Goal: Task Accomplishment & Management: Manage account settings

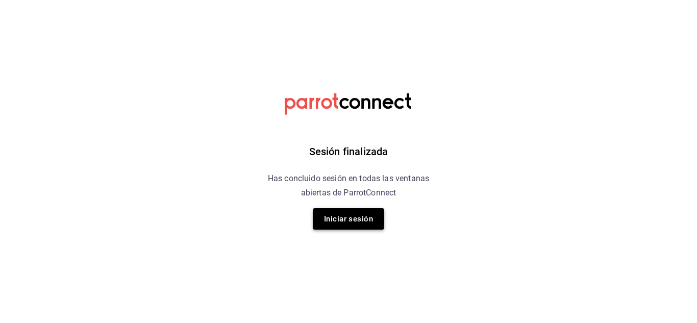
click at [329, 228] on button "Iniciar sesión" at bounding box center [348, 218] width 71 height 21
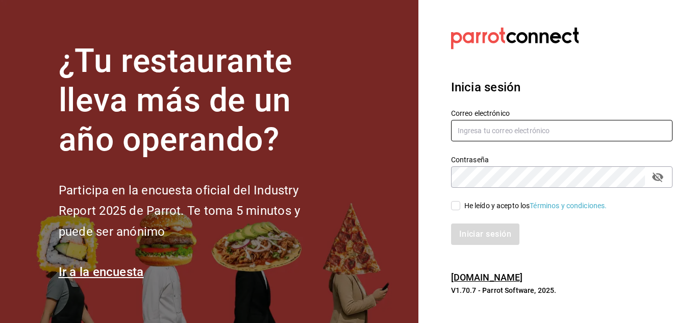
click at [489, 123] on input "text" at bounding box center [562, 130] width 222 height 21
type input "S"
type input "solodeliayemiliano566@gmail.com"
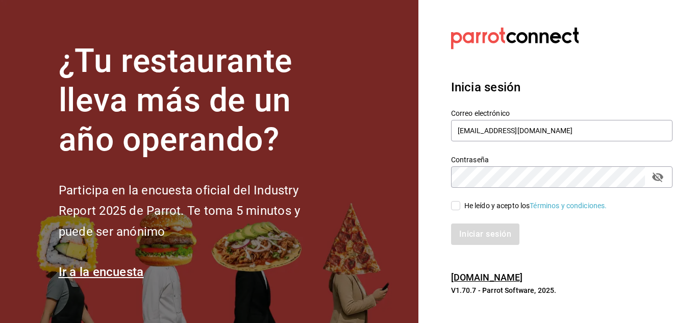
click at [458, 208] on input "He leído y acepto los Términos y condiciones." at bounding box center [455, 205] width 9 height 9
checkbox input "true"
click at [469, 238] on button "Iniciar sesión" at bounding box center [485, 234] width 69 height 21
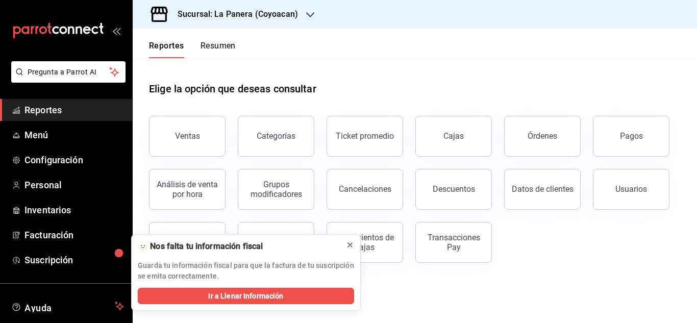
click at [348, 242] on icon at bounding box center [350, 245] width 8 height 8
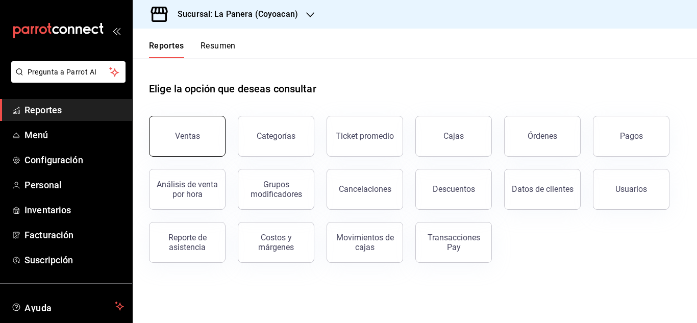
click at [191, 133] on div "Ventas" at bounding box center [187, 136] width 25 height 10
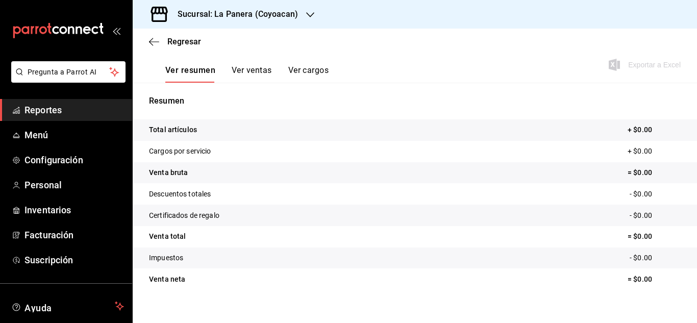
scroll to position [156, 0]
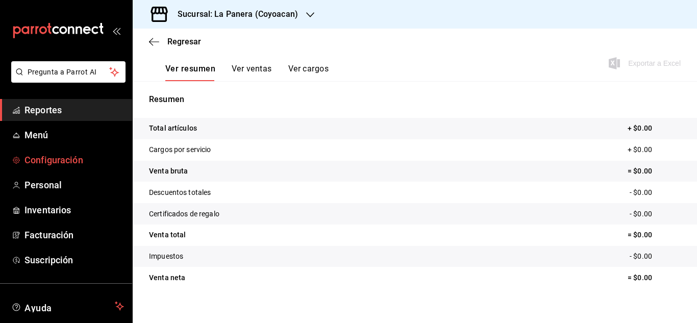
click at [44, 166] on span "Configuración" at bounding box center [75, 160] width 100 height 14
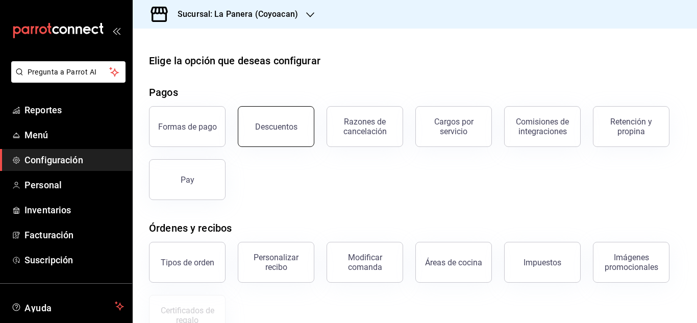
click at [287, 138] on button "Descuentos" at bounding box center [276, 126] width 77 height 41
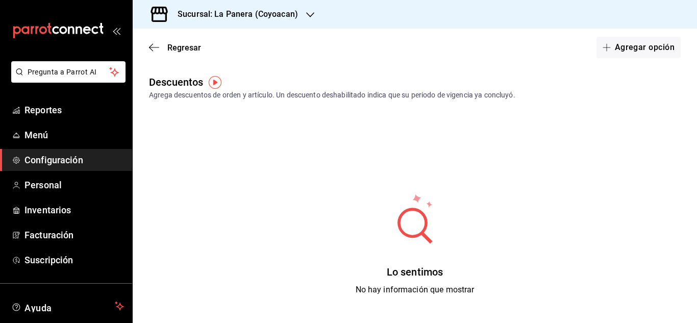
click at [212, 81] on img "button" at bounding box center [215, 82] width 13 height 13
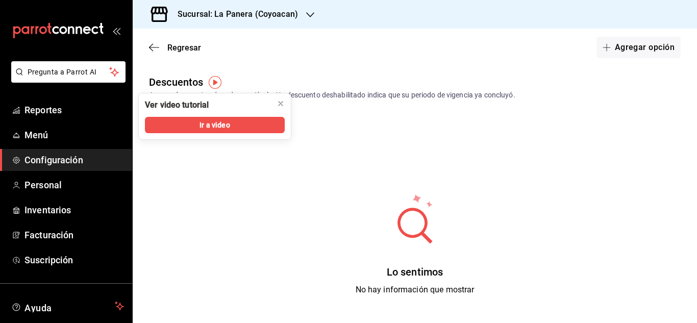
click at [293, 64] on div "Regresar Agregar opción" at bounding box center [415, 48] width 565 height 38
click at [379, 94] on div "Agrega descuentos de orden y artículo. Un descuento deshabilitado indica que su…" at bounding box center [415, 95] width 532 height 11
click at [624, 42] on button "Agregar opción" at bounding box center [639, 47] width 84 height 21
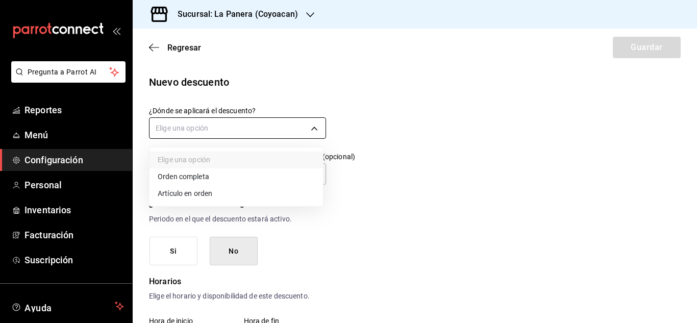
click at [254, 126] on body "Pregunta a Parrot AI Reportes Menú Configuración Personal Inventarios Facturaci…" at bounding box center [348, 161] width 697 height 323
click at [205, 175] on li "Orden completa" at bounding box center [237, 176] width 174 height 17
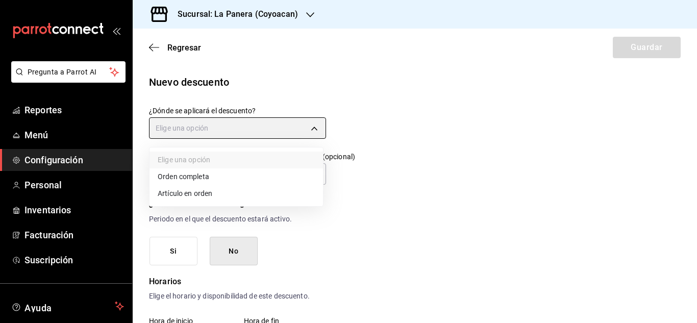
type input "ORDER"
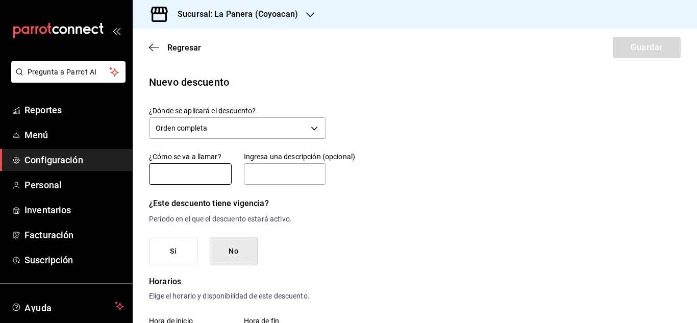
click at [191, 174] on input "text" at bounding box center [190, 173] width 83 height 21
type input "empleado"
click at [284, 177] on input "text" at bounding box center [285, 173] width 83 height 21
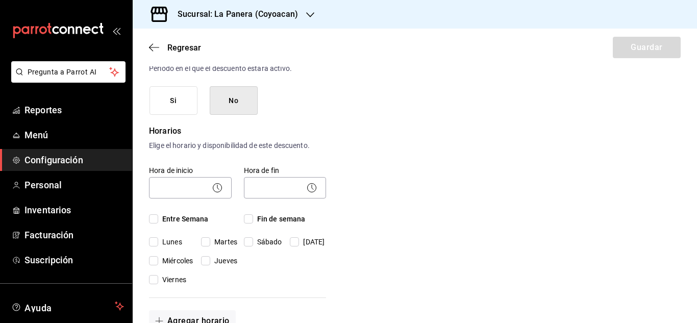
scroll to position [151, 0]
click at [215, 186] on icon at bounding box center [217, 187] width 12 height 12
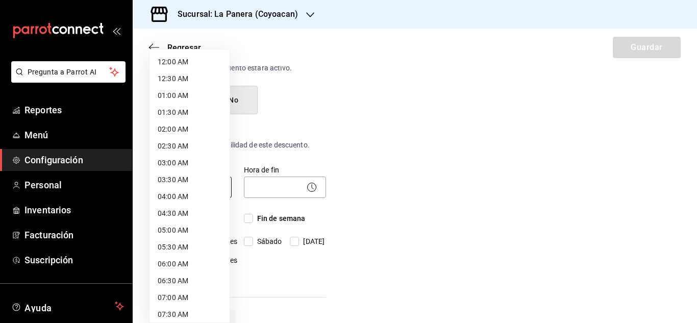
click at [187, 185] on body "Pregunta a Parrot AI Reportes Menú Configuración Personal Inventarios Facturaci…" at bounding box center [348, 161] width 697 height 323
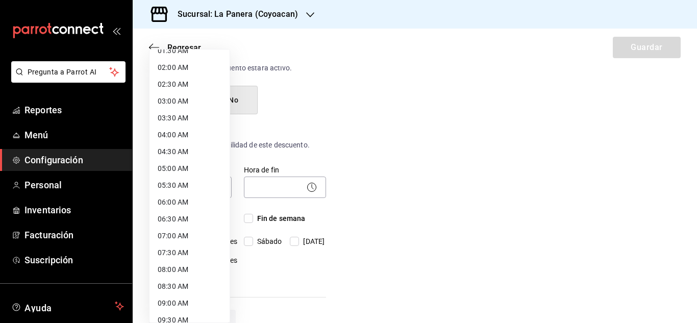
scroll to position [64, 0]
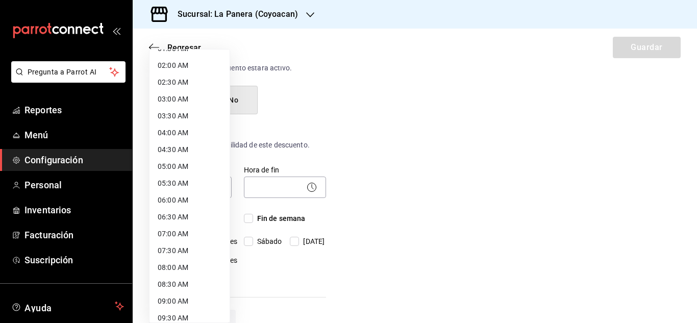
click at [183, 266] on li "08:00 AM" at bounding box center [190, 267] width 80 height 17
type input "08:00"
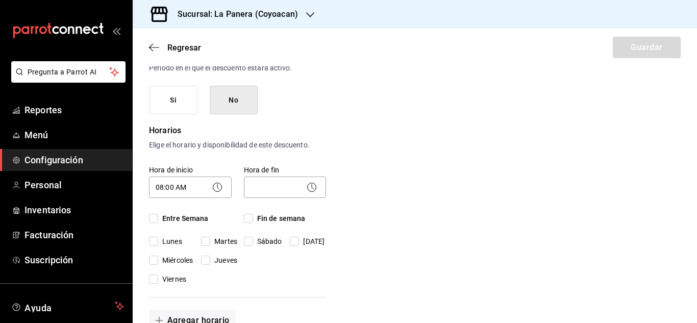
click at [310, 183] on icon at bounding box center [312, 187] width 12 height 12
click at [308, 188] on icon at bounding box center [312, 187] width 12 height 12
click at [274, 185] on body "Pregunta a Parrot AI Reportes Menú Configuración Personal Inventarios Facturaci…" at bounding box center [348, 161] width 697 height 323
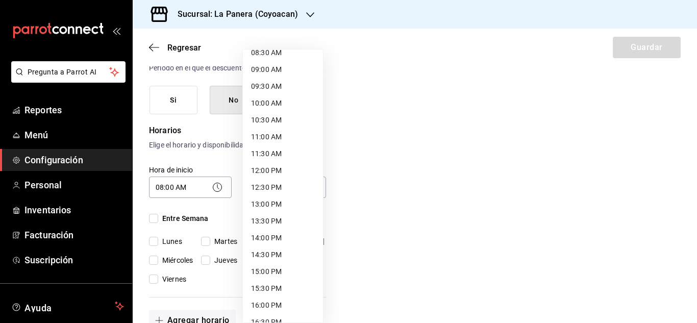
scroll to position [561, 0]
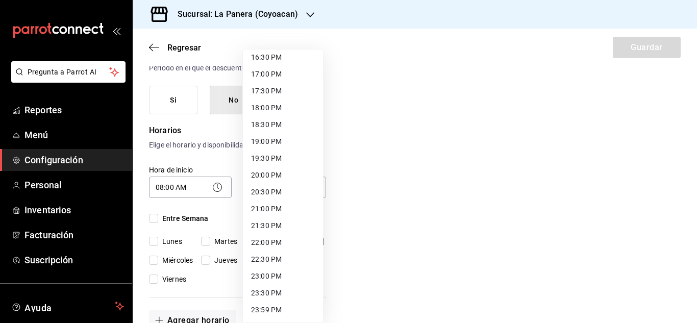
click at [272, 272] on li "23:00 PM" at bounding box center [283, 276] width 80 height 17
type input "23:00"
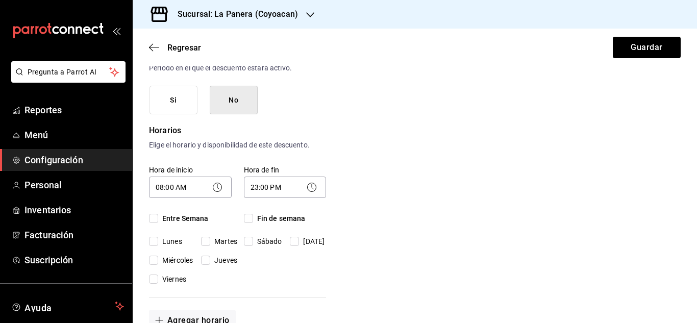
click at [181, 212] on div "Hora de inicio 08:00 AM 08:00 Entre Semana Lunes Martes Miércoles Jueves Viernes" at bounding box center [184, 219] width 95 height 132
click at [173, 238] on span "Lunes" at bounding box center [170, 241] width 24 height 11
click at [158, 238] on input "Lunes" at bounding box center [153, 241] width 9 height 9
checkbox input "true"
click at [171, 259] on span "Miércoles" at bounding box center [175, 260] width 35 height 11
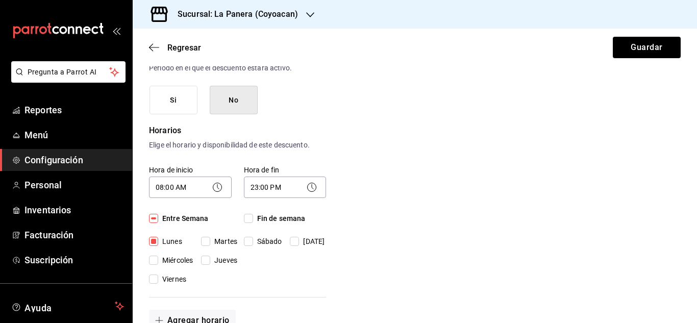
click at [158, 259] on input "Miércoles" at bounding box center [153, 260] width 9 height 9
checkbox input "true"
click at [247, 214] on input "Fin de semana" at bounding box center [248, 218] width 9 height 9
checkbox input "true"
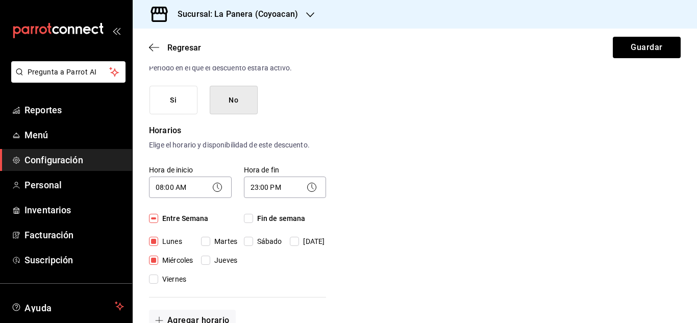
checkbox input "true"
click at [157, 221] on input "Entre Semana" at bounding box center [153, 218] width 9 height 9
checkbox input "true"
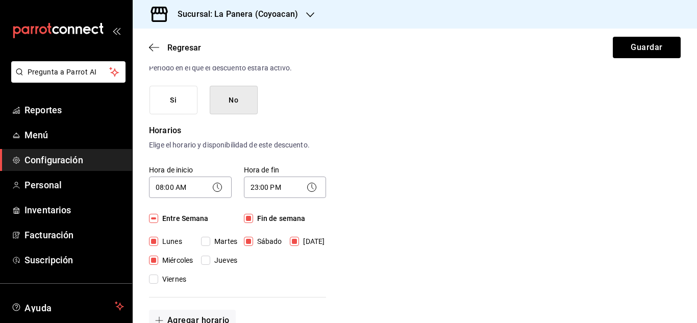
checkbox input "true"
click at [157, 221] on input "Entre Semana" at bounding box center [153, 218] width 9 height 9
checkbox input "false"
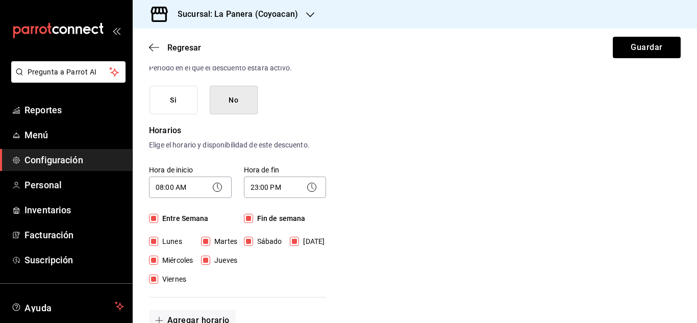
checkbox input "false"
click at [157, 221] on input "Entre Semana" at bounding box center [153, 218] width 9 height 9
checkbox input "true"
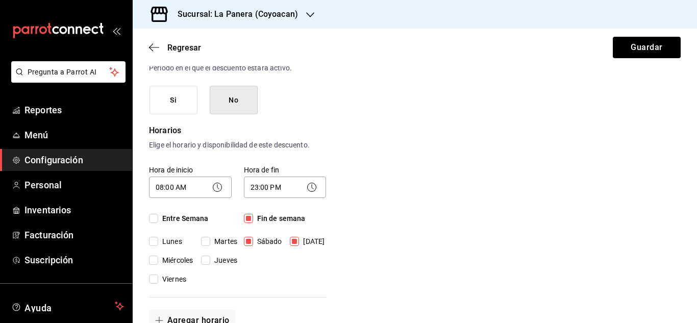
checkbox input "true"
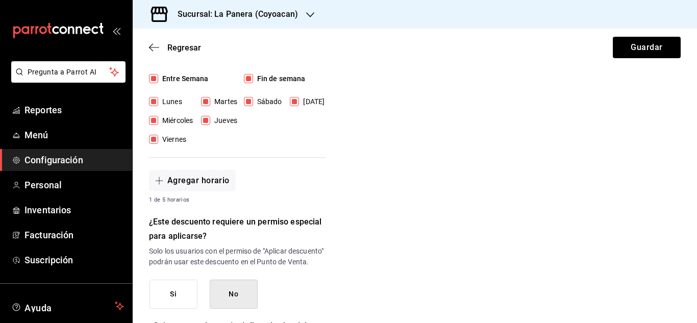
scroll to position [357, 0]
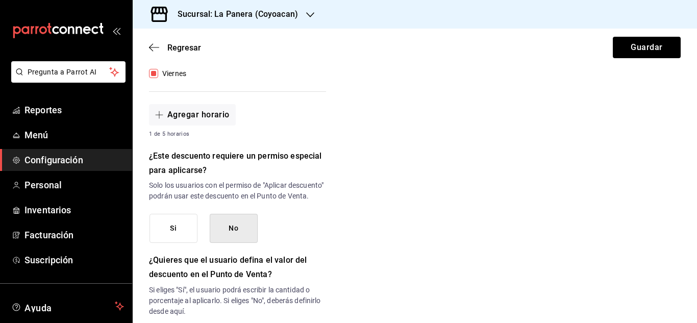
click at [176, 239] on button "Si" at bounding box center [174, 228] width 48 height 29
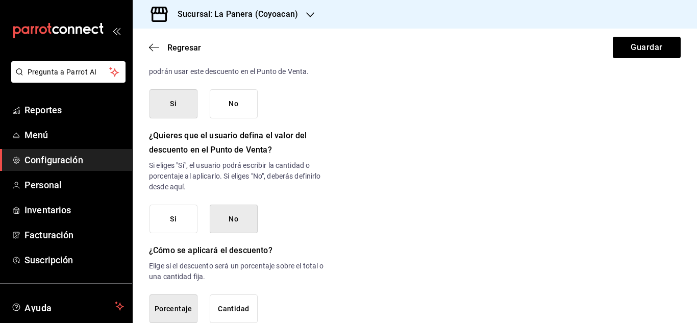
scroll to position [482, 0]
click at [173, 229] on button "Si" at bounding box center [174, 218] width 48 height 29
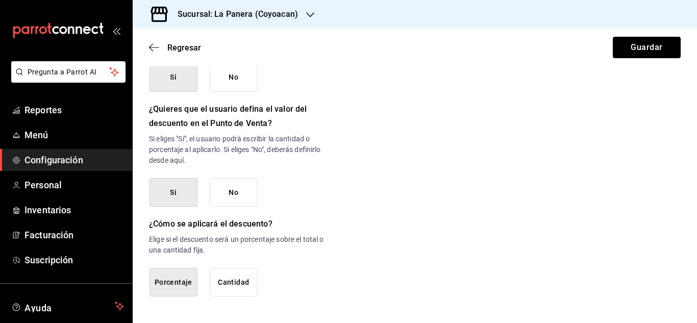
scroll to position [519, 0]
click at [172, 285] on button "Porcentaje" at bounding box center [174, 282] width 48 height 29
click at [180, 281] on button "Porcentaje" at bounding box center [174, 282] width 48 height 29
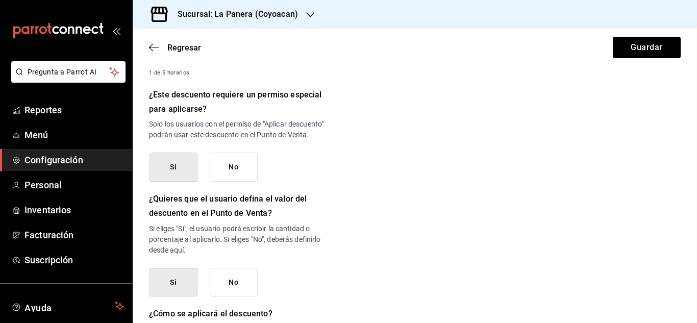
scroll to position [418, 0]
click at [629, 51] on button "Guardar" at bounding box center [647, 47] width 68 height 21
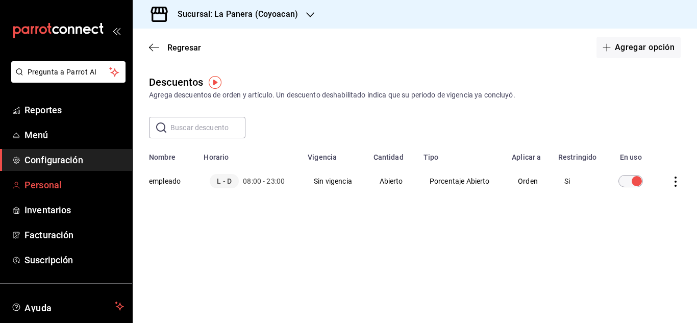
click at [59, 182] on span "Personal" at bounding box center [75, 185] width 100 height 14
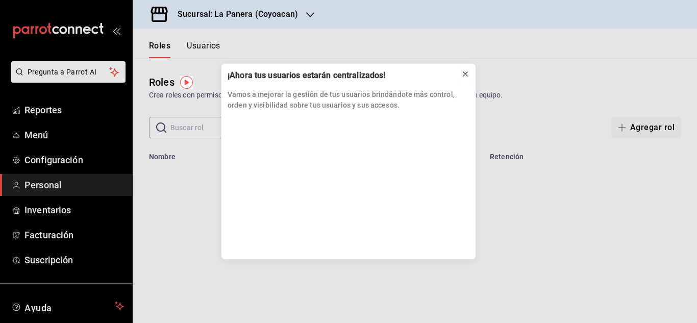
click at [464, 77] on icon at bounding box center [465, 74] width 8 height 8
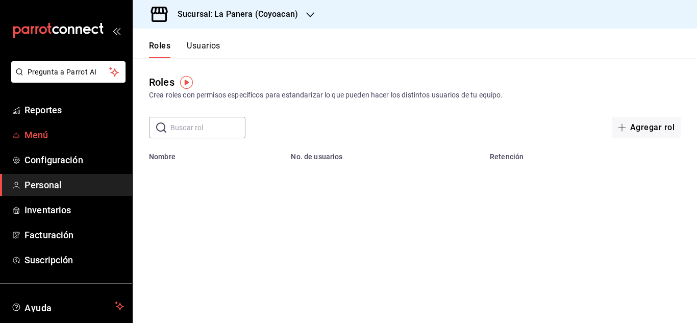
click at [38, 135] on span "Menú" at bounding box center [75, 135] width 100 height 14
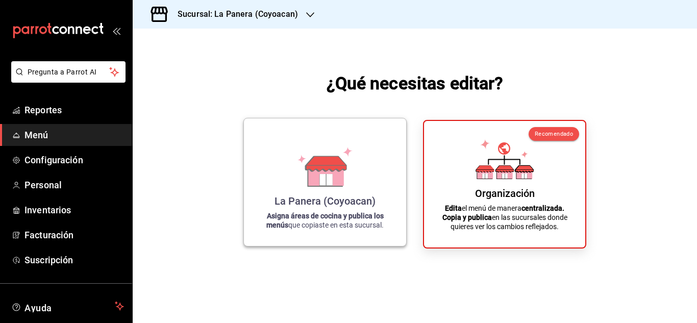
click at [331, 200] on div "La Panera (Coyoacan)" at bounding box center [325, 201] width 101 height 12
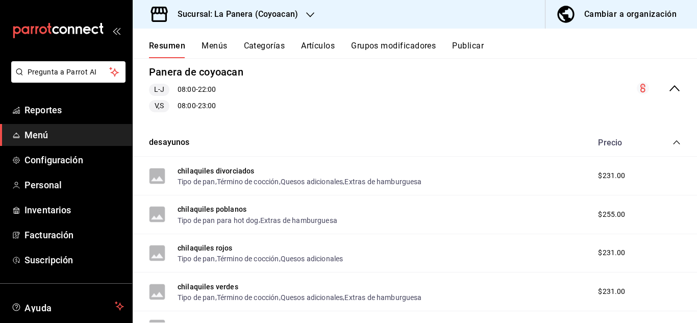
scroll to position [99, 0]
click at [213, 47] on button "Menús" at bounding box center [215, 49] width 26 height 17
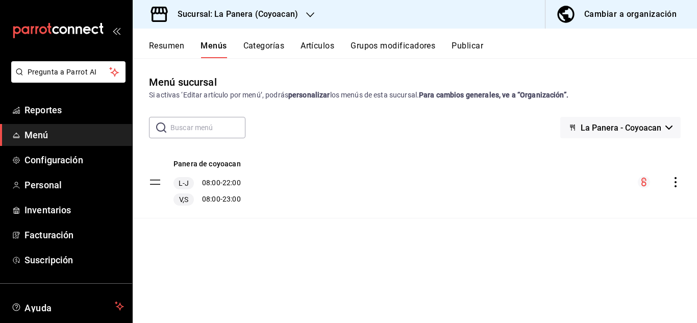
click at [674, 183] on icon "actions" at bounding box center [676, 182] width 10 height 10
click at [154, 183] on div at bounding box center [348, 161] width 697 height 323
click at [246, 182] on div "Panera de coyoacan L-J 08:00 - 22:00 V,S 08:00 - 23:00" at bounding box center [415, 182] width 565 height 71
drag, startPoint x: 203, startPoint y: 182, endPoint x: 182, endPoint y: 181, distance: 21.0
click at [182, 181] on span "L-J" at bounding box center [184, 183] width 14 height 10
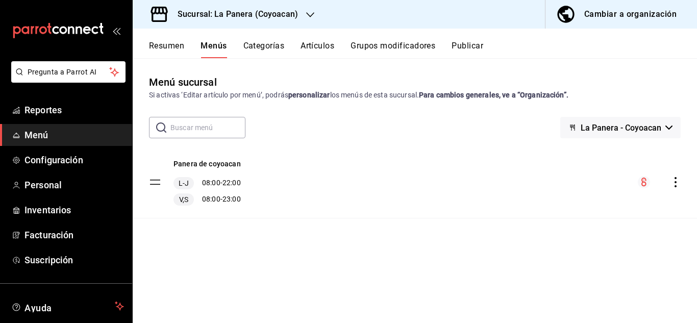
click at [188, 194] on div "V,S" at bounding box center [184, 199] width 20 height 12
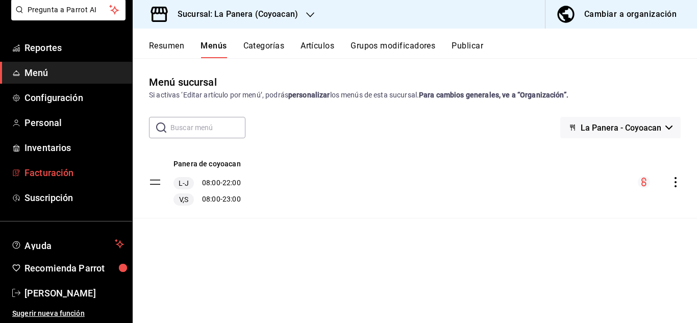
click at [61, 162] on link "Facturación" at bounding box center [66, 173] width 132 height 22
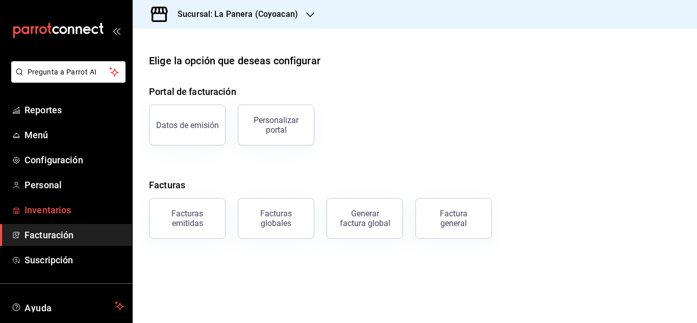
click at [43, 213] on span "Inventarios" at bounding box center [75, 210] width 100 height 14
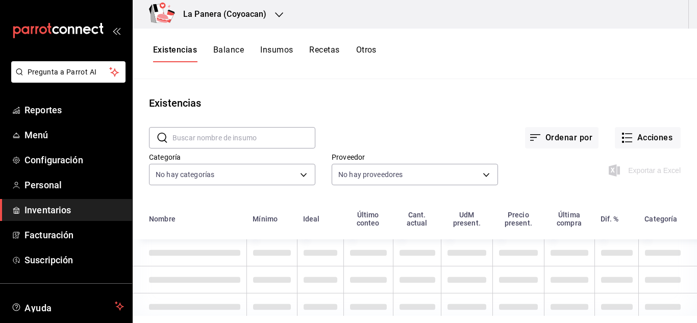
scroll to position [10, 0]
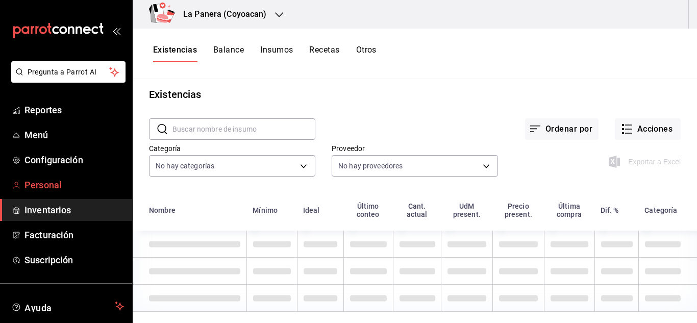
click at [74, 179] on span "Personal" at bounding box center [75, 185] width 100 height 14
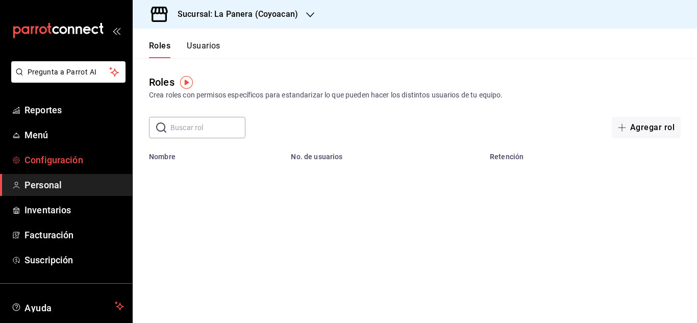
click at [86, 164] on span "Configuración" at bounding box center [75, 160] width 100 height 14
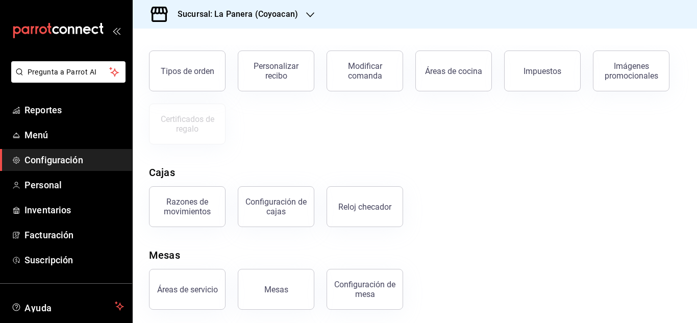
scroll to position [195, 0]
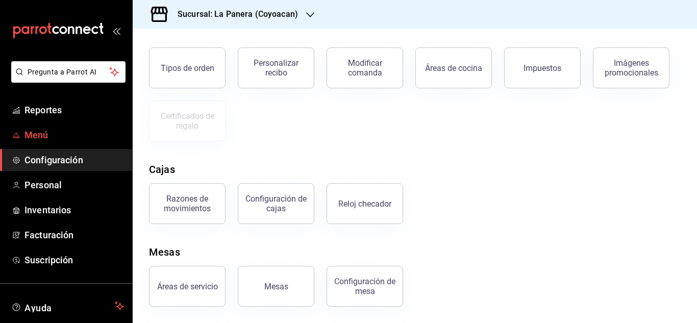
click at [68, 138] on span "Menú" at bounding box center [75, 135] width 100 height 14
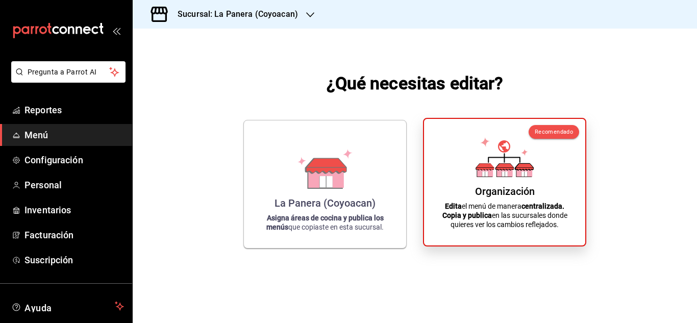
click at [506, 205] on p "Edita el menú de manera centralizada. Copia y publica en las sucursales donde q…" at bounding box center [504, 216] width 137 height 28
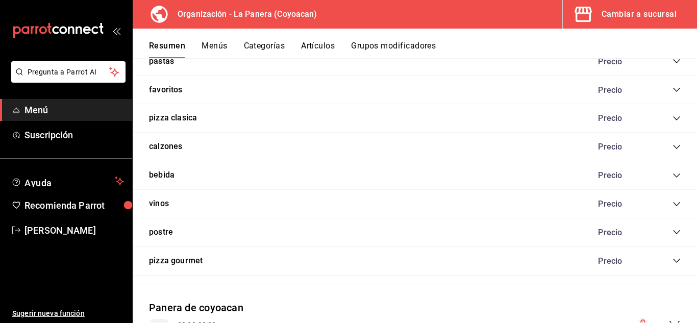
scroll to position [939, 0]
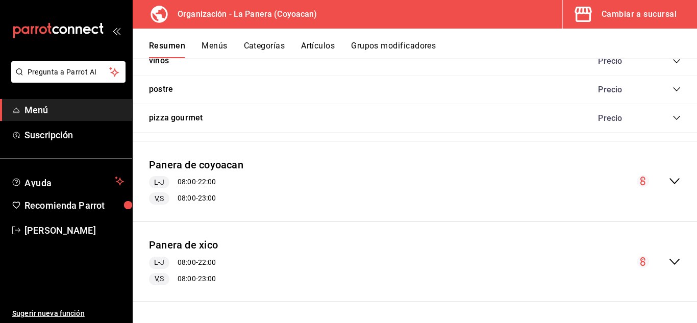
click at [669, 185] on icon "collapse-menu-row" at bounding box center [675, 181] width 12 height 12
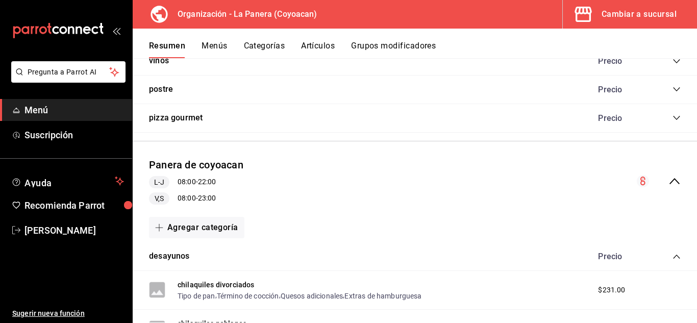
click at [641, 181] on icon "collapse-menu-row" at bounding box center [643, 181] width 5 height 9
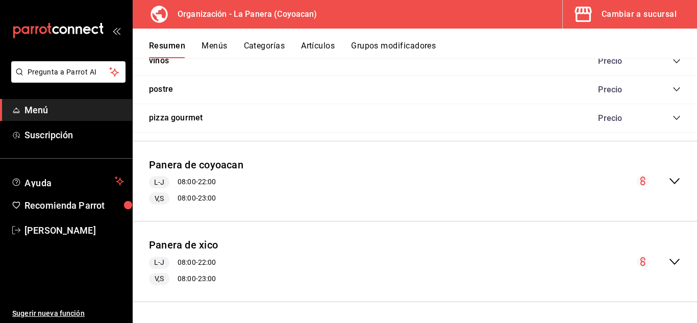
click at [658, 180] on div "collapse-menu-row" at bounding box center [659, 181] width 44 height 12
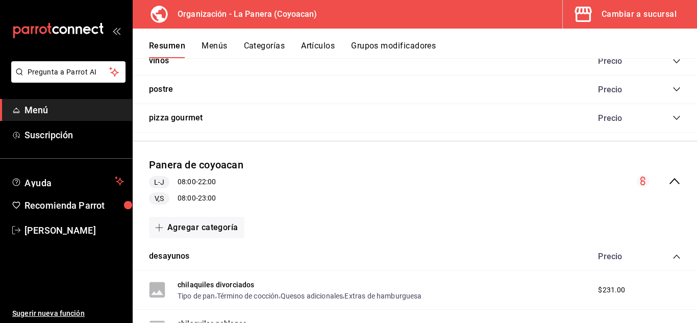
click at [159, 181] on span "L-J" at bounding box center [159, 182] width 18 height 11
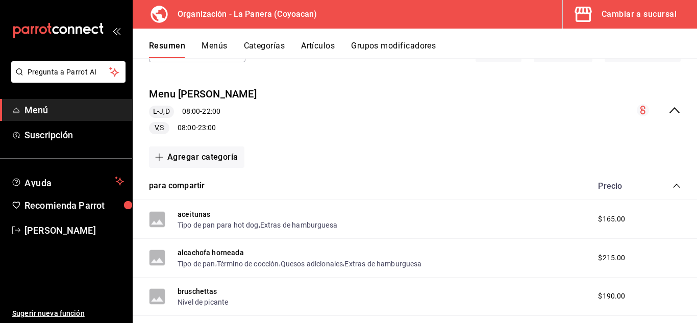
scroll to position [0, 0]
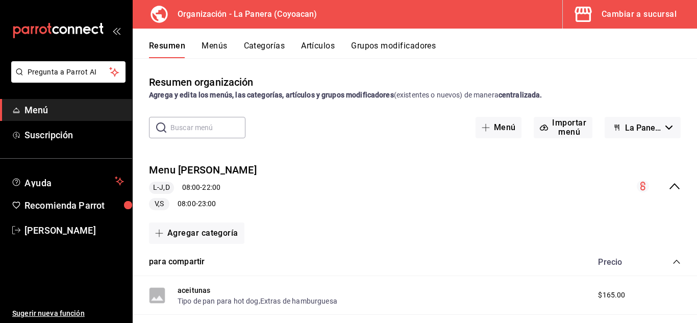
click at [669, 190] on icon "collapse-menu-row" at bounding box center [675, 186] width 12 height 12
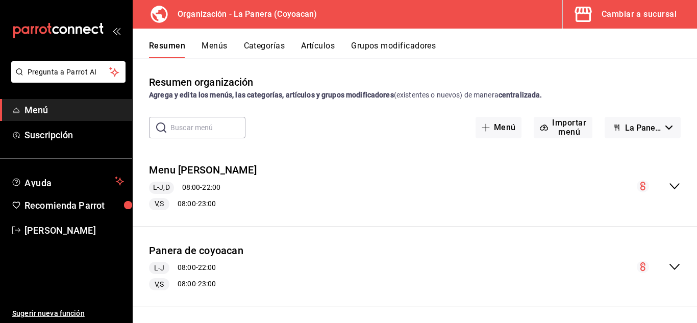
scroll to position [86, 0]
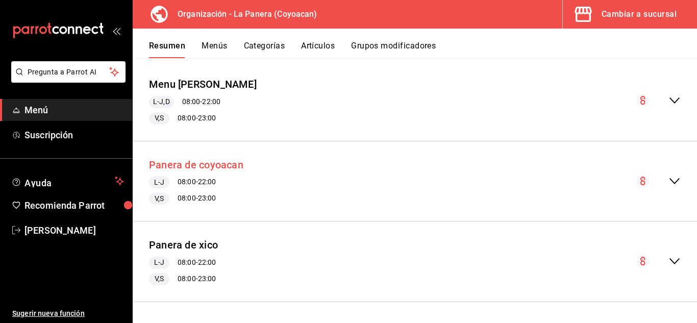
click at [221, 163] on button "Panera de coyoacan" at bounding box center [196, 165] width 94 height 15
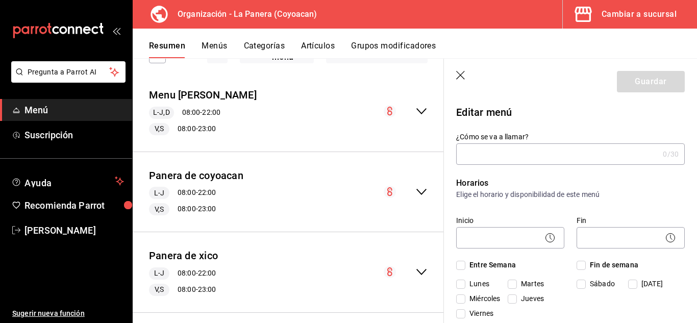
type input "Panera de coyoacan"
checkbox input "true"
type input "1756848397313"
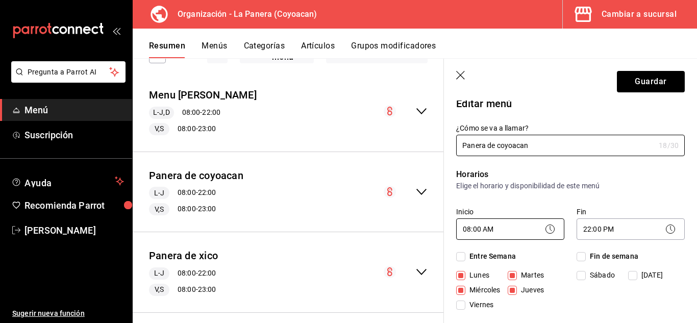
scroll to position [7, 0]
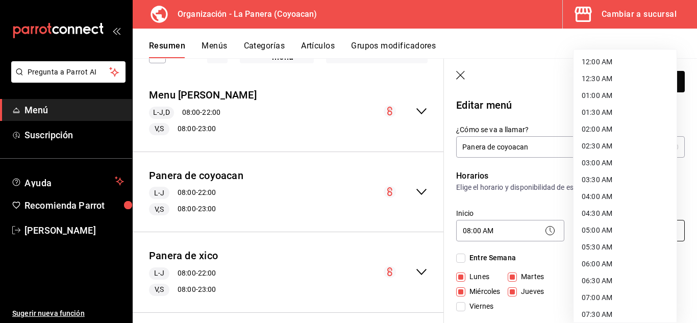
click at [590, 228] on body "Pregunta a Parrot AI Menú Suscripción Ayuda Recomienda Parrot Delia Hernandez S…" at bounding box center [348, 161] width 697 height 323
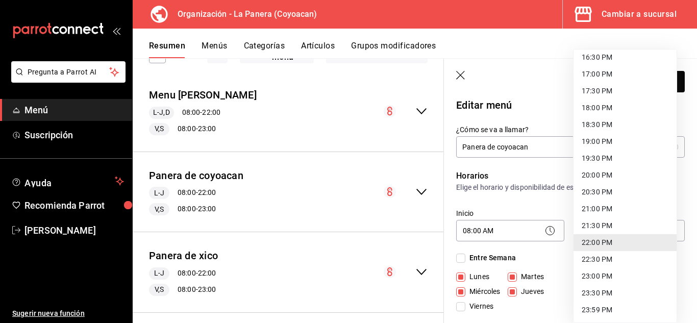
click at [602, 258] on li "22:30 PM" at bounding box center [625, 259] width 103 height 17
type input "22:30"
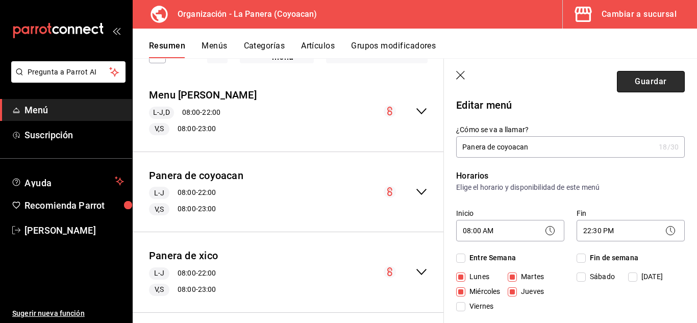
click at [632, 87] on button "Guardar" at bounding box center [651, 81] width 68 height 21
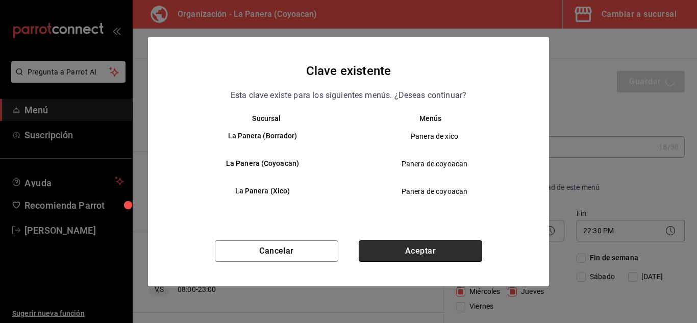
click at [396, 245] on button "Aceptar" at bounding box center [421, 250] width 124 height 21
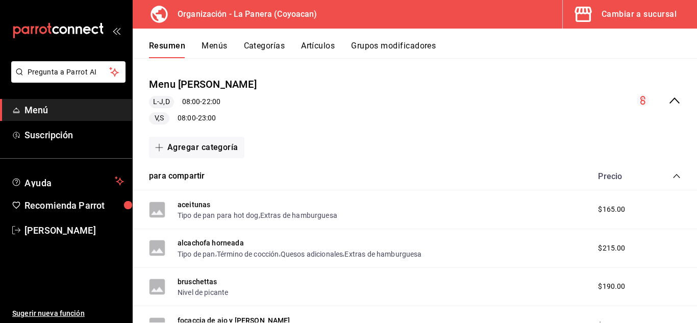
click at [260, 108] on div "Menu ornela L-J,D 08:00 - 22:00 V,S 08:00 - 23:00" at bounding box center [415, 101] width 565 height 64
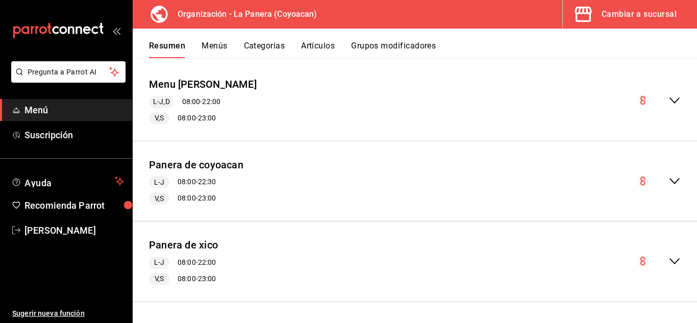
click at [553, 253] on div "Panera de xico L-J 08:00 - 22:00 V,S 08:00 - 23:00" at bounding box center [415, 262] width 565 height 64
click at [287, 262] on div "Panera de xico L-J 08:00 - 22:00 V,S 08:00 - 23:00" at bounding box center [415, 262] width 565 height 64
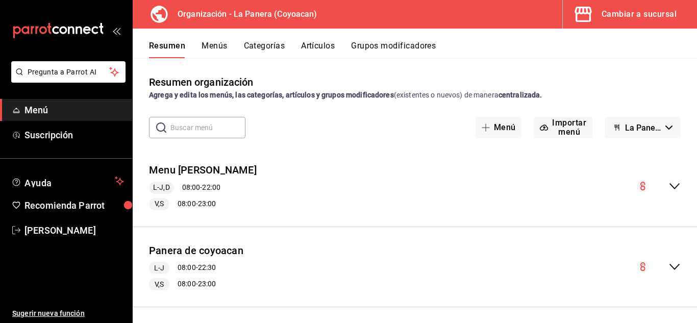
scroll to position [86, 0]
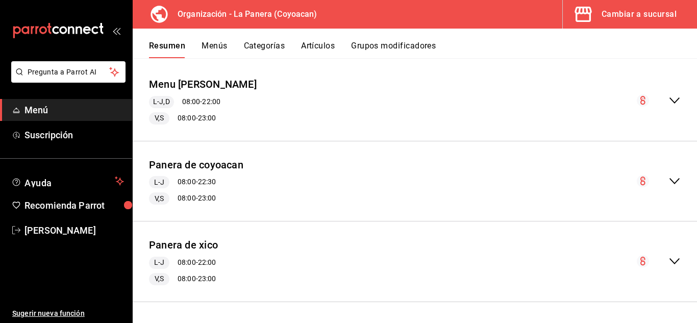
click at [557, 232] on div "Panera de xico L-J 08:00 - 22:00 V,S 08:00 - 23:00" at bounding box center [415, 262] width 565 height 64
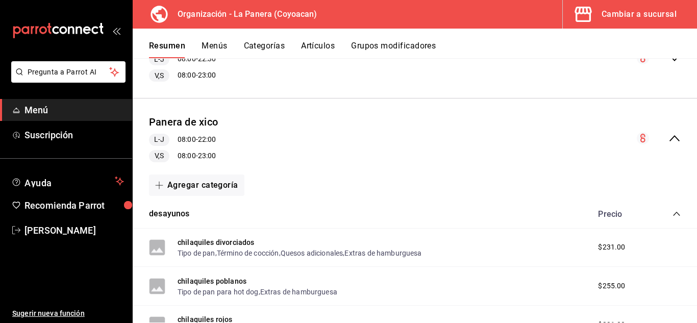
scroll to position [208, 0]
click at [669, 138] on icon "collapse-menu-row" at bounding box center [675, 139] width 12 height 12
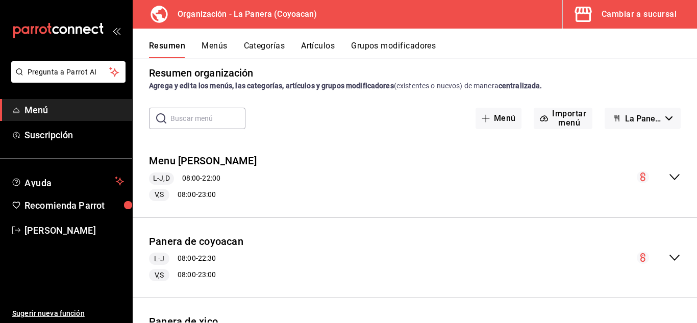
scroll to position [4, 0]
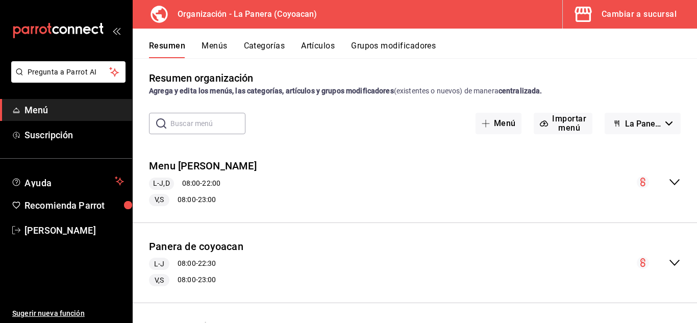
click at [542, 161] on div "Menu ornela L-J,D 08:00 - 22:00 V,S 08:00 - 23:00" at bounding box center [415, 183] width 565 height 64
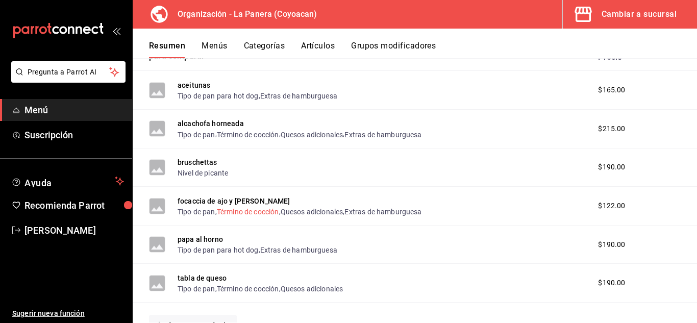
scroll to position [0, 0]
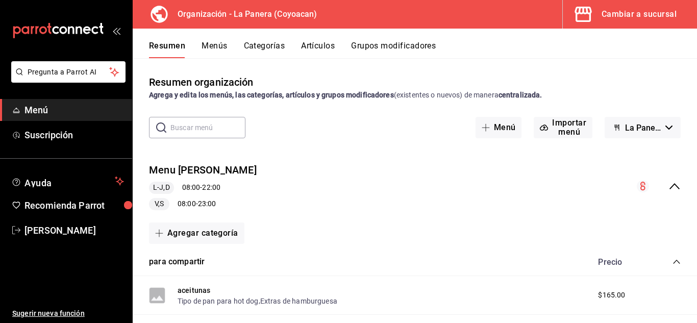
click at [217, 43] on button "Menús" at bounding box center [215, 49] width 26 height 17
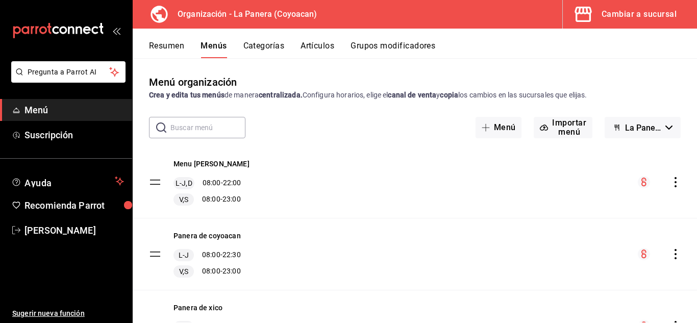
click at [53, 110] on span "Menú" at bounding box center [75, 110] width 100 height 14
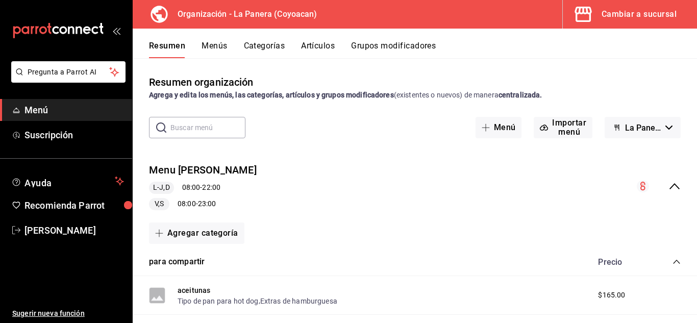
click at [222, 191] on div "L-J,D 08:00 - 22:00" at bounding box center [203, 188] width 108 height 12
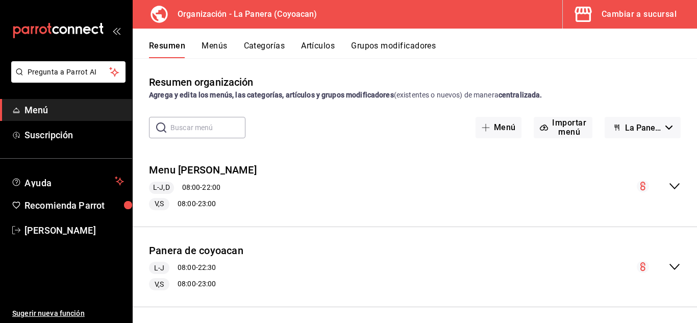
click at [271, 46] on button "Categorías" at bounding box center [264, 49] width 41 height 17
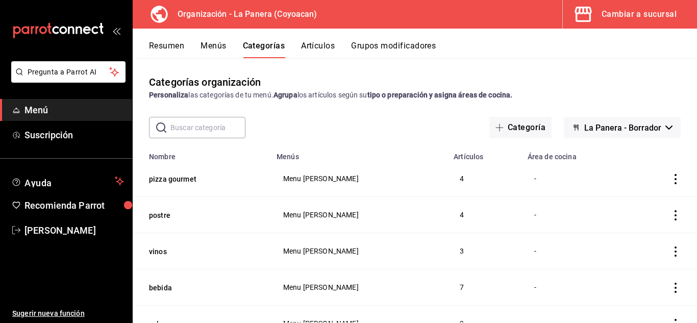
click at [211, 47] on button "Menús" at bounding box center [214, 49] width 26 height 17
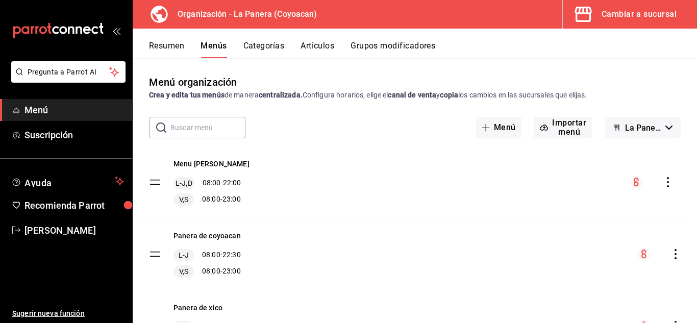
click at [153, 185] on tbody "Menu ornela L-J,D 08:00 - 22:00 V,S 08:00 - 23:00 Panera de coyoacan L-J 08:00 …" at bounding box center [415, 255] width 565 height 216
click at [246, 185] on div "Menu ornela L-J,D 08:00 - 22:00 V,S 08:00 - 23:00" at bounding box center [415, 182] width 565 height 71
click at [243, 184] on div "L-J,D 08:00 - 22:00" at bounding box center [212, 183] width 76 height 12
click at [666, 174] on div "Menu ornela L-J,D 08:00 - 22:00 V,S 08:00 - 23:00" at bounding box center [415, 182] width 565 height 71
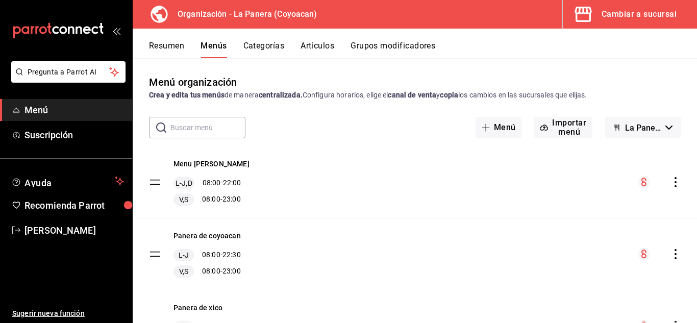
click at [671, 182] on icon "actions" at bounding box center [676, 182] width 10 height 10
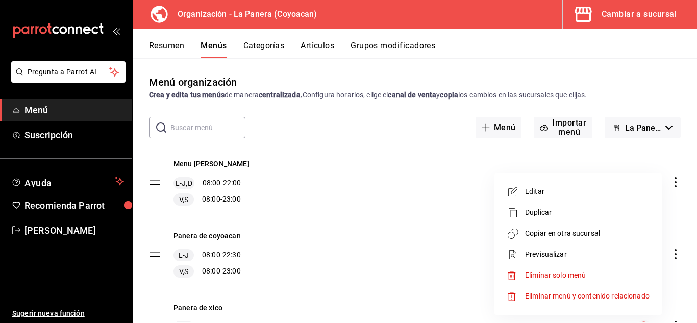
click at [530, 193] on span "Editar" at bounding box center [587, 191] width 125 height 11
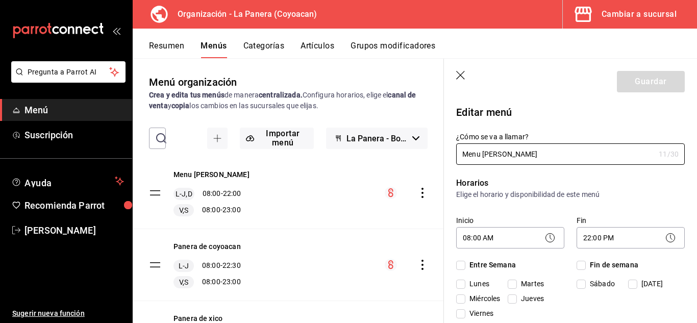
checkbox input "true"
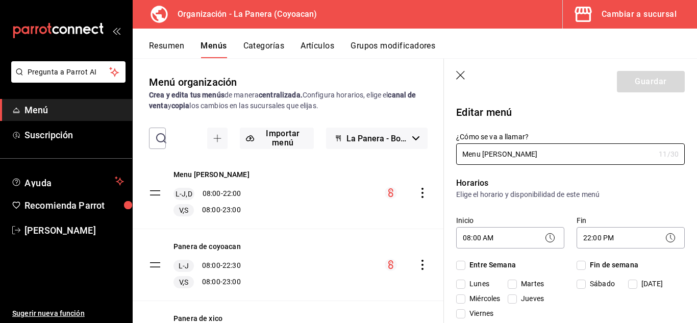
checkbox input "true"
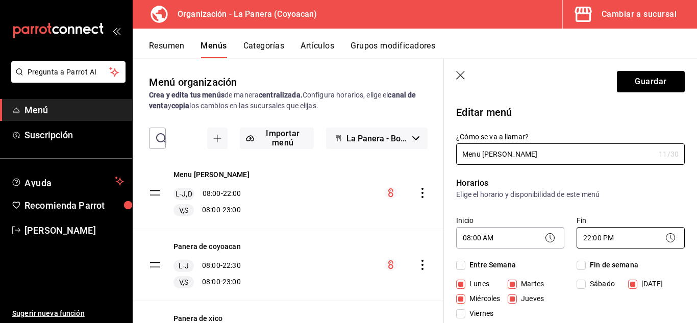
click at [635, 237] on body "Pregunta a Parrot AI Menú Suscripción Ayuda Recomienda Parrot Delia Hernandez S…" at bounding box center [348, 161] width 697 height 323
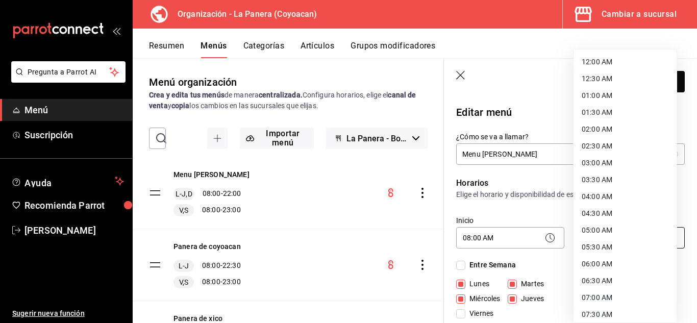
scroll to position [561, 0]
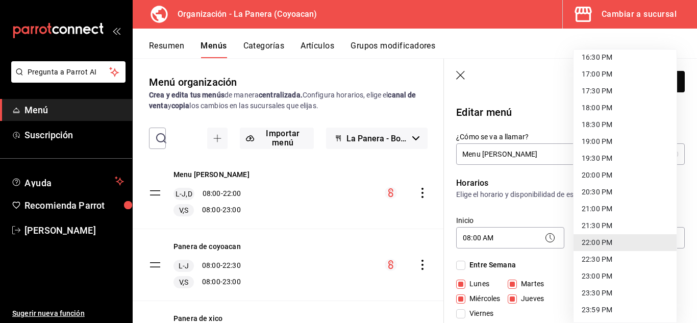
click at [613, 257] on li "22:30 PM" at bounding box center [625, 259] width 103 height 17
type input "22:30"
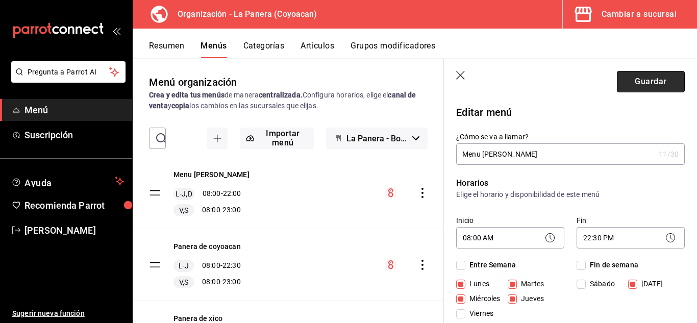
click at [643, 80] on button "Guardar" at bounding box center [651, 81] width 68 height 21
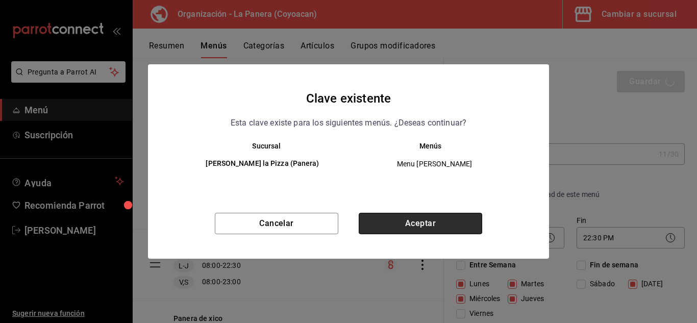
click at [411, 223] on button "Aceptar" at bounding box center [421, 223] width 124 height 21
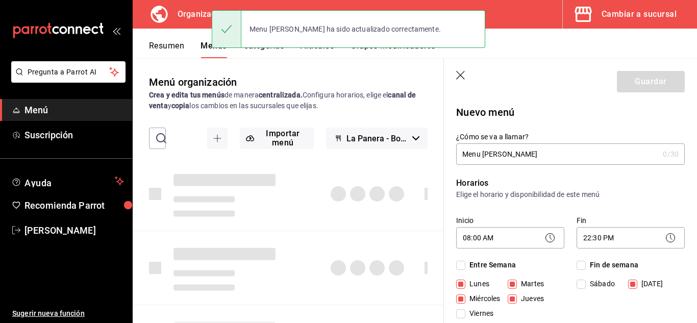
checkbox input "false"
type input "1758847484753"
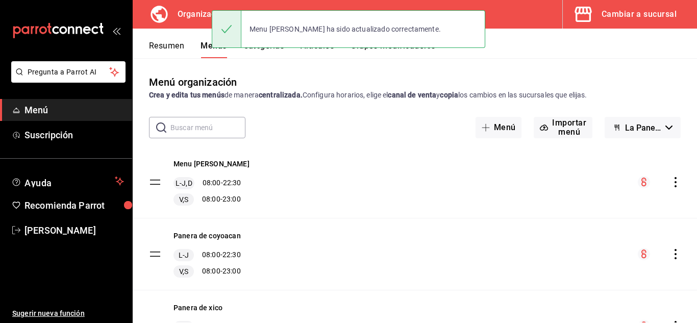
scroll to position [68, 0]
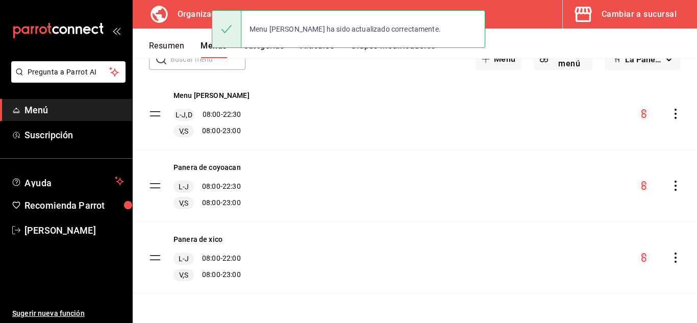
click at [331, 251] on div "Panera de xico L-J 08:00 - 22:00 V,S 08:00 - 23:00" at bounding box center [415, 257] width 565 height 71
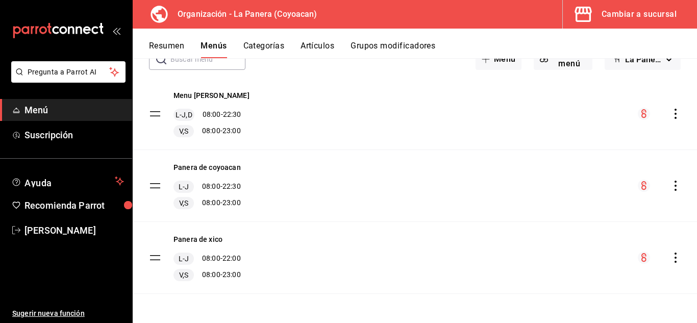
click at [671, 255] on icon "actions" at bounding box center [676, 258] width 10 height 10
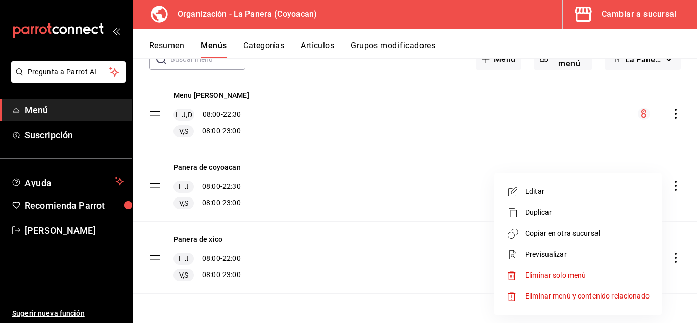
click at [583, 186] on li "Editar" at bounding box center [578, 191] width 159 height 21
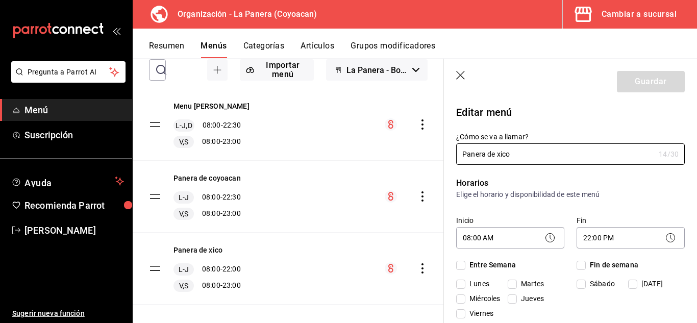
checkbox input "true"
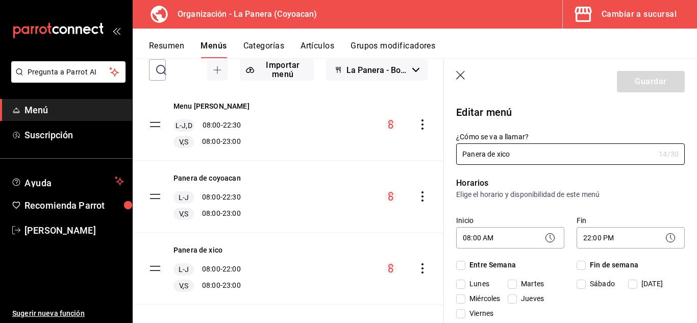
checkbox input "true"
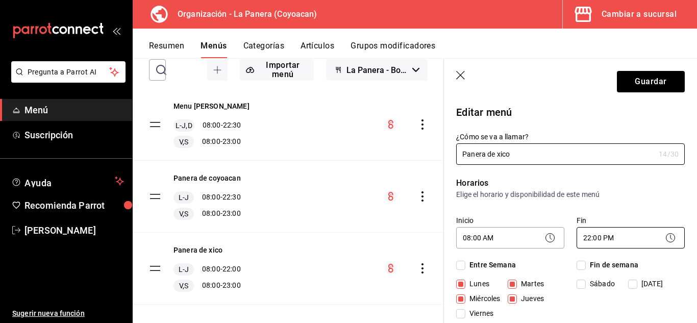
click at [599, 230] on body "Pregunta a Parrot AI Menú Suscripción Ayuda Recomienda Parrot Delia Hernandez S…" at bounding box center [348, 161] width 697 height 323
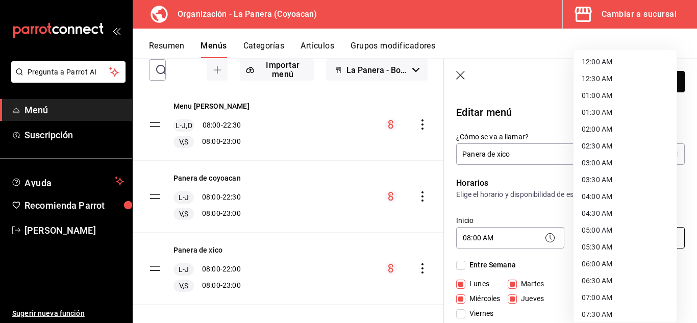
scroll to position [561, 0]
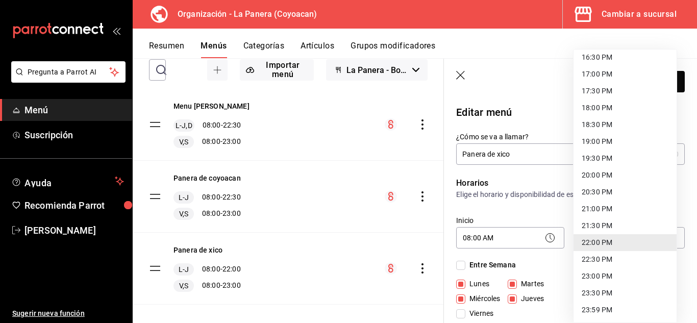
click at [608, 262] on li "22:30 PM" at bounding box center [625, 259] width 103 height 17
type input "22:30"
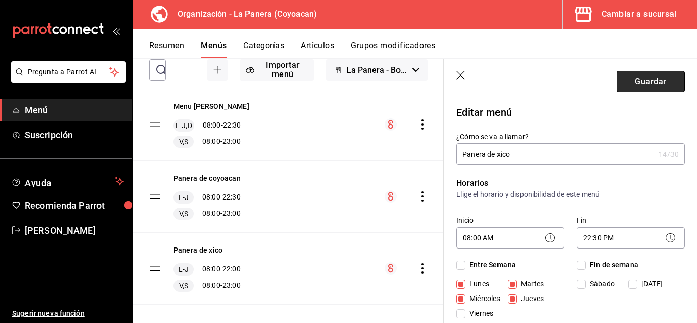
click at [654, 78] on button "Guardar" at bounding box center [651, 81] width 68 height 21
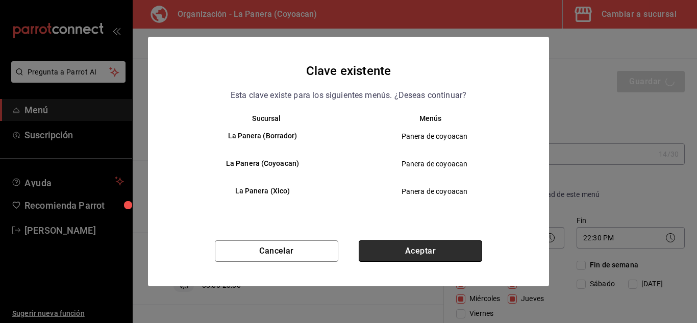
click at [400, 246] on button "Aceptar" at bounding box center [421, 250] width 124 height 21
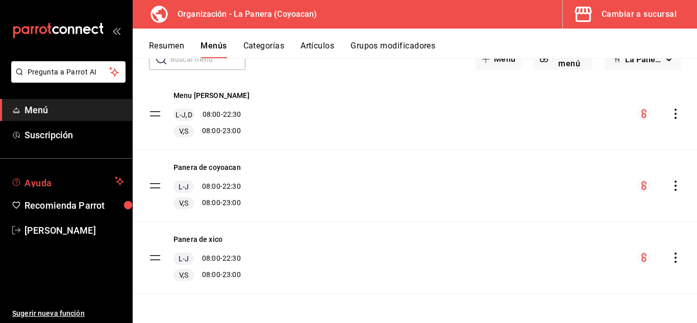
click at [44, 184] on span "Ayuda" at bounding box center [68, 181] width 86 height 12
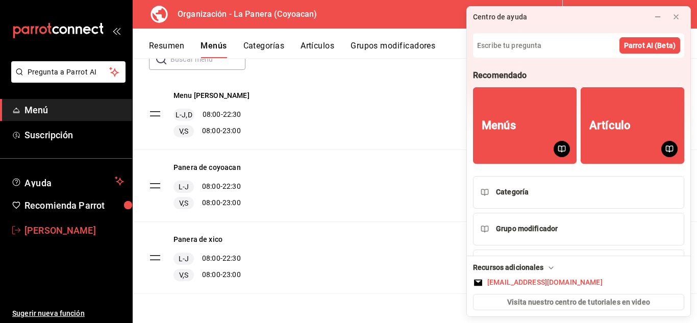
click at [60, 232] on span "[PERSON_NAME]" at bounding box center [75, 231] width 100 height 14
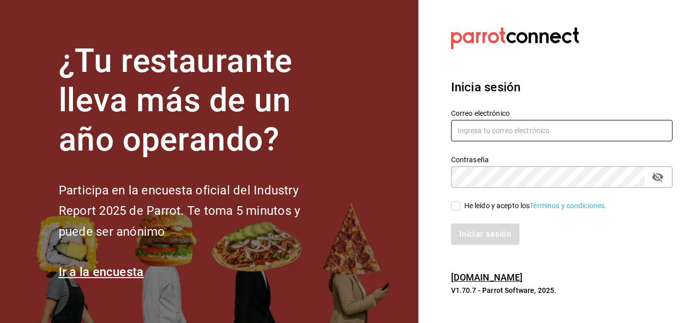
click at [504, 137] on input "text" at bounding box center [562, 130] width 222 height 21
type input "solodeliayemiliano566@gmail.com"
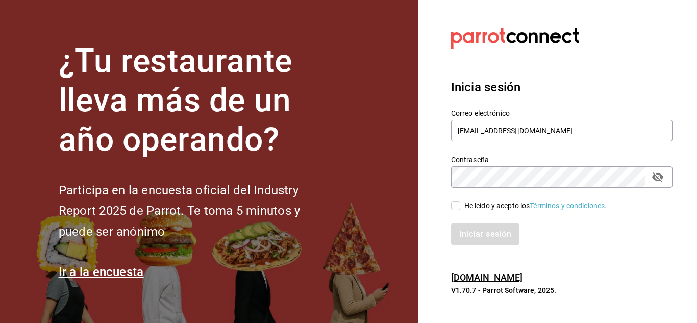
click at [470, 202] on div "He leído y acepto los Términos y condiciones." at bounding box center [536, 206] width 143 height 11
click at [460, 202] on input "He leído y acepto los Términos y condiciones." at bounding box center [455, 205] width 9 height 9
checkbox input "true"
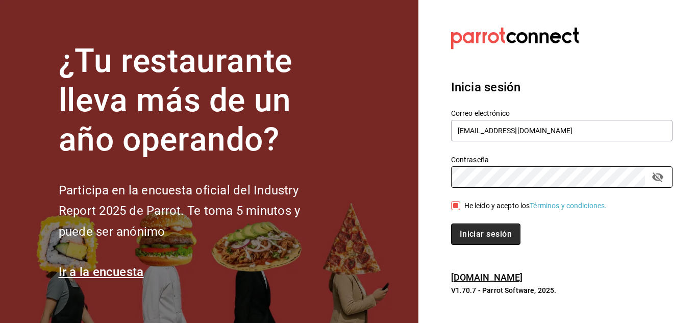
click at [476, 240] on button "Iniciar sesión" at bounding box center [485, 234] width 69 height 21
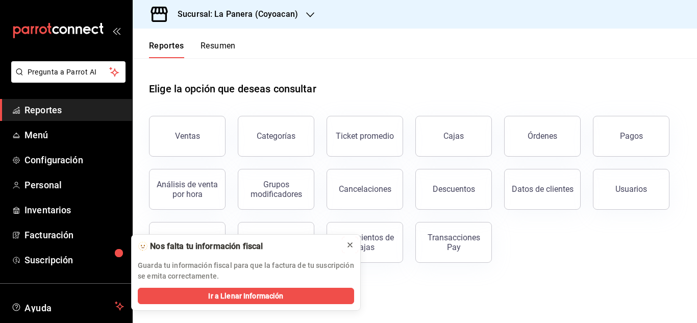
click at [349, 247] on icon at bounding box center [350, 245] width 8 height 8
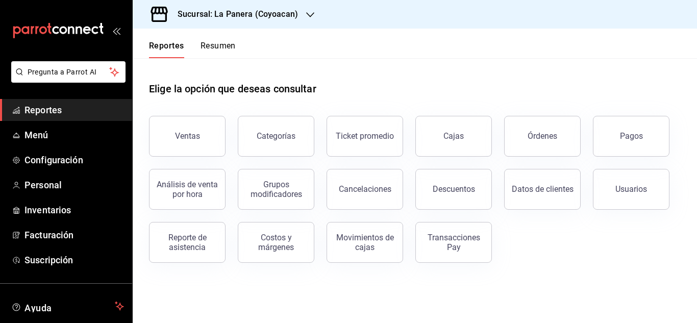
click at [208, 53] on button "Resumen" at bounding box center [218, 49] width 35 height 17
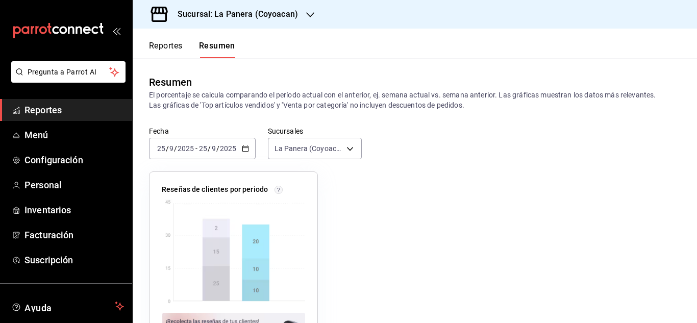
scroll to position [79, 0]
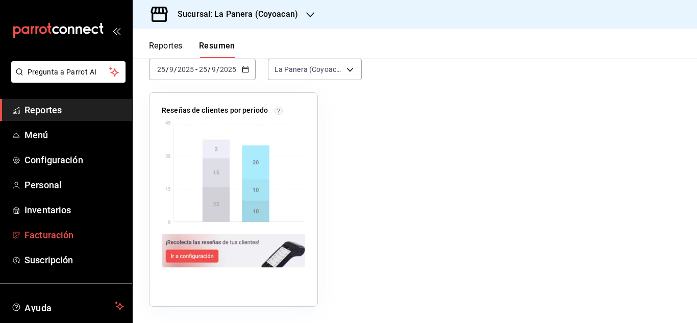
click at [42, 233] on span "Facturación" at bounding box center [75, 235] width 100 height 14
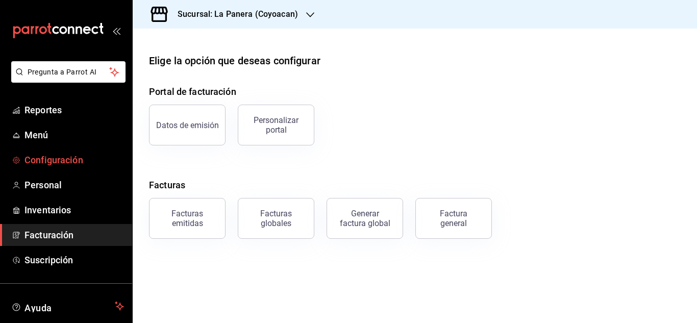
click at [36, 153] on span "Configuración" at bounding box center [75, 160] width 100 height 14
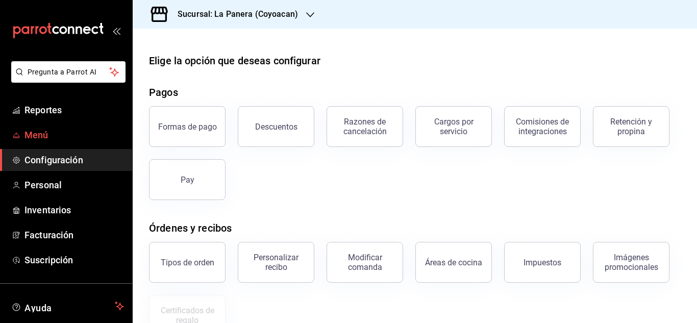
click at [46, 128] on span "Menú" at bounding box center [75, 135] width 100 height 14
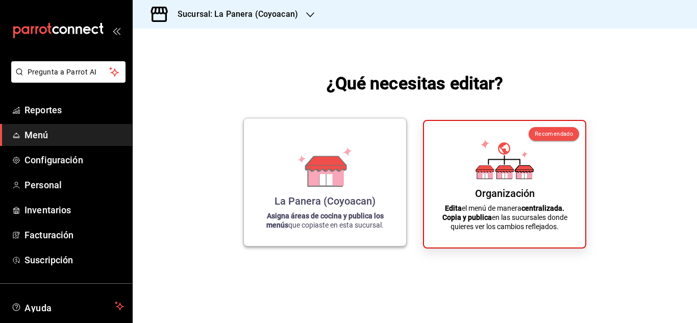
click at [327, 181] on icon at bounding box center [326, 179] width 13 height 11
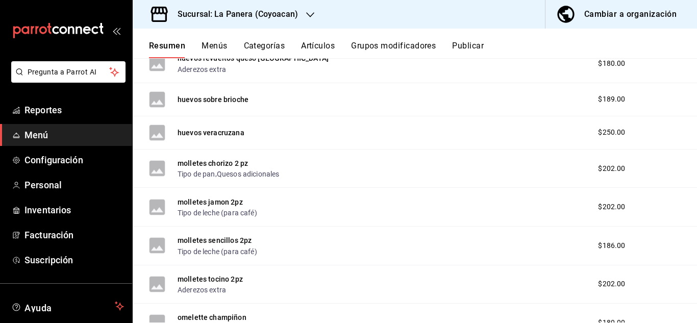
scroll to position [978, 0]
click at [470, 50] on button "Publicar" at bounding box center [468, 49] width 32 height 17
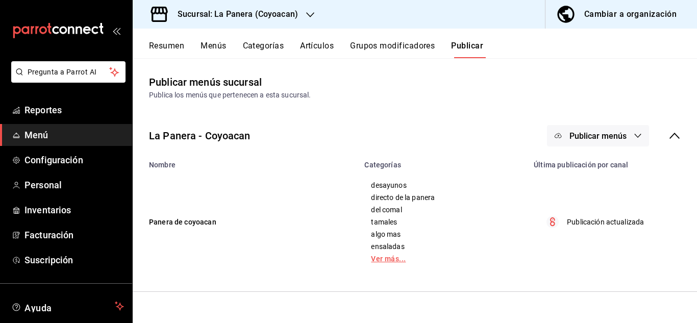
click at [400, 257] on link "Ver más..." at bounding box center [443, 258] width 144 height 7
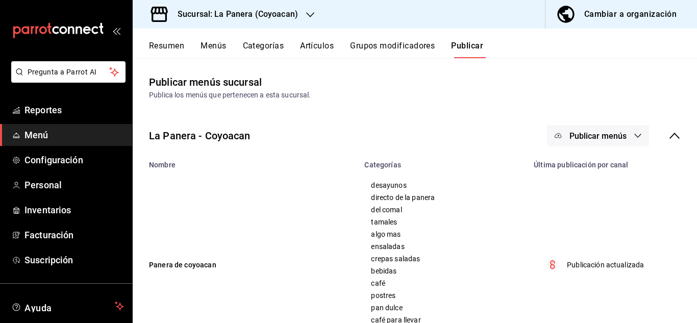
scroll to position [55, 0]
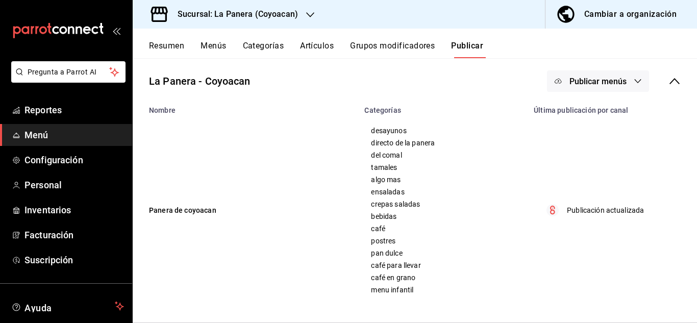
click at [597, 88] on button "Publicar menús" at bounding box center [598, 80] width 102 height 21
click at [590, 117] on span "Punto de venta" at bounding box center [605, 114] width 49 height 11
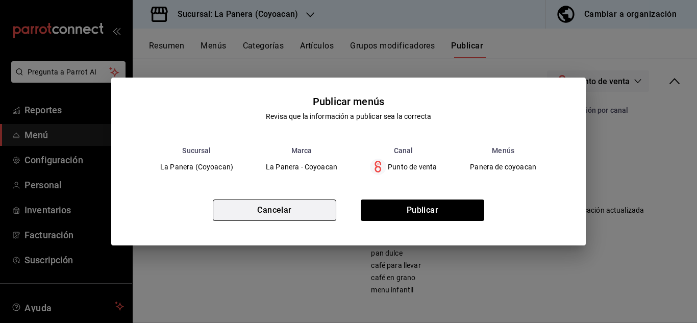
click at [272, 212] on button "Cancelar" at bounding box center [275, 210] width 124 height 21
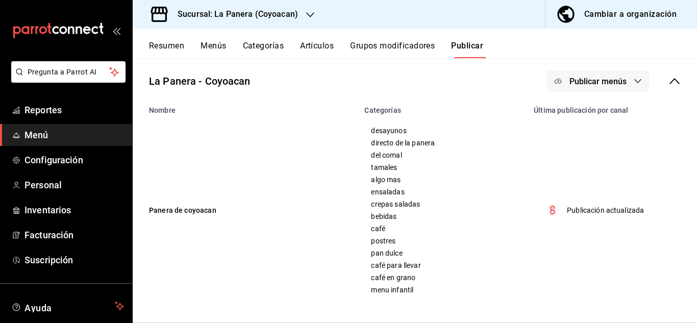
scroll to position [0, 0]
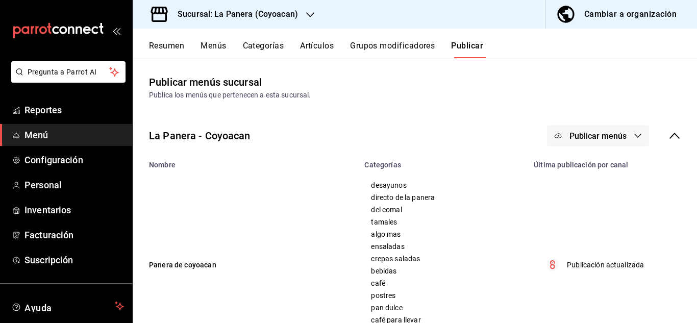
click at [396, 48] on button "Grupos modificadores" at bounding box center [392, 49] width 85 height 17
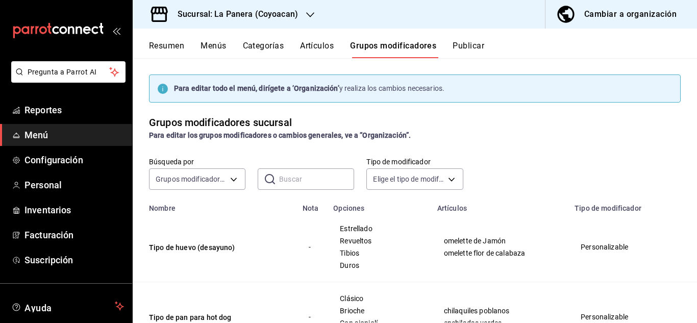
click at [314, 41] on button "Artículos" at bounding box center [317, 49] width 34 height 17
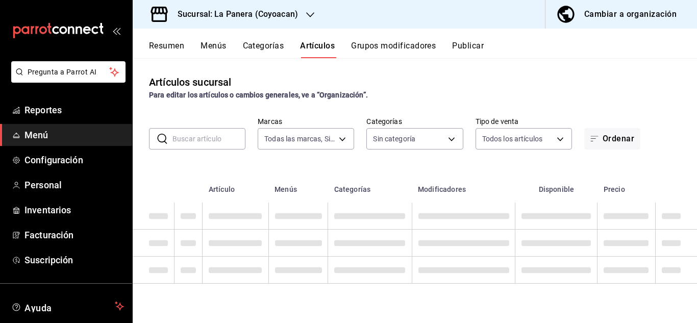
type input "e1e773ce-acd1-414e-ad04-9ece8bfa7496"
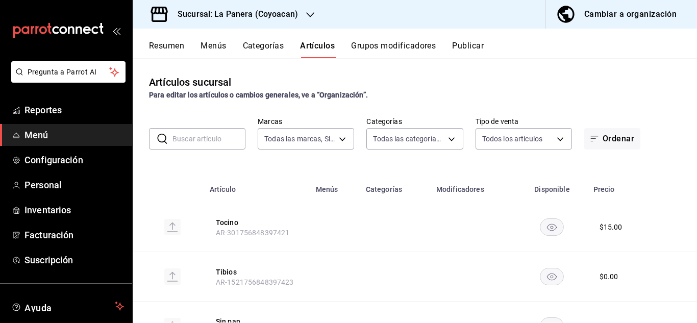
type input "1d98ec05-11af-414c-8850-69842dd882b6,4444b575-329f-4366-adef-7c7ee8395b1b,77c49…"
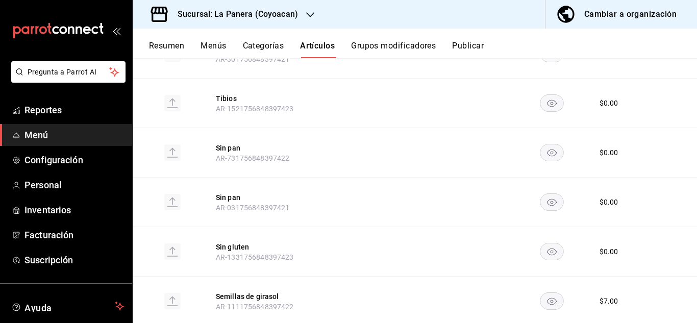
scroll to position [174, 0]
drag, startPoint x: 276, startPoint y: 39, endPoint x: 272, endPoint y: 42, distance: 5.3
click at [272, 42] on div "Resumen Menús Categorías Artículos Grupos modificadores Publicar" at bounding box center [415, 44] width 565 height 30
click at [272, 42] on button "Categorías" at bounding box center [263, 49] width 41 height 17
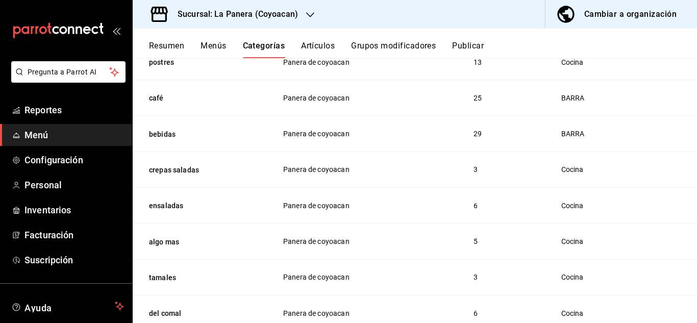
scroll to position [270, 0]
click at [609, 19] on div "Cambiar a organización" at bounding box center [631, 14] width 92 height 14
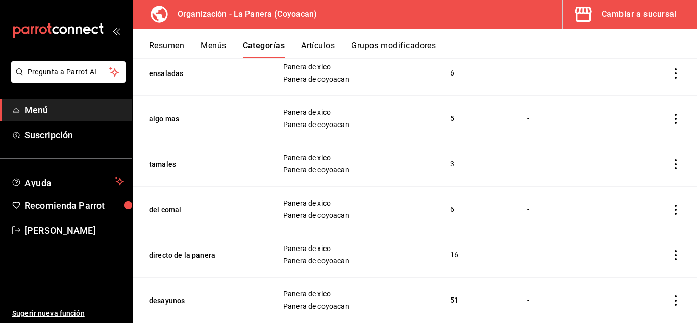
scroll to position [861, 0]
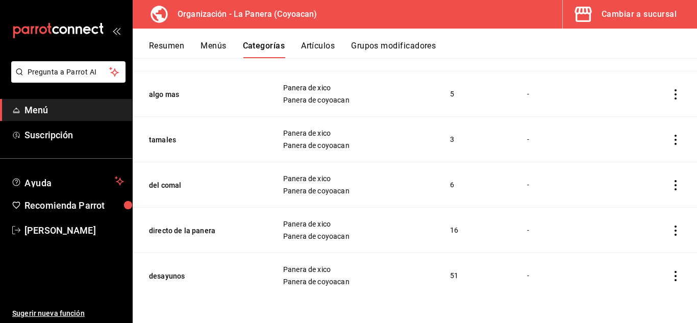
click at [332, 43] on button "Artículos" at bounding box center [318, 49] width 34 height 17
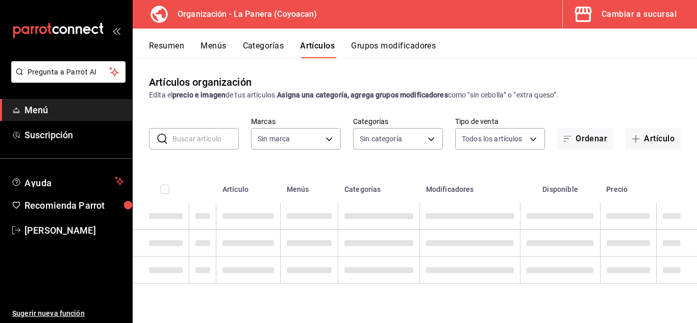
type input "145f59b4-e6d4-4854-9da5-6e0c52db7bfd"
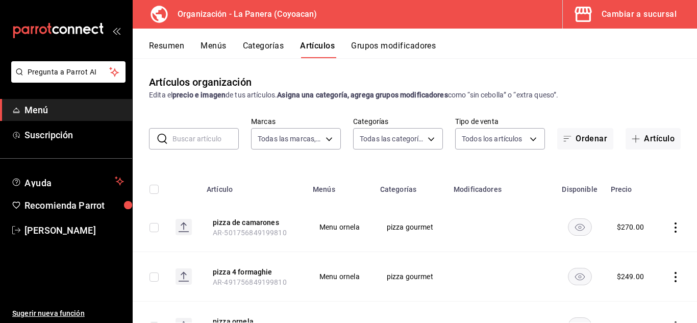
type input "16f81f53-c1b4-497c-af9c-c1f489fce3ec,42baf4ea-c572-40f9-92c5-07d7dd2f6449,36fdd…"
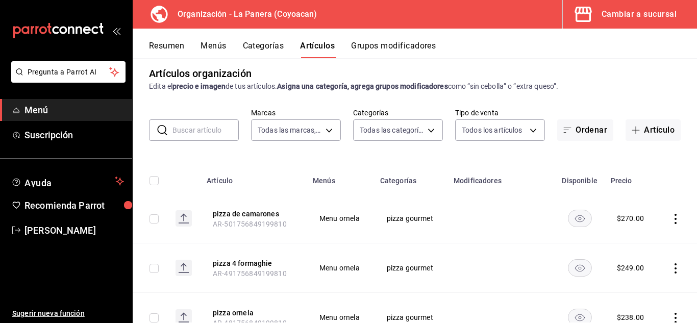
scroll to position [8, 0]
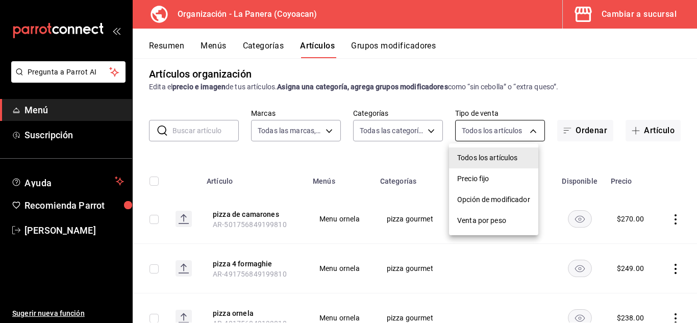
click at [472, 125] on body "Pregunta a Parrot AI Menú Suscripción Ayuda Recomienda Parrot Delia Hernandez S…" at bounding box center [348, 161] width 697 height 323
click at [412, 130] on div at bounding box center [348, 161] width 697 height 323
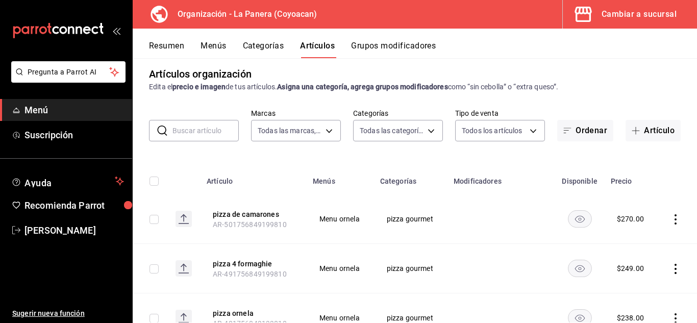
click at [412, 130] on body "Pregunta a Parrot AI Menú Suscripción Ayuda Recomienda Parrot Delia Hernandez S…" at bounding box center [348, 161] width 697 height 323
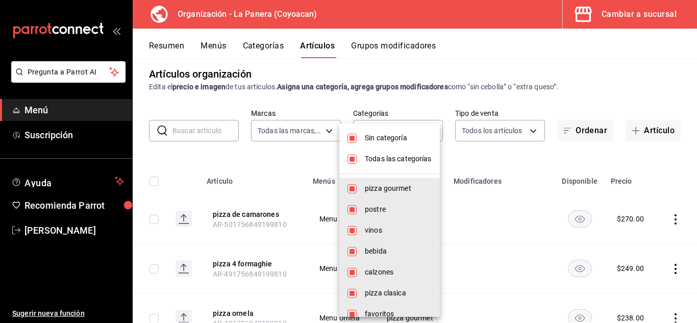
click at [286, 131] on div at bounding box center [348, 161] width 697 height 323
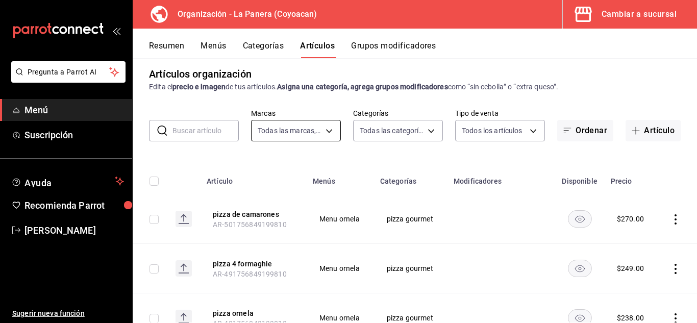
click at [290, 131] on body "Pregunta a Parrot AI Menú Suscripción Ayuda Recomienda Parrot Delia Hernandez S…" at bounding box center [348, 161] width 697 height 323
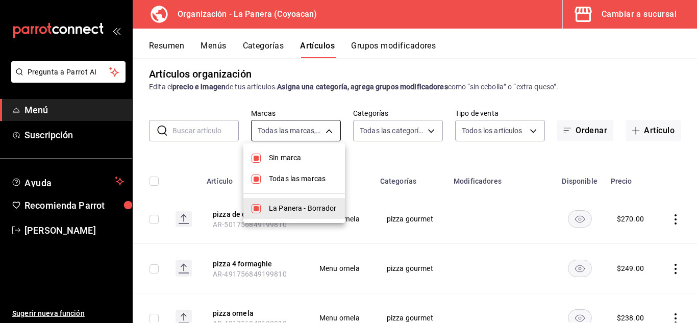
click at [290, 131] on div at bounding box center [348, 161] width 697 height 323
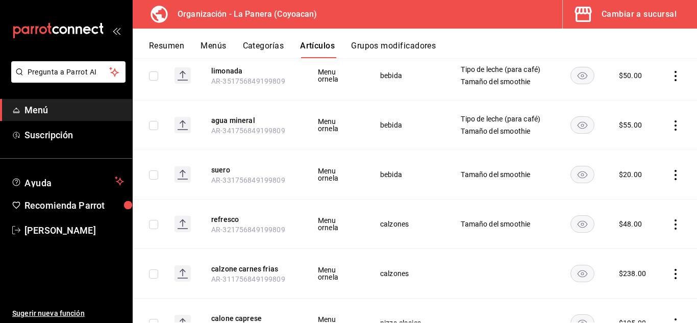
scroll to position [977, 0]
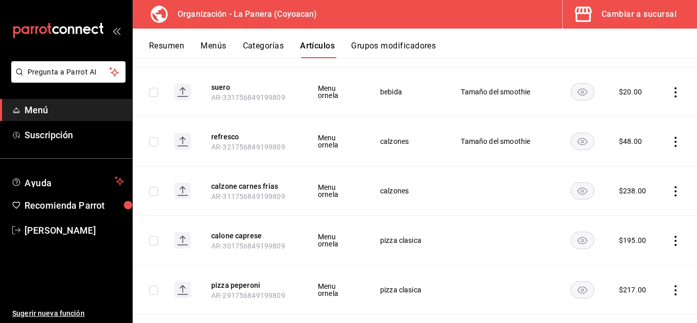
click at [259, 52] on button "Categorías" at bounding box center [263, 49] width 41 height 17
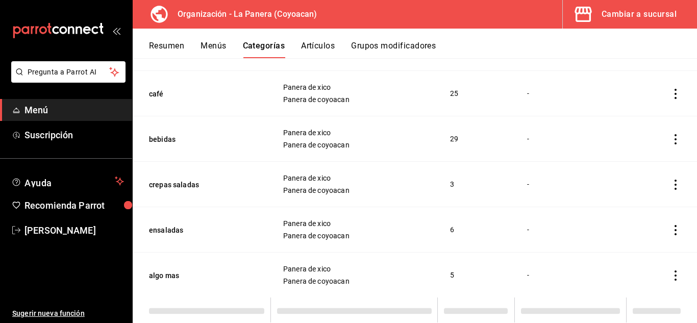
scroll to position [720, 0]
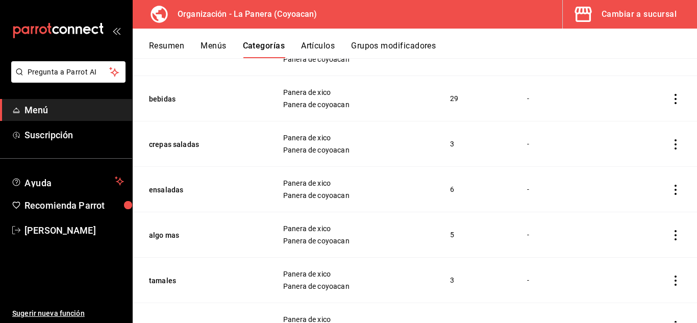
click at [217, 45] on button "Menús" at bounding box center [214, 49] width 26 height 17
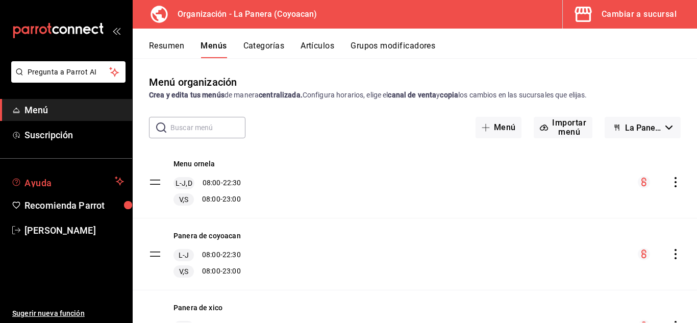
click at [40, 186] on span "Ayuda" at bounding box center [68, 181] width 86 height 12
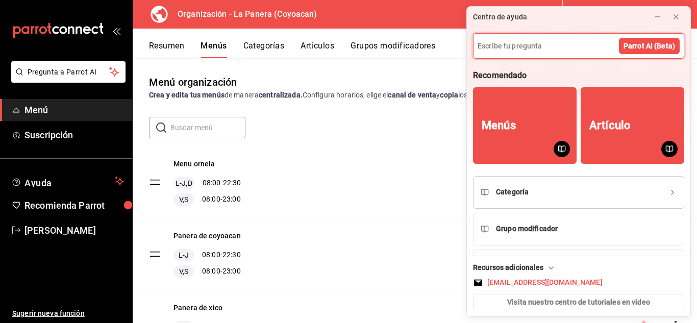
scroll to position [33, 0]
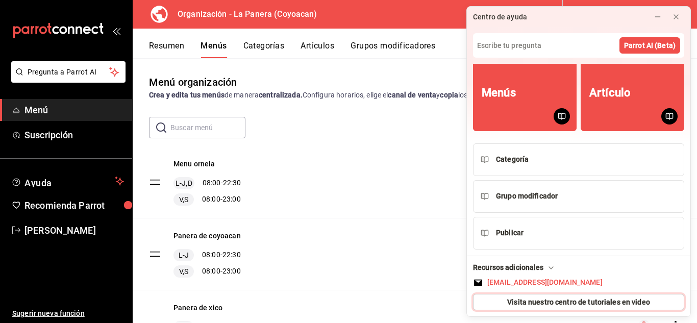
click at [577, 304] on span "Visita nuestro centro de tutoriales en video" at bounding box center [578, 302] width 143 height 11
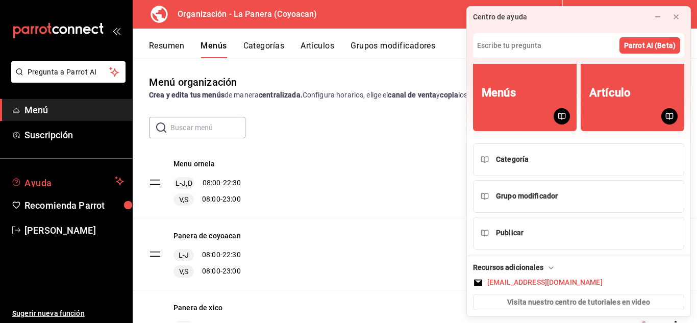
click at [50, 179] on span "Ayuda" at bounding box center [68, 181] width 86 height 12
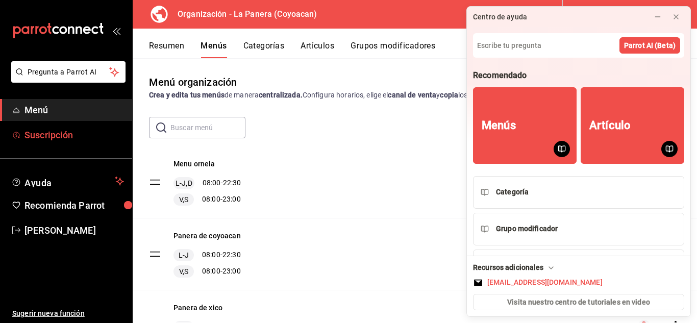
click at [61, 139] on span "Suscripción" at bounding box center [75, 135] width 100 height 14
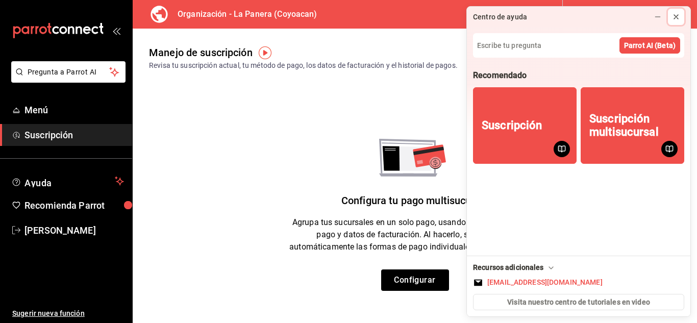
click at [679, 19] on icon at bounding box center [676, 17] width 8 height 8
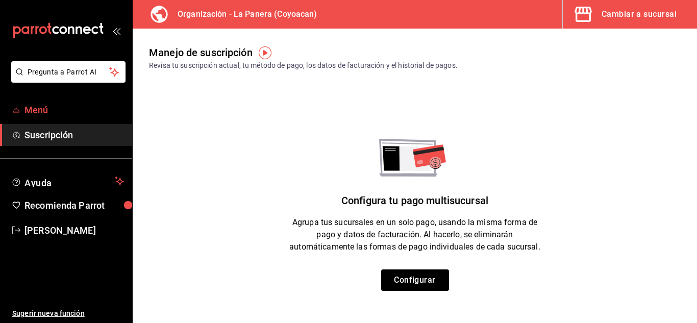
click at [43, 111] on span "Menú" at bounding box center [75, 110] width 100 height 14
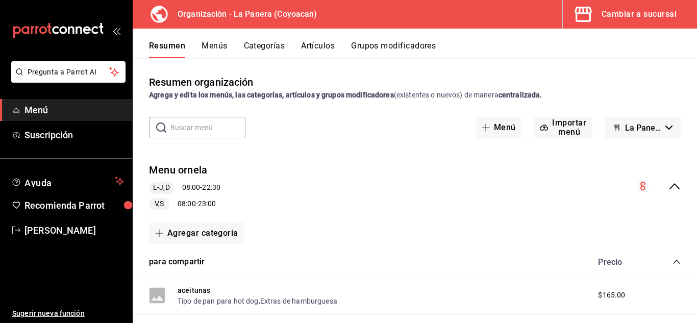
click at [215, 52] on button "Menús" at bounding box center [215, 49] width 26 height 17
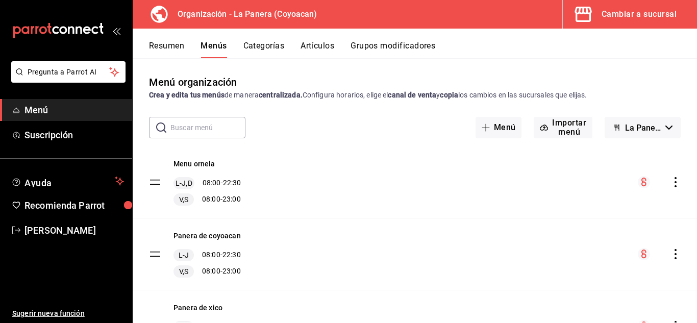
click at [227, 50] on button "Menús" at bounding box center [214, 49] width 26 height 17
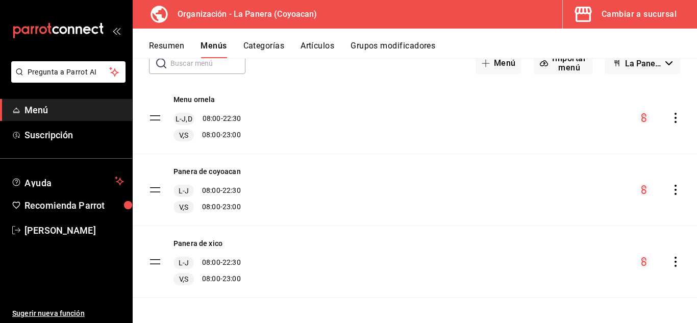
scroll to position [68, 0]
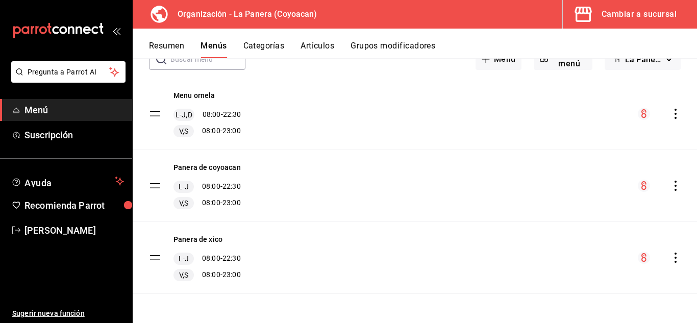
click at [260, 46] on button "Categorías" at bounding box center [264, 49] width 41 height 17
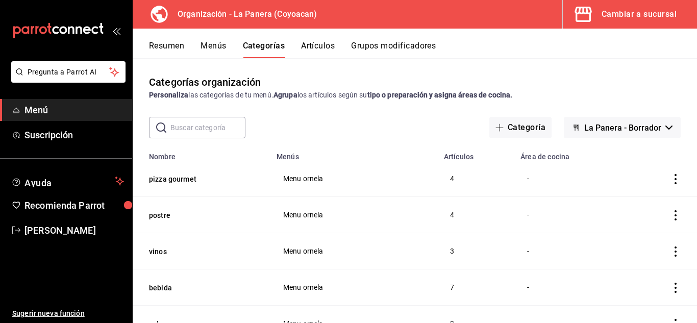
click at [605, 9] on div "Cambiar a sucursal" at bounding box center [639, 14] width 75 height 14
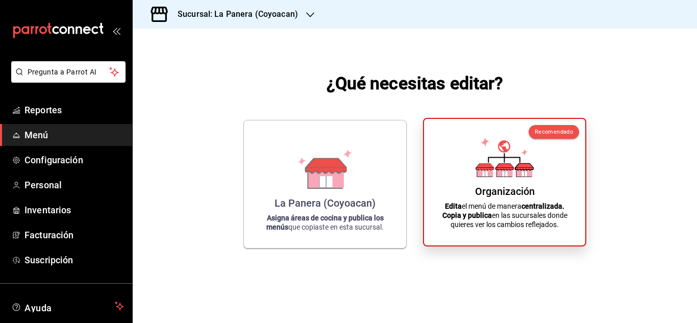
click at [506, 184] on div "Organización Edita el menú de manera centralizada. Copia y publica en las sucur…" at bounding box center [504, 182] width 137 height 110
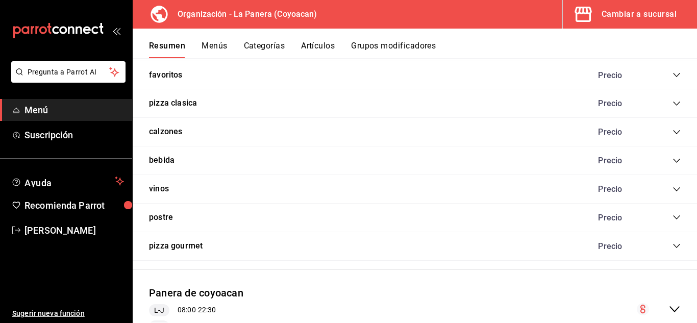
scroll to position [939, 0]
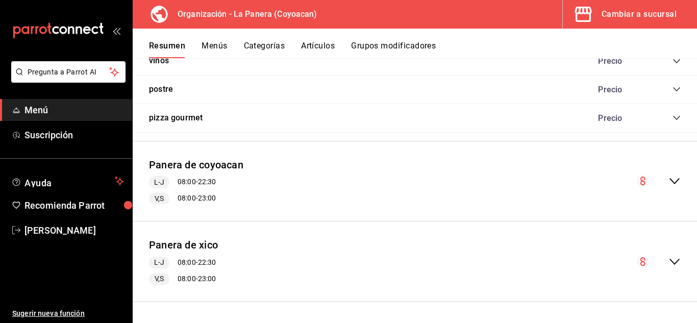
click at [272, 186] on div "Panera de coyoacan L-J 08:00 - 22:30 V,S 08:00 - 23:00" at bounding box center [415, 182] width 565 height 64
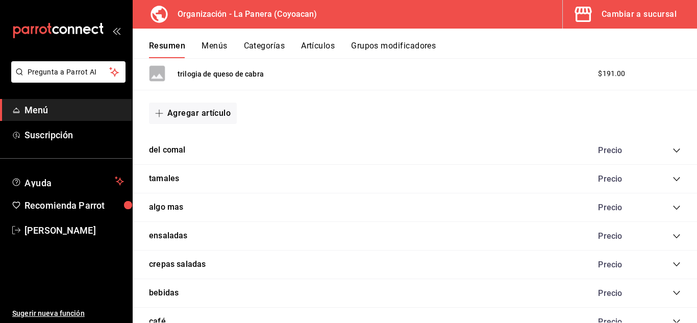
scroll to position [3851, 0]
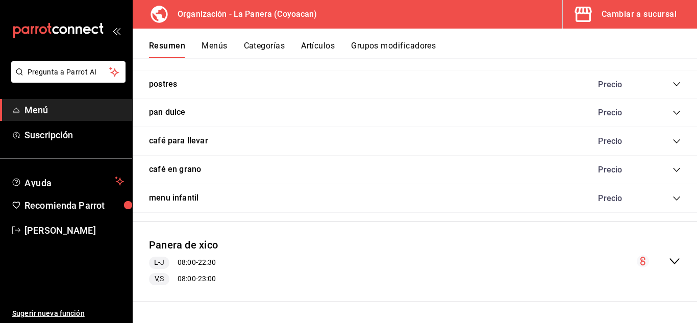
click at [269, 48] on button "Categorías" at bounding box center [264, 49] width 41 height 17
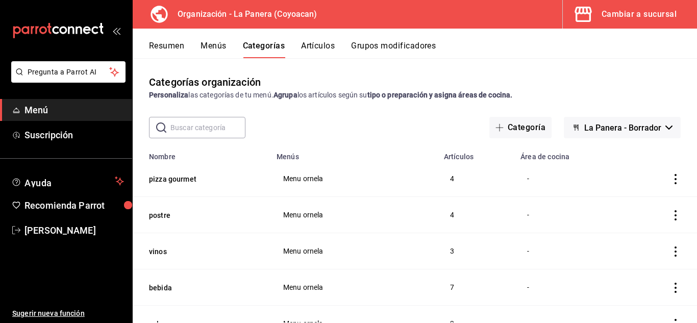
click at [324, 44] on button "Artículos" at bounding box center [318, 49] width 34 height 17
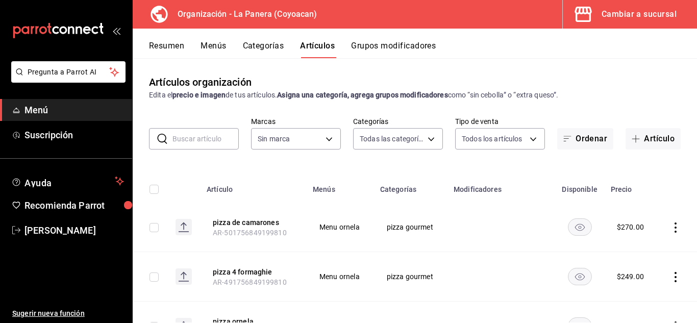
type input "16f81f53-c1b4-497c-af9c-c1f489fce3ec,42baf4ea-c572-40f9-92c5-07d7dd2f6449,36fdd…"
type input "145f59b4-e6d4-4854-9da5-6e0c52db7bfd"
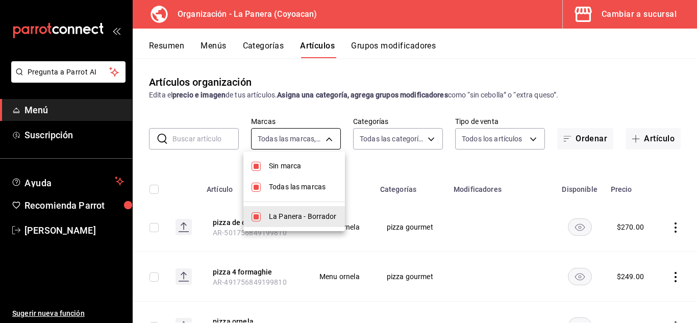
click at [288, 140] on body "Pregunta a Parrot AI Menú Suscripción Ayuda Recomienda Parrot Delia Hernandez S…" at bounding box center [348, 161] width 697 height 323
click at [215, 113] on div at bounding box center [348, 161] width 697 height 323
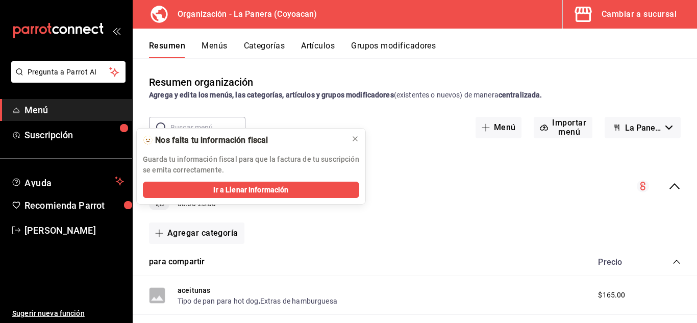
click at [115, 35] on div "mailbox folders" at bounding box center [66, 30] width 132 height 61
click at [119, 31] on icon "open_drawer_menu" at bounding box center [116, 31] width 8 height 8
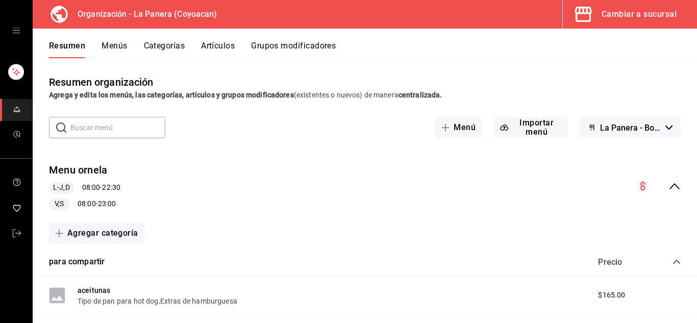
click at [21, 109] on link "mailbox folders" at bounding box center [16, 110] width 32 height 22
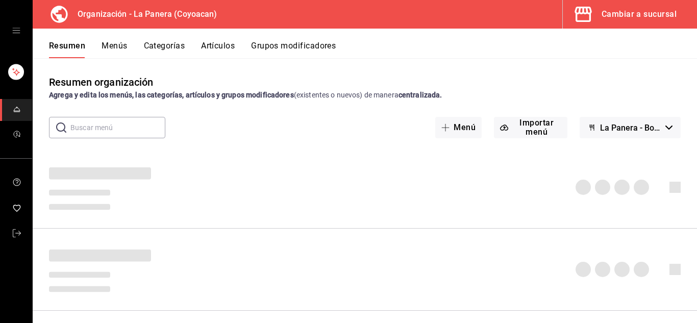
click at [12, 26] on div "mailbox folders" at bounding box center [16, 30] width 32 height 61
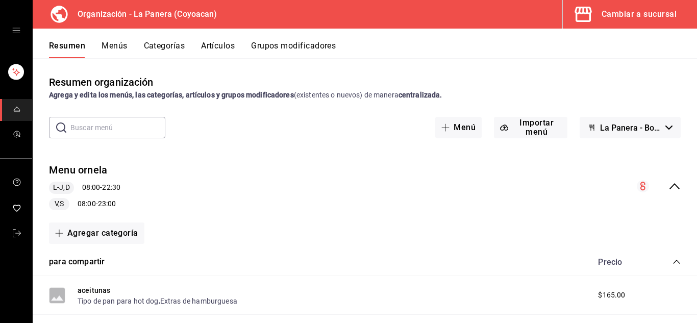
click at [19, 31] on icon "open drawer" at bounding box center [16, 30] width 8 height 5
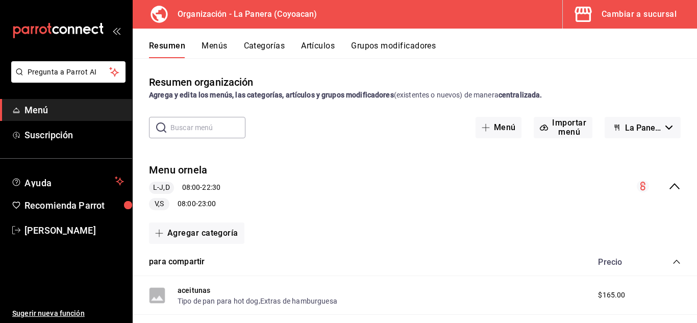
click at [117, 32] on icon "open_drawer_menu" at bounding box center [118, 32] width 5 height 8
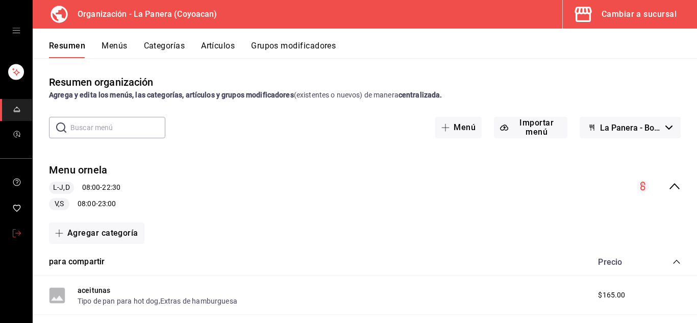
click at [16, 232] on icon "mailbox folders" at bounding box center [17, 233] width 8 height 8
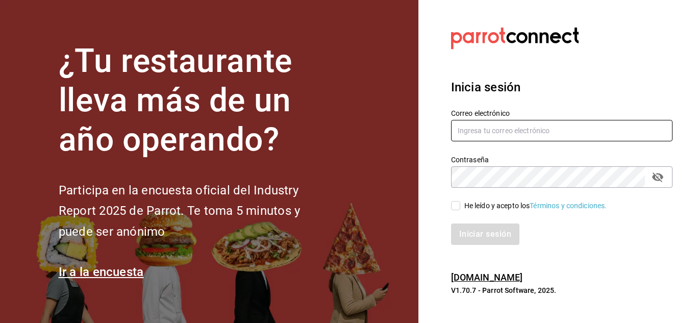
click at [504, 138] on input "text" at bounding box center [562, 130] width 222 height 21
type input "[EMAIL_ADDRESS][DOMAIN_NAME]"
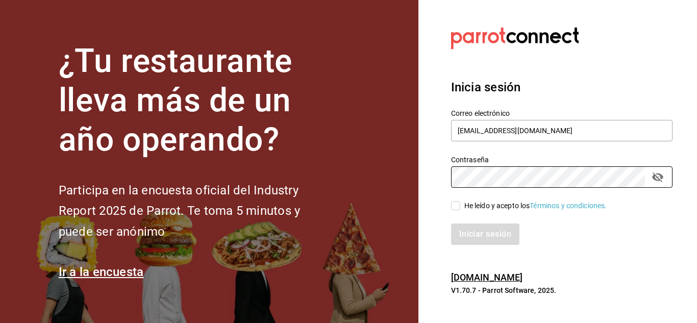
click at [471, 203] on div "He leído y acepto los Términos y condiciones." at bounding box center [536, 206] width 143 height 11
click at [460, 203] on input "He leído y acepto los Términos y condiciones." at bounding box center [455, 205] width 9 height 9
checkbox input "true"
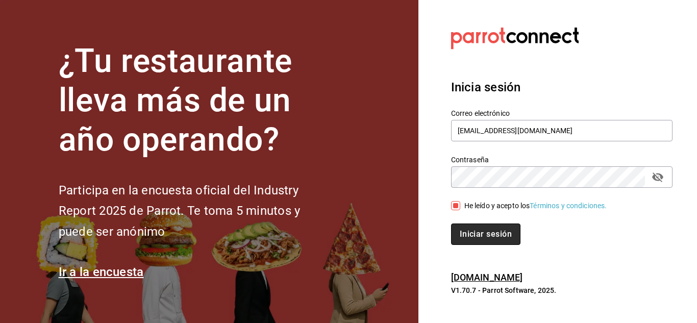
click at [481, 232] on button "Iniciar sesión" at bounding box center [485, 234] width 69 height 21
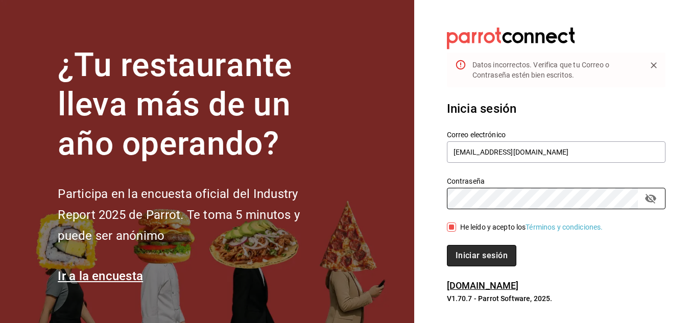
click at [471, 259] on button "Iniciar sesión" at bounding box center [481, 255] width 69 height 21
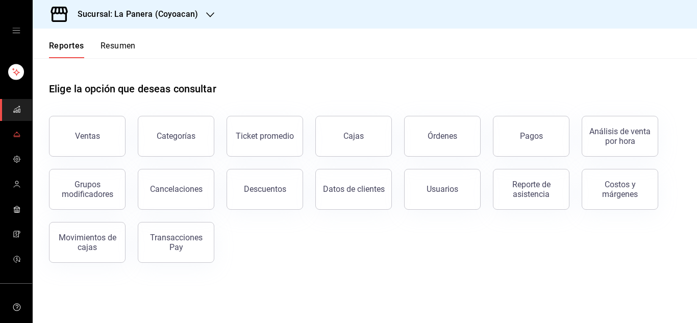
drag, startPoint x: 19, startPoint y: 140, endPoint x: 12, endPoint y: 140, distance: 6.7
drag, startPoint x: 12, startPoint y: 140, endPoint x: 15, endPoint y: 133, distance: 8.1
click at [15, 133] on icon "mailbox folders" at bounding box center [17, 134] width 6 height 3
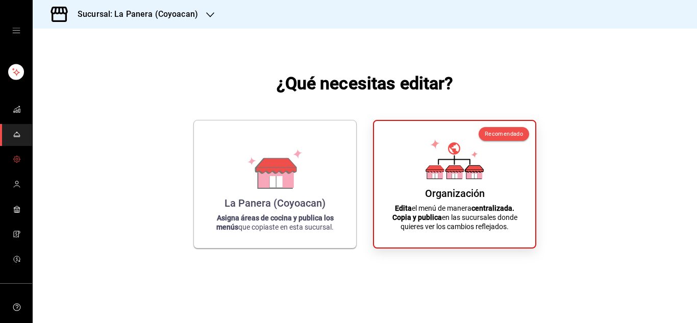
click at [13, 160] on icon "mailbox folders" at bounding box center [17, 159] width 8 height 8
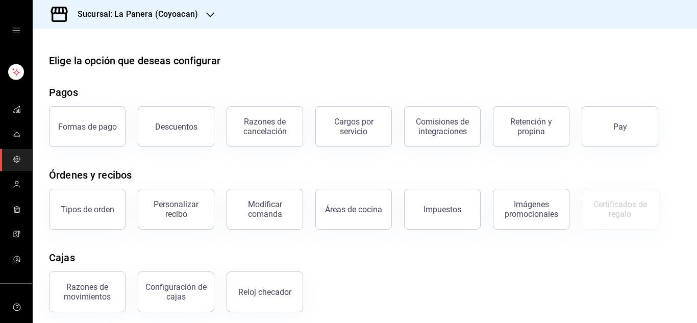
drag, startPoint x: 12, startPoint y: 33, endPoint x: 241, endPoint y: 37, distance: 229.3
click at [241, 37] on div at bounding box center [365, 37] width 665 height 16
click at [14, 157] on icon "mailbox folders" at bounding box center [17, 159] width 8 height 8
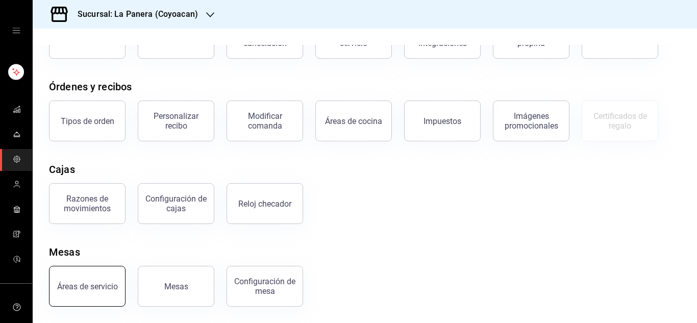
click at [101, 286] on div "Áreas de servicio" at bounding box center [87, 287] width 61 height 10
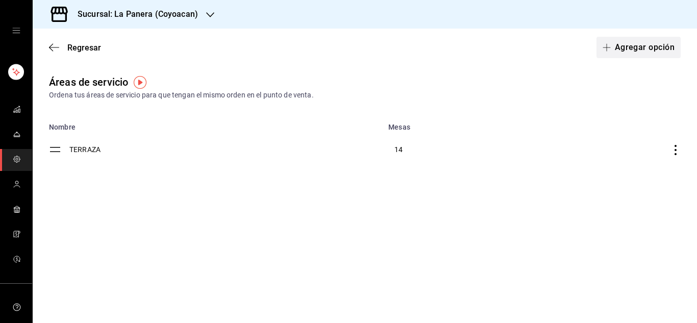
click at [635, 47] on button "Agregar opción" at bounding box center [639, 47] width 84 height 21
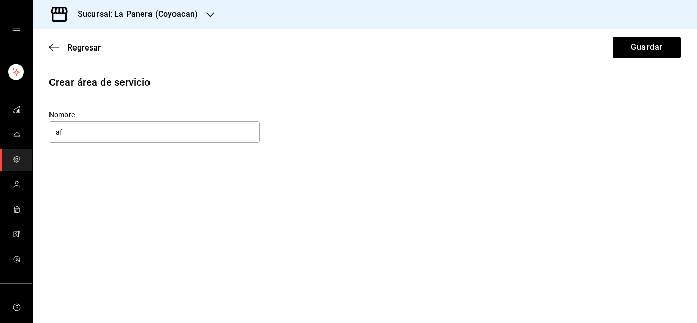
type input "a"
type input "AFUERA"
click at [639, 45] on button "Guardar" at bounding box center [647, 47] width 68 height 21
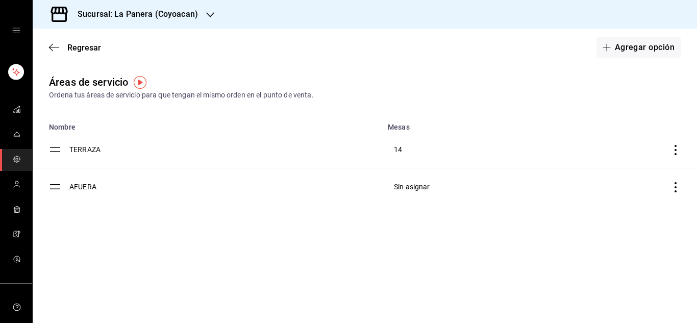
click at [677, 186] on icon "discountsTable" at bounding box center [676, 187] width 10 height 10
click at [419, 187] on div at bounding box center [348, 161] width 697 height 323
click at [146, 185] on td "AFUERA" at bounding box center [225, 186] width 312 height 37
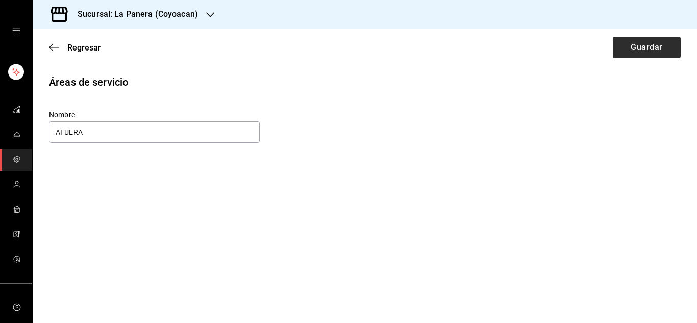
type input "AFUERA"
click at [660, 54] on button "Guardar" at bounding box center [647, 47] width 68 height 21
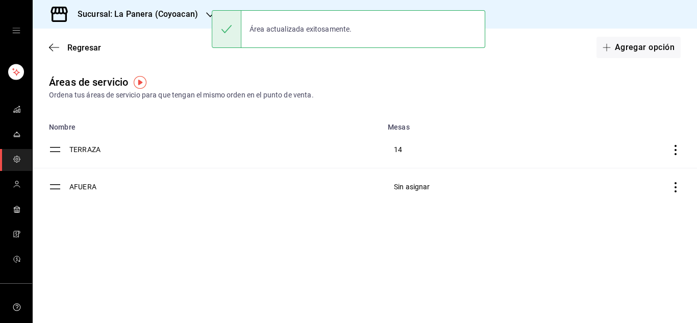
click at [678, 184] on icon "discountsTable" at bounding box center [676, 187] width 10 height 10
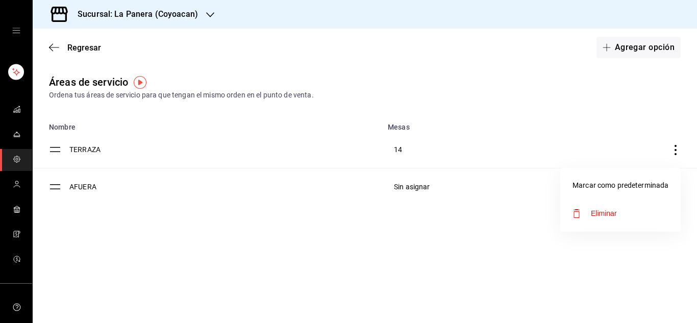
click at [427, 184] on div at bounding box center [348, 161] width 697 height 323
click at [406, 184] on span "Sin asignar" at bounding box center [412, 187] width 36 height 8
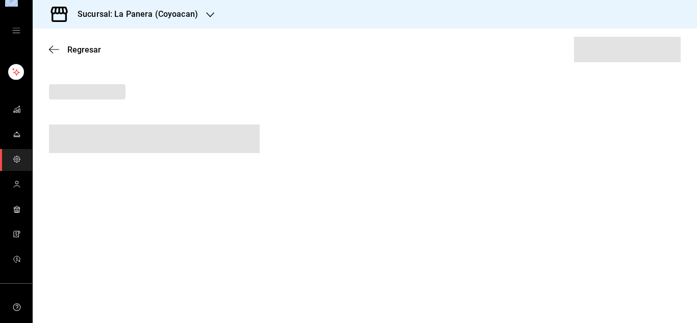
click at [406, 184] on main "Regresar" at bounding box center [365, 176] width 665 height 295
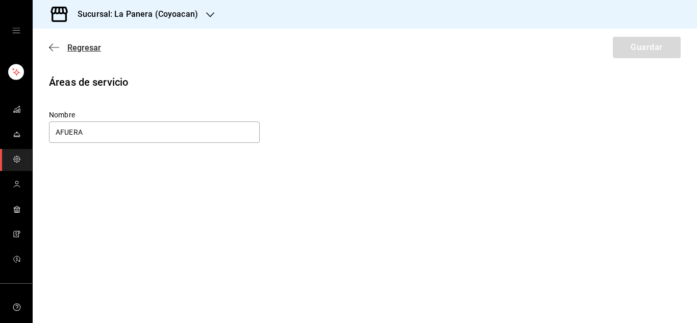
click at [57, 50] on icon "button" at bounding box center [54, 47] width 10 height 9
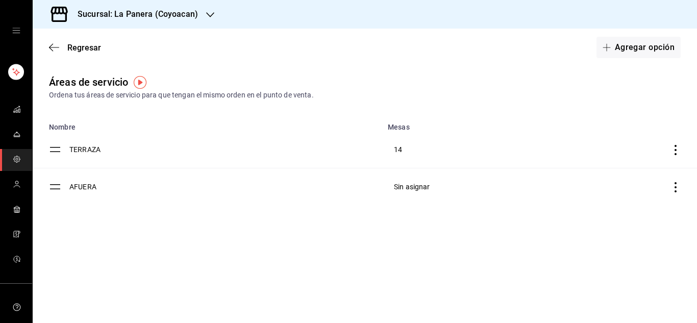
click at [675, 192] on icon "discountsTable" at bounding box center [676, 187] width 10 height 10
click at [602, 213] on span "Eliminar" at bounding box center [604, 213] width 26 height 8
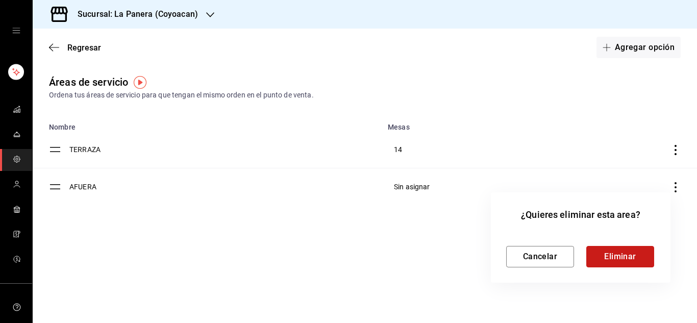
click at [626, 255] on button "Eliminar" at bounding box center [621, 256] width 68 height 21
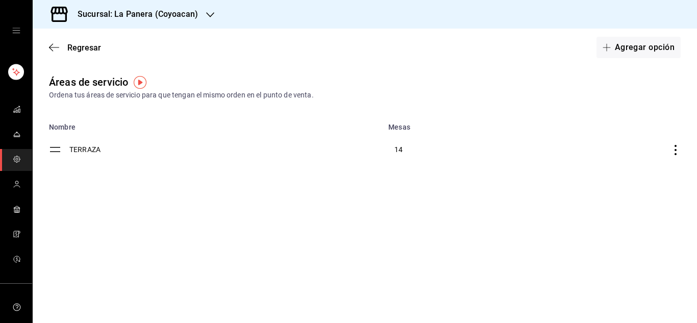
click at [669, 155] on td "discountsTable" at bounding box center [619, 149] width 158 height 37
click at [679, 151] on icon "discountsTable" at bounding box center [676, 150] width 10 height 10
click at [612, 89] on div at bounding box center [348, 161] width 697 height 323
click at [398, 145] on div at bounding box center [348, 161] width 697 height 323
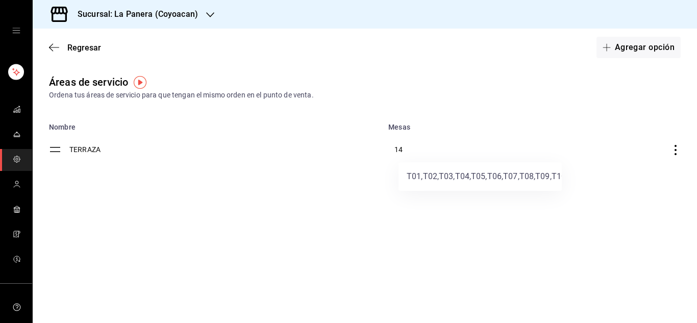
click at [622, 50] on div at bounding box center [348, 161] width 697 height 323
click at [607, 49] on icon "button" at bounding box center [607, 47] width 8 height 8
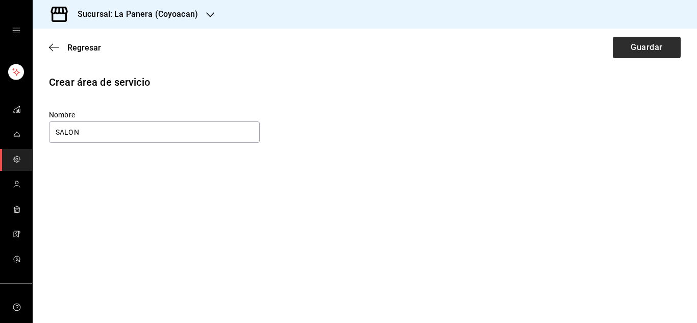
type input "SALON"
click at [656, 49] on button "Guardar" at bounding box center [647, 47] width 68 height 21
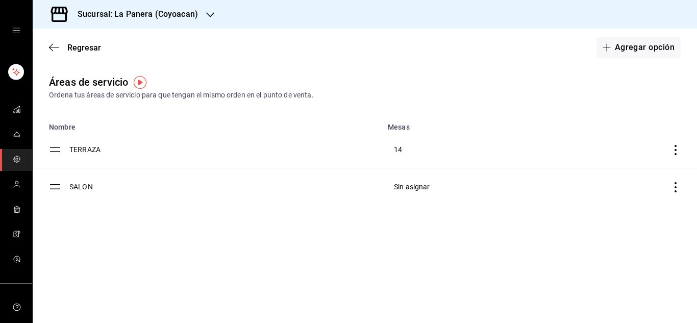
click at [164, 155] on td "TERRAZA" at bounding box center [225, 149] width 312 height 37
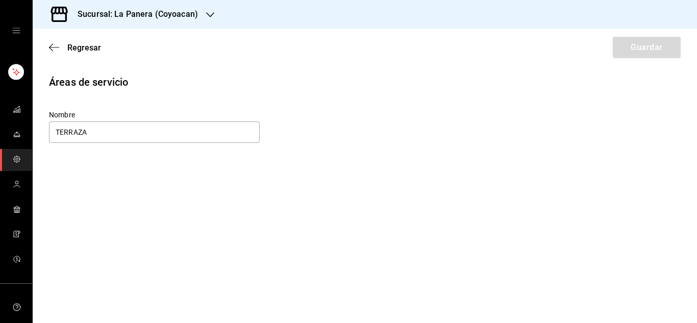
click at [631, 48] on div "Regresar Guardar" at bounding box center [365, 48] width 665 height 38
click at [125, 139] on input "TERRAZA" at bounding box center [154, 132] width 211 height 21
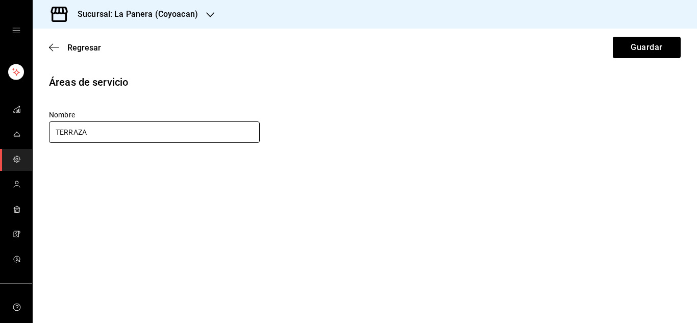
type input "TERRAZA"
click at [625, 32] on div "Regresar Guardar" at bounding box center [365, 48] width 665 height 38
click at [638, 36] on div "Regresar Guardar" at bounding box center [365, 48] width 665 height 38
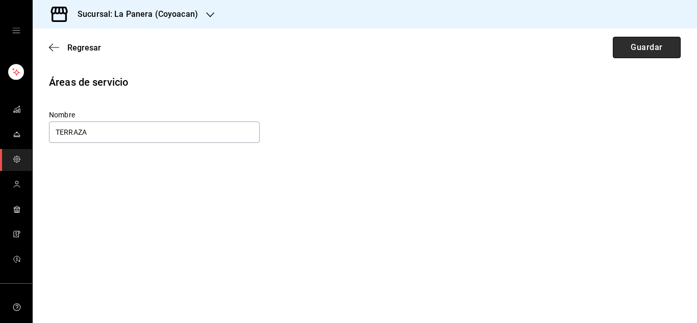
click at [631, 44] on button "Guardar" at bounding box center [647, 47] width 68 height 21
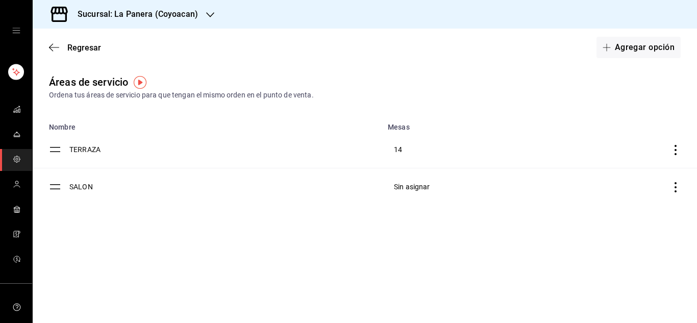
click at [676, 187] on icon "discountsTable" at bounding box center [676, 187] width 2 height 10
click at [614, 184] on span "Marcar como predeterminada" at bounding box center [621, 185] width 96 height 11
click at [672, 192] on icon "discountsTable" at bounding box center [676, 187] width 10 height 10
click at [633, 185] on span "Remover como predeterminada" at bounding box center [618, 185] width 102 height 11
click at [62, 151] on td "discountsTable" at bounding box center [51, 149] width 37 height 37
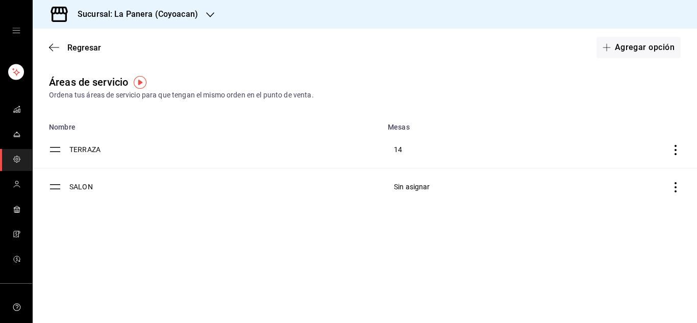
click at [127, 144] on td "TERRAZA" at bounding box center [225, 149] width 312 height 37
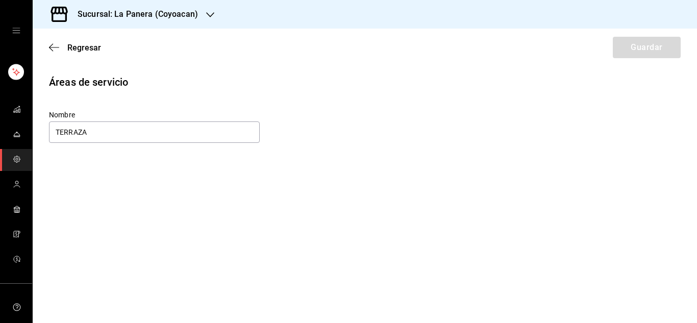
click at [631, 47] on div "Regresar Guardar" at bounding box center [365, 48] width 665 height 38
click at [54, 51] on icon "button" at bounding box center [54, 47] width 10 height 9
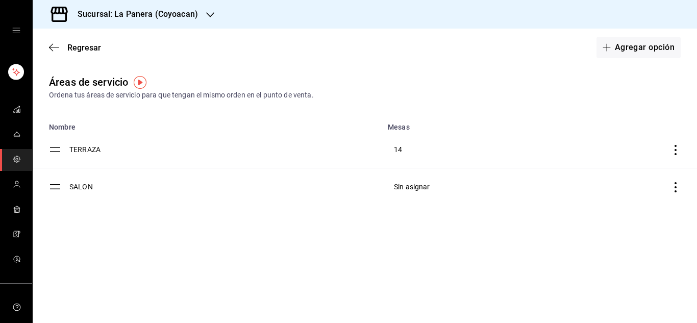
click at [123, 180] on td "SALON" at bounding box center [225, 186] width 312 height 37
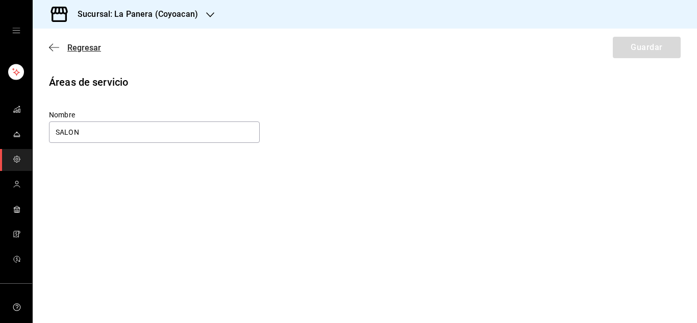
click at [50, 44] on icon "button" at bounding box center [54, 47] width 10 height 9
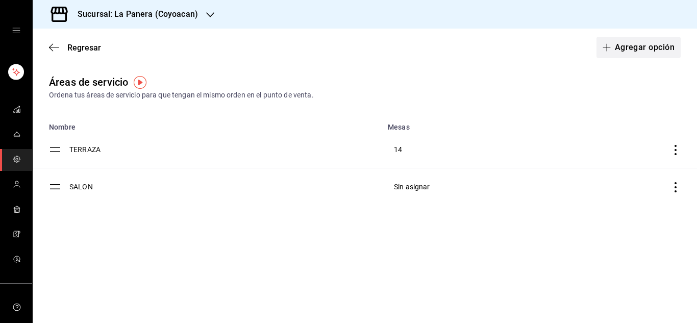
click at [620, 52] on button "Agregar opción" at bounding box center [639, 47] width 84 height 21
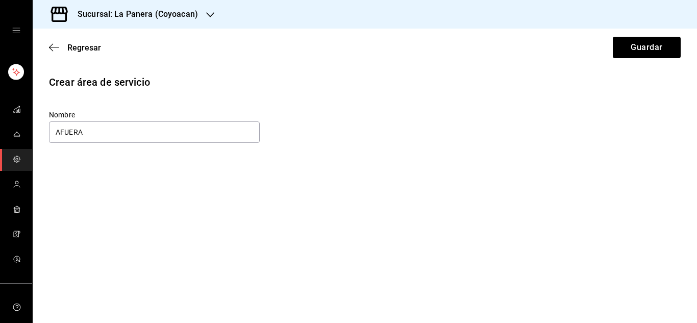
type input "AFUERA"
click at [620, 47] on button "Guardar" at bounding box center [647, 47] width 68 height 21
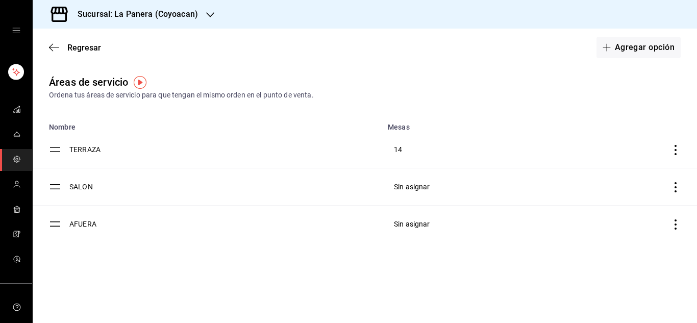
click at [674, 184] on icon "discountsTable" at bounding box center [676, 187] width 10 height 10
click at [470, 182] on div at bounding box center [348, 161] width 697 height 323
click at [25, 157] on link "mailbox folders" at bounding box center [16, 160] width 32 height 22
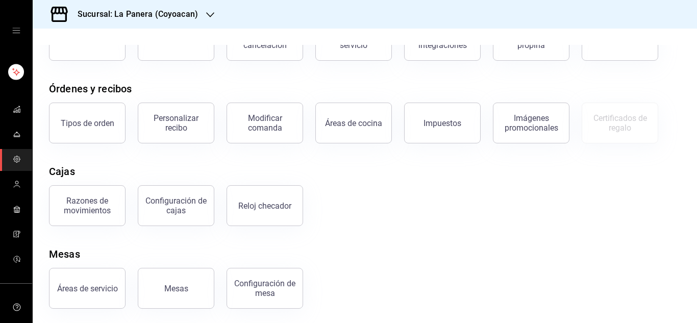
scroll to position [88, 0]
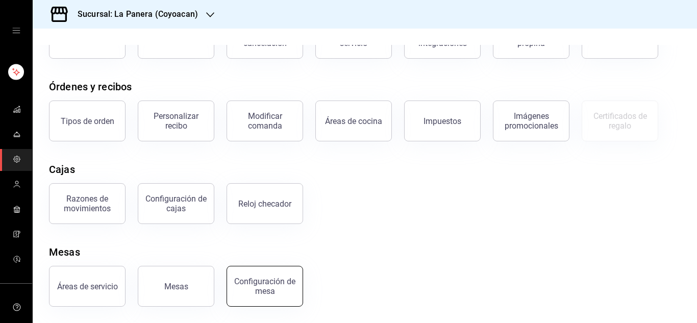
click at [255, 290] on div "Configuración de mesa" at bounding box center [264, 286] width 63 height 19
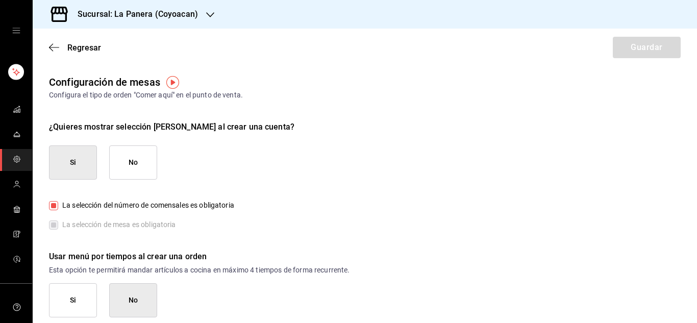
scroll to position [11, 0]
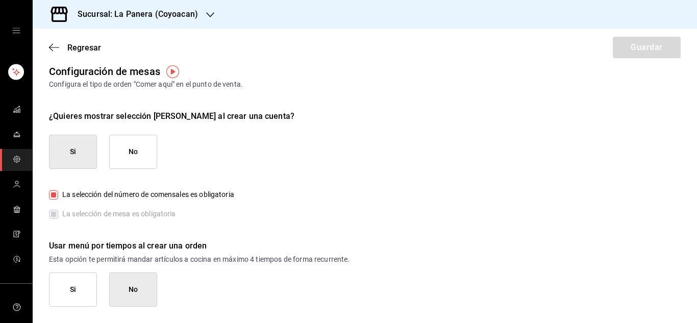
click at [76, 156] on button "Si" at bounding box center [73, 152] width 48 height 34
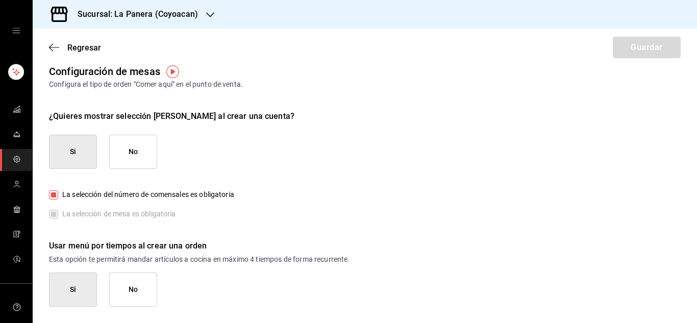
click at [188, 195] on span "La selección del número de comensales es obligatoria" at bounding box center [146, 194] width 176 height 11
click at [58, 195] on input "La selección del número de comensales es obligatoria" at bounding box center [53, 194] width 9 height 9
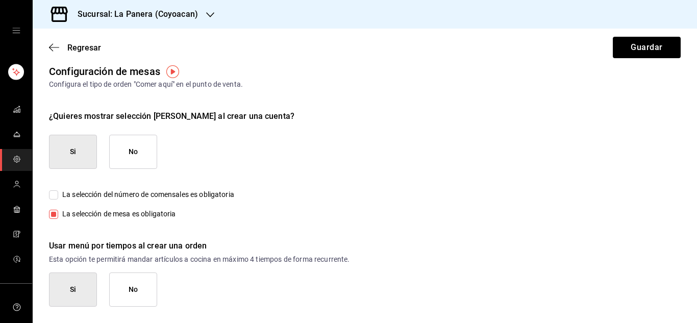
click at [61, 193] on span "La selección del número de comensales es obligatoria" at bounding box center [146, 194] width 176 height 11
click at [58, 193] on input "La selección del número de comensales es obligatoria" at bounding box center [53, 194] width 9 height 9
checkbox input "true"
click at [78, 288] on button "Si" at bounding box center [73, 290] width 48 height 34
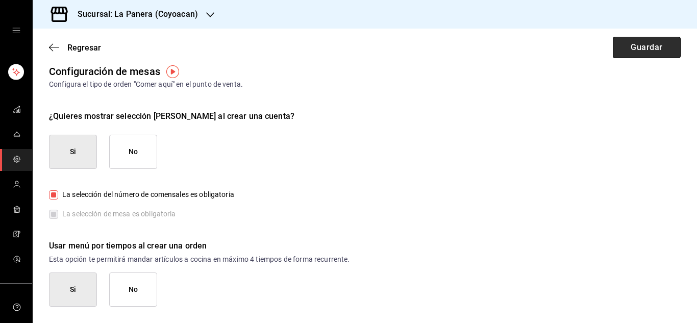
click at [640, 41] on button "Guardar" at bounding box center [647, 47] width 68 height 21
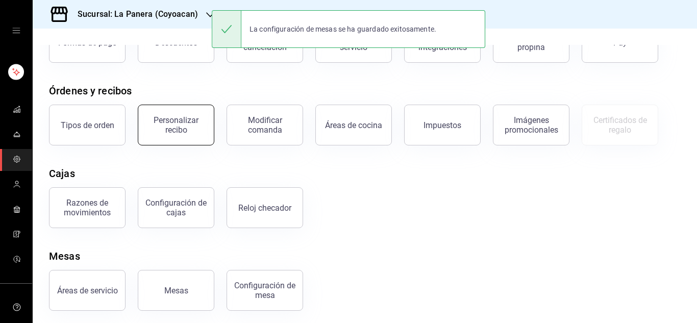
scroll to position [88, 0]
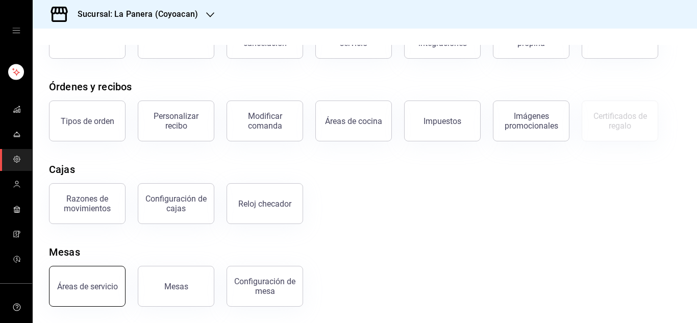
click at [88, 293] on button "Áreas de servicio" at bounding box center [87, 286] width 77 height 41
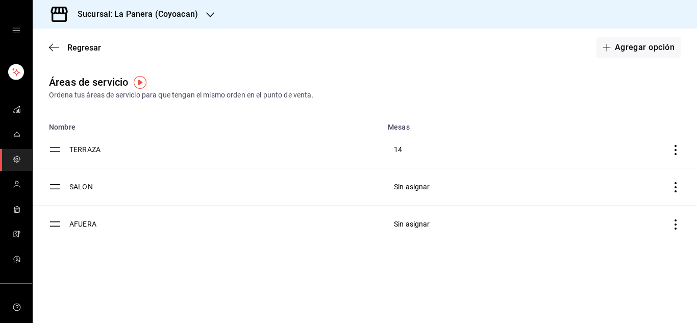
click at [415, 188] on span "Sin asignar" at bounding box center [412, 187] width 36 height 8
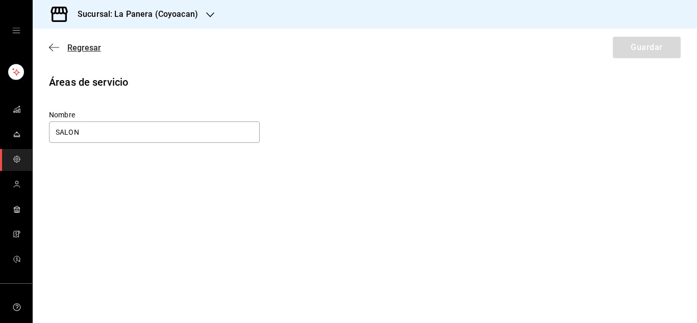
click at [52, 46] on icon "button" at bounding box center [54, 47] width 10 height 9
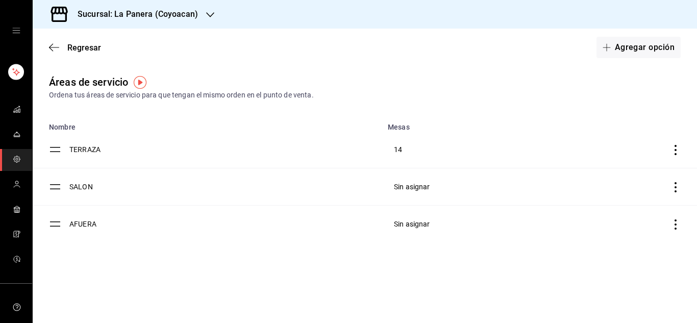
click at [673, 186] on icon "discountsTable" at bounding box center [676, 187] width 10 height 10
click at [448, 82] on div at bounding box center [348, 161] width 697 height 323
click at [78, 186] on td "SALON" at bounding box center [225, 186] width 312 height 37
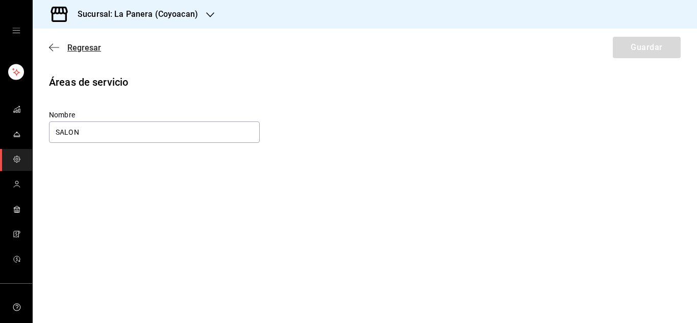
click at [55, 49] on icon "button" at bounding box center [54, 47] width 10 height 9
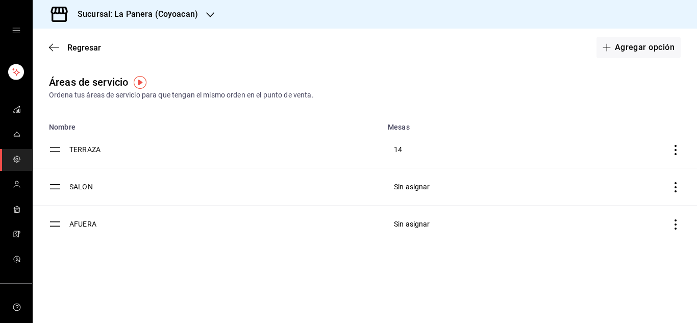
click at [140, 82] on img "button" at bounding box center [140, 82] width 13 height 13
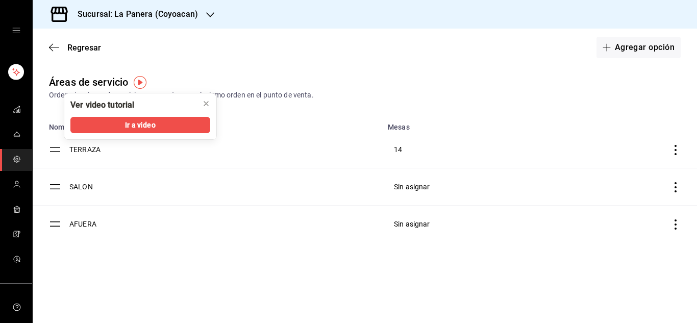
click at [322, 149] on td "TERRAZA" at bounding box center [225, 149] width 312 height 37
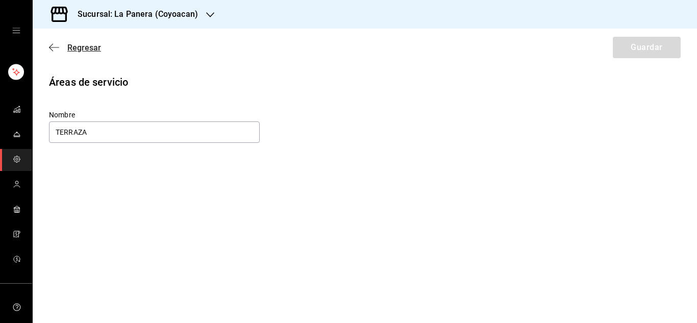
click at [51, 48] on icon "button" at bounding box center [54, 47] width 10 height 9
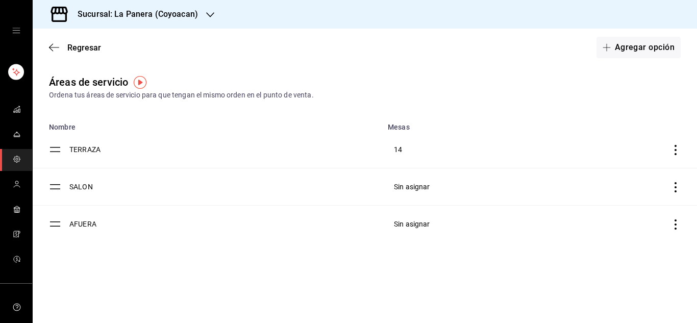
click at [15, 168] on link "mailbox folders" at bounding box center [16, 160] width 32 height 22
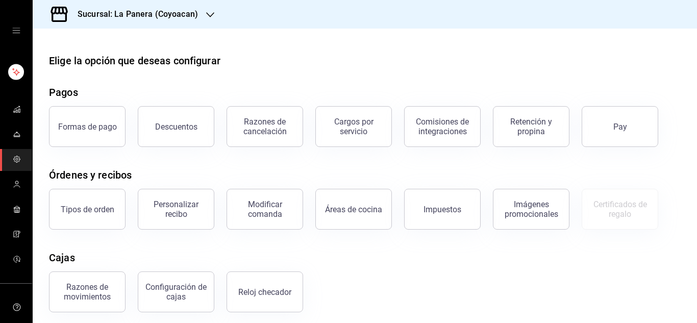
scroll to position [88, 0]
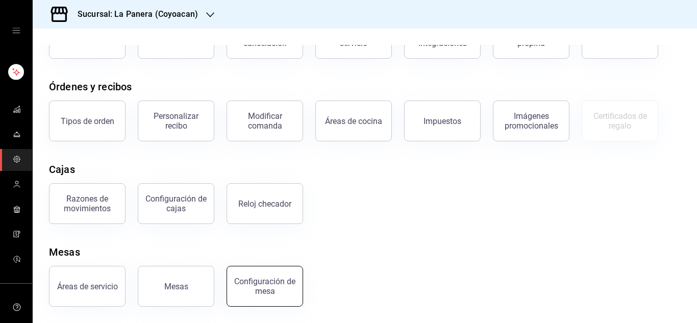
click at [258, 286] on div "Configuración de mesa" at bounding box center [264, 286] width 63 height 19
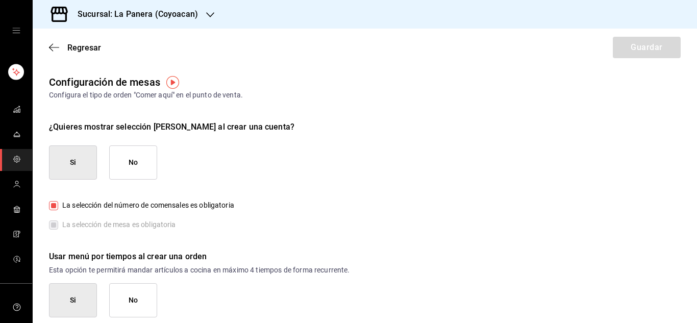
click at [47, 42] on div "Regresar Guardar" at bounding box center [365, 48] width 665 height 38
click at [50, 45] on icon "button" at bounding box center [54, 47] width 10 height 9
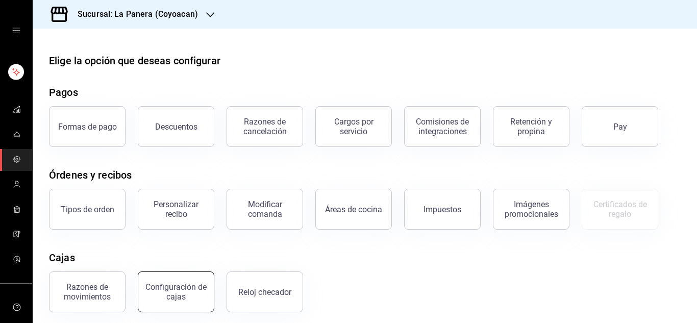
click at [182, 287] on div "Configuración de cajas" at bounding box center [175, 291] width 63 height 19
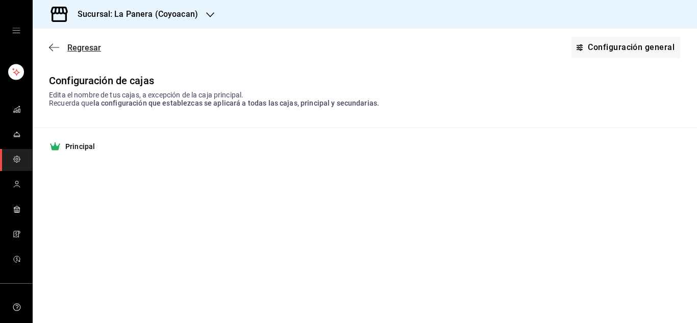
click at [53, 49] on icon "button" at bounding box center [54, 47] width 10 height 9
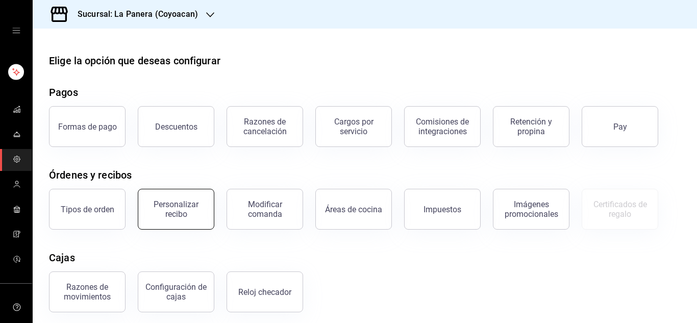
scroll to position [88, 0]
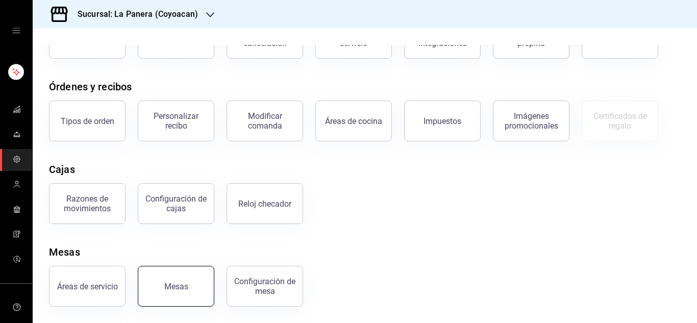
click at [172, 291] on button "Mesas" at bounding box center [176, 286] width 77 height 41
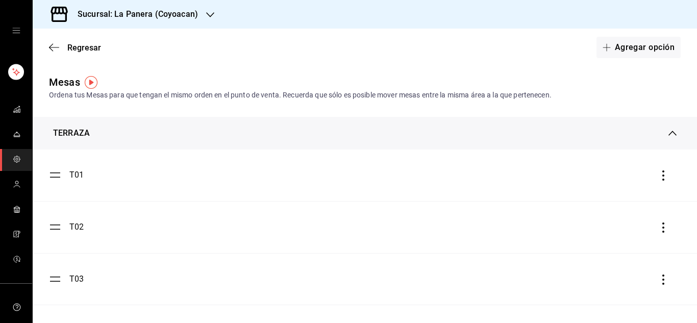
click at [256, 144] on div "TERRAZA" at bounding box center [365, 133] width 665 height 33
click at [606, 55] on button "Agregar opción" at bounding box center [639, 47] width 84 height 21
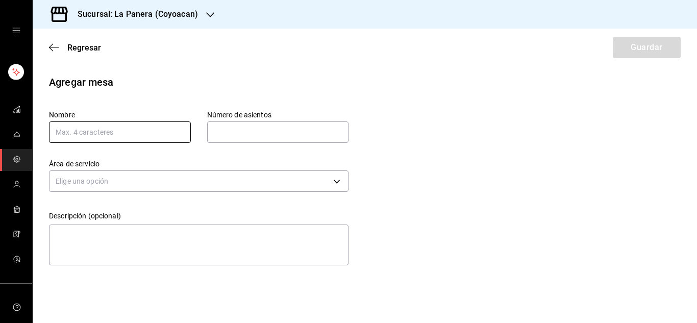
click at [151, 136] on input "text" at bounding box center [120, 132] width 142 height 21
click at [279, 132] on input "text" at bounding box center [278, 132] width 142 height 20
click at [129, 140] on input "AFUE" at bounding box center [120, 132] width 142 height 21
click at [100, 136] on input "AFUE" at bounding box center [120, 132] width 142 height 21
click at [255, 132] on input "text" at bounding box center [278, 132] width 142 height 20
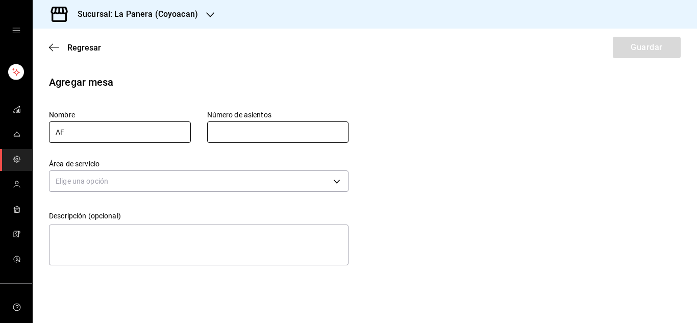
click at [104, 128] on input "AF" at bounding box center [120, 132] width 142 height 21
type input "AF1"
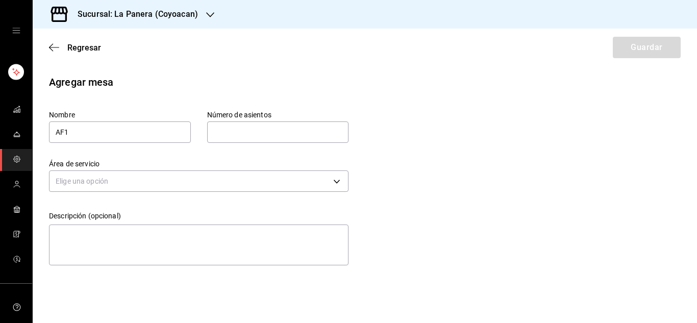
click at [264, 130] on input "text" at bounding box center [278, 132] width 142 height 20
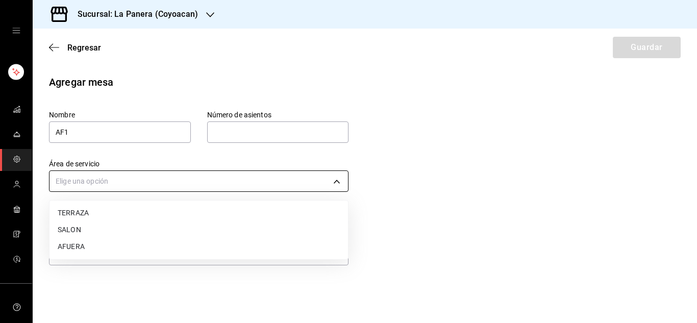
click at [101, 187] on body "Sucursal: La Panera (Coyoacan) Regresar Guardar Agregar mesa Nombre AF1 Número …" at bounding box center [348, 161] width 697 height 323
click at [73, 248] on li "AFUERA" at bounding box center [199, 246] width 299 height 17
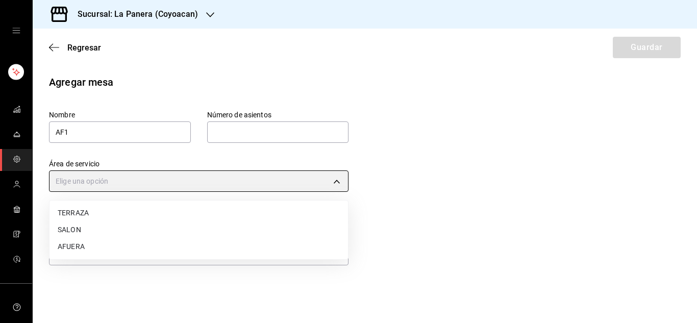
type input "50eb9f72-0da2-42c9-a49d-baa7026f6115"
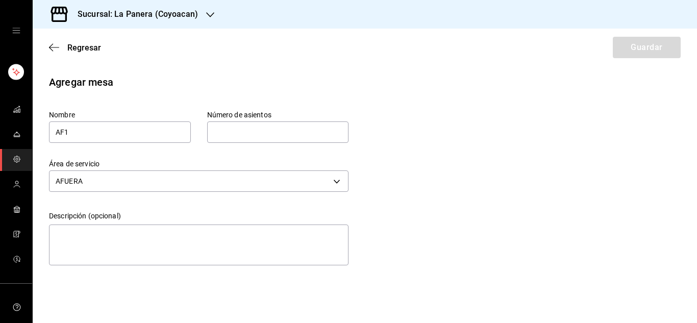
click at [236, 124] on input "text" at bounding box center [278, 132] width 142 height 20
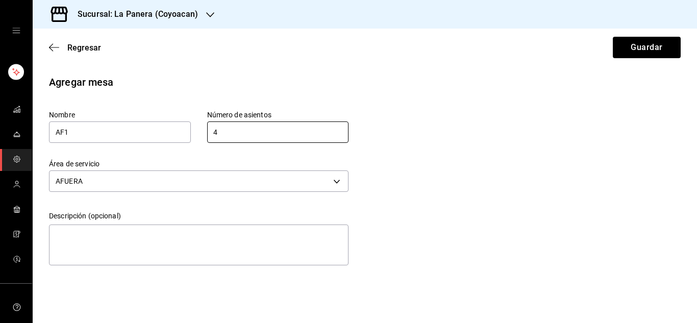
type input "4"
click at [636, 36] on div "Regresar Guardar" at bounding box center [365, 48] width 665 height 38
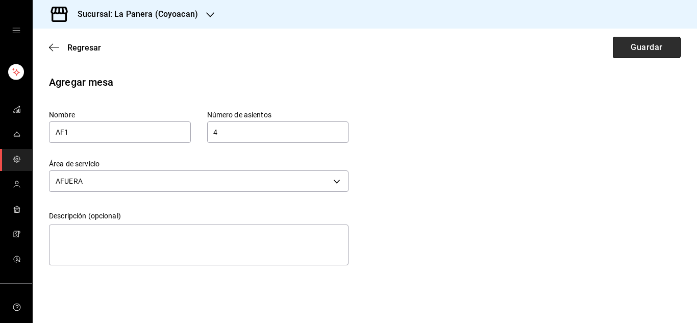
click at [626, 52] on button "Guardar" at bounding box center [647, 47] width 68 height 21
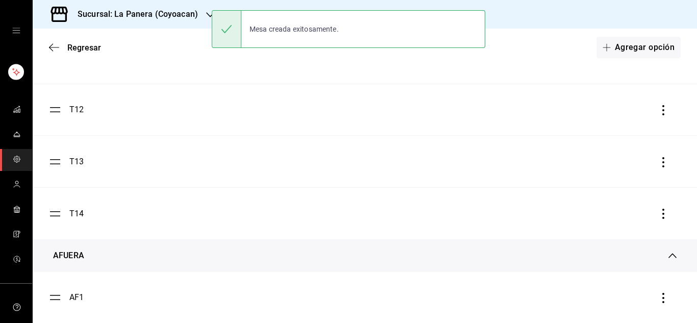
scroll to position [654, 0]
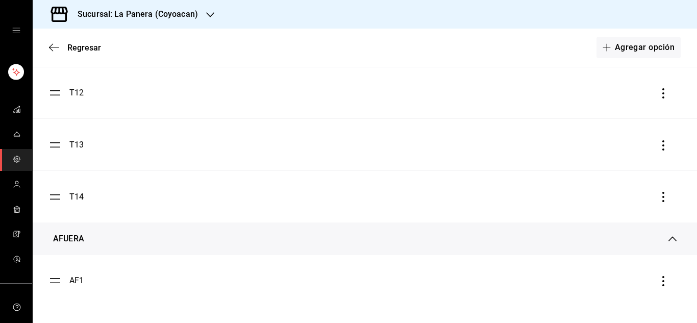
click at [669, 240] on icon at bounding box center [673, 239] width 8 height 8
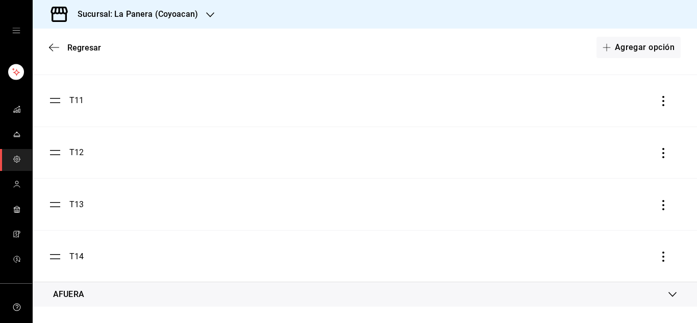
scroll to position [594, 0]
click at [669, 295] on icon at bounding box center [673, 294] width 8 height 8
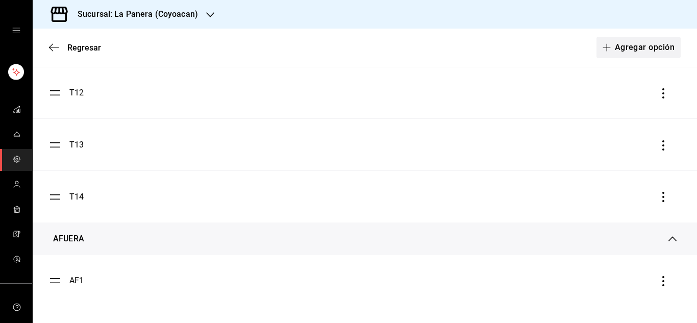
click at [621, 46] on button "Agregar opción" at bounding box center [639, 47] width 84 height 21
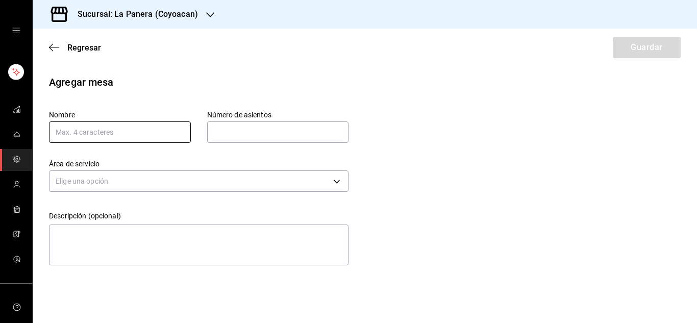
click at [107, 132] on input "text" at bounding box center [120, 132] width 142 height 21
type input "AF2"
click at [276, 128] on input "text" at bounding box center [278, 132] width 142 height 20
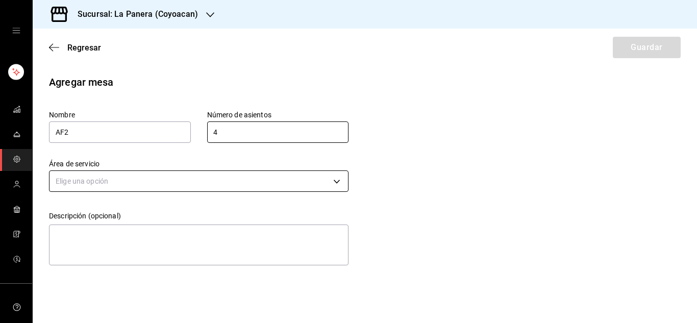
type input "4"
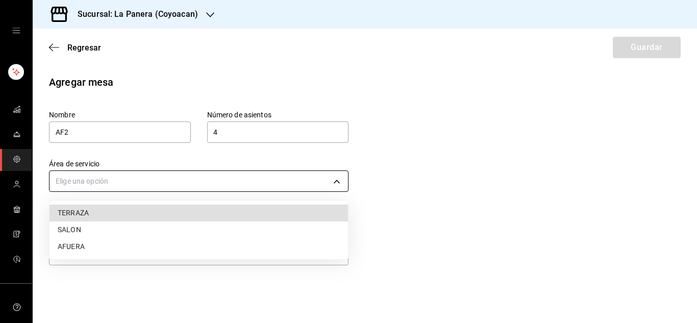
click at [211, 178] on body "Sucursal: La Panera (Coyoacan) Regresar Guardar Agregar mesa Nombre AF2 Número …" at bounding box center [348, 161] width 697 height 323
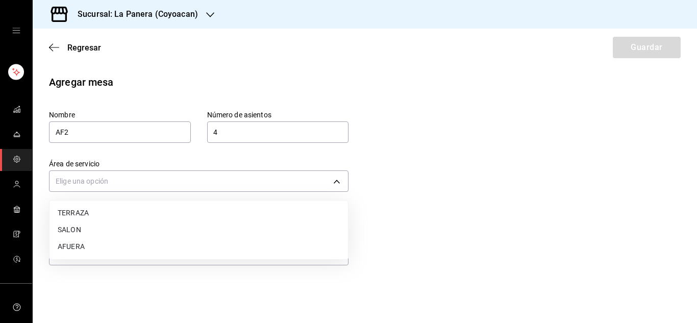
click at [99, 244] on li "AFUERA" at bounding box center [199, 246] width 299 height 17
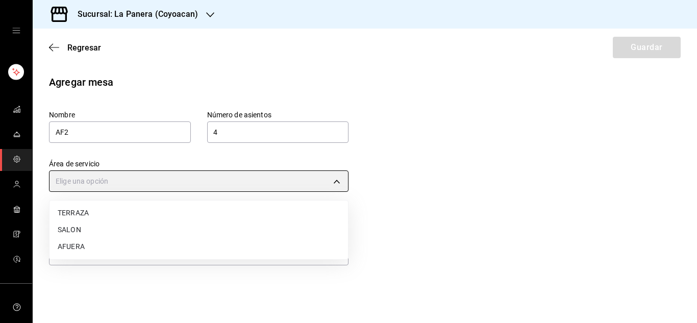
type input "50eb9f72-0da2-42c9-a49d-baa7026f6115"
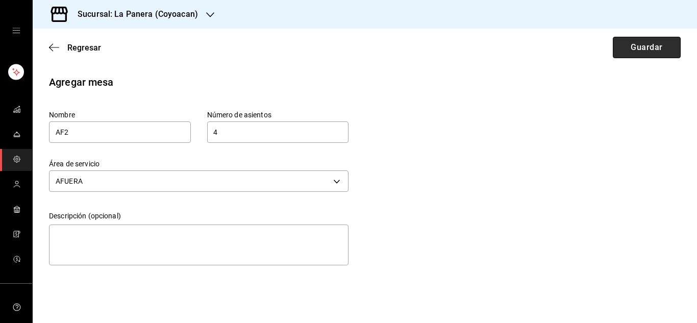
click at [630, 51] on button "Guardar" at bounding box center [647, 47] width 68 height 21
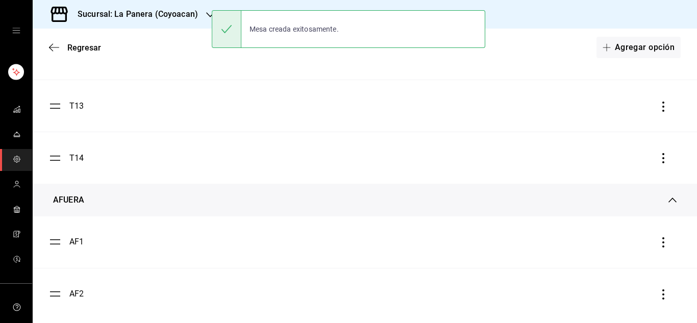
scroll to position [706, 0]
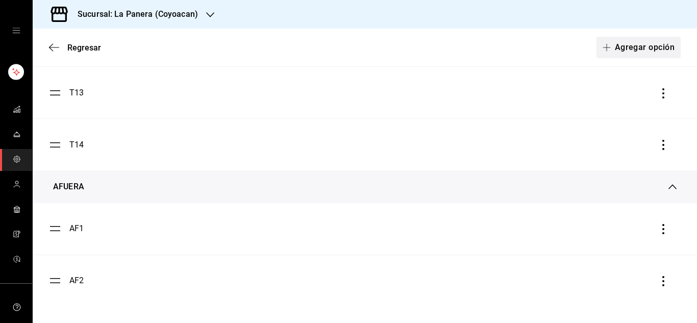
click at [617, 50] on button "Agregar opción" at bounding box center [639, 47] width 84 height 21
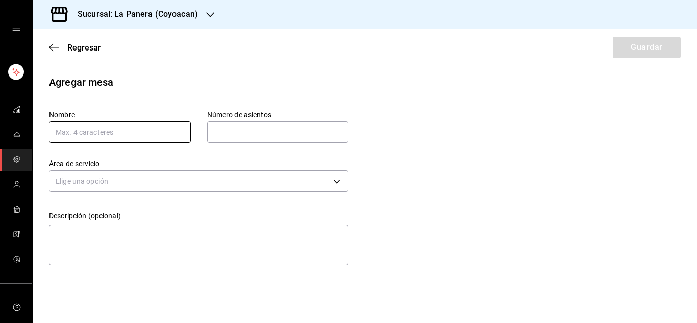
click at [154, 137] on input "text" at bounding box center [120, 132] width 142 height 21
type input "AF3"
click at [232, 131] on input "text" at bounding box center [278, 132] width 142 height 20
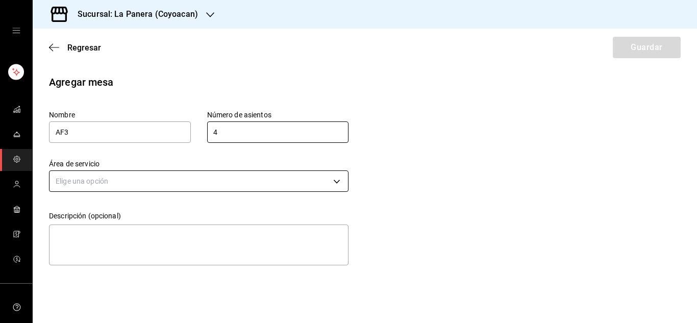
type input "4"
click at [122, 181] on body "Sucursal: La Panera (Coyoacan) Regresar Guardar Agregar mesa Nombre AF3 Número …" at bounding box center [348, 161] width 697 height 323
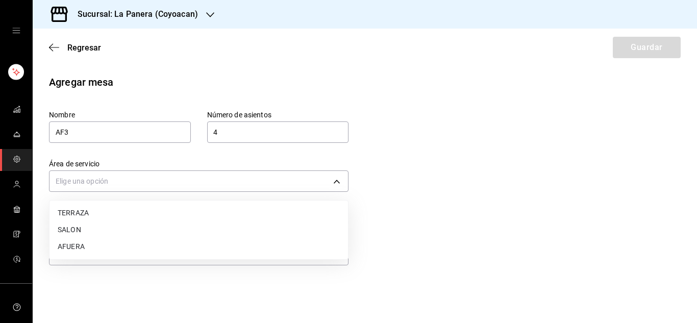
click at [108, 248] on li "AFUERA" at bounding box center [199, 246] width 299 height 17
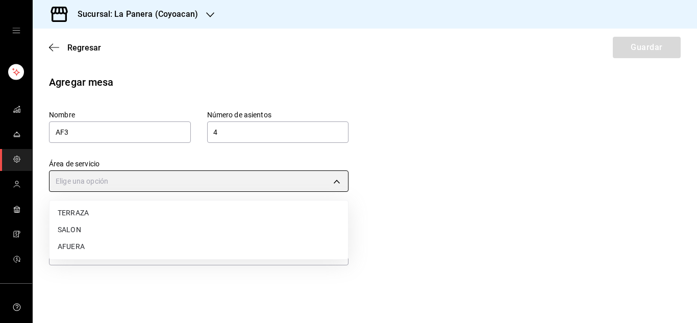
type input "50eb9f72-0da2-42c9-a49d-baa7026f6115"
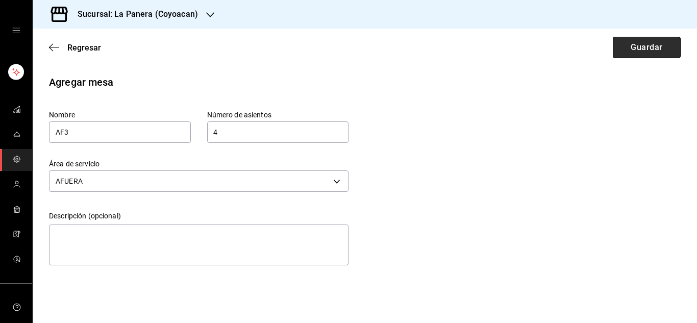
click at [630, 44] on button "Guardar" at bounding box center [647, 47] width 68 height 21
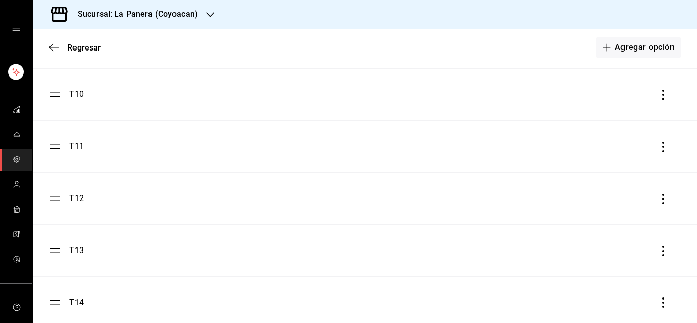
scroll to position [758, 0]
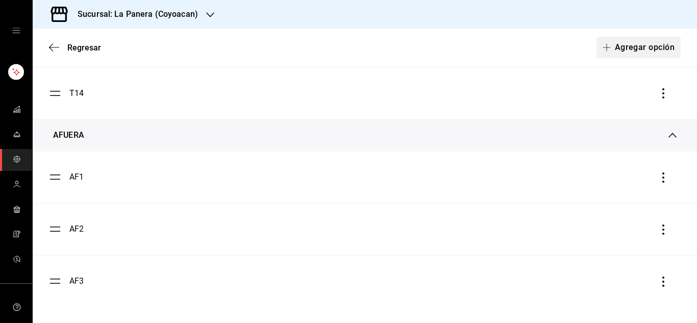
click at [632, 47] on button "Agregar opción" at bounding box center [639, 47] width 84 height 21
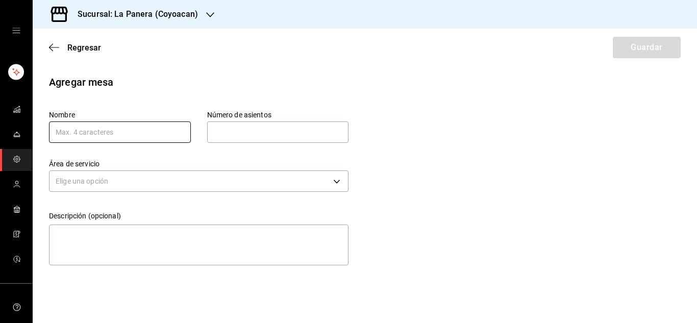
click at [113, 133] on input "text" at bounding box center [120, 132] width 142 height 21
type input "AF4"
click at [247, 131] on input "text" at bounding box center [278, 132] width 142 height 20
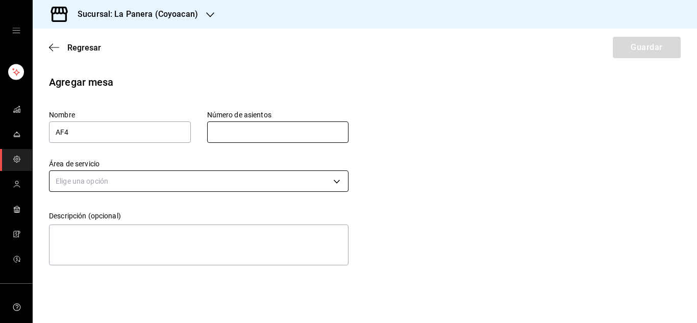
click at [228, 187] on body "Sucursal: La Panera (Coyoacan) Regresar Guardar Agregar mesa Nombre AF4 Número …" at bounding box center [348, 161] width 697 height 323
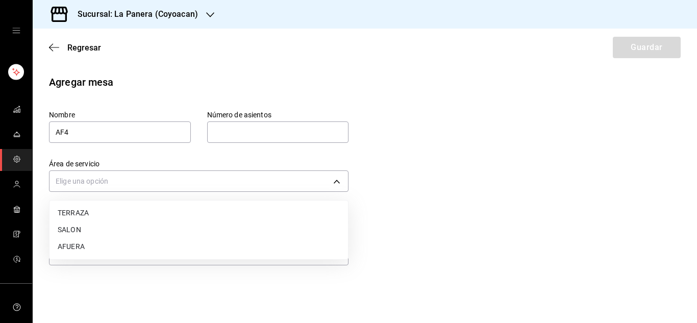
click at [148, 248] on li "AFUERA" at bounding box center [199, 246] width 299 height 17
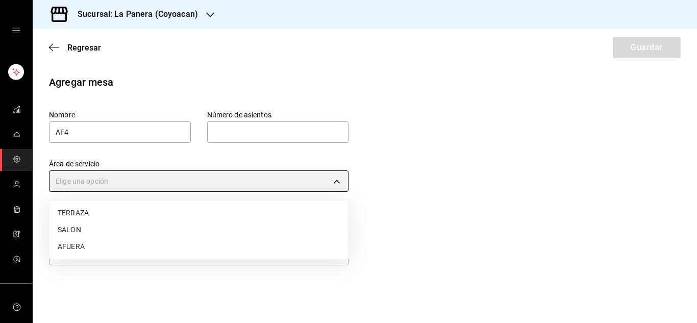
type input "50eb9f72-0da2-42c9-a49d-baa7026f6115"
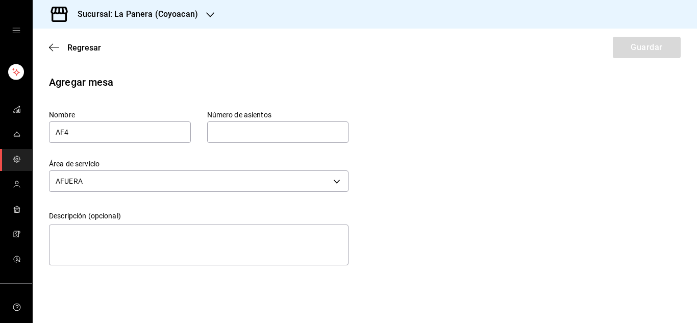
click at [262, 137] on input "text" at bounding box center [278, 132] width 142 height 20
type input "4"
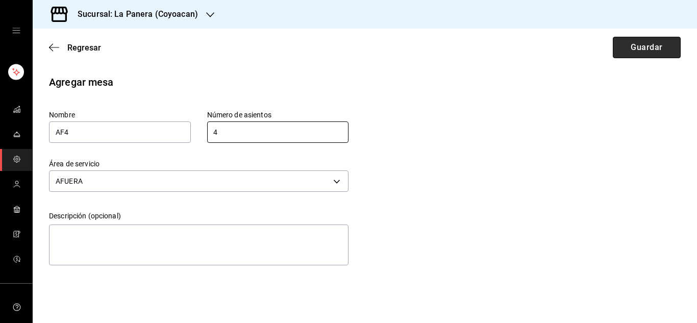
click at [628, 50] on button "Guardar" at bounding box center [647, 47] width 68 height 21
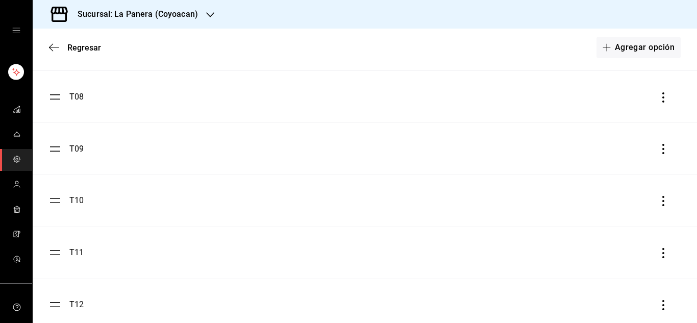
scroll to position [810, 0]
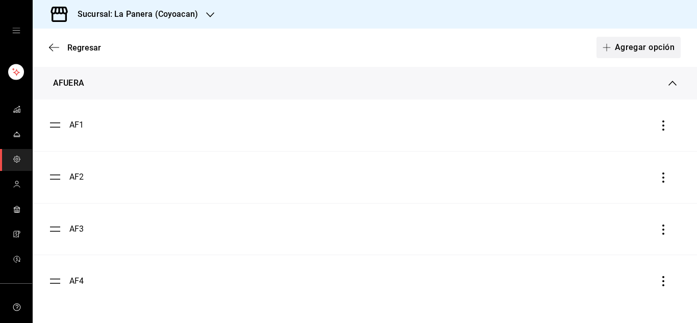
click at [628, 52] on button "Agregar opción" at bounding box center [639, 47] width 84 height 21
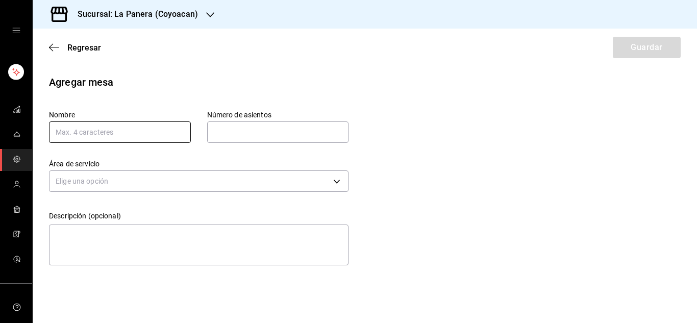
click at [156, 136] on input "text" at bounding box center [120, 132] width 142 height 21
type input "AF5"
click at [299, 135] on input "text" at bounding box center [278, 132] width 142 height 20
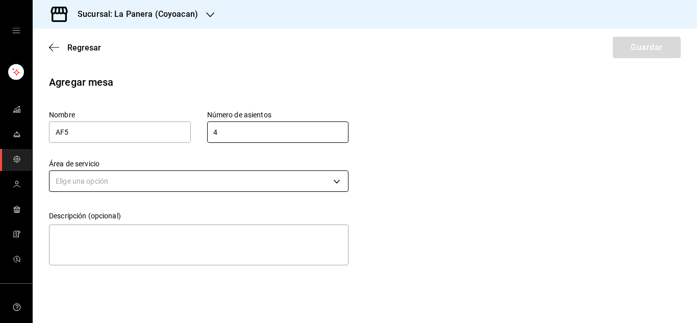
type input "4"
click at [246, 174] on body "Sucursal: La Panera (Coyoacan) Regresar Guardar Agregar mesa Nombre AF5 Número …" at bounding box center [348, 161] width 697 height 323
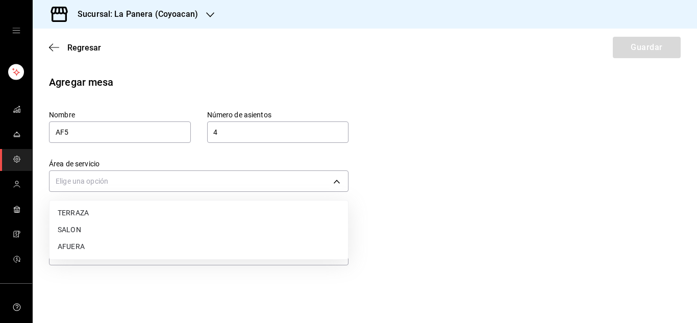
click at [184, 242] on li "AFUERA" at bounding box center [199, 246] width 299 height 17
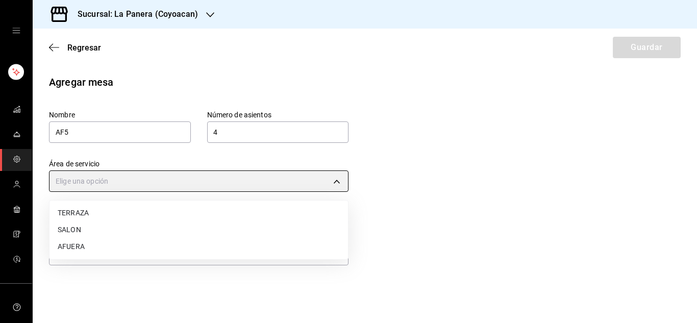
type input "50eb9f72-0da2-42c9-a49d-baa7026f6115"
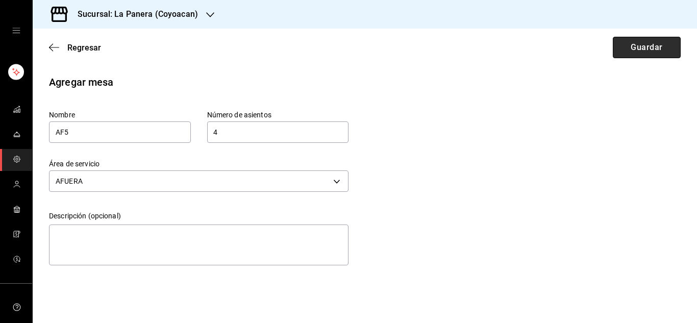
click at [630, 46] on button "Guardar" at bounding box center [647, 47] width 68 height 21
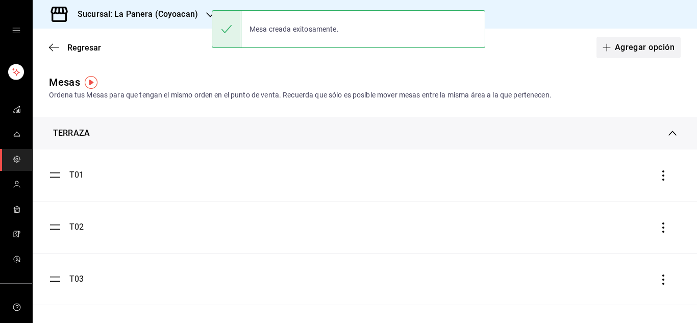
click at [631, 40] on button "Agregar opción" at bounding box center [639, 47] width 84 height 21
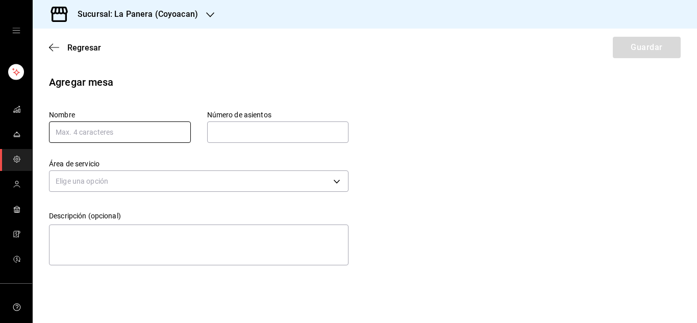
click at [153, 132] on input "text" at bounding box center [120, 132] width 142 height 21
type input "AF5"
click at [258, 134] on input "text" at bounding box center [278, 132] width 142 height 20
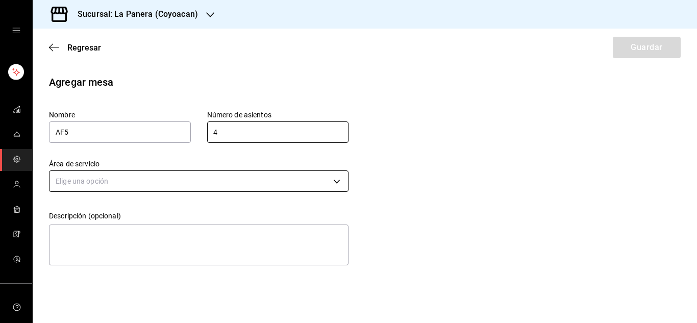
type input "4"
click at [160, 184] on body "Sucursal: La Panera (Coyoacan) Regresar Guardar Agregar mesa Nombre AF5 Número …" at bounding box center [348, 161] width 697 height 323
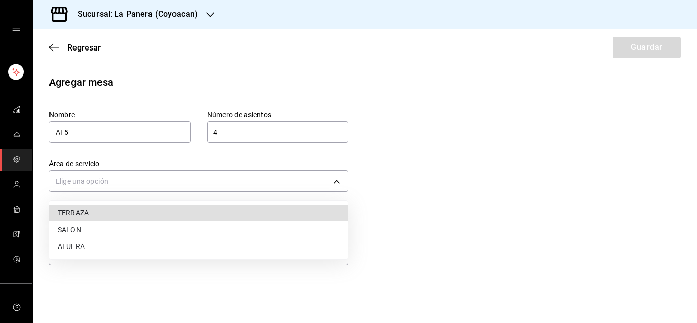
click at [131, 251] on li "AFUERA" at bounding box center [199, 246] width 299 height 17
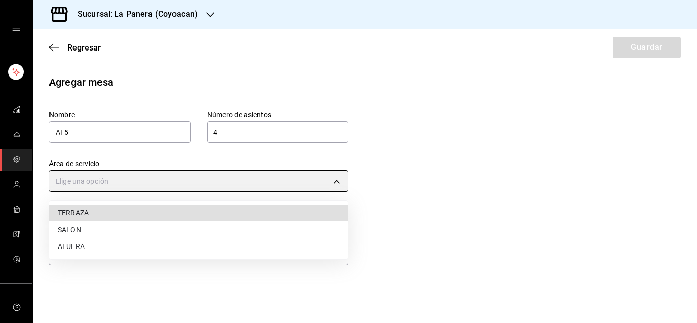
type input "50eb9f72-0da2-42c9-a49d-baa7026f6115"
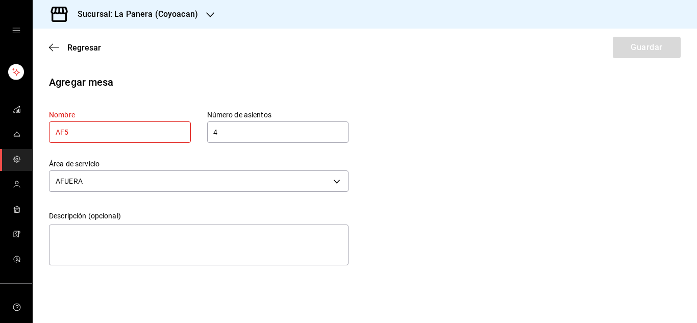
click at [644, 42] on div "Regresar Guardar" at bounding box center [365, 48] width 665 height 38
click at [126, 127] on input "AF5" at bounding box center [120, 132] width 142 height 21
click at [142, 83] on div "Nombre AF4 Número de asientos 4 Número de asientos" at bounding box center [182, 110] width 332 height 65
click at [133, 132] on input "AF4" at bounding box center [120, 132] width 142 height 21
type input "AF5"
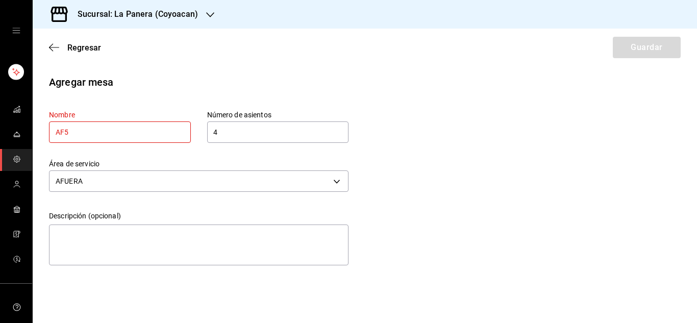
click at [144, 121] on div "Nombre AF5" at bounding box center [120, 126] width 142 height 33
click at [115, 130] on input "AF5" at bounding box center [120, 132] width 142 height 21
click at [177, 76] on div "Agregar mesa" at bounding box center [365, 82] width 632 height 15
click at [130, 182] on body "Sucursal: La Panera (Coyoacan) Regresar Guardar Agregar mesa Nombre AF5 Número …" at bounding box center [348, 161] width 697 height 323
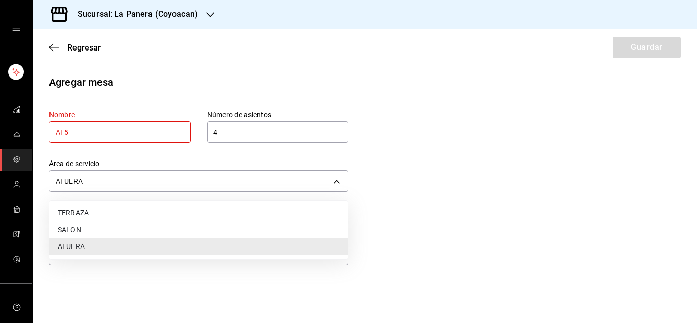
click at [92, 239] on li "AFUERA" at bounding box center [199, 246] width 299 height 17
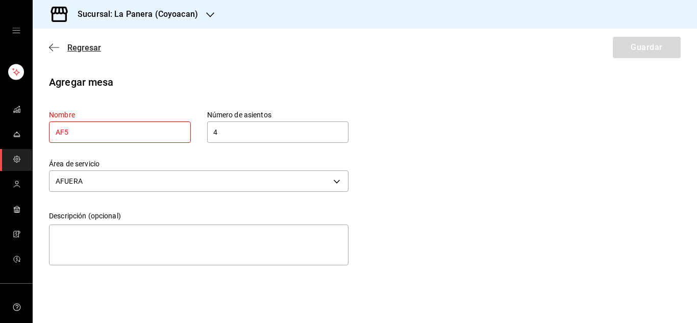
click at [55, 49] on icon "button" at bounding box center [54, 47] width 10 height 9
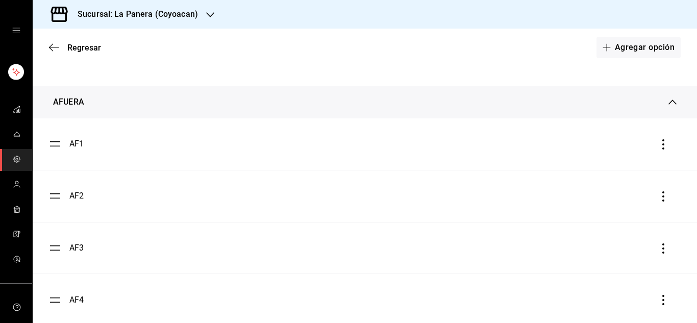
scroll to position [862, 0]
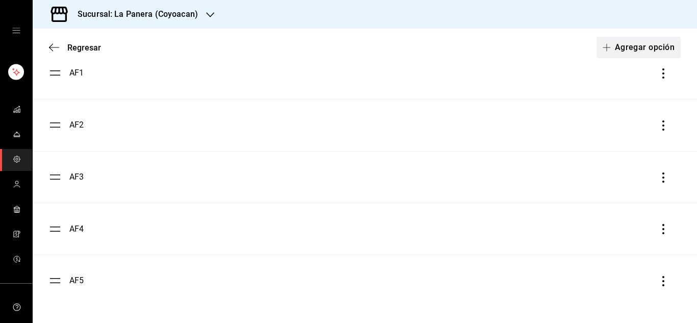
click at [630, 51] on button "Agregar opción" at bounding box center [639, 47] width 84 height 21
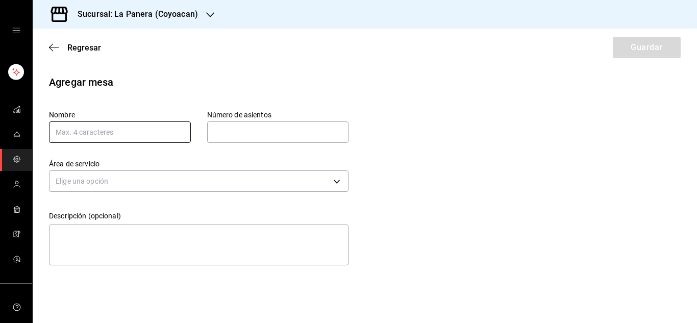
click at [114, 137] on input "text" at bounding box center [120, 132] width 142 height 21
type input "AF6"
click at [271, 137] on input "text" at bounding box center [278, 132] width 142 height 20
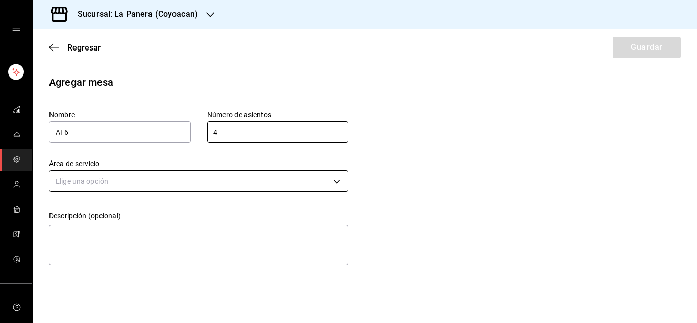
type input "4"
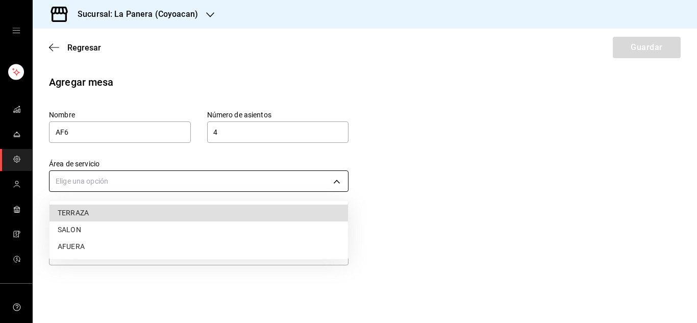
click at [217, 180] on body "Sucursal: La Panera (Coyoacan) Regresar Guardar Agregar mesa Nombre AF6 Número …" at bounding box center [348, 161] width 697 height 323
click at [156, 247] on li "AFUERA" at bounding box center [199, 246] width 299 height 17
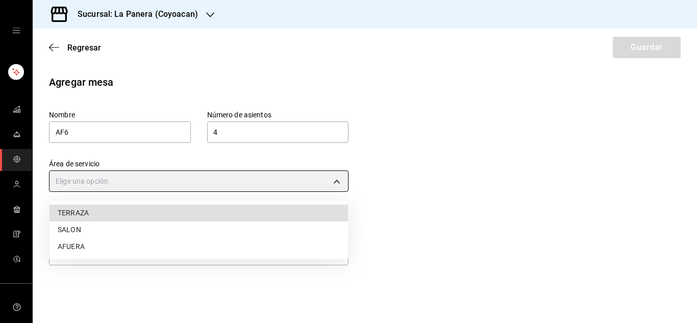
type input "50eb9f72-0da2-42c9-a49d-baa7026f6115"
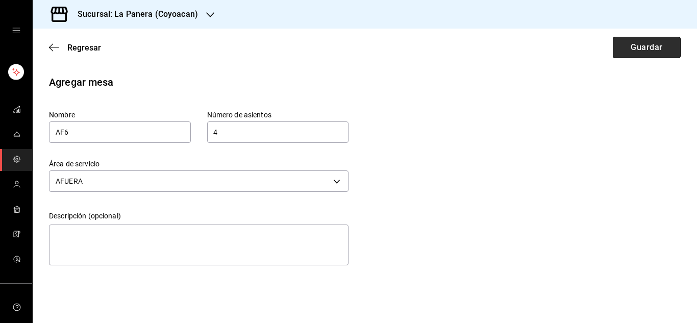
click at [661, 50] on button "Guardar" at bounding box center [647, 47] width 68 height 21
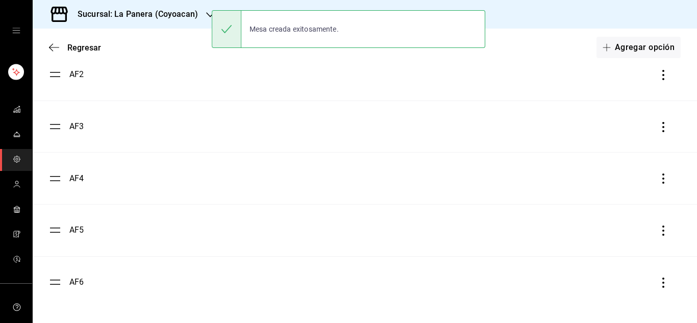
scroll to position [914, 0]
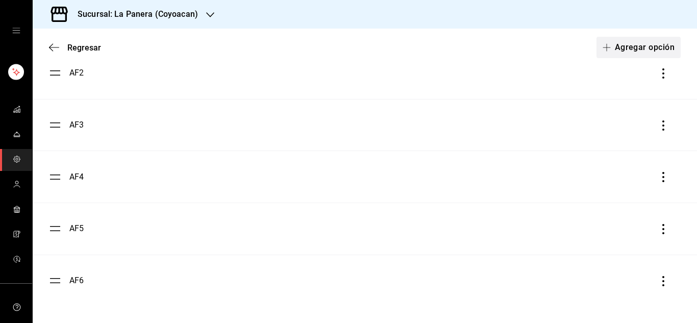
click at [640, 43] on button "Agregar opción" at bounding box center [639, 47] width 84 height 21
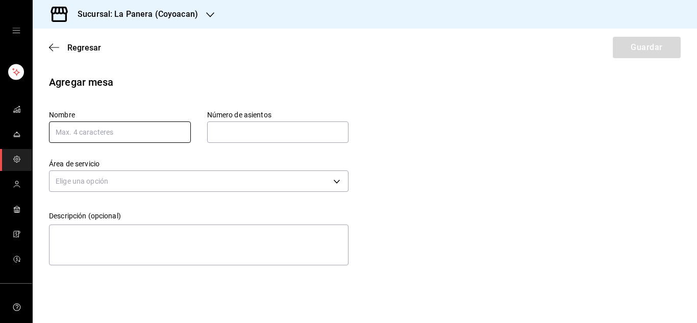
click at [128, 126] on input "text" at bounding box center [120, 132] width 142 height 21
type input "AF7"
click at [275, 121] on div "Número de asientos Número de asientos" at bounding box center [278, 126] width 142 height 33
click at [264, 127] on input "text" at bounding box center [278, 132] width 142 height 20
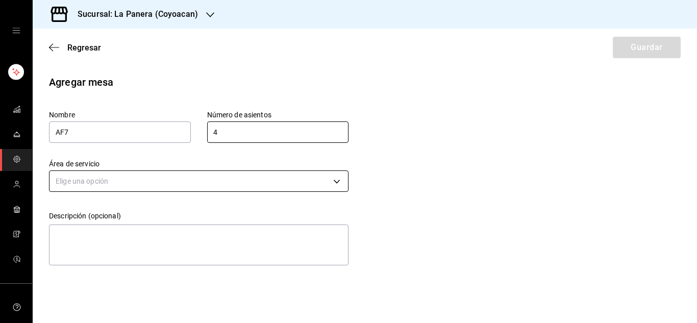
type input "4"
click at [187, 177] on body "Sucursal: La Panera (Coyoacan) Regresar Guardar Agregar mesa Nombre AF7 Número …" at bounding box center [348, 161] width 697 height 323
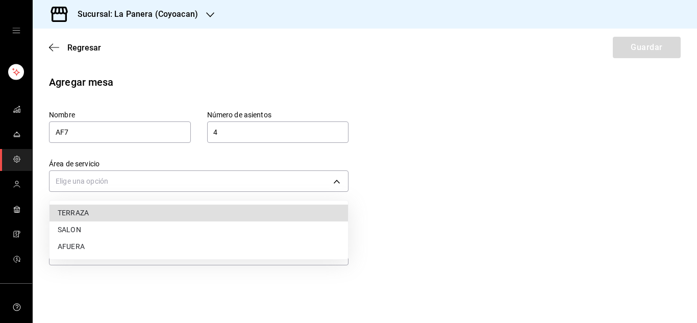
click at [130, 248] on li "AFUERA" at bounding box center [199, 246] width 299 height 17
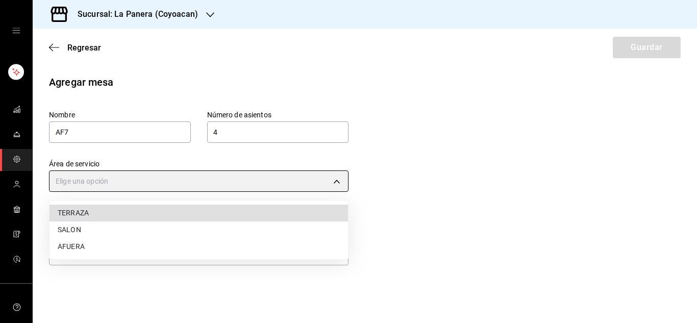
type input "50eb9f72-0da2-42c9-a49d-baa7026f6115"
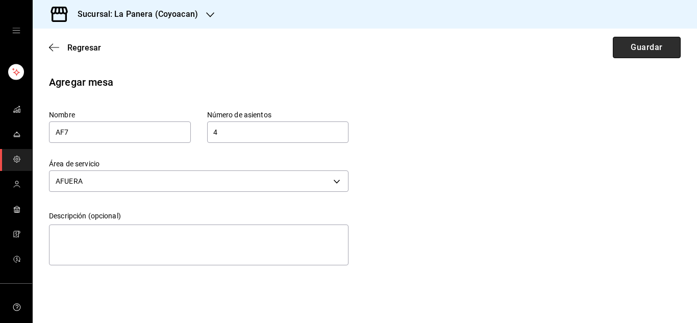
click at [639, 52] on button "Guardar" at bounding box center [647, 47] width 68 height 21
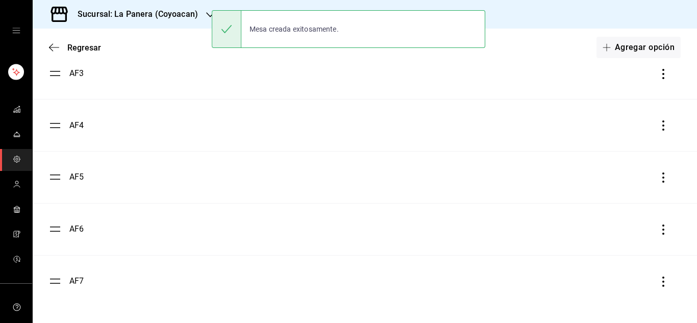
scroll to position [933, 0]
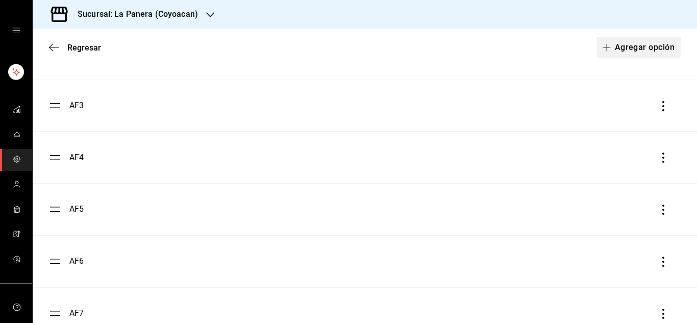
click at [630, 48] on button "Agregar opción" at bounding box center [639, 47] width 84 height 21
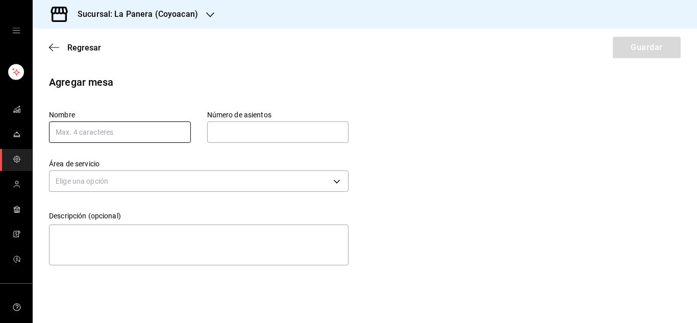
click at [175, 132] on input "text" at bounding box center [120, 132] width 142 height 21
type input "AF8"
click at [256, 136] on input "text" at bounding box center [278, 132] width 142 height 20
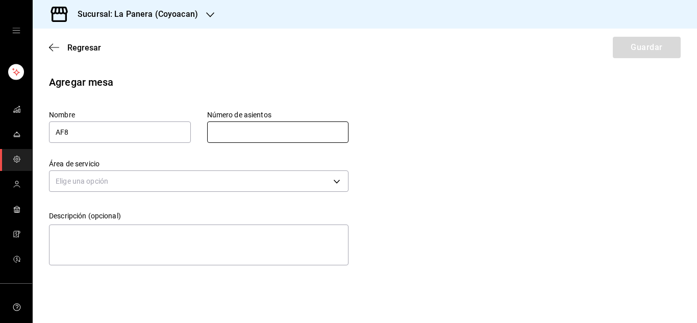
type input "4"
click at [246, 181] on body "Sucursal: La Panera (Coyoacan) Regresar Guardar Agregar mesa Nombre AF8 Número …" at bounding box center [348, 161] width 697 height 323
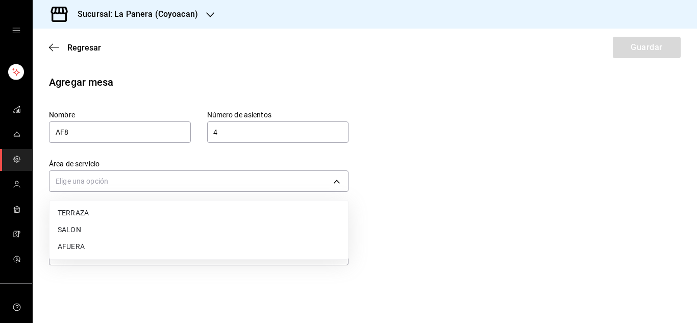
click at [178, 249] on li "AFUERA" at bounding box center [199, 246] width 299 height 17
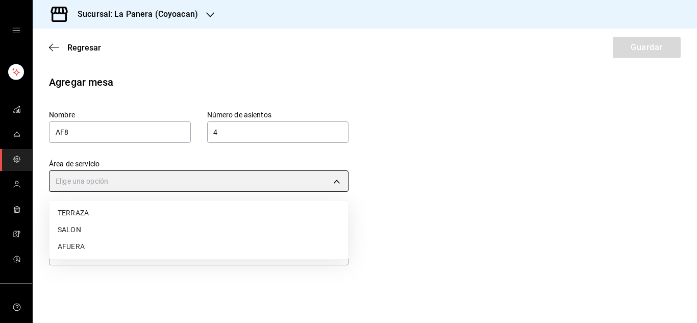
type input "50eb9f72-0da2-42c9-a49d-baa7026f6115"
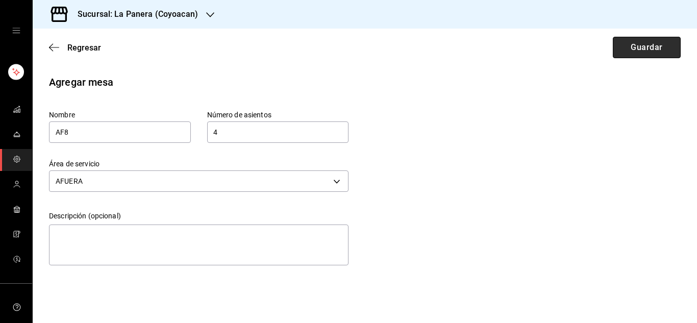
click at [630, 51] on button "Guardar" at bounding box center [647, 47] width 68 height 21
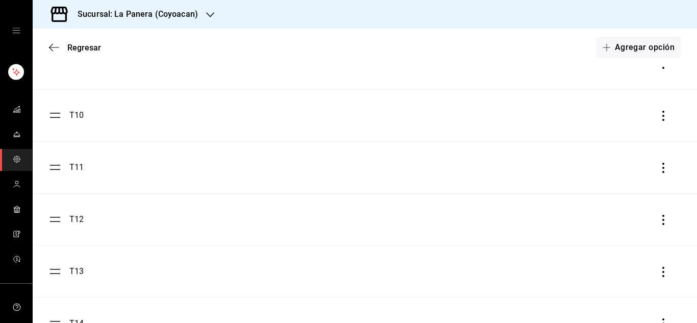
scroll to position [1017, 0]
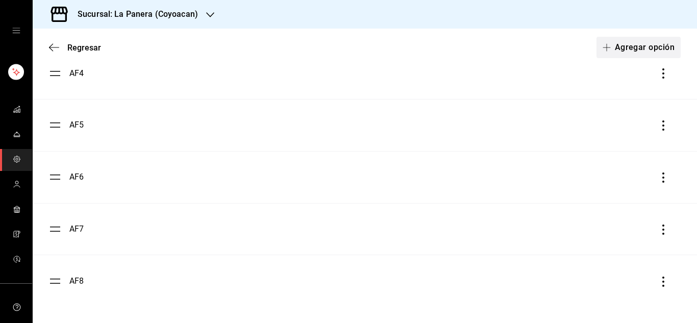
click at [643, 48] on button "Agregar opción" at bounding box center [639, 47] width 84 height 21
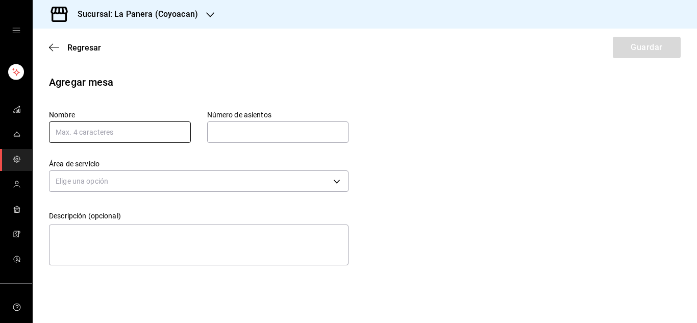
click at [135, 132] on input "text" at bounding box center [120, 132] width 142 height 21
type input "AF9"
click at [227, 131] on input "text" at bounding box center [278, 132] width 142 height 20
type input "4"
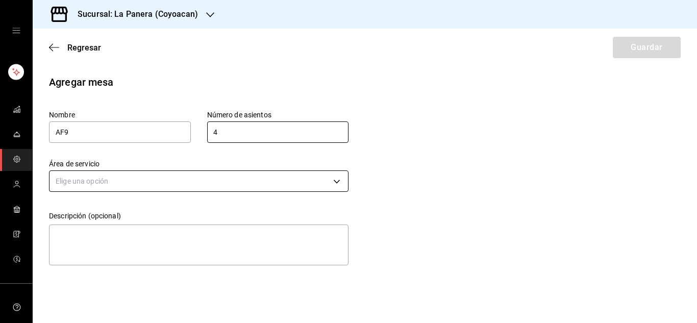
click at [288, 183] on body "Sucursal: La Panera (Coyoacan) Regresar Guardar Agregar mesa Nombre AF9 Número …" at bounding box center [348, 161] width 697 height 323
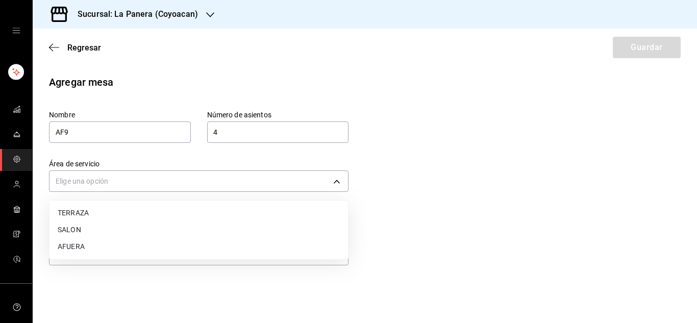
click at [150, 241] on li "AFUERA" at bounding box center [199, 246] width 299 height 17
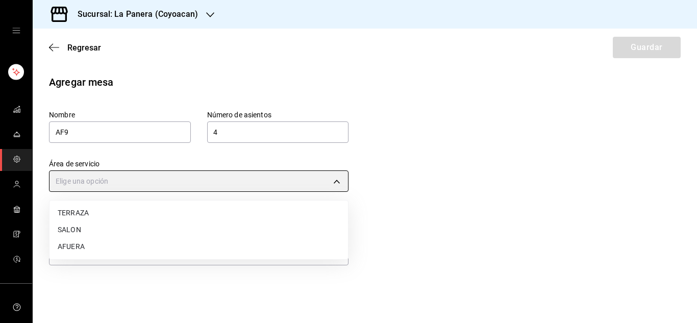
type input "50eb9f72-0da2-42c9-a49d-baa7026f6115"
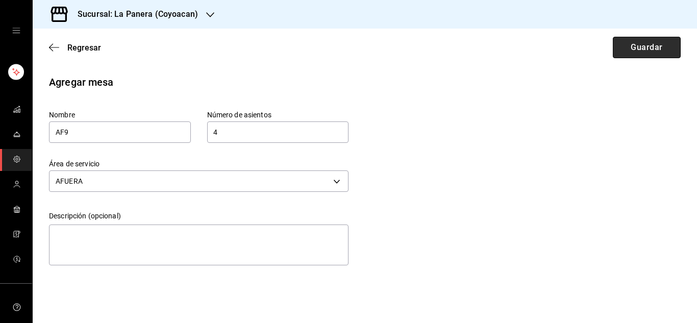
click at [653, 45] on button "Guardar" at bounding box center [647, 47] width 68 height 21
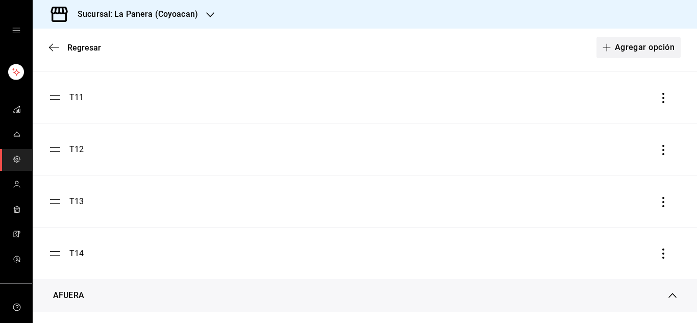
scroll to position [597, 0]
click at [629, 44] on button "Agregar opción" at bounding box center [639, 47] width 84 height 21
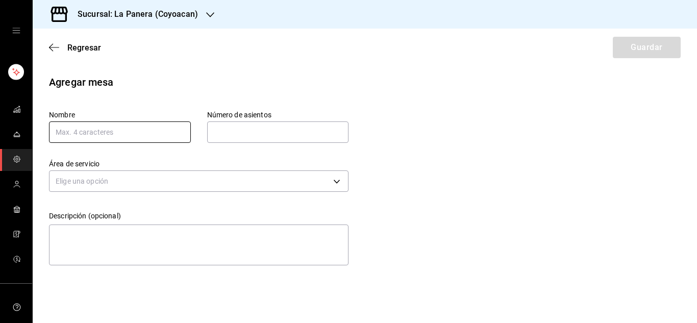
click at [148, 137] on input "text" at bounding box center [120, 132] width 142 height 21
type input "AF10"
click at [265, 118] on label "Número de asientos" at bounding box center [278, 114] width 142 height 7
click at [257, 131] on input "text" at bounding box center [278, 132] width 142 height 20
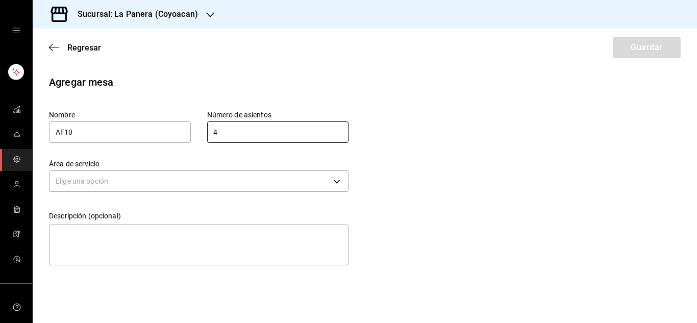
type input "4"
click at [223, 167] on div "Elige una opción" at bounding box center [199, 179] width 300 height 27
click at [223, 181] on body "Sucursal: La Panera (Coyoacan) Regresar Guardar Agregar mesa Nombre AF10 Número…" at bounding box center [348, 161] width 697 height 323
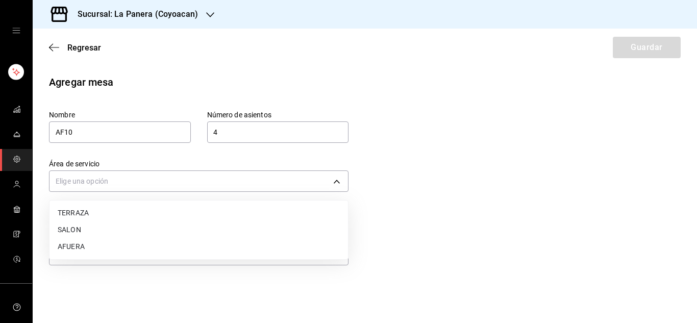
click at [169, 250] on li "AFUERA" at bounding box center [199, 246] width 299 height 17
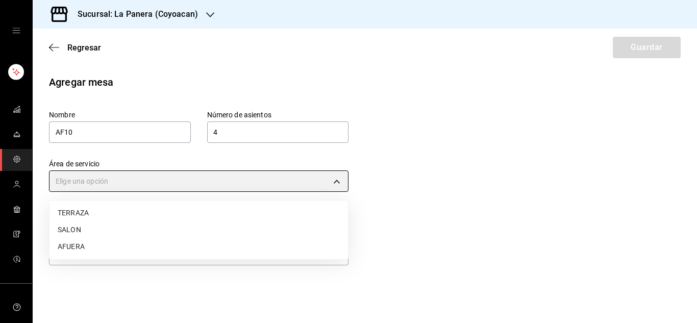
type input "50eb9f72-0da2-42c9-a49d-baa7026f6115"
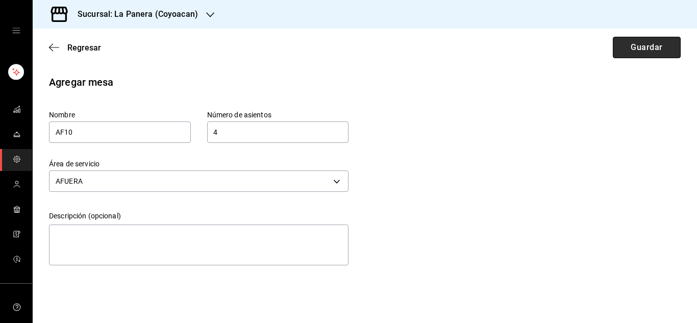
click at [627, 47] on button "Guardar" at bounding box center [647, 47] width 68 height 21
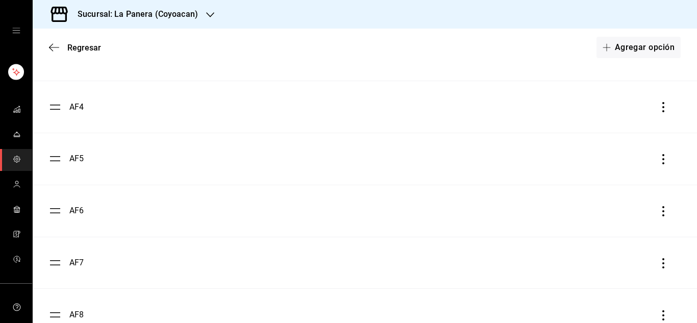
scroll to position [1122, 0]
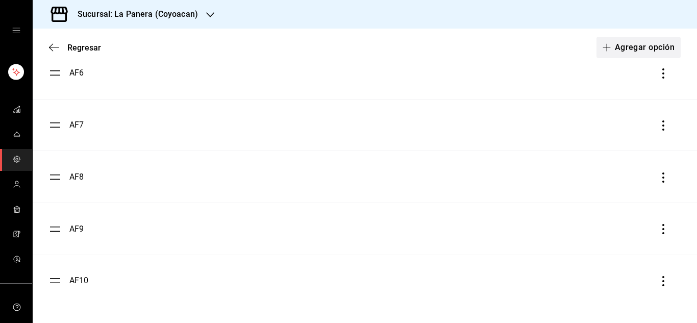
click at [666, 45] on button "Agregar opción" at bounding box center [639, 47] width 84 height 21
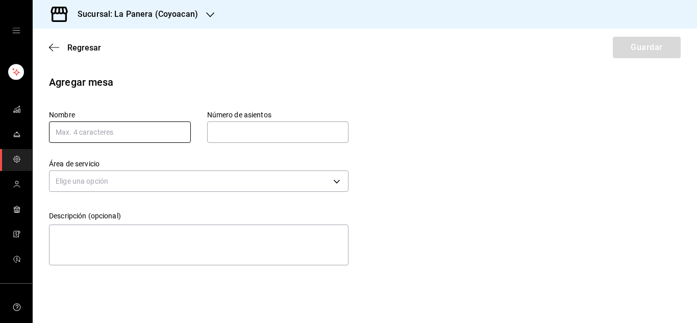
click at [97, 133] on input "text" at bounding box center [120, 132] width 142 height 21
type input "S1"
click at [273, 134] on input "text" at bounding box center [278, 132] width 142 height 20
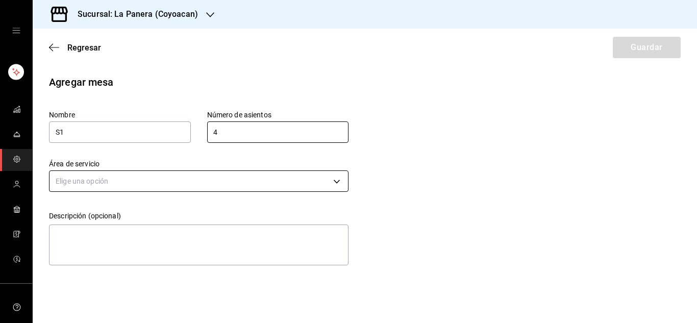
type input "4"
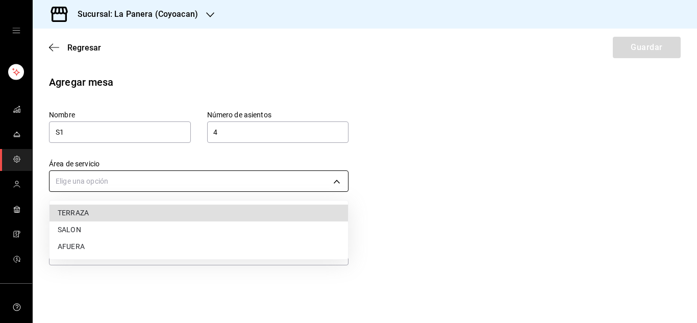
click at [200, 187] on body "Sucursal: La Panera (Coyoacan) Regresar Guardar Agregar mesa Nombre S1 Número d…" at bounding box center [348, 161] width 697 height 323
click at [78, 231] on li "SALON" at bounding box center [199, 230] width 299 height 17
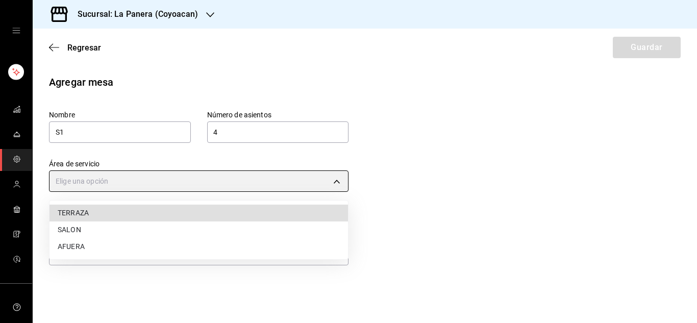
type input "c62809a0-84f3-47ed-90ed-0c799970d612"
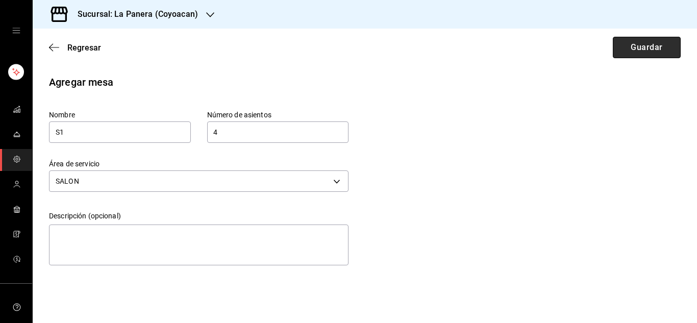
click at [621, 48] on button "Guardar" at bounding box center [647, 47] width 68 height 21
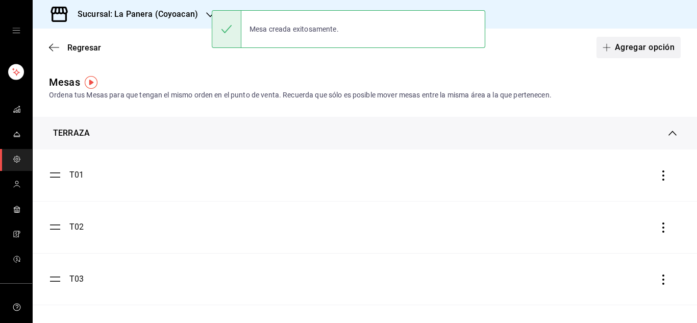
click at [646, 43] on button "Agregar opción" at bounding box center [639, 47] width 84 height 21
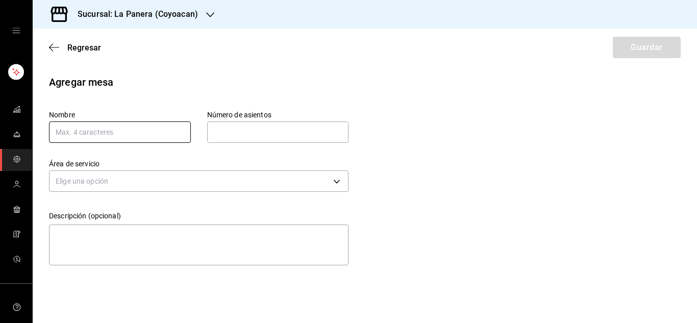
click at [82, 128] on input "text" at bounding box center [120, 132] width 142 height 21
type input "S2"
click at [234, 128] on input "text" at bounding box center [278, 132] width 142 height 20
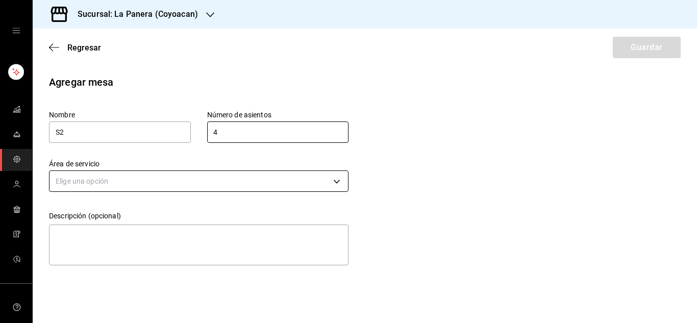
type input "4"
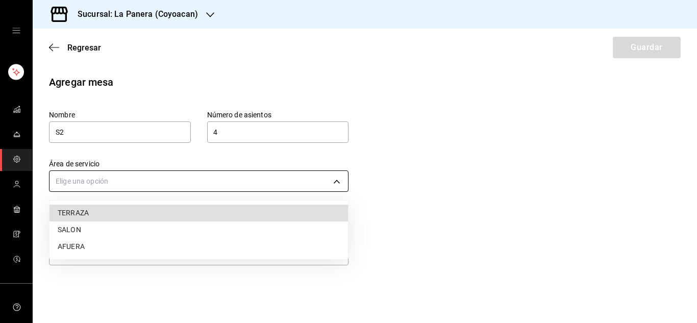
click at [133, 184] on body "Sucursal: La Panera (Coyoacan) Regresar Guardar Agregar mesa Nombre S2 Número d…" at bounding box center [348, 161] width 697 height 323
click at [112, 233] on li "SALON" at bounding box center [199, 230] width 299 height 17
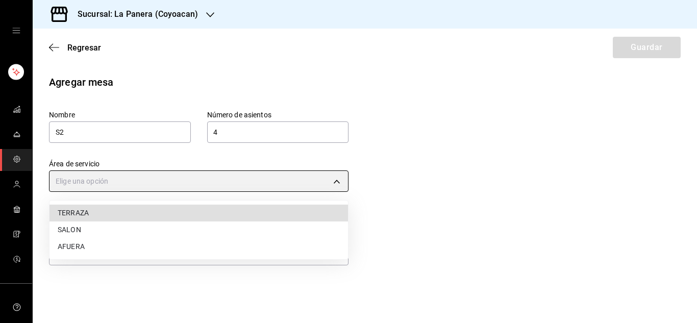
type input "c62809a0-84f3-47ed-90ed-0c799970d612"
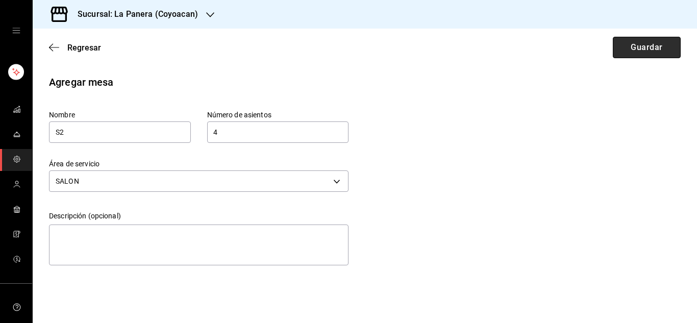
click at [648, 45] on button "Guardar" at bounding box center [647, 47] width 68 height 21
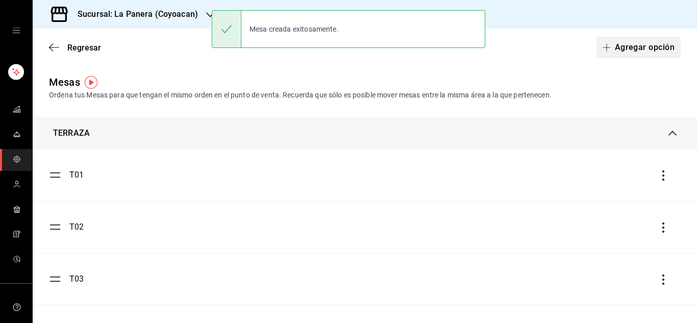
click at [650, 50] on button "Agregar opción" at bounding box center [639, 47] width 84 height 21
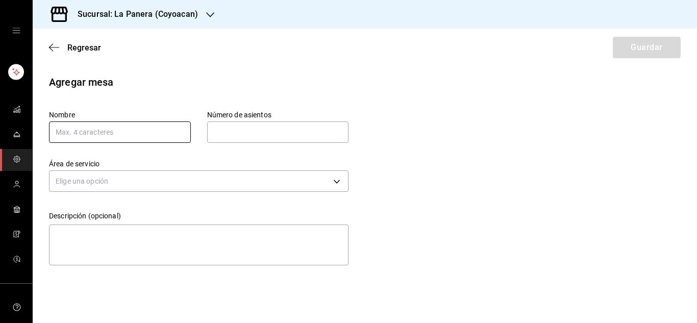
click at [176, 138] on input "text" at bounding box center [120, 132] width 142 height 21
type input "S3"
click at [301, 129] on input "text" at bounding box center [278, 132] width 142 height 20
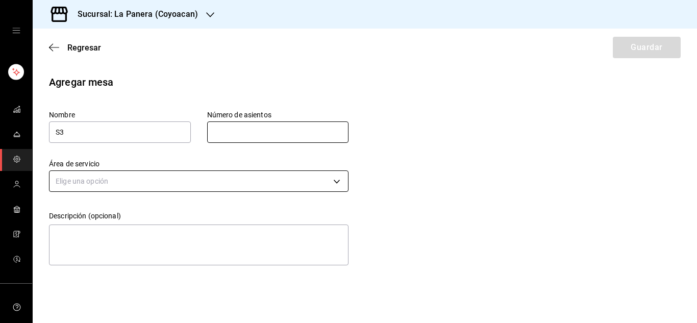
type input "4"
click at [248, 180] on body "Sucursal: La Panera (Coyoacan) Regresar Guardar Agregar mesa Nombre S3 Número d…" at bounding box center [348, 161] width 697 height 323
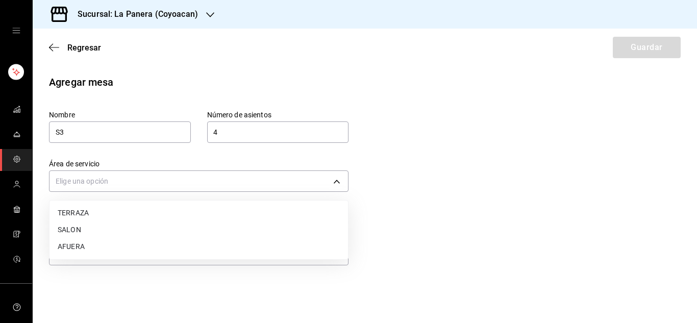
click at [181, 236] on li "SALON" at bounding box center [199, 230] width 299 height 17
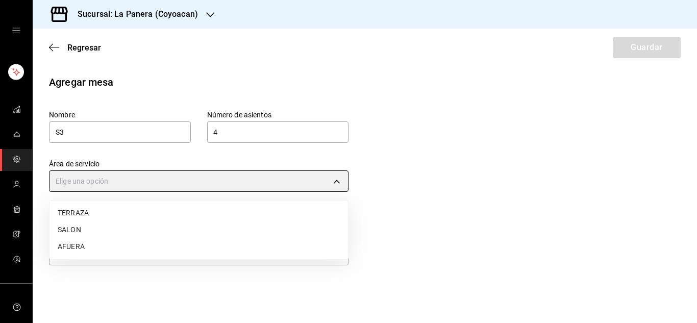
type input "c62809a0-84f3-47ed-90ed-0c799970d612"
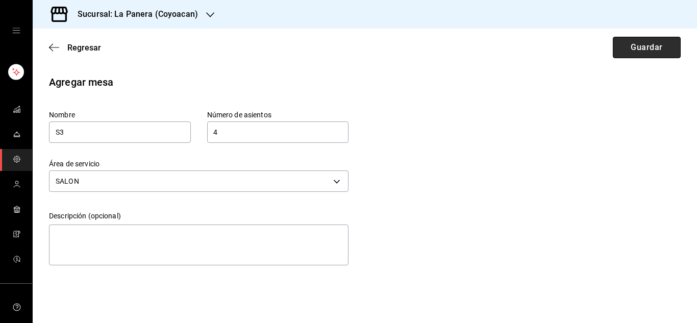
click at [659, 46] on button "Guardar" at bounding box center [647, 47] width 68 height 21
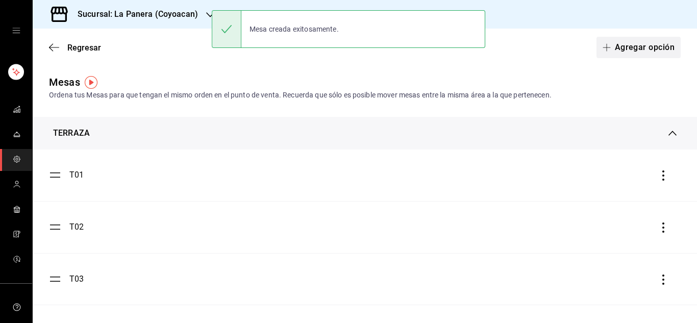
click at [603, 45] on icon "button" at bounding box center [607, 47] width 8 height 8
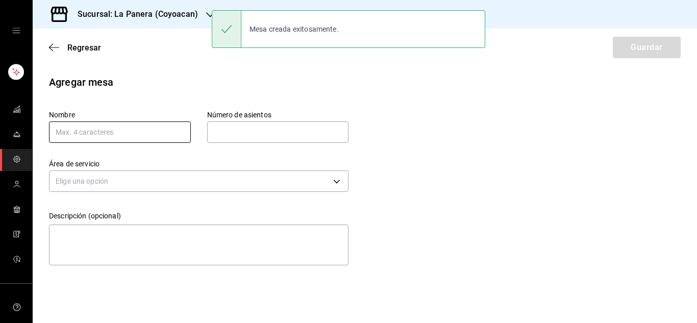
click at [130, 134] on input "text" at bounding box center [120, 132] width 142 height 21
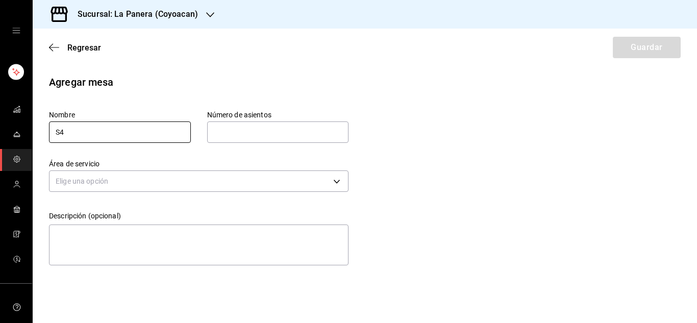
type input "S4"
click at [282, 122] on input "text" at bounding box center [278, 132] width 142 height 20
type input "4"
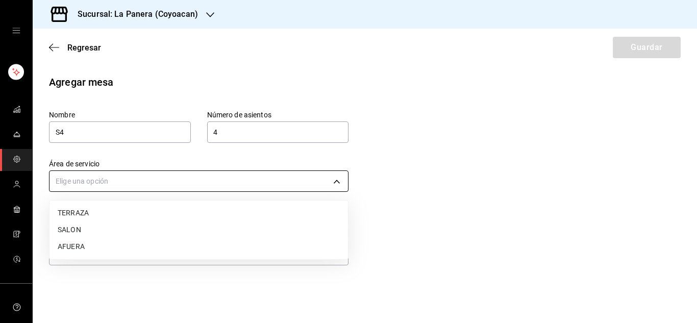
click at [257, 178] on body "Sucursal: La Panera (Coyoacan) Regresar Guardar Agregar mesa Nombre S4 Número d…" at bounding box center [348, 161] width 697 height 323
click at [195, 221] on li "TERRAZA" at bounding box center [199, 213] width 299 height 17
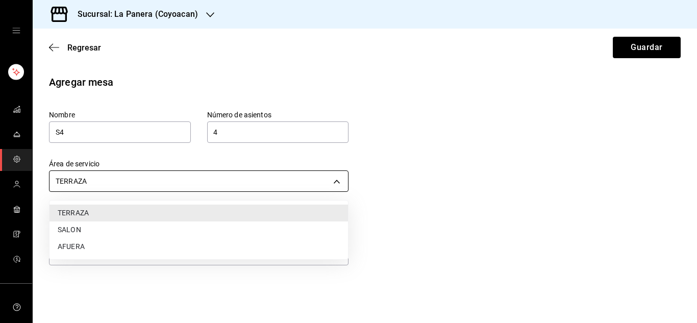
click at [203, 186] on body "Sucursal: La Panera (Coyoacan) Regresar Guardar Agregar mesa Nombre S4 Número d…" at bounding box center [348, 161] width 697 height 323
click at [185, 232] on li "SALON" at bounding box center [199, 230] width 299 height 17
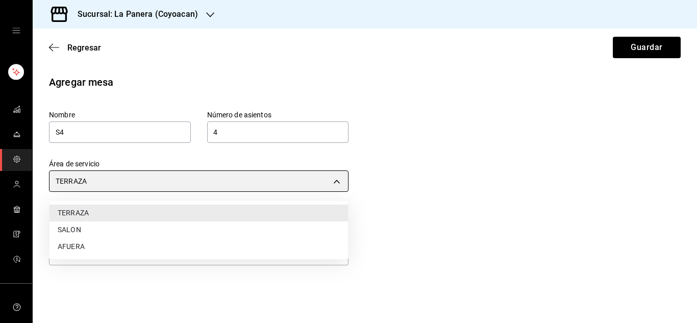
type input "c62809a0-84f3-47ed-90ed-0c799970d612"
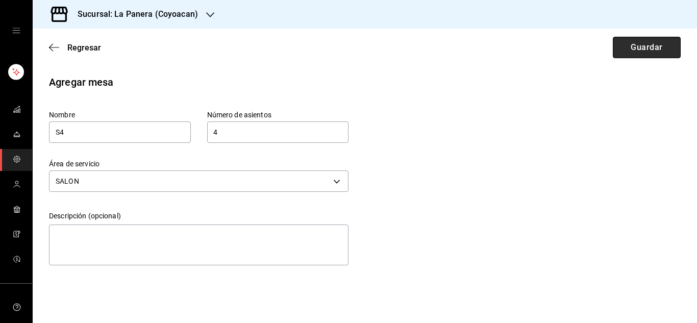
click at [640, 40] on button "Guardar" at bounding box center [647, 47] width 68 height 21
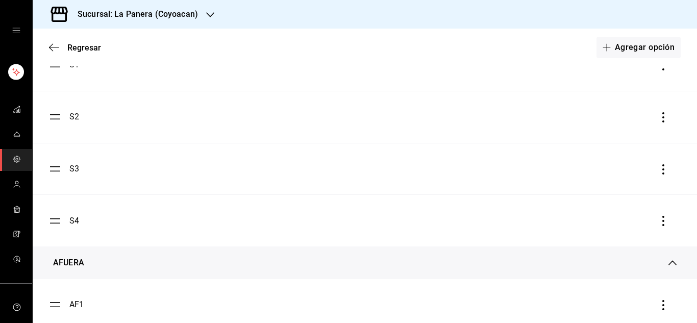
scroll to position [868, 0]
click at [623, 44] on button "Agregar opción" at bounding box center [639, 47] width 84 height 21
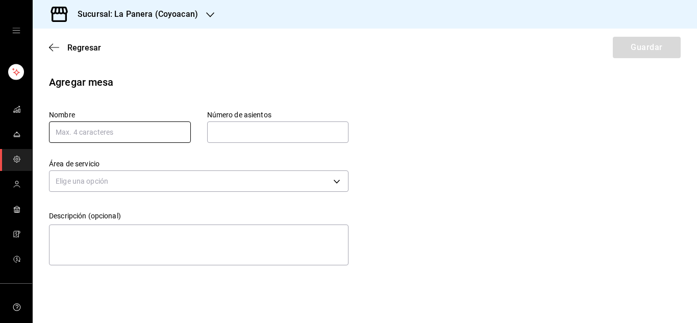
click at [132, 135] on input "text" at bounding box center [120, 132] width 142 height 21
type input "S5"
click at [243, 133] on input "text" at bounding box center [278, 132] width 142 height 20
type input "4"
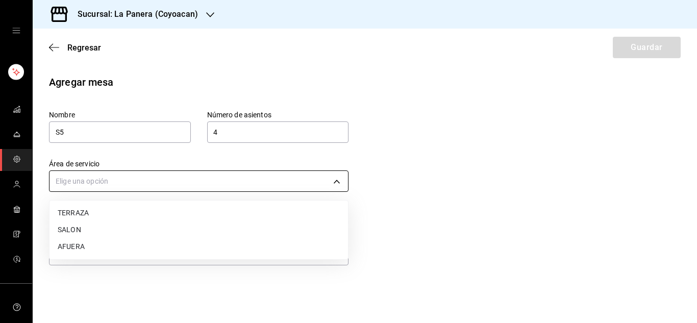
click at [242, 184] on body "Sucursal: La Panera (Coyoacan) Regresar Guardar Agregar mesa Nombre S5 Número d…" at bounding box center [348, 161] width 697 height 323
click at [120, 222] on li "SALON" at bounding box center [199, 230] width 299 height 17
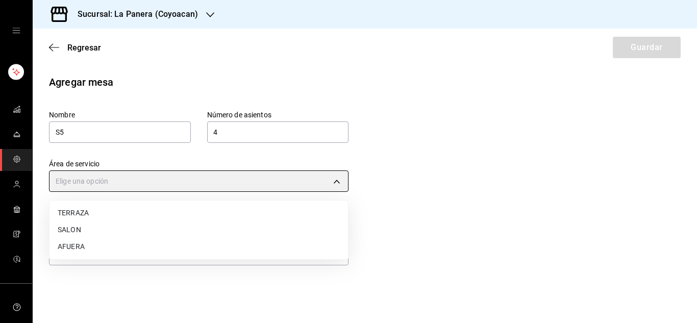
type input "c62809a0-84f3-47ed-90ed-0c799970d612"
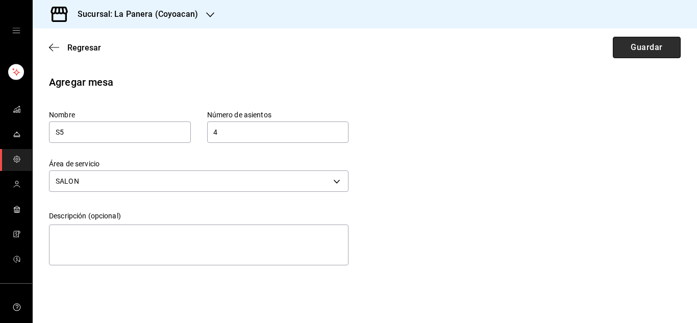
click at [637, 42] on button "Guardar" at bounding box center [647, 47] width 68 height 21
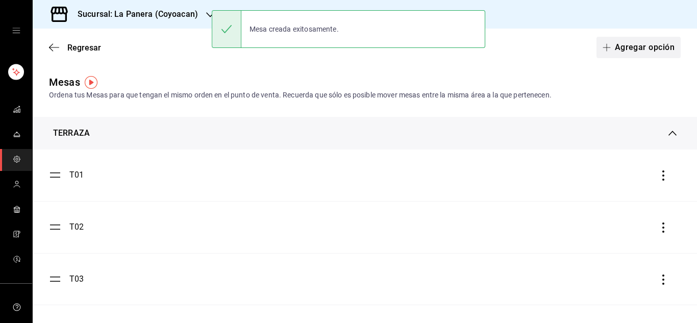
click at [617, 46] on button "Agregar opción" at bounding box center [639, 47] width 84 height 21
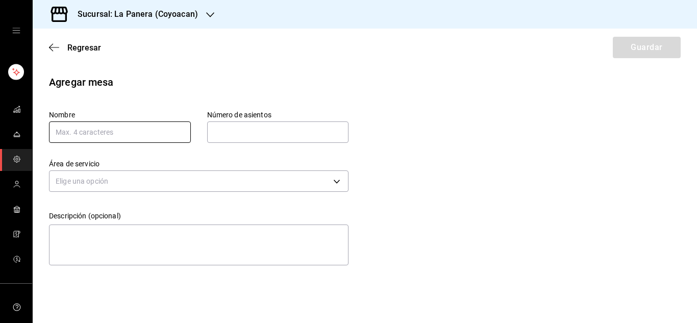
click at [116, 133] on input "text" at bounding box center [120, 132] width 142 height 21
type input "S6"
click at [228, 136] on input "text" at bounding box center [278, 132] width 142 height 20
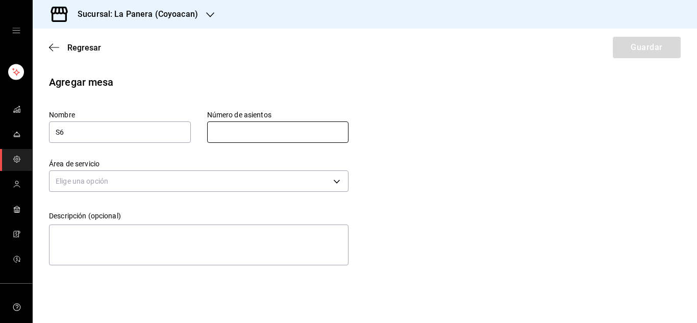
type input "4"
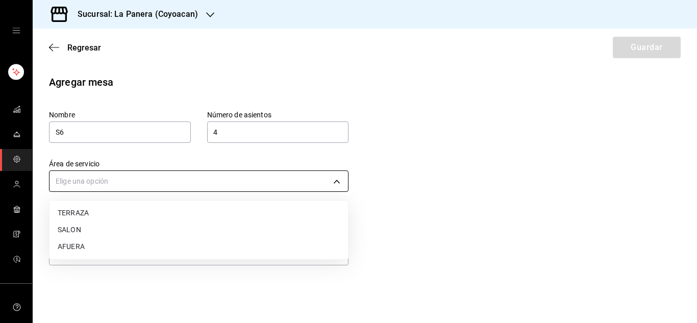
click at [214, 184] on body "Sucursal: La Panera (Coyoacan) Regresar Guardar Agregar mesa Nombre S6 Número d…" at bounding box center [348, 161] width 697 height 323
click at [85, 226] on li "SALON" at bounding box center [199, 230] width 299 height 17
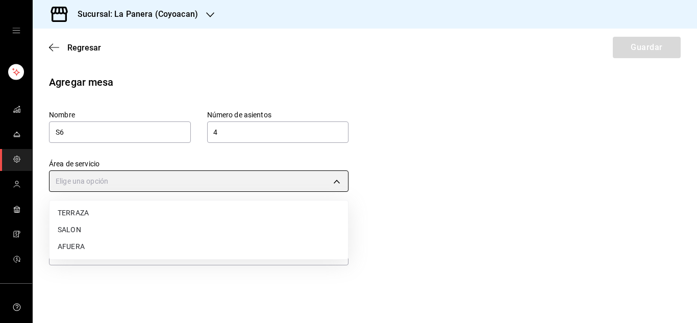
type input "c62809a0-84f3-47ed-90ed-0c799970d612"
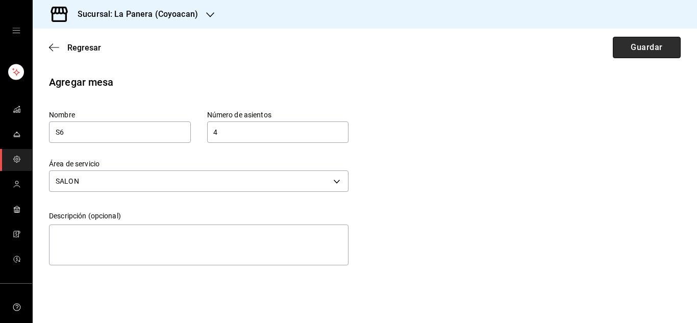
click at [642, 41] on button "Guardar" at bounding box center [647, 47] width 68 height 21
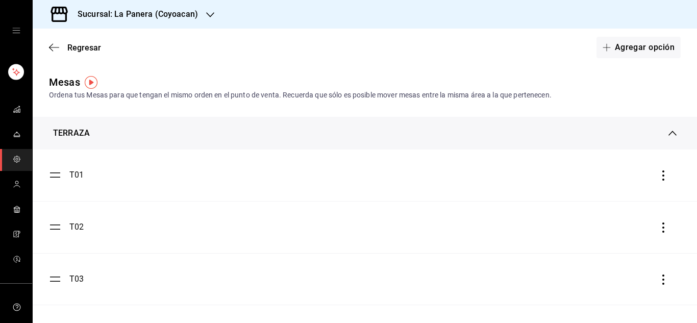
click at [642, 41] on button "Agregar opción" at bounding box center [639, 47] width 84 height 21
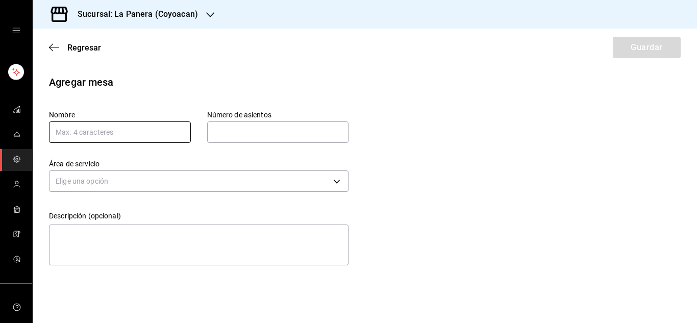
click at [142, 134] on input "text" at bounding box center [120, 132] width 142 height 21
type input "S6"
click at [256, 136] on input "text" at bounding box center [278, 132] width 142 height 20
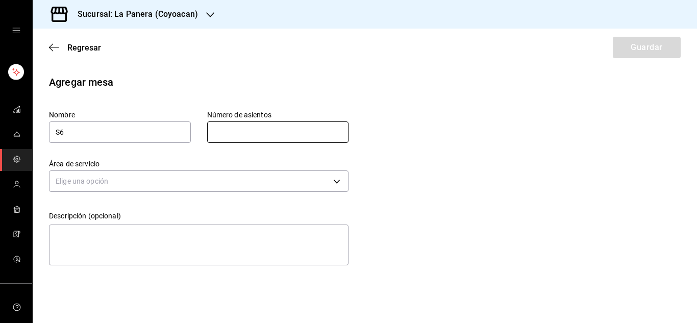
type input "4"
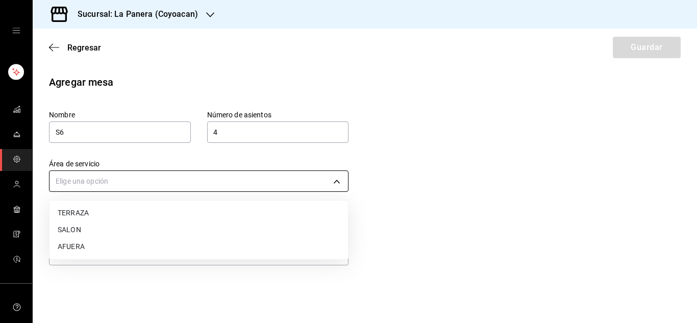
click at [273, 182] on body "Sucursal: La Panera (Coyoacan) Regresar Guardar Agregar mesa Nombre S6 Número d…" at bounding box center [348, 161] width 697 height 323
click at [164, 223] on li "SALON" at bounding box center [199, 230] width 299 height 17
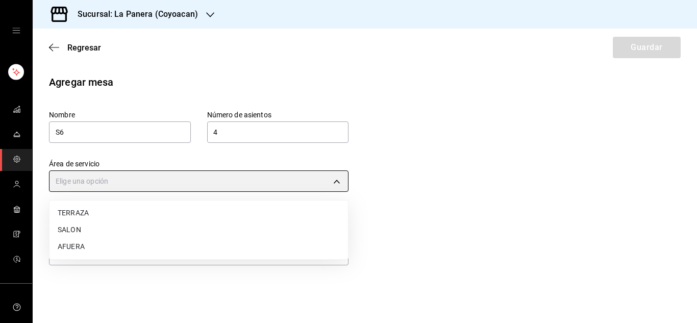
type input "c62809a0-84f3-47ed-90ed-0c799970d612"
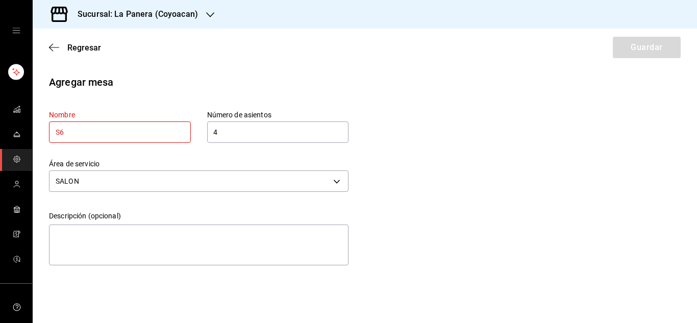
click at [146, 126] on input "S6" at bounding box center [120, 132] width 142 height 21
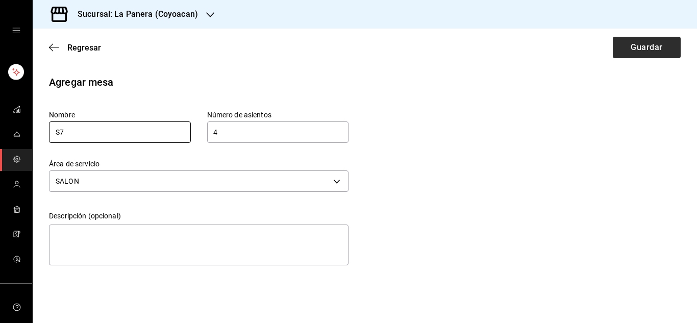
type input "S7"
click at [638, 51] on button "Guardar" at bounding box center [647, 47] width 68 height 21
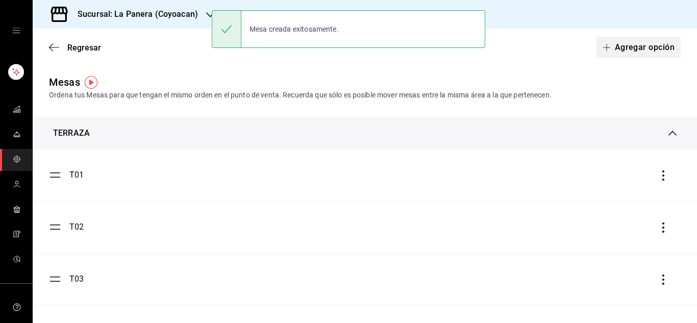
click at [606, 46] on icon "button" at bounding box center [606, 48] width 1 height 8
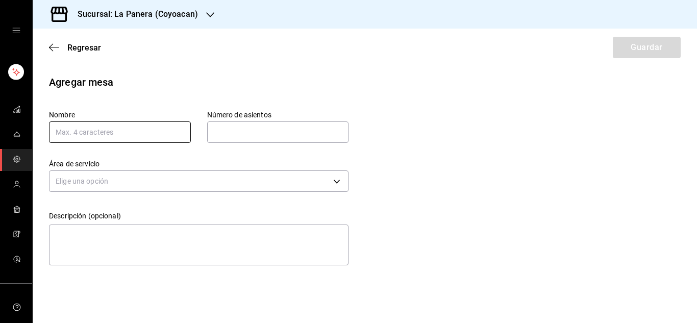
click at [134, 130] on input "text" at bounding box center [120, 132] width 142 height 21
type input "S8"
click at [243, 126] on input "text" at bounding box center [278, 132] width 142 height 20
type input "4"
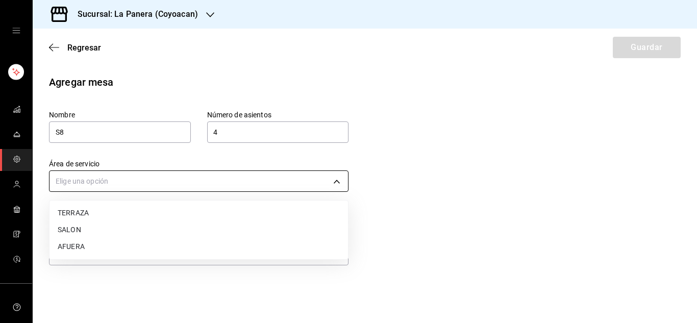
click at [216, 180] on body "Sucursal: La Panera (Coyoacan) Regresar Guardar Agregar mesa Nombre S8 Número d…" at bounding box center [348, 161] width 697 height 323
click at [66, 228] on li "SALON" at bounding box center [199, 230] width 299 height 17
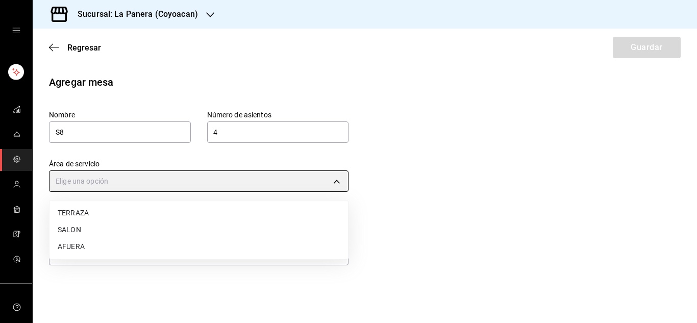
type input "c62809a0-84f3-47ed-90ed-0c799970d612"
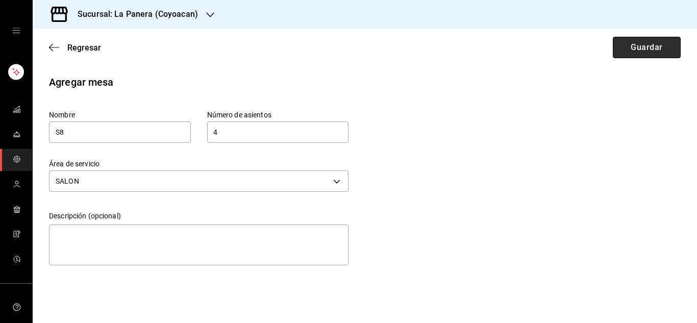
click at [635, 48] on button "Guardar" at bounding box center [647, 47] width 68 height 21
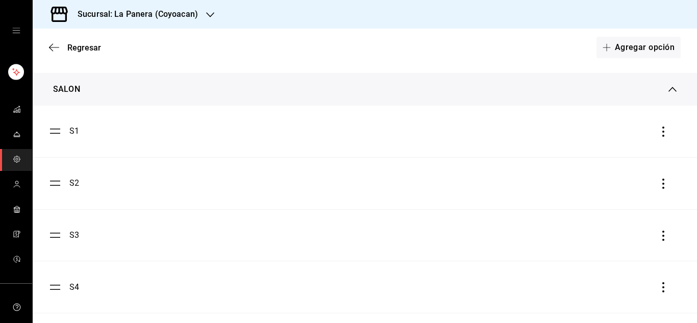
scroll to position [800, 0]
click at [625, 43] on button "Agregar opción" at bounding box center [639, 47] width 84 height 21
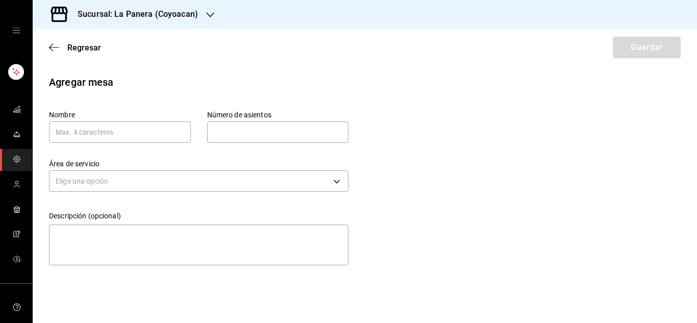
click at [228, 149] on div "Área de servicio Elige una opción" at bounding box center [191, 169] width 316 height 52
click at [168, 135] on input "text" at bounding box center [120, 132] width 142 height 21
type input "S9"
click at [274, 129] on input "text" at bounding box center [278, 132] width 142 height 20
type input "4"
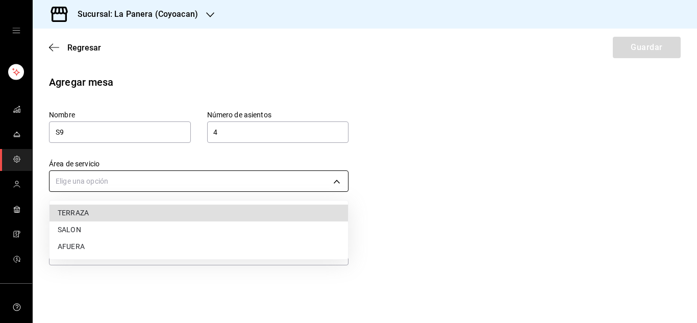
click at [249, 189] on body "Sucursal: La Panera (Coyoacan) Regresar Guardar Agregar mesa Nombre S9 Número d…" at bounding box center [348, 161] width 697 height 323
click at [160, 233] on li "SALON" at bounding box center [199, 230] width 299 height 17
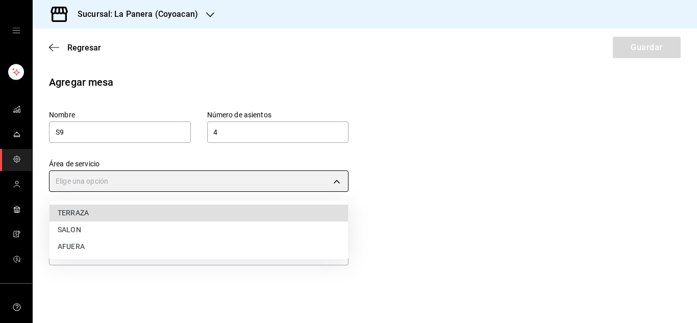
type input "c62809a0-84f3-47ed-90ed-0c799970d612"
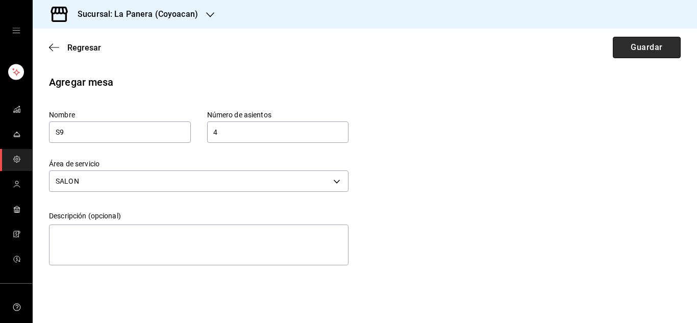
click at [642, 41] on button "Guardar" at bounding box center [647, 47] width 68 height 21
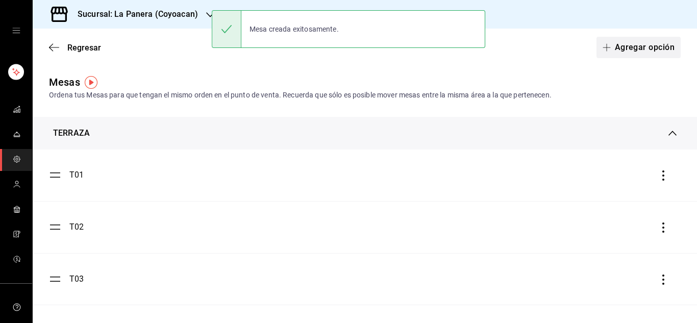
click at [645, 39] on button "Agregar opción" at bounding box center [639, 47] width 84 height 21
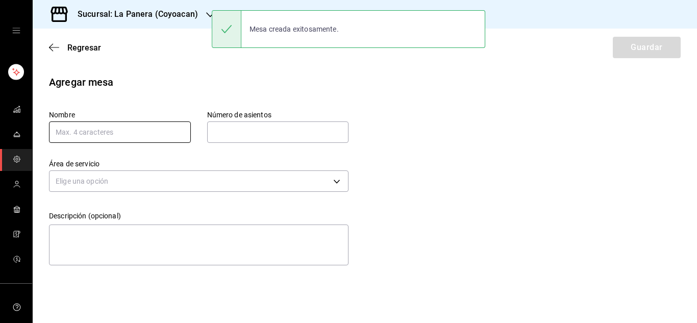
click at [123, 132] on input "text" at bounding box center [120, 132] width 142 height 21
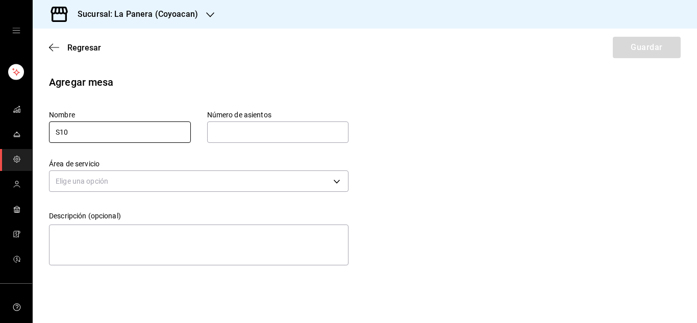
type input "S10"
click at [236, 135] on input "text" at bounding box center [278, 132] width 142 height 20
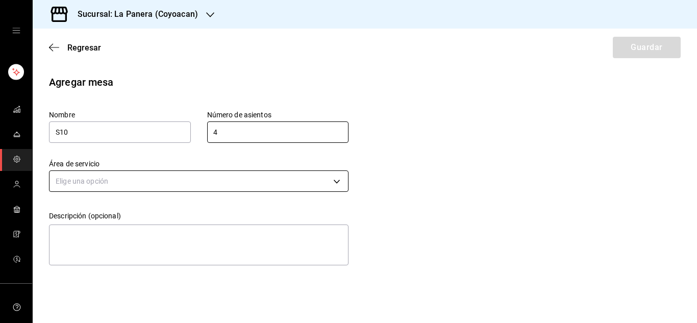
type input "4"
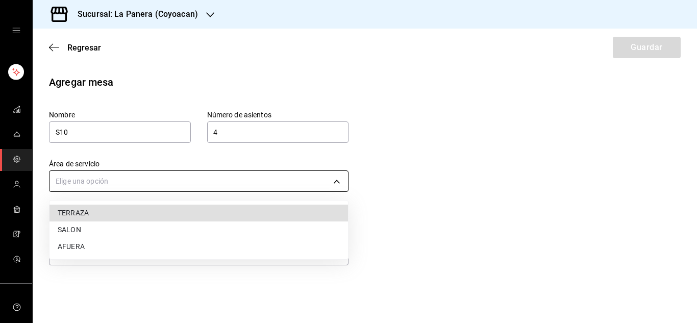
click at [216, 185] on body "Sucursal: La Panera (Coyoacan) Regresar Guardar Agregar mesa Nombre S10 Número …" at bounding box center [348, 161] width 697 height 323
click at [165, 230] on li "SALON" at bounding box center [199, 230] width 299 height 17
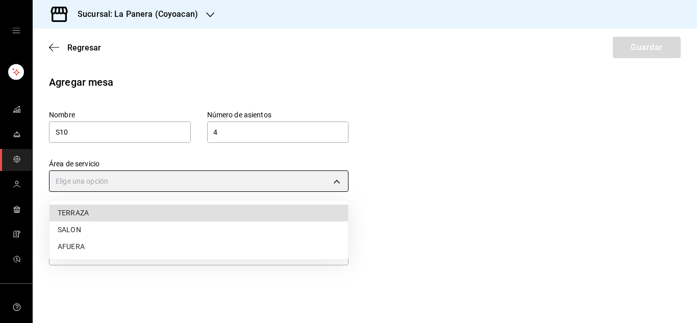
type input "c62809a0-84f3-47ed-90ed-0c799970d612"
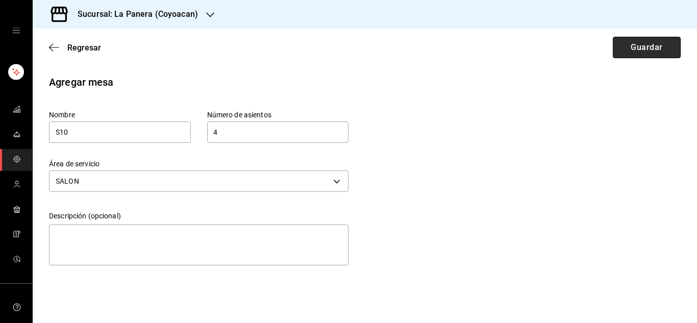
click at [642, 40] on button "Guardar" at bounding box center [647, 47] width 68 height 21
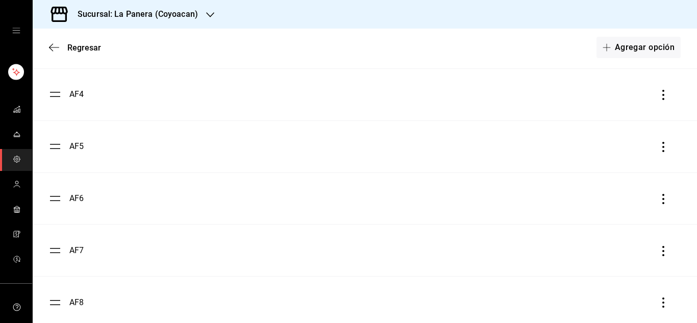
scroll to position [1673, 0]
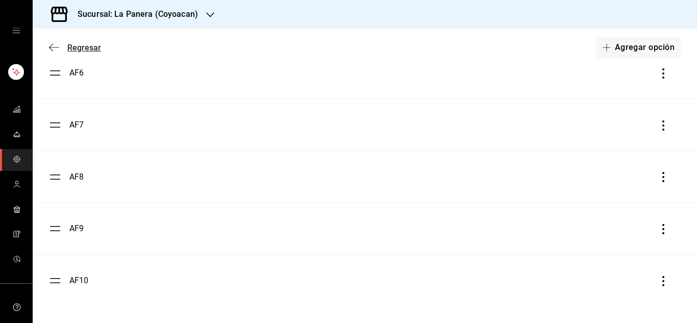
click at [53, 46] on icon "button" at bounding box center [54, 47] width 10 height 9
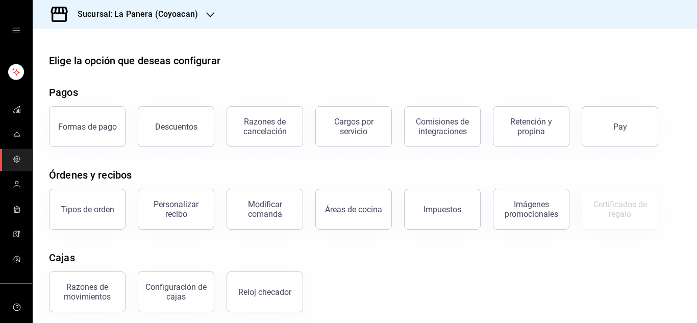
scroll to position [88, 0]
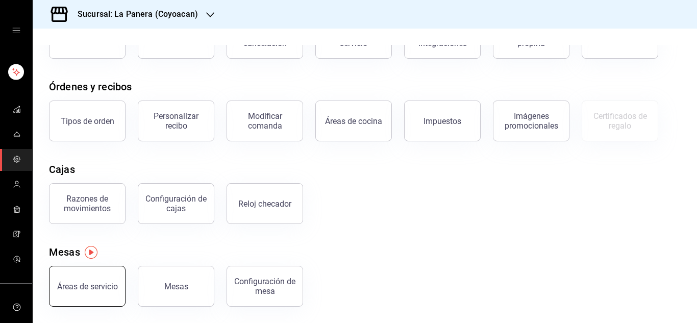
click at [105, 285] on div "Áreas de servicio" at bounding box center [87, 287] width 61 height 10
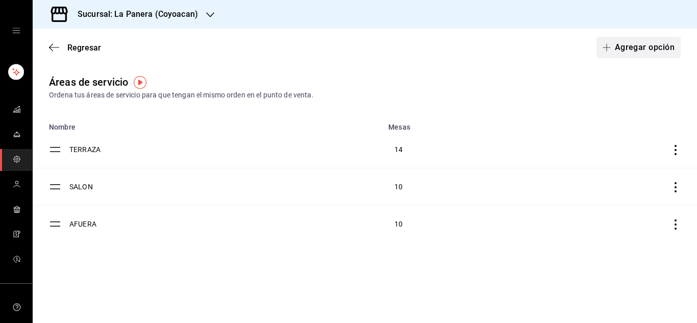
click at [634, 48] on button "Agregar opción" at bounding box center [639, 47] width 84 height 21
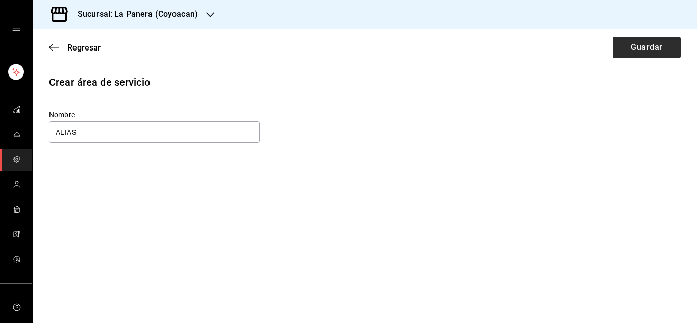
type input "ALTAS"
click at [626, 46] on button "Guardar" at bounding box center [647, 47] width 68 height 21
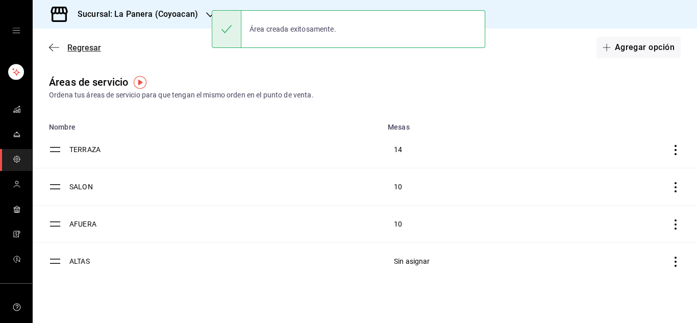
click at [52, 45] on icon "button" at bounding box center [51, 48] width 4 height 8
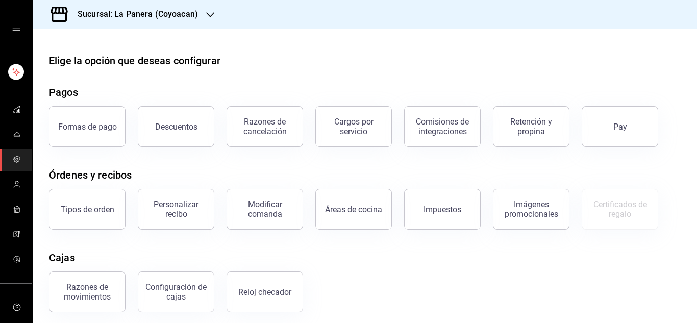
scroll to position [88, 0]
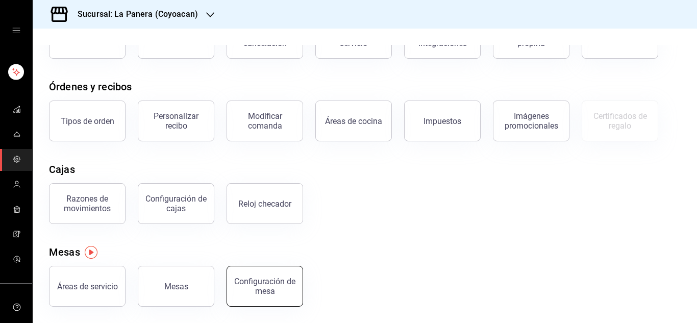
click at [234, 286] on button "Configuración de mesa" at bounding box center [265, 286] width 77 height 41
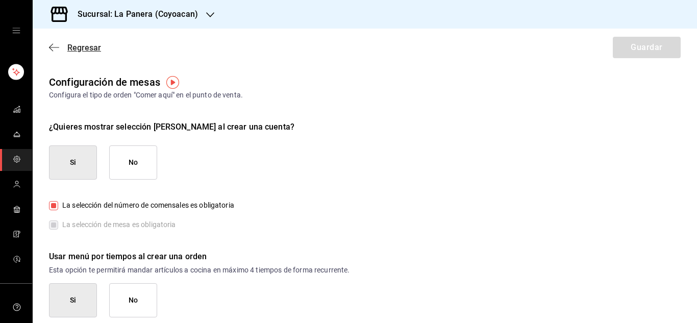
click at [57, 46] on icon "button" at bounding box center [54, 47] width 10 height 9
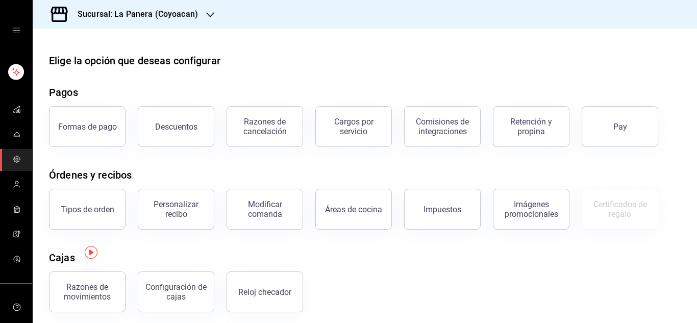
scroll to position [88, 0]
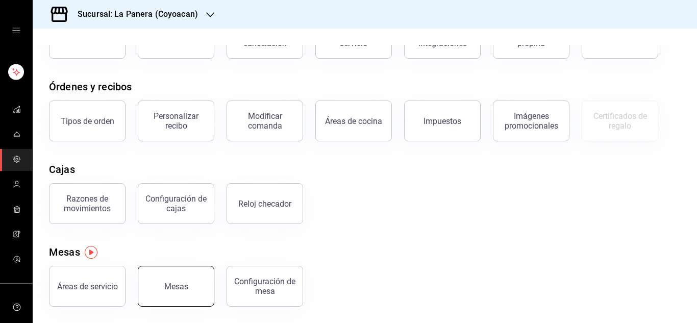
click at [172, 286] on div "Mesas" at bounding box center [176, 287] width 24 height 10
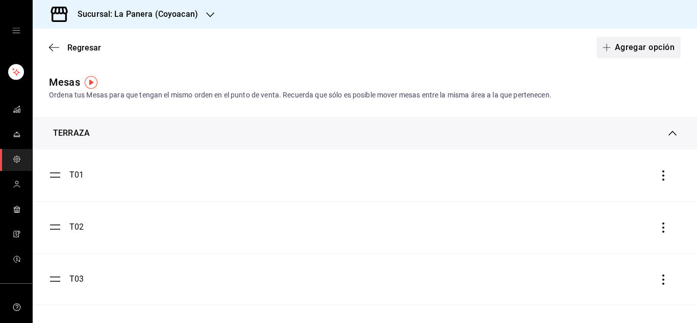
click at [613, 48] on button "Agregar opción" at bounding box center [639, 47] width 84 height 21
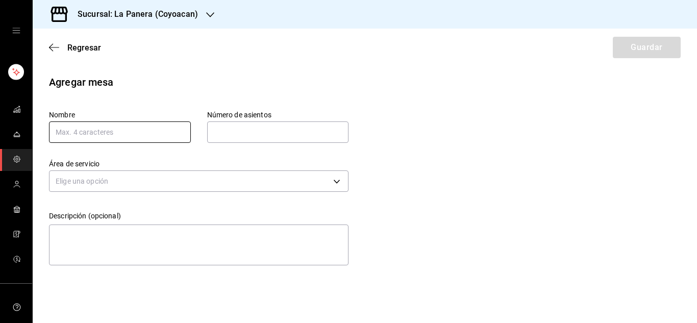
click at [130, 128] on input "text" at bounding box center [120, 132] width 142 height 21
type input "AT1"
click at [227, 133] on input "text" at bounding box center [278, 132] width 142 height 20
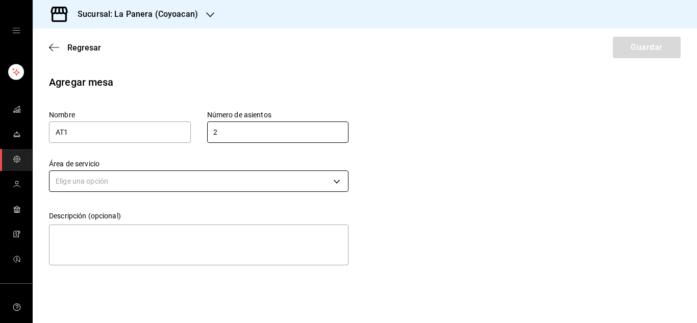
type input "2"
click at [107, 177] on body "Sucursal: La Panera (Coyoacan) Regresar Guardar Agregar mesa Nombre AT1 Número …" at bounding box center [348, 161] width 697 height 323
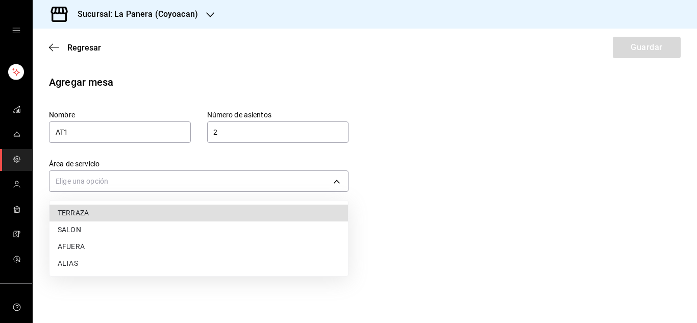
click at [68, 231] on li "SALON" at bounding box center [199, 230] width 299 height 17
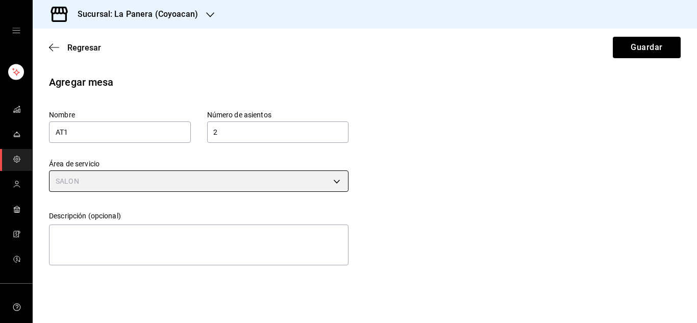
type input "c62809a0-84f3-47ed-90ed-0c799970d612"
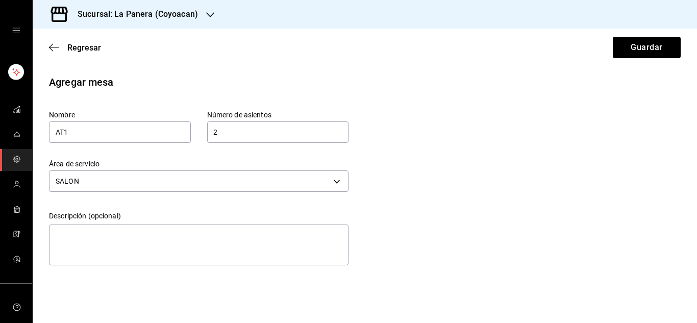
click at [237, 138] on input "2" at bounding box center [278, 132] width 142 height 20
type input "2"
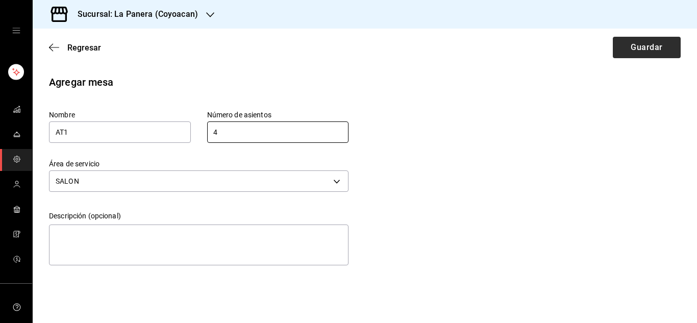
type input "4"
click at [638, 48] on button "Guardar" at bounding box center [647, 47] width 68 height 21
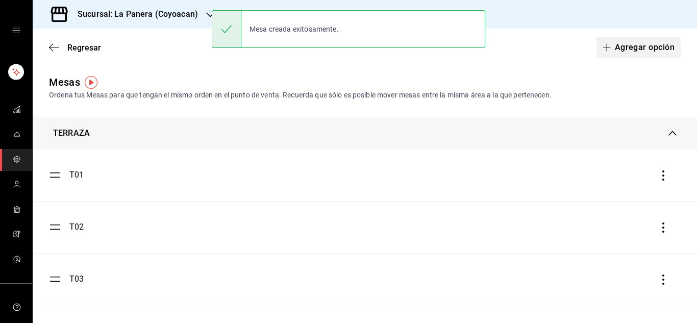
click at [617, 47] on button "Agregar opción" at bounding box center [639, 47] width 84 height 21
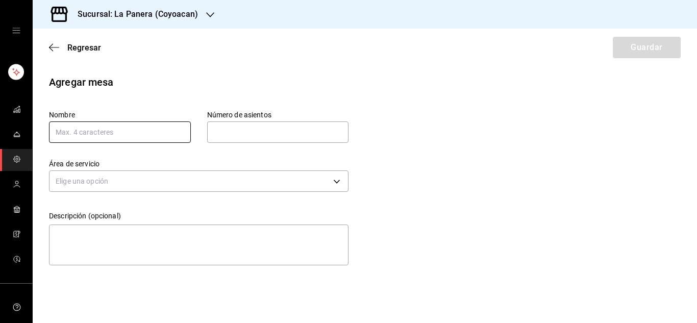
click at [144, 135] on input "text" at bounding box center [120, 132] width 142 height 21
type input "AT2"
click at [248, 128] on input "text" at bounding box center [278, 132] width 142 height 20
type input "4"
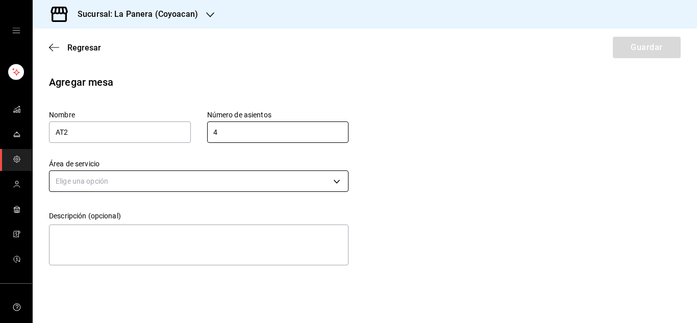
click at [244, 190] on body "Sucursal: La Panera (Coyoacan) Regresar Guardar Agregar mesa Nombre AT2 Número …" at bounding box center [348, 161] width 697 height 323
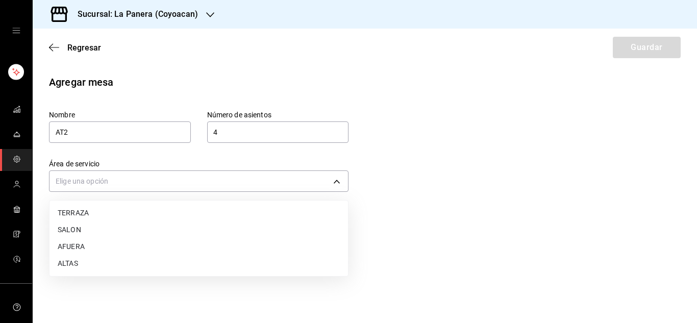
click at [81, 257] on li "ALTAS" at bounding box center [199, 263] width 299 height 17
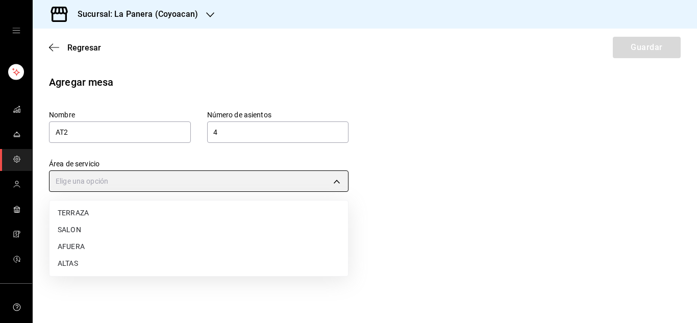
type input "6c14233c-69f5-4823-9c38-566f3784a080"
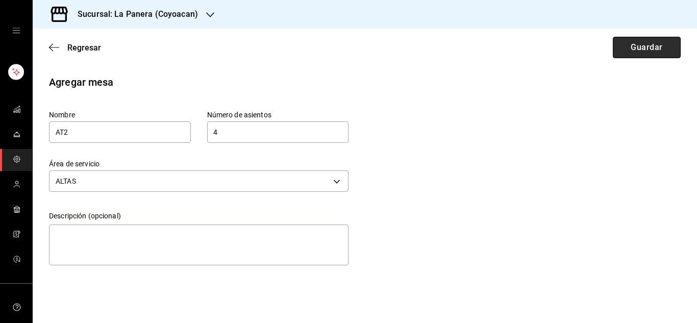
click at [649, 50] on button "Guardar" at bounding box center [647, 47] width 68 height 21
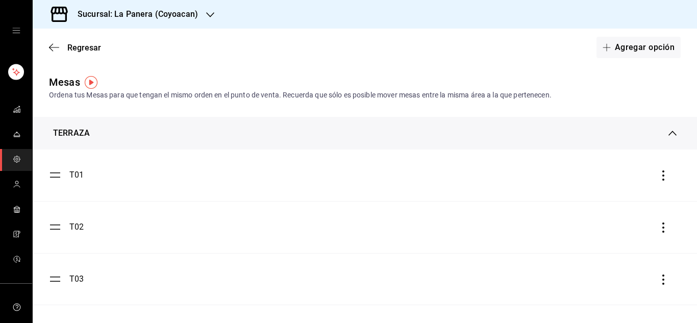
click at [661, 125] on div "TERRAZA" at bounding box center [365, 133] width 665 height 33
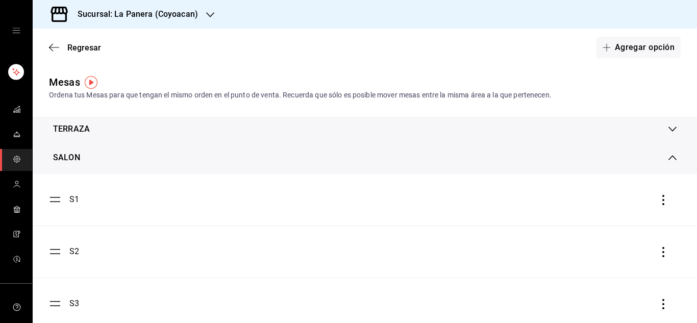
click at [165, 160] on div "SALON" at bounding box center [361, 158] width 616 height 12
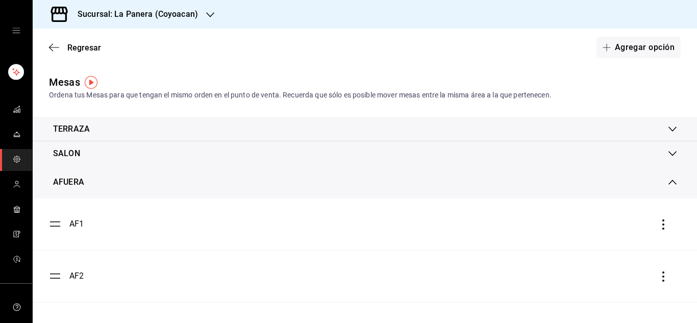
click at [162, 173] on div "AFUERA" at bounding box center [365, 182] width 665 height 33
click at [620, 49] on button "Agregar opción" at bounding box center [639, 47] width 84 height 21
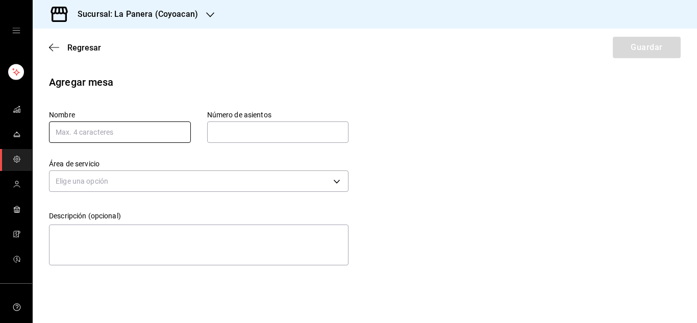
click at [130, 130] on input "text" at bounding box center [120, 132] width 142 height 21
type input "AT1"
click at [247, 129] on input "text" at bounding box center [278, 132] width 142 height 20
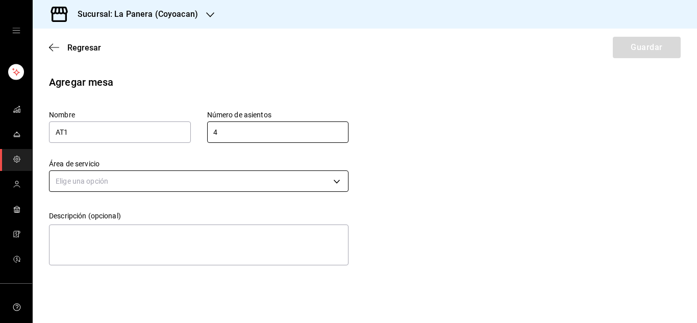
type input "4"
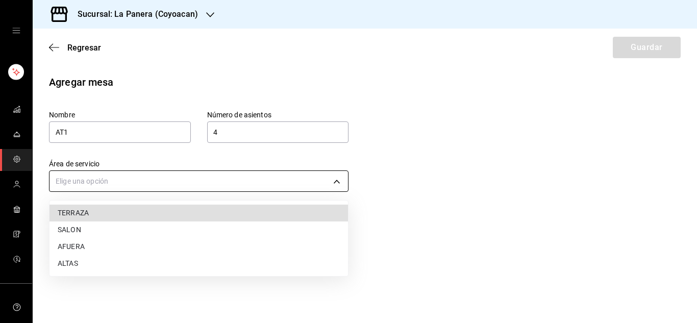
click at [141, 180] on body "Sucursal: La Panera (Coyoacan) Regresar Guardar Agregar mesa Nombre AT1 Número …" at bounding box center [348, 161] width 697 height 323
click at [92, 257] on li "ALTAS" at bounding box center [199, 263] width 299 height 17
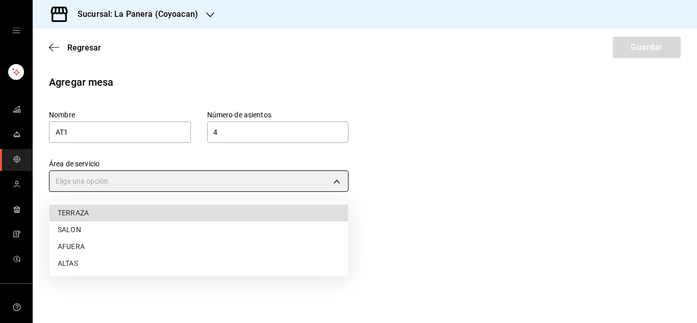
type input "6c14233c-69f5-4823-9c38-566f3784a080"
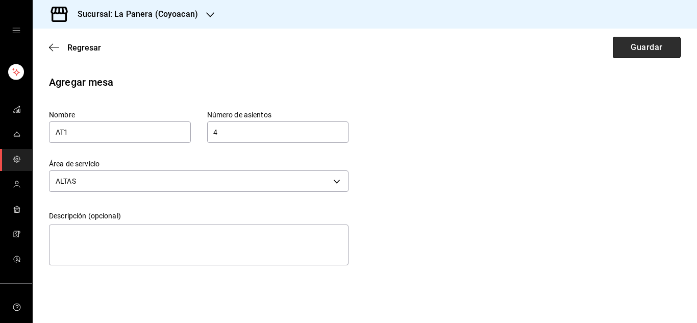
click at [646, 51] on button "Guardar" at bounding box center [647, 47] width 68 height 21
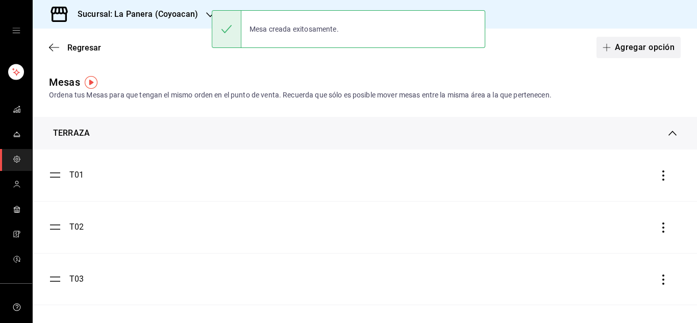
click at [616, 43] on button "Agregar opción" at bounding box center [639, 47] width 84 height 21
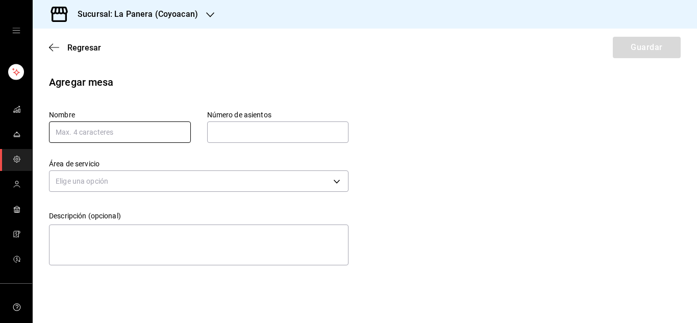
click at [129, 135] on input "text" at bounding box center [120, 132] width 142 height 21
type input "AT3"
click at [264, 137] on input "text" at bounding box center [278, 132] width 142 height 20
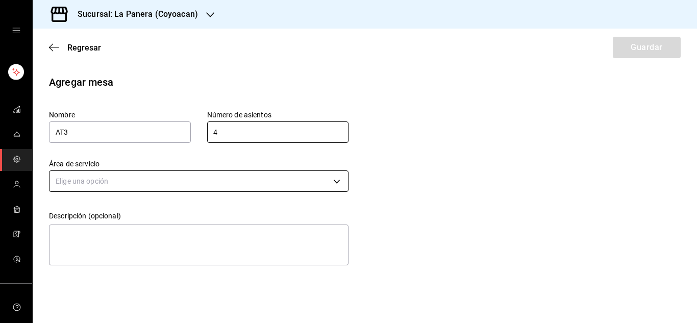
type input "4"
click at [237, 185] on body "Sucursal: La Panera (Coyoacan) Regresar Guardar Agregar mesa Nombre AT3 Número …" at bounding box center [348, 161] width 697 height 323
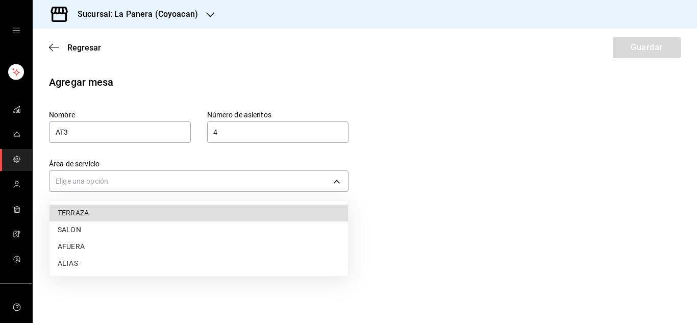
click at [83, 255] on li "ALTAS" at bounding box center [199, 263] width 299 height 17
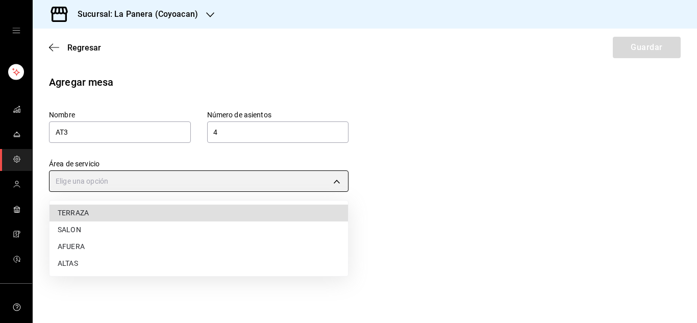
type input "6c14233c-69f5-4823-9c38-566f3784a080"
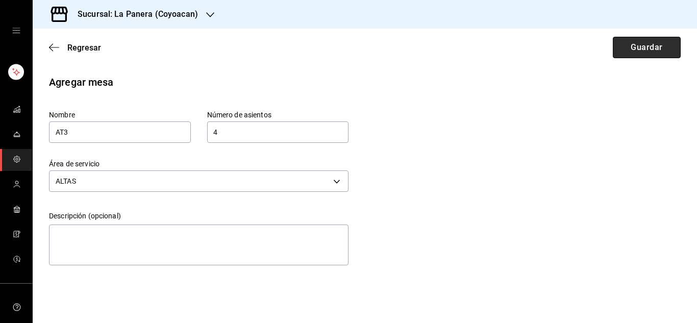
click at [639, 44] on button "Guardar" at bounding box center [647, 47] width 68 height 21
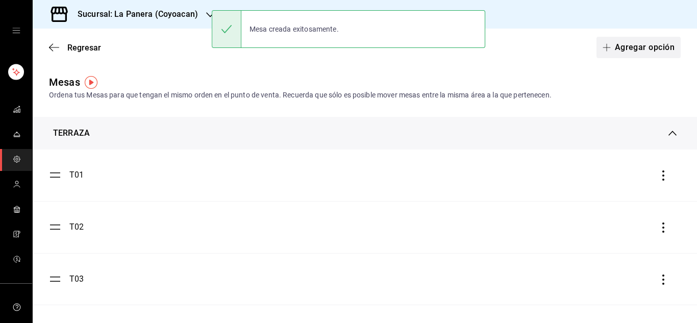
click at [611, 41] on button "Agregar opción" at bounding box center [639, 47] width 84 height 21
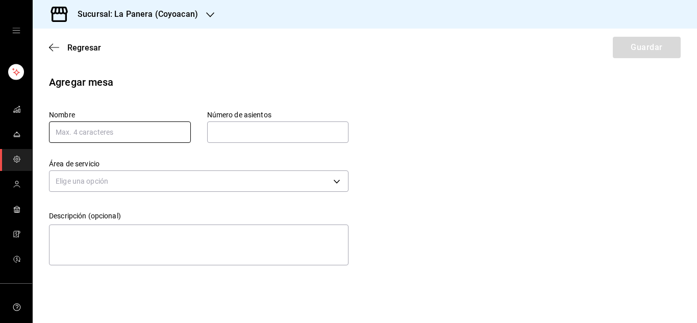
click at [130, 141] on input "text" at bounding box center [120, 132] width 142 height 21
type input "AT4"
click at [275, 131] on input "text" at bounding box center [278, 132] width 142 height 20
type input "4"
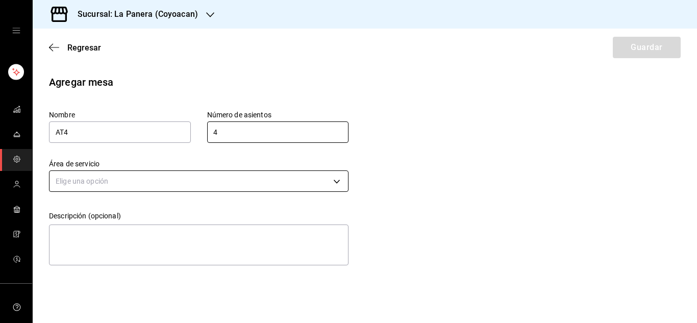
click at [137, 185] on body "Sucursal: La Panera (Coyoacan) Regresar Guardar Agregar mesa Nombre AT4 Número …" at bounding box center [348, 161] width 697 height 323
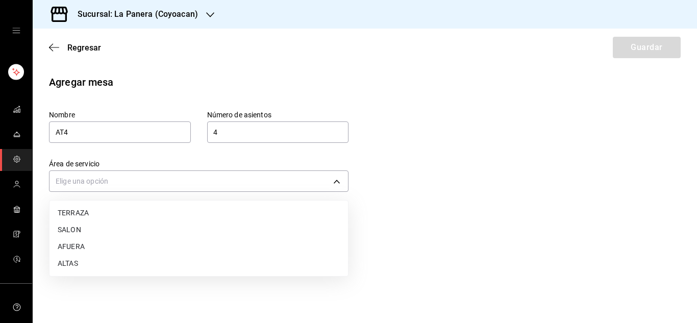
click at [72, 258] on li "ALTAS" at bounding box center [199, 263] width 299 height 17
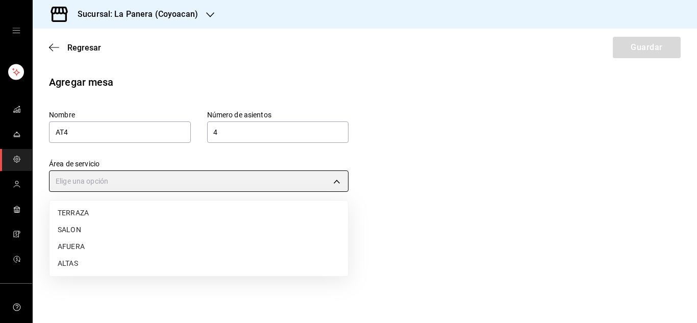
type input "6c14233c-69f5-4823-9c38-566f3784a080"
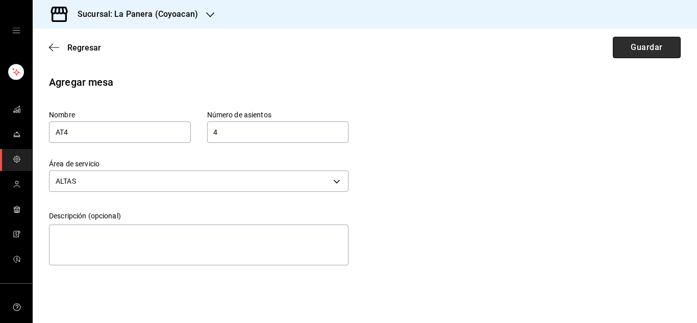
click at [655, 53] on button "Guardar" at bounding box center [647, 47] width 68 height 21
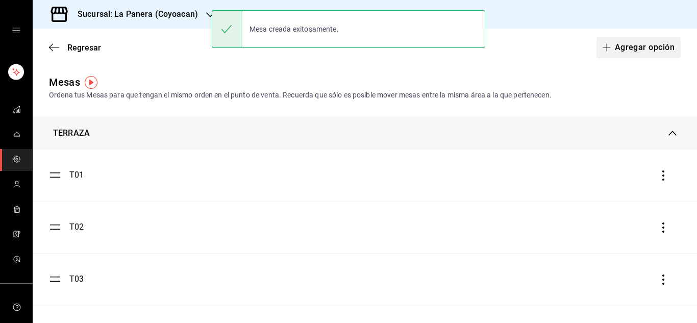
click at [634, 42] on button "Agregar opción" at bounding box center [639, 47] width 84 height 21
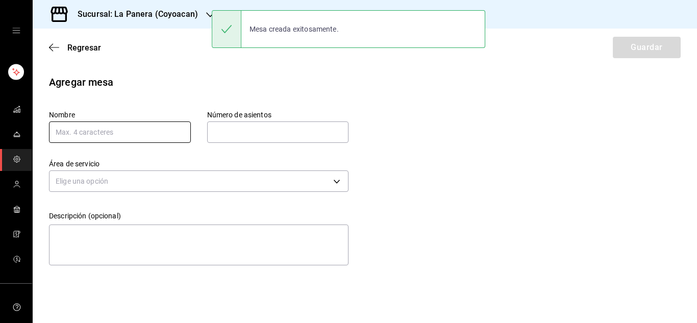
click at [102, 133] on input "text" at bounding box center [120, 132] width 142 height 21
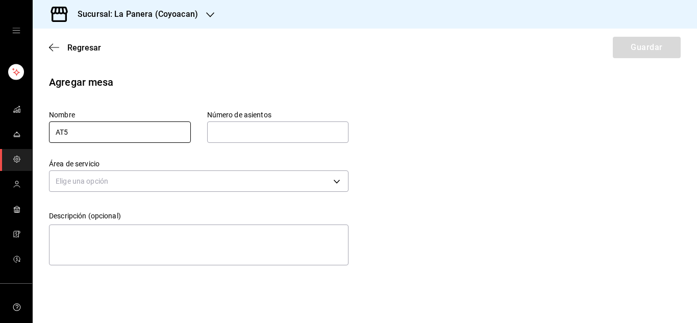
type input "AT5"
click at [244, 139] on input "text" at bounding box center [278, 132] width 142 height 20
type input "4"
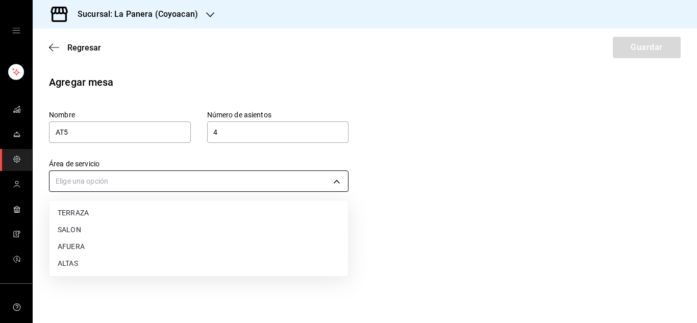
click at [160, 183] on body "Sucursal: La Panera (Coyoacan) Regresar Guardar Agregar mesa Nombre AT5 Número …" at bounding box center [348, 161] width 697 height 323
click at [82, 260] on li "ALTAS" at bounding box center [199, 263] width 299 height 17
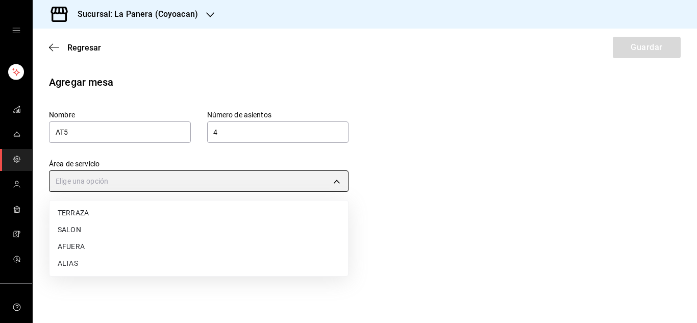
type input "6c14233c-69f5-4823-9c38-566f3784a080"
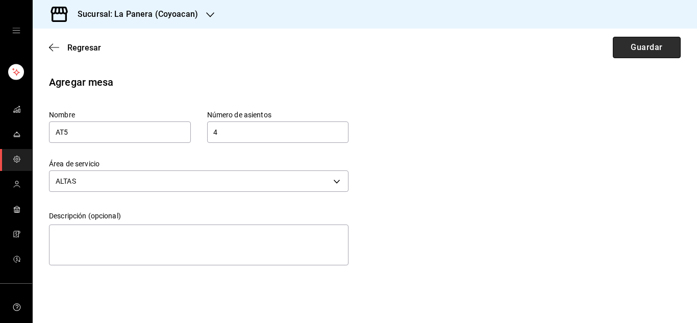
click at [644, 48] on button "Guardar" at bounding box center [647, 47] width 68 height 21
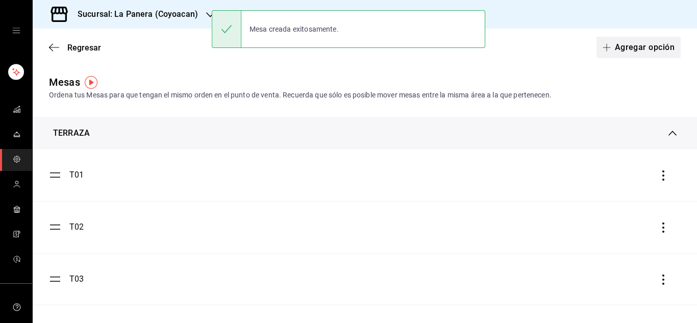
click at [625, 38] on button "Agregar opción" at bounding box center [639, 47] width 84 height 21
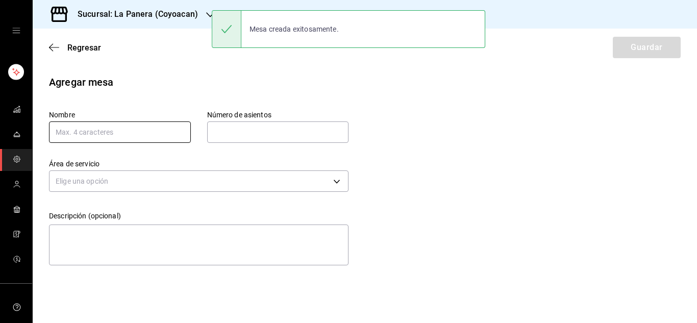
click at [83, 129] on input "text" at bounding box center [120, 132] width 142 height 21
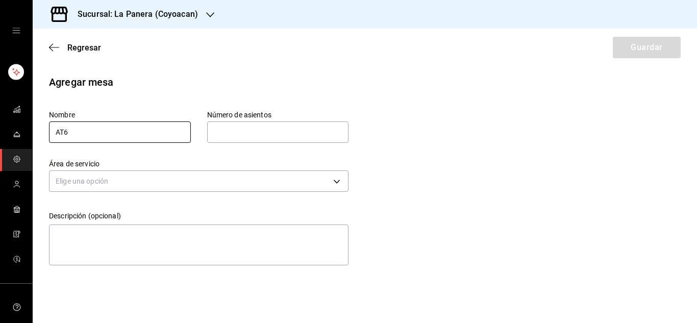
type input "AT6"
click at [242, 128] on input "text" at bounding box center [278, 132] width 142 height 20
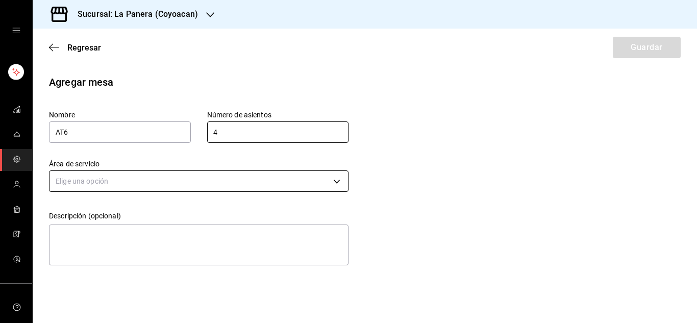
type input "4"
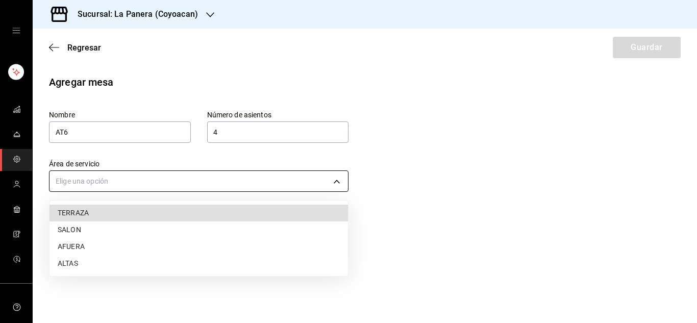
click at [215, 180] on body "Sucursal: La Panera (Coyoacan) Regresar Guardar Agregar mesa Nombre AT6 Número …" at bounding box center [348, 161] width 697 height 323
click at [83, 258] on li "ALTAS" at bounding box center [199, 263] width 299 height 17
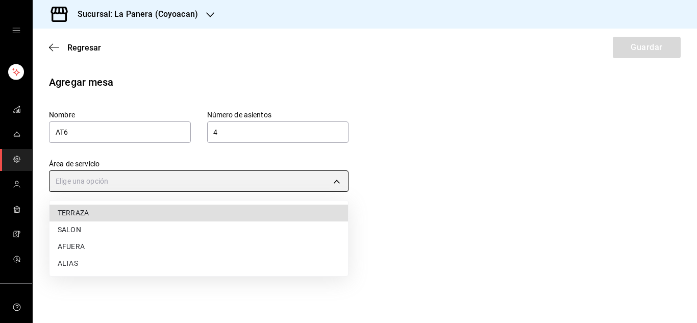
type input "6c14233c-69f5-4823-9c38-566f3784a080"
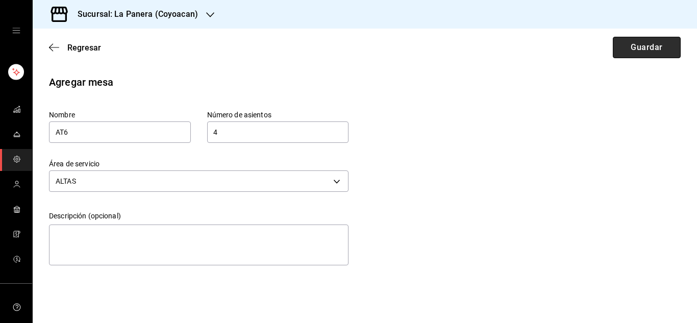
click at [649, 48] on button "Guardar" at bounding box center [647, 47] width 68 height 21
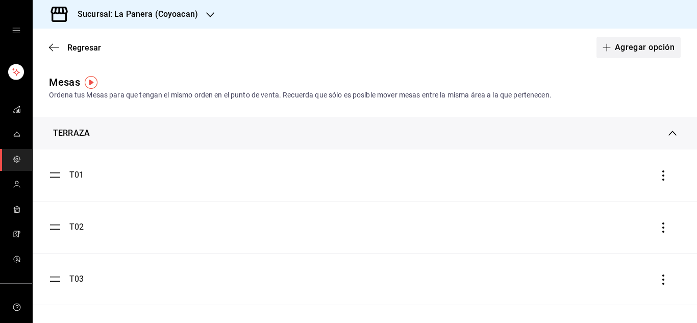
click at [601, 42] on button "Agregar opción" at bounding box center [639, 47] width 84 height 21
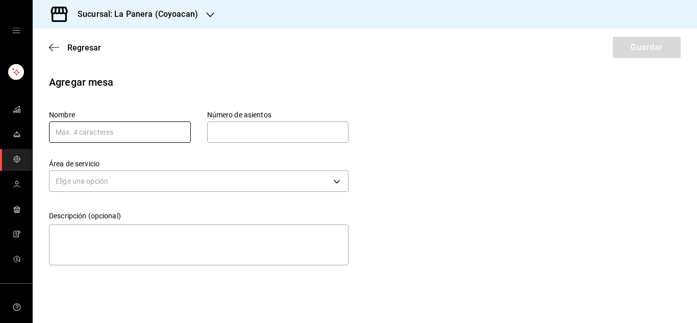
click at [163, 132] on input "text" at bounding box center [120, 132] width 142 height 21
type input "AT7"
click at [280, 135] on input "text" at bounding box center [278, 132] width 142 height 20
type input "4"
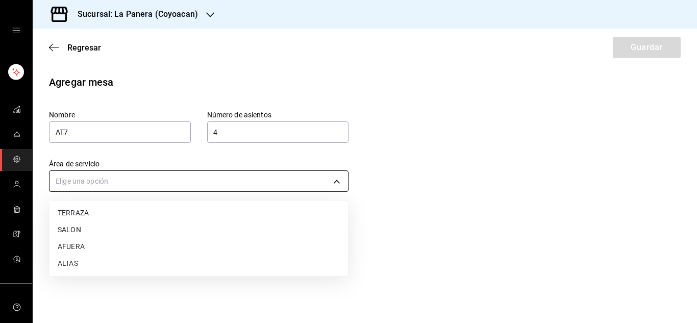
click at [218, 178] on body "Sucursal: La Panera (Coyoacan) Regresar Guardar Agregar mesa Nombre AT7 Número …" at bounding box center [348, 161] width 697 height 323
click at [81, 259] on li "ALTAS" at bounding box center [199, 263] width 299 height 17
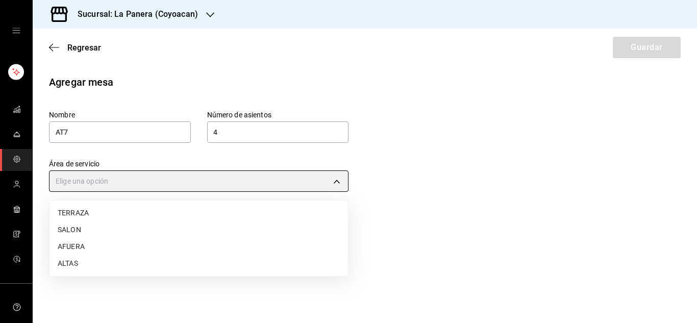
type input "6c14233c-69f5-4823-9c38-566f3784a080"
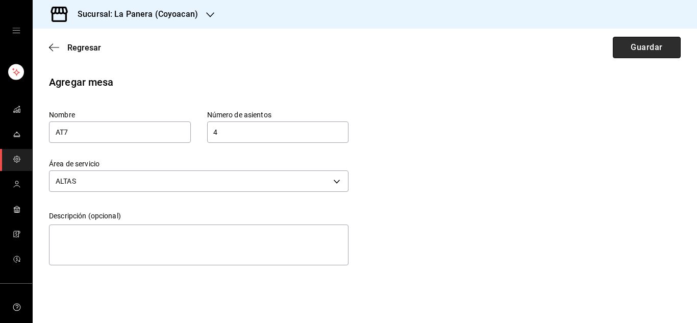
click at [641, 46] on button "Guardar" at bounding box center [647, 47] width 68 height 21
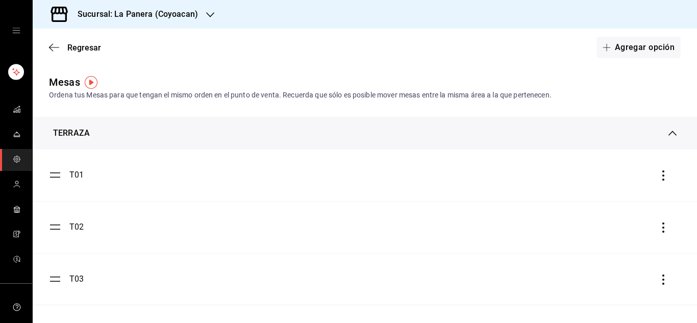
click at [112, 139] on div "TERRAZA" at bounding box center [365, 133] width 665 height 33
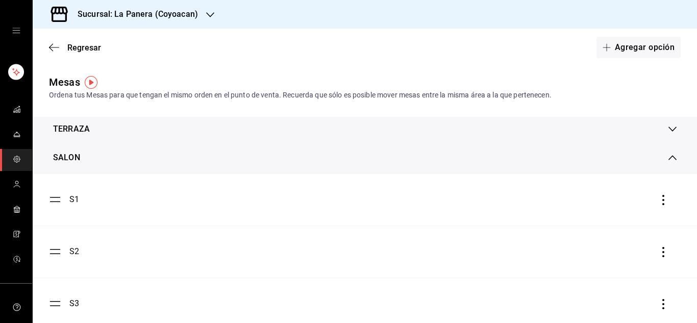
click at [97, 154] on div "SALON" at bounding box center [361, 158] width 616 height 12
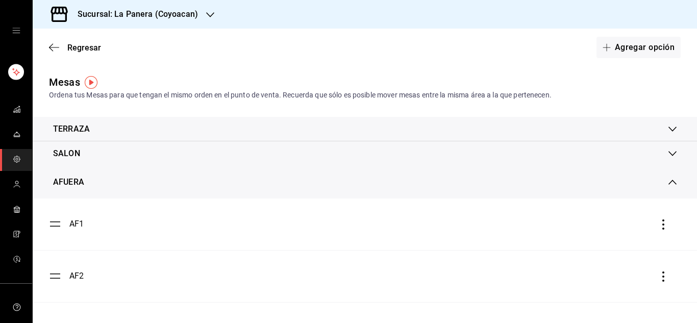
click at [94, 173] on div "AFUERA" at bounding box center [365, 182] width 665 height 33
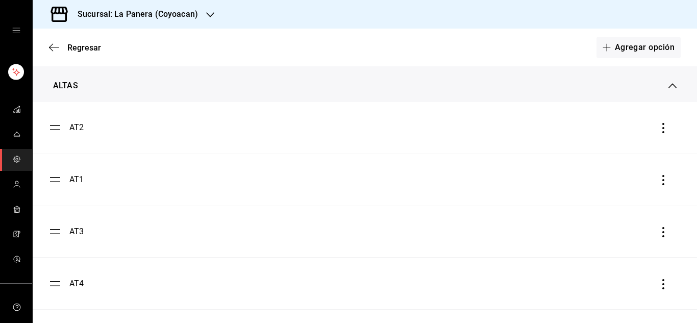
scroll to position [113, 0]
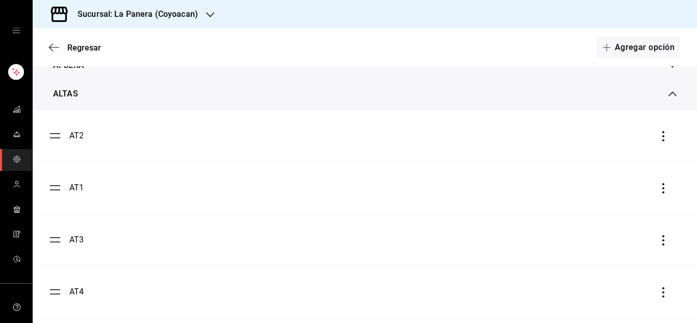
click at [659, 141] on icon "button" at bounding box center [664, 136] width 10 height 10
click at [627, 141] on li "Eliminar" at bounding box center [610, 136] width 102 height 29
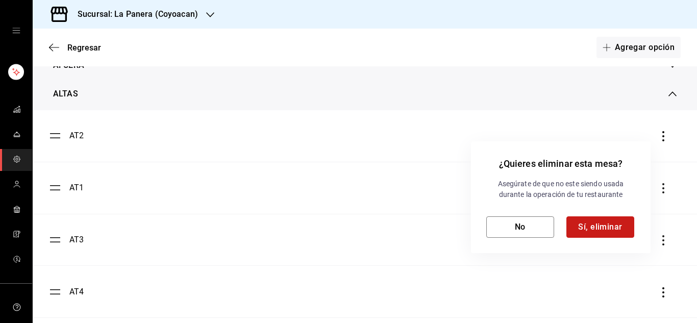
click at [592, 229] on button "Sí, eliminar" at bounding box center [601, 226] width 68 height 21
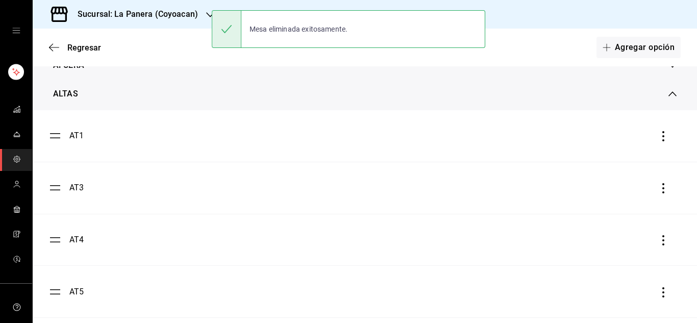
click at [659, 135] on icon "button" at bounding box center [664, 136] width 10 height 10
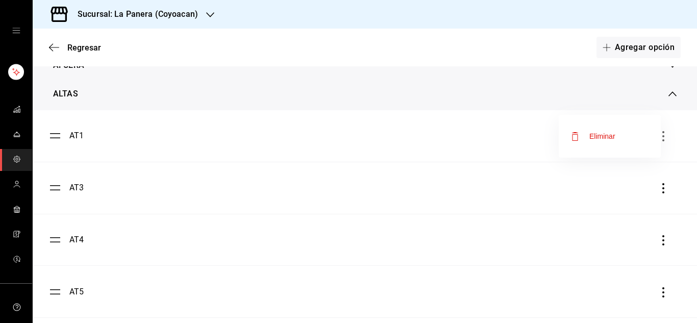
click at [606, 141] on span "Eliminar" at bounding box center [593, 136] width 44 height 12
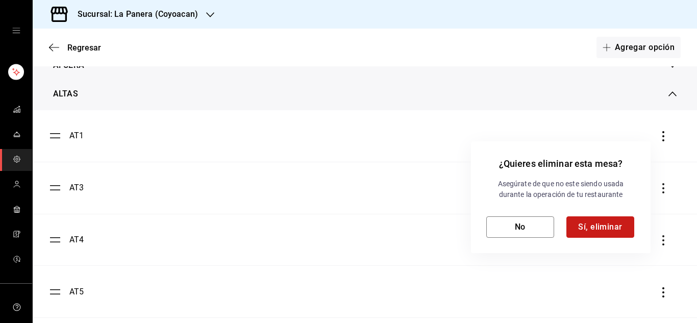
click at [611, 224] on button "Sí, eliminar" at bounding box center [601, 226] width 68 height 21
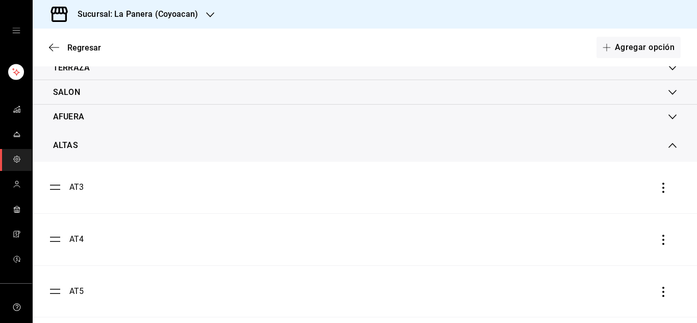
scroll to position [61, 0]
click at [659, 185] on icon "button" at bounding box center [664, 188] width 10 height 10
click at [582, 190] on span "Eliminar" at bounding box center [593, 188] width 44 height 12
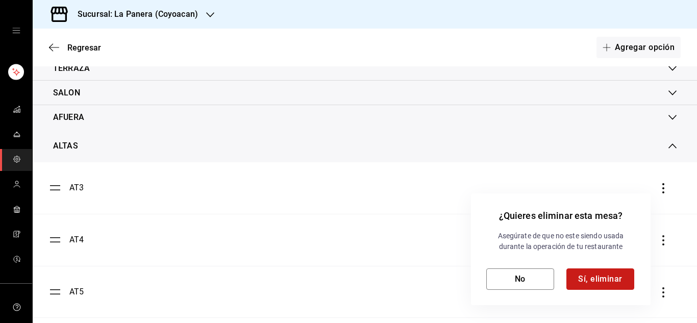
click at [593, 283] on button "Sí, eliminar" at bounding box center [601, 279] width 68 height 21
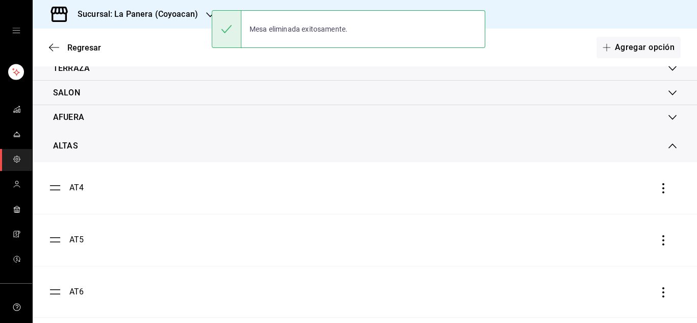
click at [659, 188] on icon "button" at bounding box center [664, 188] width 10 height 10
click at [625, 190] on li "Eliminar" at bounding box center [610, 188] width 102 height 29
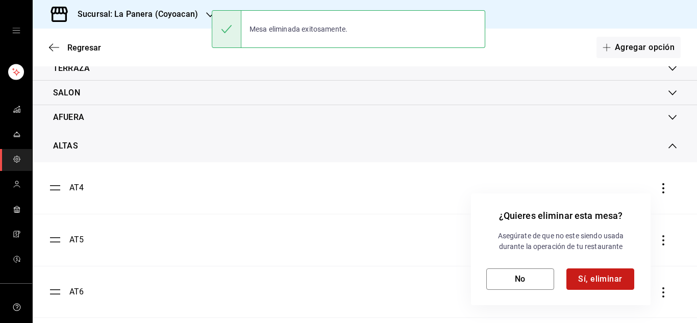
click at [593, 273] on button "Sí, eliminar" at bounding box center [601, 279] width 68 height 21
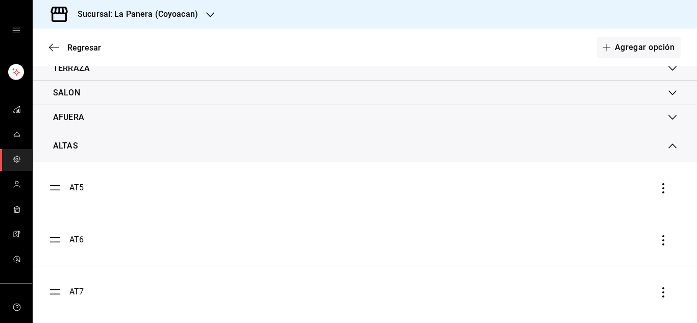
click at [659, 188] on icon "button" at bounding box center [664, 188] width 10 height 10
click at [591, 187] on div "Eliminar" at bounding box center [603, 188] width 26 height 8
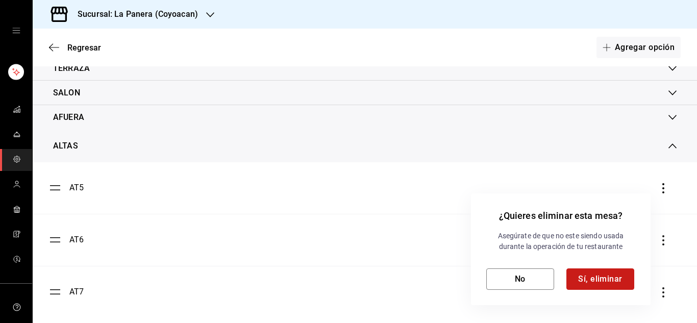
click at [590, 284] on button "Sí, eliminar" at bounding box center [601, 279] width 68 height 21
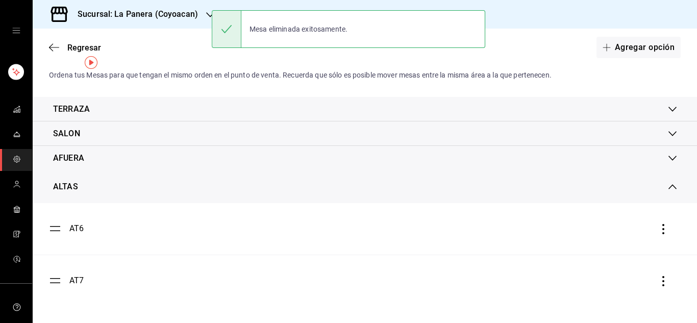
scroll to position [20, 0]
click at [659, 227] on icon "button" at bounding box center [664, 229] width 10 height 10
click at [600, 232] on div "Eliminar" at bounding box center [603, 229] width 26 height 8
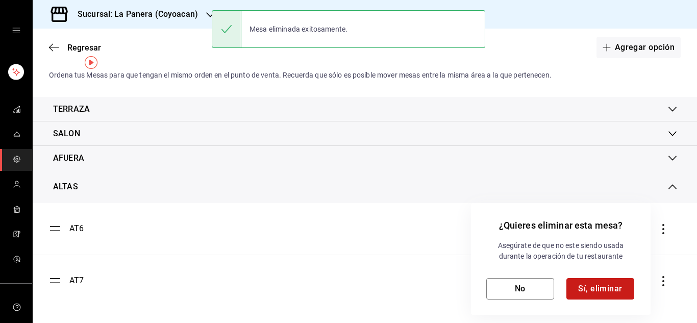
click at [593, 288] on button "Sí, eliminar" at bounding box center [601, 288] width 68 height 21
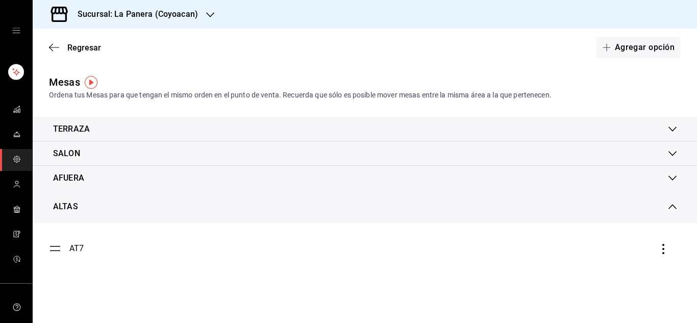
scroll to position [0, 0]
click at [663, 254] on icon "button" at bounding box center [664, 249] width 10 height 10
click at [612, 243] on span "Eliminar" at bounding box center [601, 249] width 44 height 12
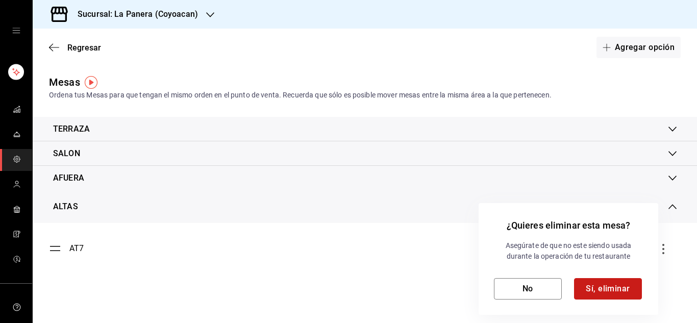
click at [604, 289] on button "Sí, eliminar" at bounding box center [608, 288] width 68 height 21
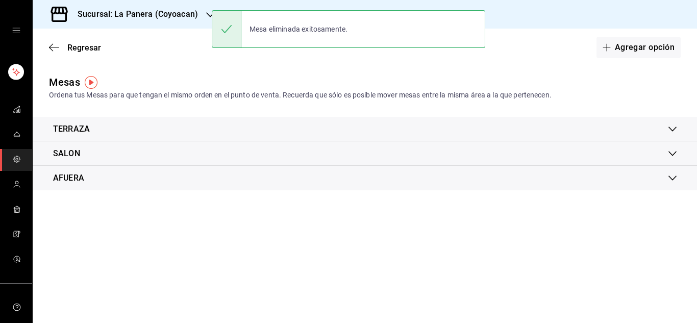
click at [629, 43] on button "Agregar opción" at bounding box center [639, 47] width 84 height 21
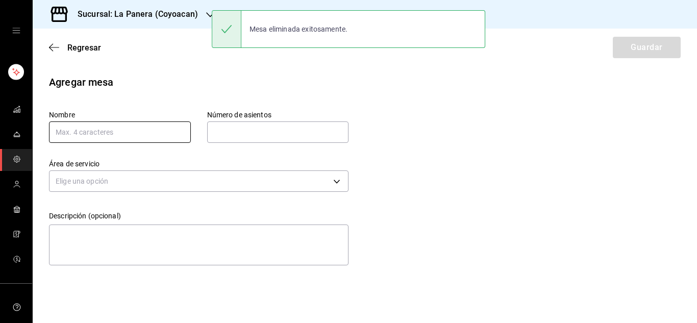
click at [133, 134] on input "text" at bounding box center [120, 132] width 142 height 21
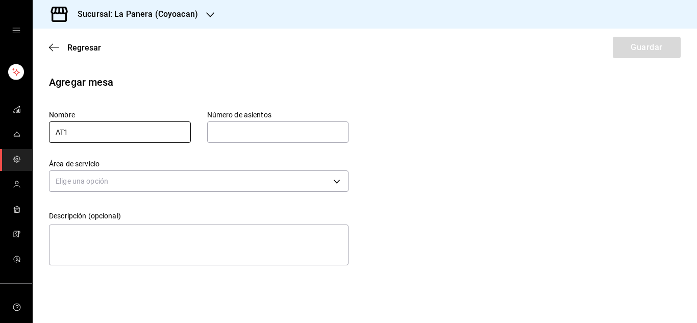
type input "AT1"
click at [227, 133] on input "text" at bounding box center [278, 132] width 142 height 20
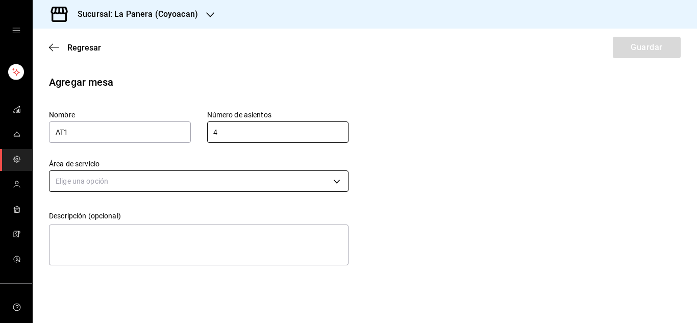
type input "4"
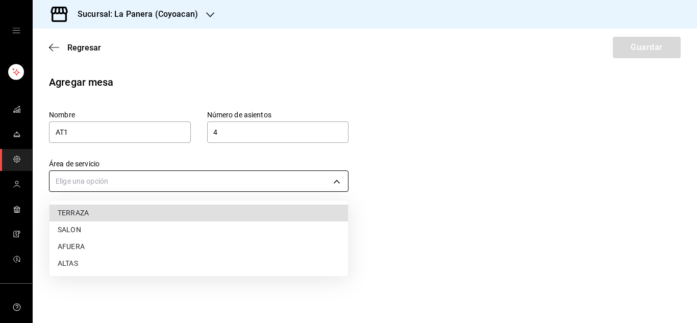
click at [183, 173] on body "Sucursal: La Panera (Coyoacan) Regresar Guardar Agregar mesa Nombre AT1 Número …" at bounding box center [348, 161] width 697 height 323
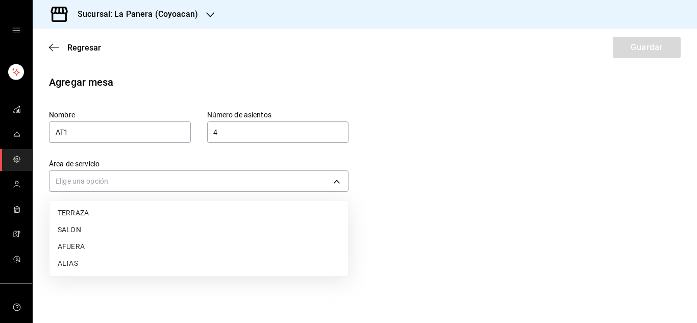
click at [110, 262] on li "ALTAS" at bounding box center [199, 263] width 299 height 17
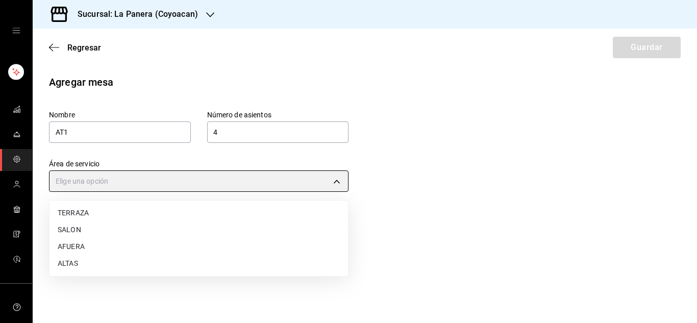
type input "6c14233c-69f5-4823-9c38-566f3784a080"
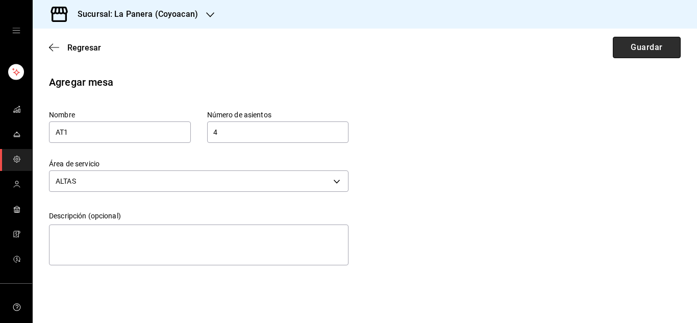
click at [651, 51] on button "Guardar" at bounding box center [647, 47] width 68 height 21
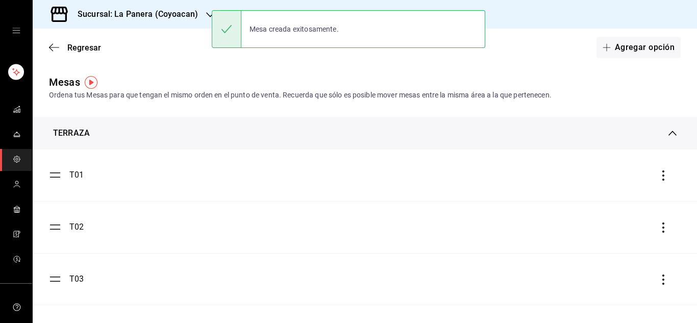
click at [651, 51] on button "Agregar opción" at bounding box center [639, 47] width 84 height 21
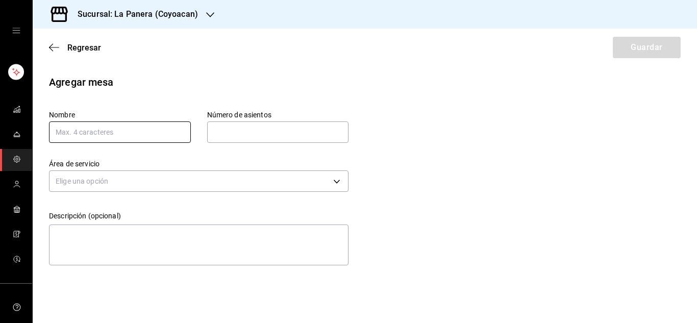
click at [145, 135] on input "text" at bounding box center [120, 132] width 142 height 21
type input "AT2"
click at [276, 123] on input "text" at bounding box center [278, 132] width 142 height 20
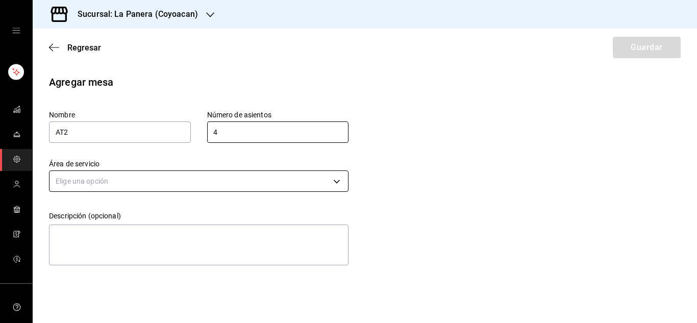
type input "4"
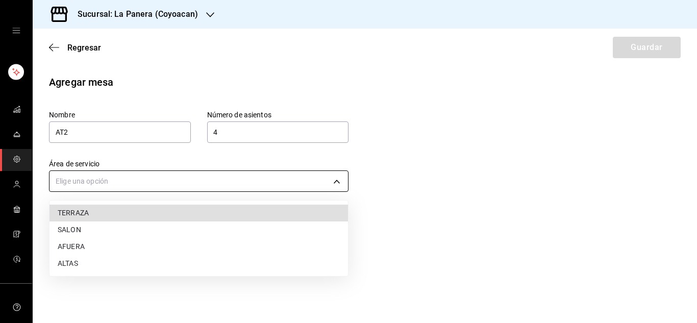
click at [197, 181] on body "Sucursal: La Panera (Coyoacan) Regresar Guardar Agregar mesa Nombre AT2 Número …" at bounding box center [348, 161] width 697 height 323
click at [125, 263] on li "ALTAS" at bounding box center [199, 263] width 299 height 17
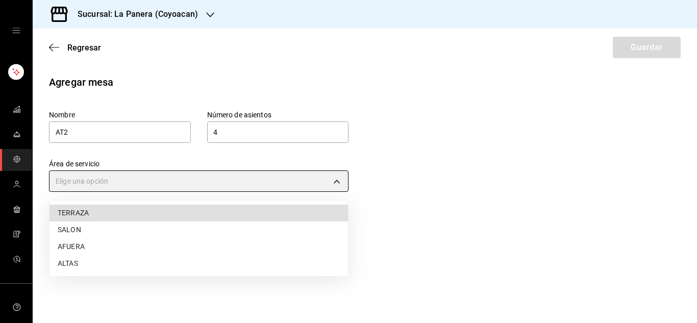
type input "6c14233c-69f5-4823-9c38-566f3784a080"
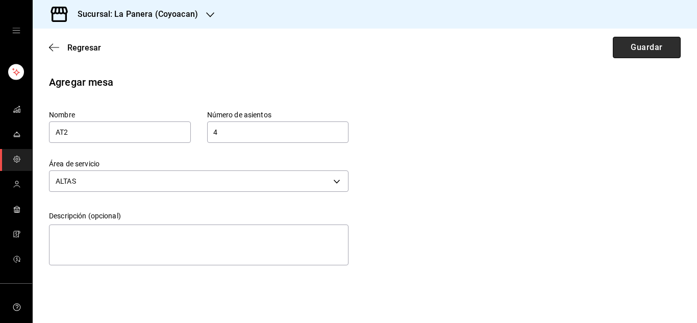
click at [640, 53] on button "Guardar" at bounding box center [647, 47] width 68 height 21
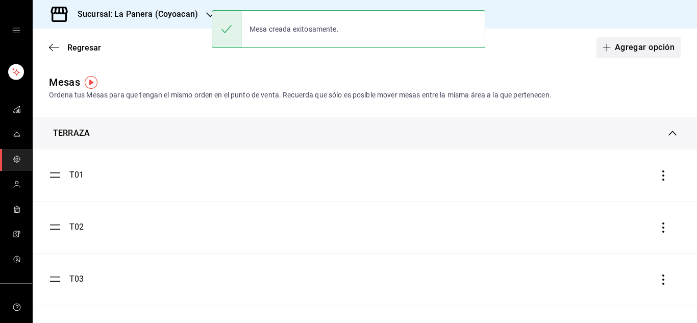
click at [623, 45] on button "Agregar opción" at bounding box center [639, 47] width 84 height 21
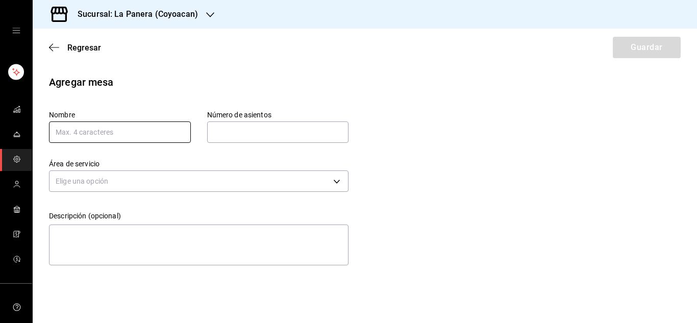
click at [114, 139] on input "text" at bounding box center [120, 132] width 142 height 21
type input "AT3"
click at [253, 122] on input "text" at bounding box center [278, 132] width 142 height 20
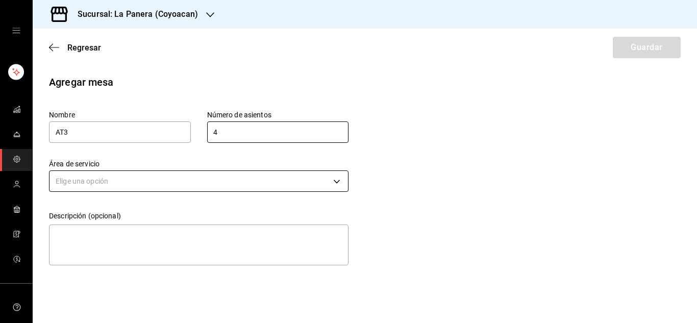
type input "4"
click at [233, 174] on body "Sucursal: La Panera (Coyoacan) Regresar Guardar Agregar mesa Nombre AT3 Número …" at bounding box center [348, 161] width 697 height 323
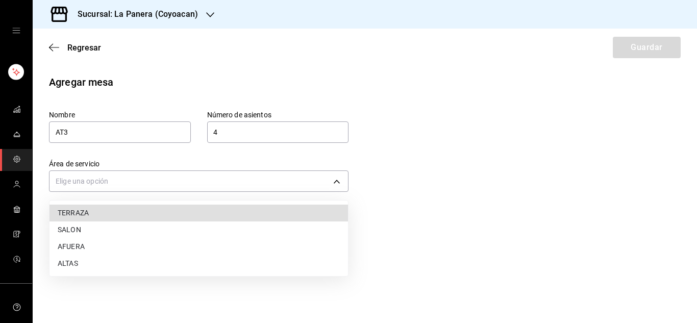
click at [126, 264] on li "ALTAS" at bounding box center [199, 263] width 299 height 17
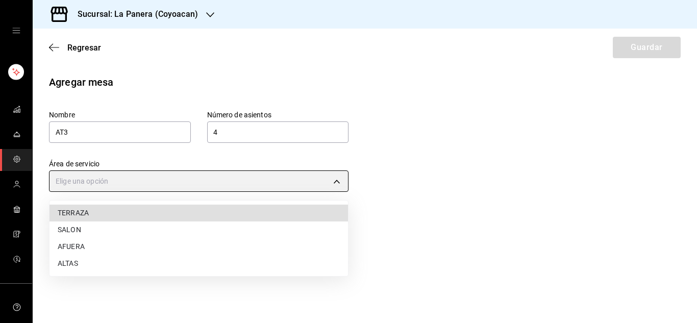
type input "6c14233c-69f5-4823-9c38-566f3784a080"
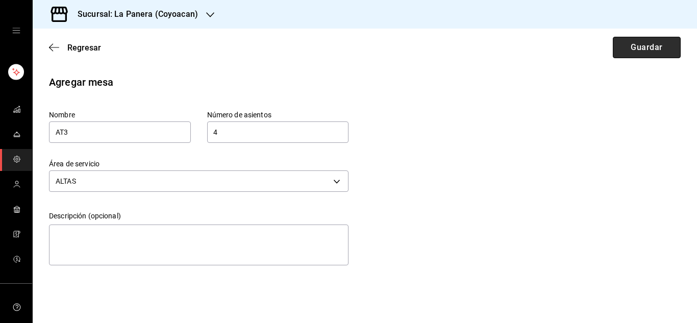
click at [651, 38] on button "Guardar" at bounding box center [647, 47] width 68 height 21
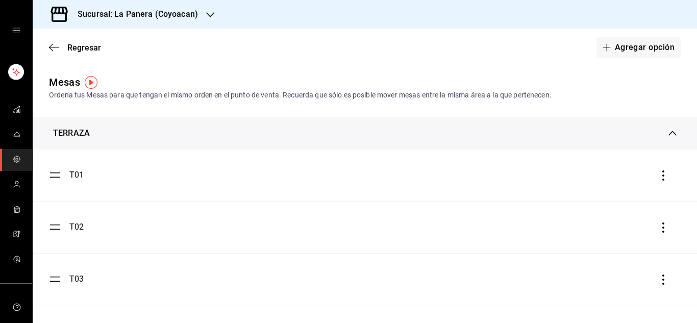
click at [651, 38] on button "Agregar opción" at bounding box center [639, 47] width 84 height 21
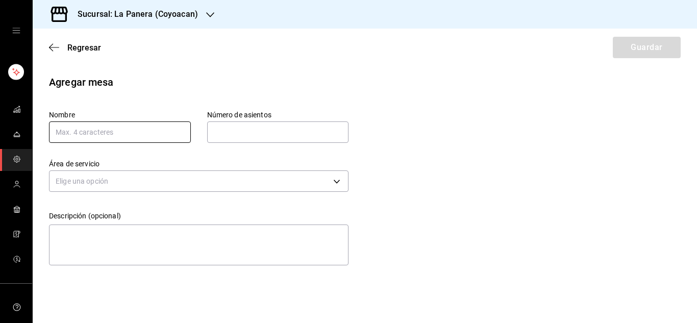
click at [115, 131] on input "text" at bounding box center [120, 132] width 142 height 21
type input "AT4"
click at [262, 132] on input "text" at bounding box center [278, 132] width 142 height 20
type input "4"
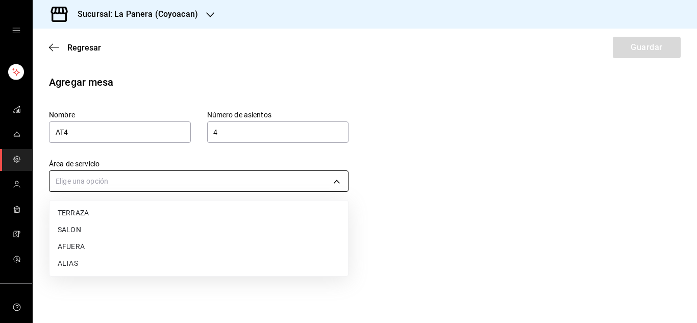
click at [261, 182] on body "Sucursal: La Panera (Coyoacan) Regresar Guardar Agregar mesa Nombre AT4 Número …" at bounding box center [348, 161] width 697 height 323
click at [86, 265] on li "ALTAS" at bounding box center [199, 263] width 299 height 17
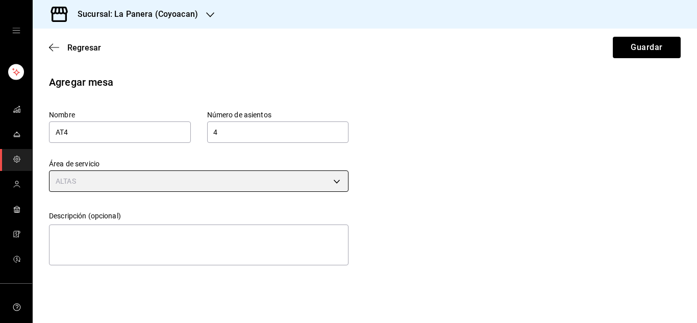
type input "6c14233c-69f5-4823-9c38-566f3784a080"
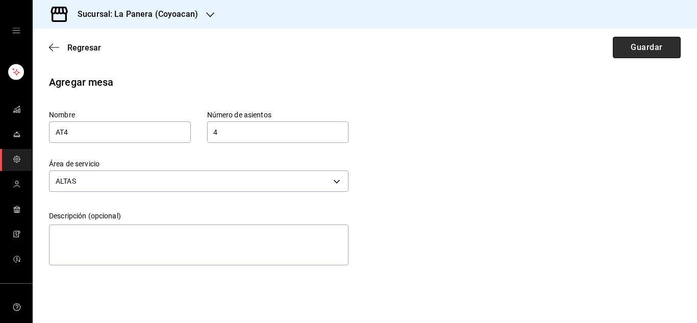
click at [648, 50] on button "Guardar" at bounding box center [647, 47] width 68 height 21
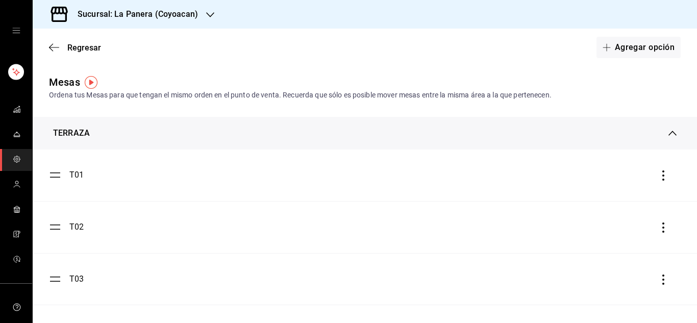
click at [81, 128] on div "TERRAZA" at bounding box center [71, 133] width 37 height 12
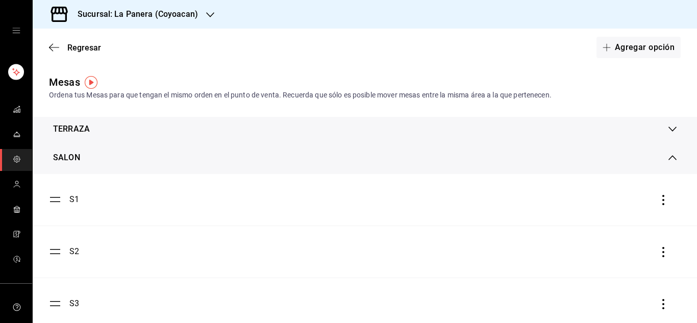
click at [91, 158] on div "SALON" at bounding box center [361, 158] width 616 height 12
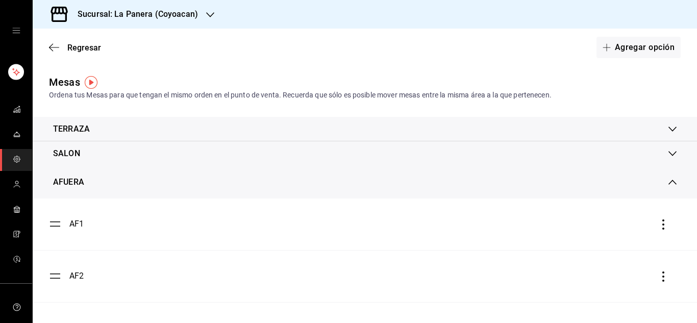
click at [89, 185] on div "AFUERA" at bounding box center [361, 182] width 616 height 12
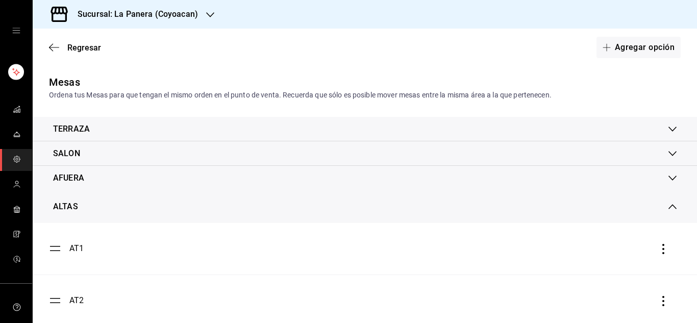
scroll to position [124, 0]
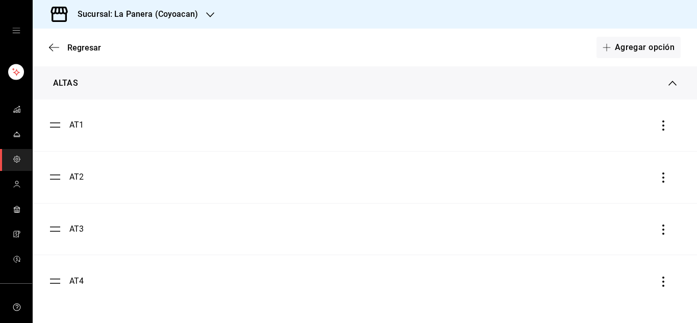
click at [673, 81] on div "ALTAS" at bounding box center [365, 83] width 665 height 33
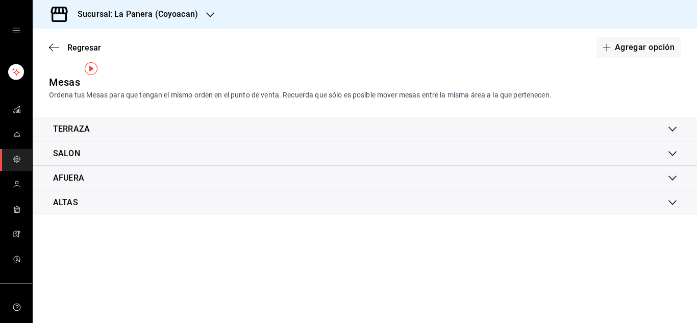
scroll to position [0, 0]
click at [13, 187] on icon "mailbox folders" at bounding box center [17, 184] width 8 height 8
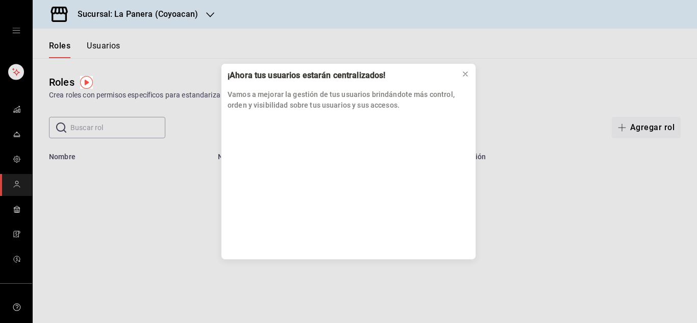
click at [169, 211] on div "¡Ahora tus usuarios estarán centralizados! Vamos a mejorar la gestión de tus us…" at bounding box center [348, 161] width 697 height 323
click at [14, 138] on div "¡Ahora tus usuarios estarán centralizados! Vamos a mejorar la gestión de tus us…" at bounding box center [348, 161] width 697 height 323
click at [15, 113] on div "¡Ahora tus usuarios estarán centralizados! Vamos a mejorar la gestión de tus us…" at bounding box center [348, 161] width 697 height 323
click at [465, 71] on icon at bounding box center [465, 74] width 8 height 8
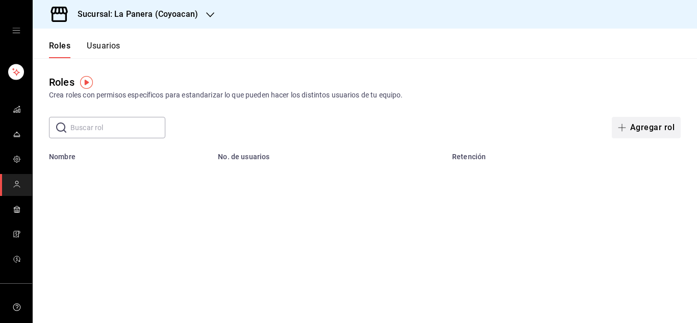
click at [637, 131] on button "Agregar rol" at bounding box center [646, 127] width 69 height 21
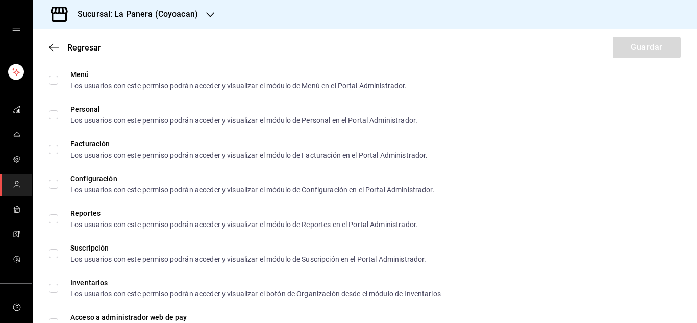
scroll to position [1813, 0]
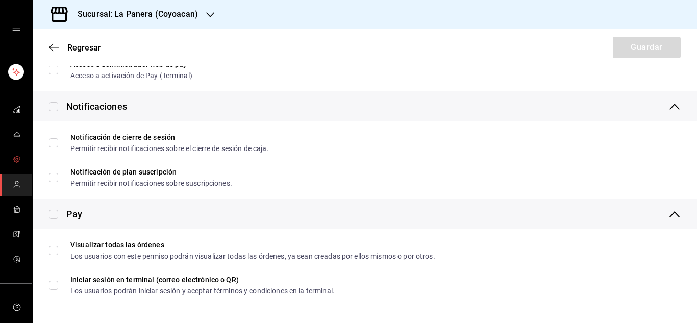
click at [13, 162] on icon "mailbox folders" at bounding box center [17, 159] width 8 height 8
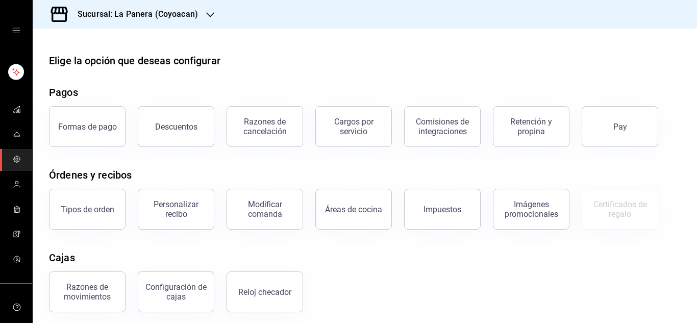
scroll to position [88, 0]
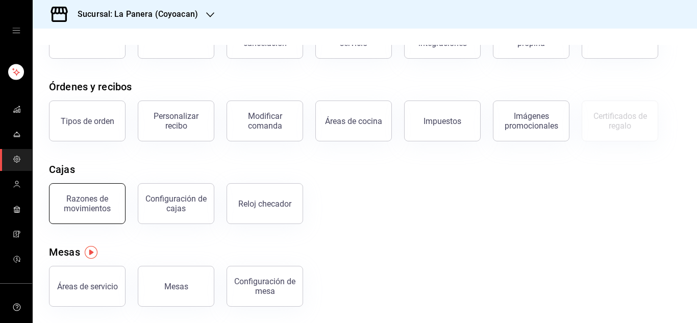
click at [83, 219] on button "Razones de movimientos" at bounding box center [87, 203] width 77 height 41
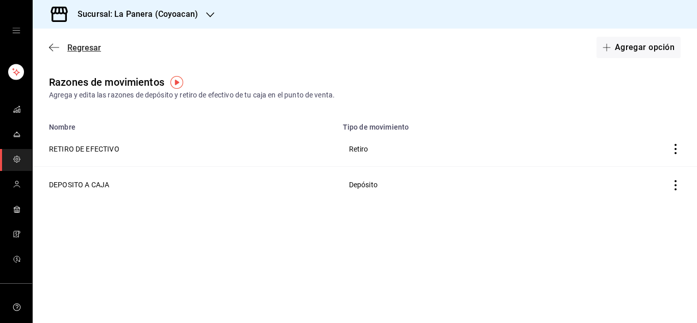
click at [50, 48] on icon "button" at bounding box center [51, 48] width 4 height 8
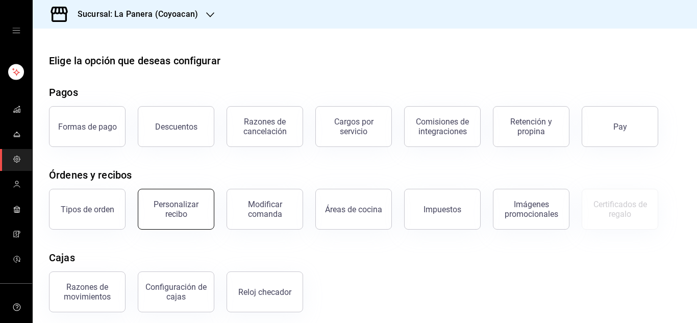
click at [182, 222] on button "Personalizar recibo" at bounding box center [176, 209] width 77 height 41
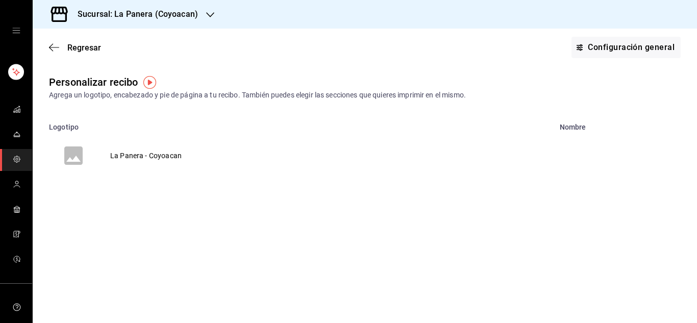
click at [127, 154] on td "La Panera - Coyoacan" at bounding box center [146, 155] width 96 height 49
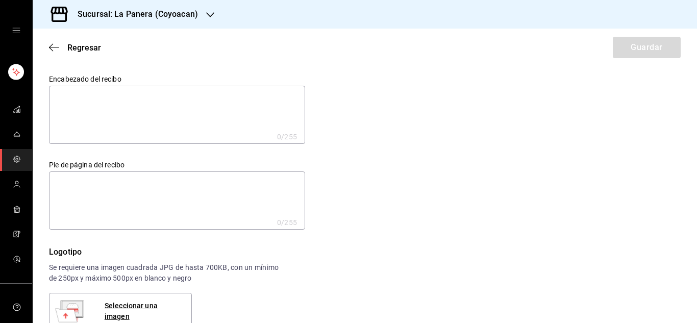
click at [118, 134] on textarea at bounding box center [177, 115] width 256 height 58
type textarea "L"
type textarea "x"
type textarea "LA"
type textarea "x"
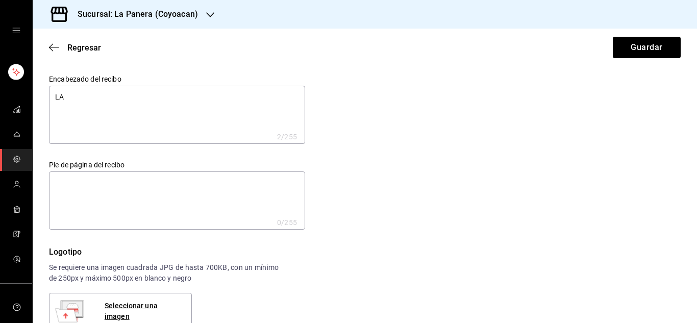
type textarea "LA"
type textarea "x"
type textarea "LA P"
type textarea "x"
type textarea "LA PA"
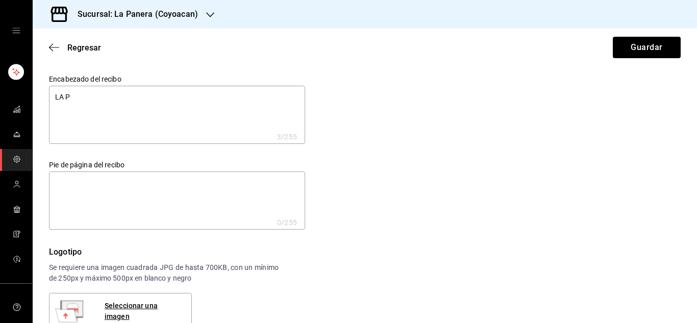
type textarea "x"
type textarea "LA PAN"
type textarea "x"
type textarea "LA PANE"
type textarea "x"
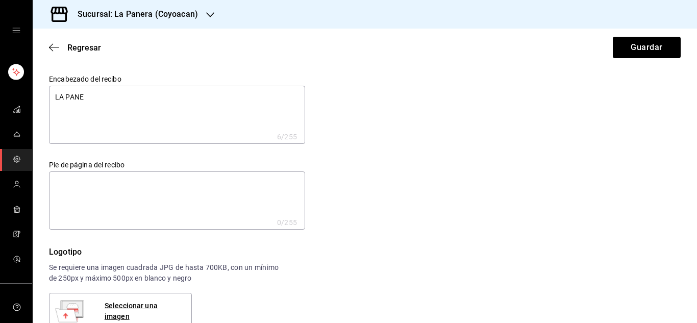
type textarea "LA PANER"
type textarea "x"
type textarea "LA PANERA"
type textarea "x"
type textarea "LA PANERA"
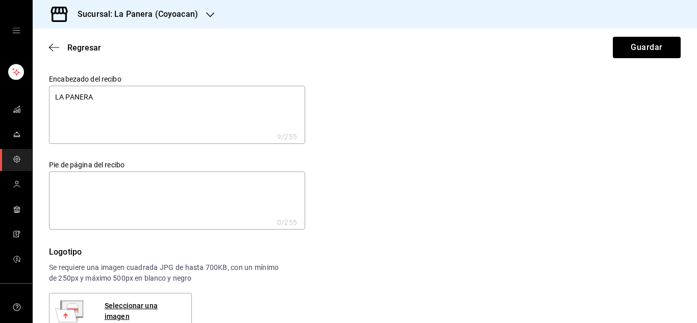
type textarea "x"
type textarea "LA PANERA D"
type textarea "x"
type textarea "LA PANERA DE"
type textarea "x"
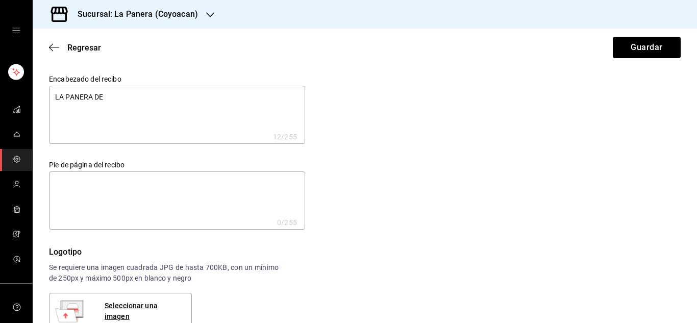
type textarea "LA PANERA DE"
type textarea "x"
type textarea "LA PANERA DE C"
type textarea "x"
type textarea "LA PANERA DE CO"
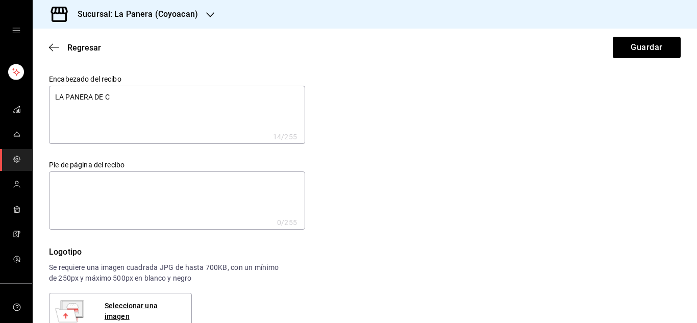
type textarea "x"
type textarea "LA PANERA DE COY"
type textarea "x"
type textarea "LA PANERA DE COYO"
type textarea "x"
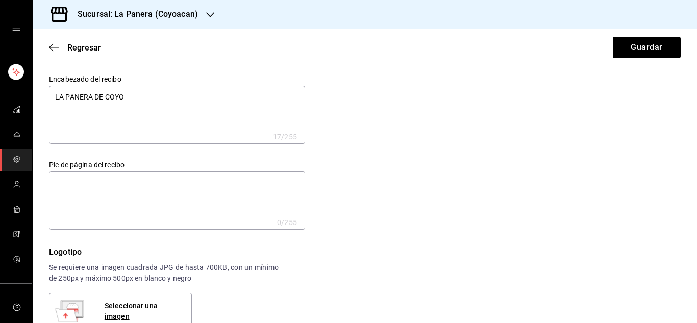
type textarea "LA PANERA DE COYOA"
type textarea "x"
type textarea "LA PANERA DE COYOAC"
type textarea "x"
type textarea "LA PANERA DE COYOACA"
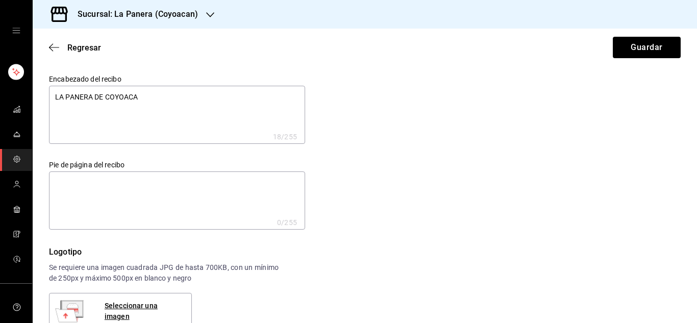
type textarea "x"
type textarea "LA PANERA DE COYOACAN"
type textarea "x"
type textarea "LA PANERA DE COYOACAN"
type textarea "x"
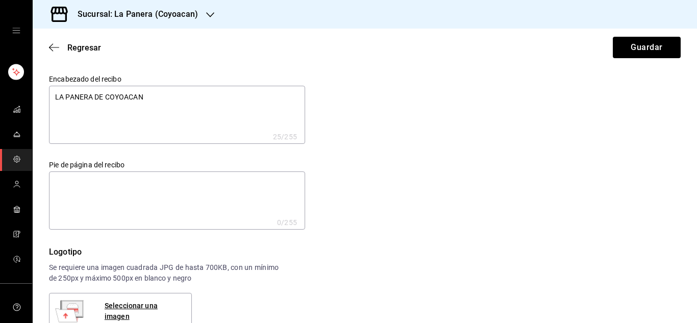
type textarea "LA PANERA DE COYOACAN P"
type textarea "x"
type textarea "LA PANERA DE COYOACAN PC"
type textarea "x"
type textarea "LA PANERA DE COYOACAN PCO"
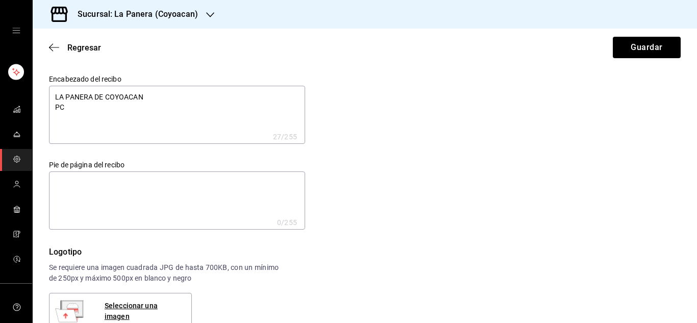
type textarea "x"
type textarea "LA PANERA DE COYOACAN PCO1"
type textarea "x"
type textarea "LA PANERA DE COYOACAN PCO18"
type textarea "x"
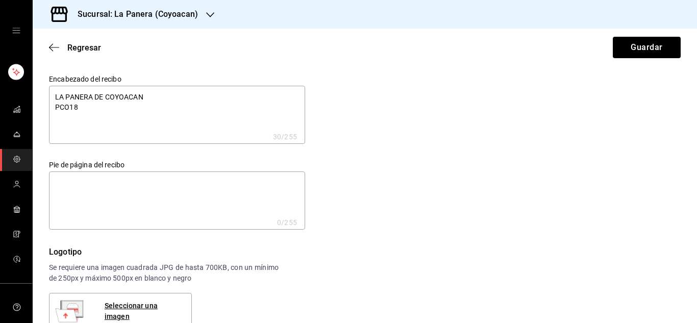
type textarea "LA PANERA DE COYOACAN PCO180"
type textarea "x"
type textarea "LA PANERA DE COYOACAN PCO1805"
type textarea "x"
type textarea "LA PANERA DE COYOACAN PCO18051"
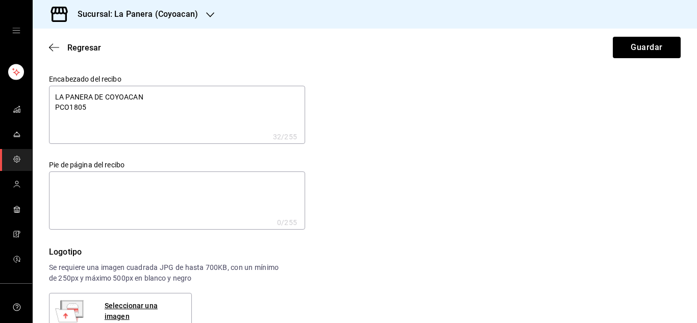
type textarea "x"
type textarea "LA PANERA DE COYOACAN PCO180516"
type textarea "x"
type textarea "LA PANERA DE COYOACAN PCO180516L"
type textarea "x"
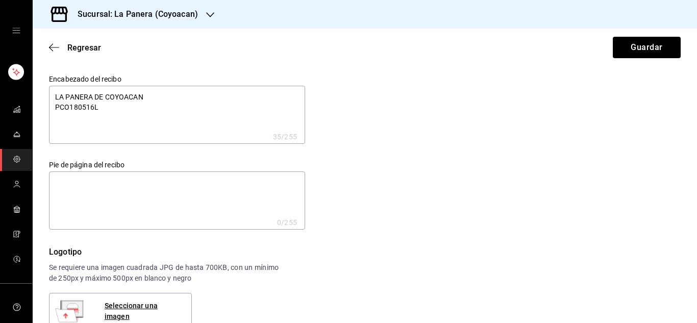
type textarea "LA PANERA DE COYOACAN PCO180516LC"
type textarea "x"
type textarea "LA PANERA DE COYOACAN PCO180516LC3"
type textarea "x"
type textarea "LA PANERA DE COYOACAN PCO180516LC3"
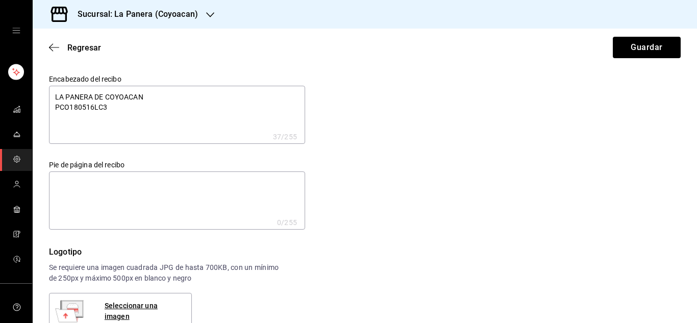
click at [101, 193] on textarea at bounding box center [177, 201] width 256 height 58
type textarea "x"
type textarea "C"
type textarea "x"
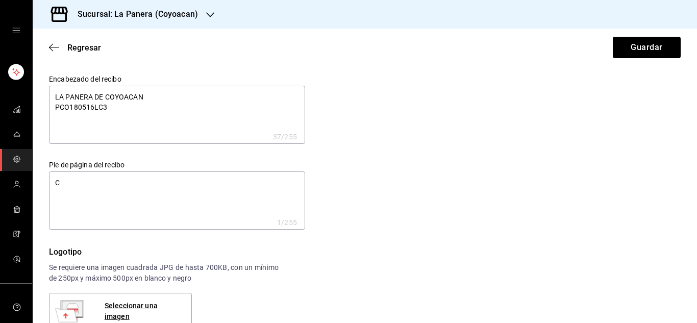
type textarea "CO"
type textarea "x"
type textarea "COR"
type textarea "x"
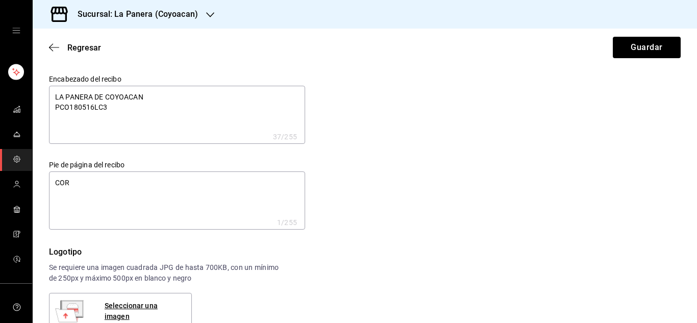
type textarea "x"
type textarea "CORI"
type textarea "x"
type textarea "CORIN"
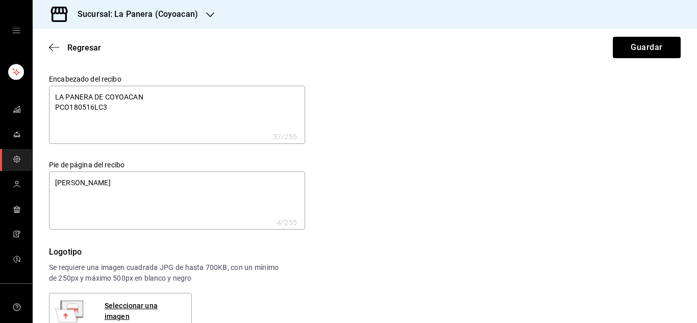
type textarea "x"
type textarea "CORINA"
type textarea "x"
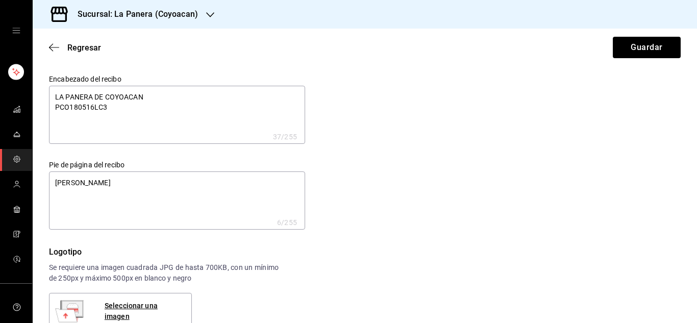
type textarea "CORINA"
click at [390, 234] on div "Encabezado del recibo LA PANERA DE COYOACAN PCO180516LC3 x 37 /255 Encabezado d…" at bounding box center [365, 317] width 632 height 484
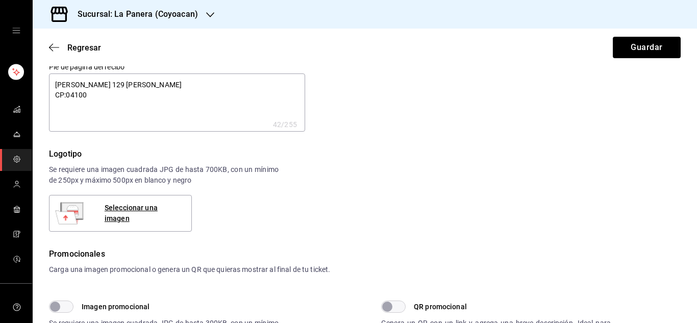
scroll to position [99, 0]
click at [145, 216] on div "Seleccionar una imagen" at bounding box center [144, 212] width 79 height 21
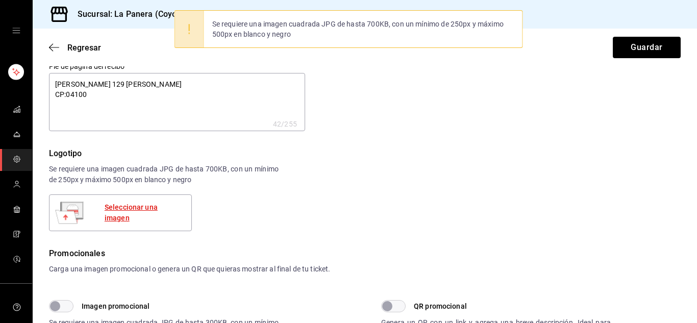
click at [123, 217] on div "Seleccionar una imagen" at bounding box center [144, 212] width 79 height 21
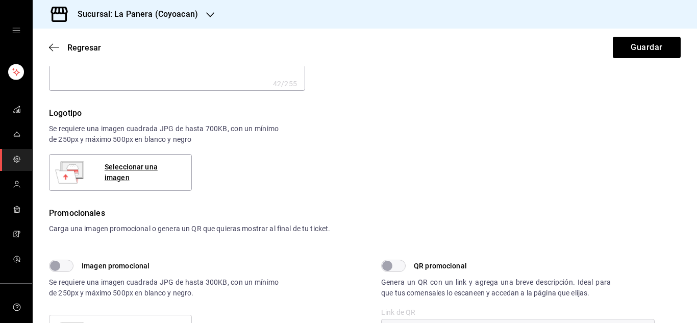
scroll to position [141, 0]
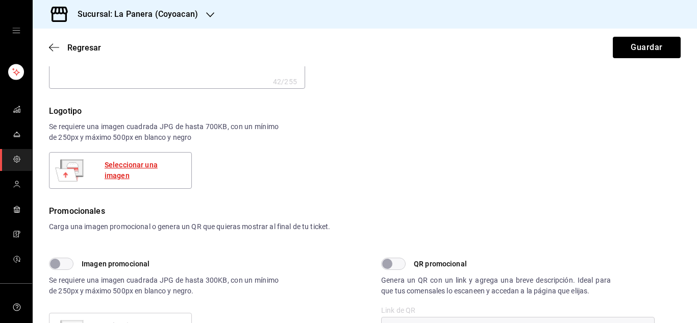
click at [133, 169] on div "Seleccionar una imagen" at bounding box center [144, 170] width 79 height 21
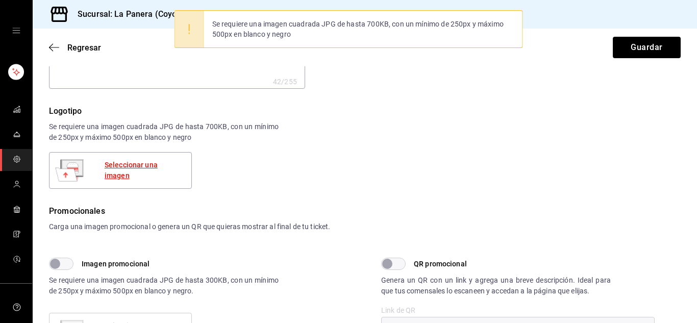
click at [139, 166] on div "Seleccionar una imagen" at bounding box center [144, 170] width 79 height 21
click at [344, 32] on div "Se requiere una imagen cuadrada JPG de hasta 700KB, con un mínimo de 250px y má…" at bounding box center [363, 29] width 319 height 33
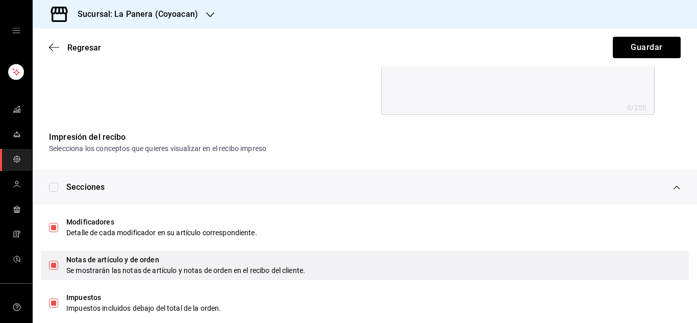
scroll to position [443, 0]
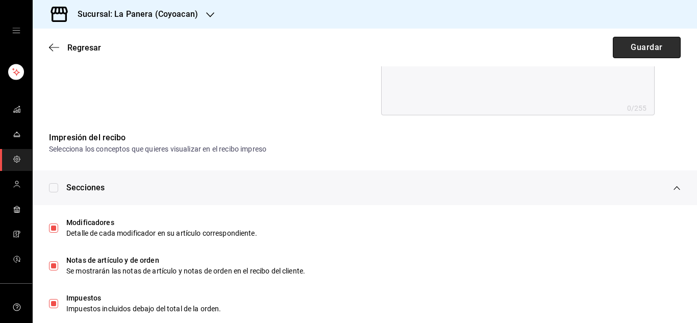
click at [636, 42] on button "Guardar" at bounding box center [647, 47] width 68 height 21
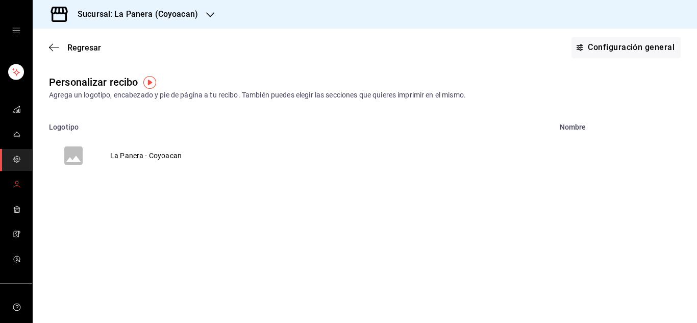
click at [17, 187] on icon "mailbox folders" at bounding box center [17, 184] width 8 height 8
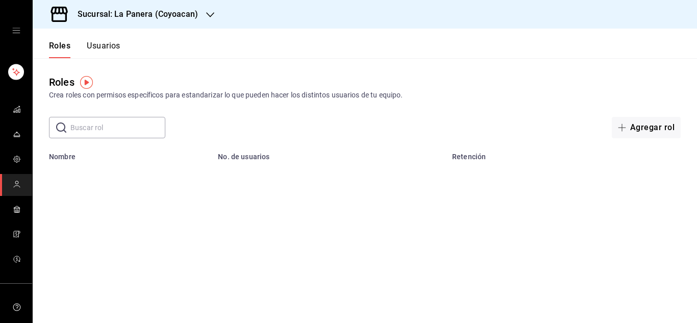
click at [86, 82] on img "button" at bounding box center [86, 82] width 13 height 13
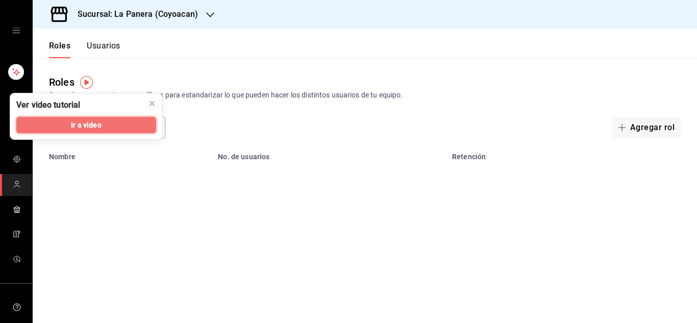
click at [109, 129] on button "Ir a video" at bounding box center [86, 125] width 140 height 16
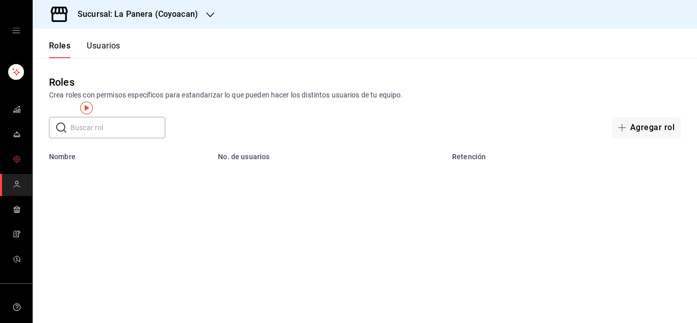
click at [18, 152] on link "mailbox folders" at bounding box center [16, 160] width 32 height 22
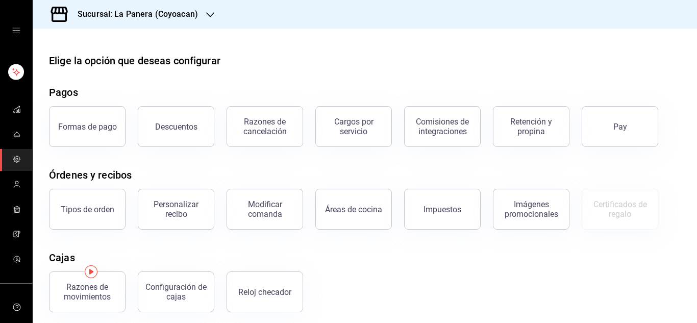
scroll to position [88, 0]
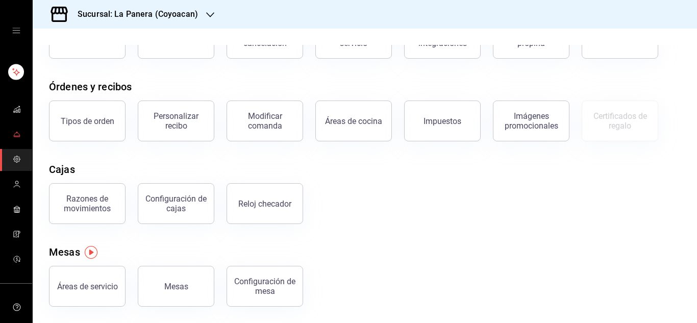
click at [15, 134] on icon "mailbox folders" at bounding box center [17, 134] width 8 height 8
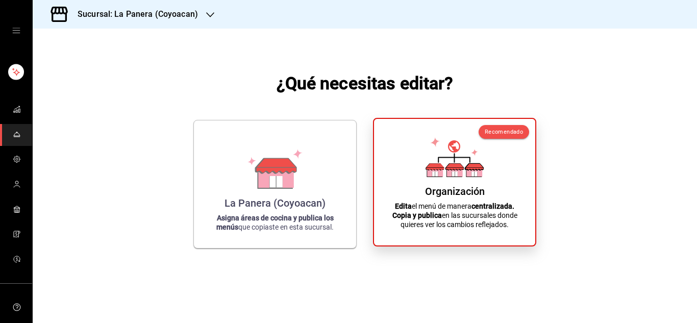
click at [451, 225] on p "Edita el menú de manera centralizada. Copia y publica en las sucursales donde q…" at bounding box center [454, 216] width 137 height 28
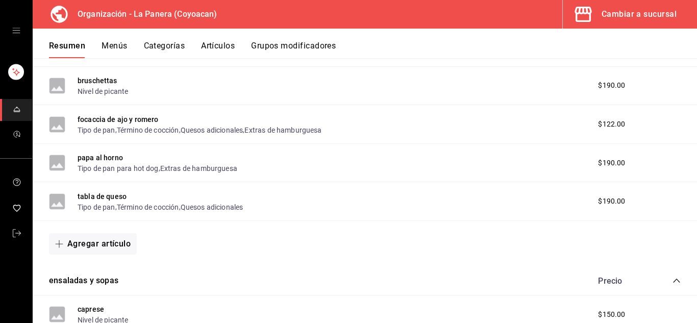
scroll to position [307, 0]
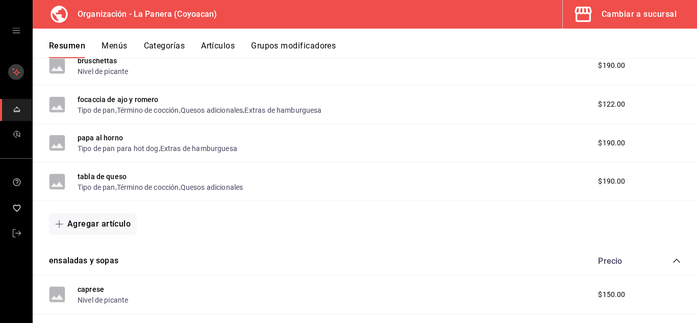
click at [15, 68] on rect "mailbox folders" at bounding box center [16, 72] width 16 height 16
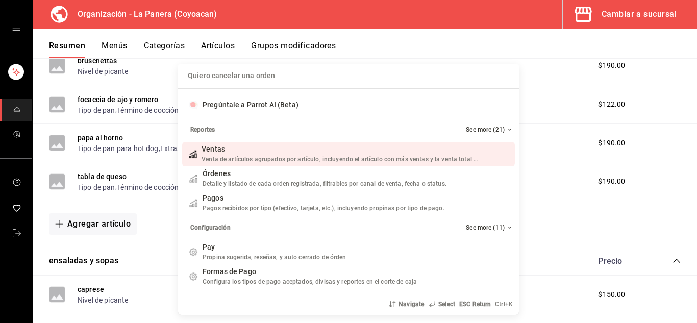
click at [11, 32] on div "Quiero cancelar una orden Pregúntale a Parrot AI (Beta) Reportes See more (21) …" at bounding box center [348, 161] width 697 height 323
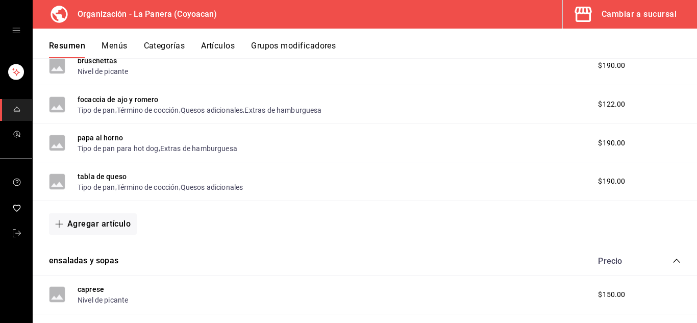
click at [16, 32] on icon "open drawer" at bounding box center [16, 31] width 8 height 8
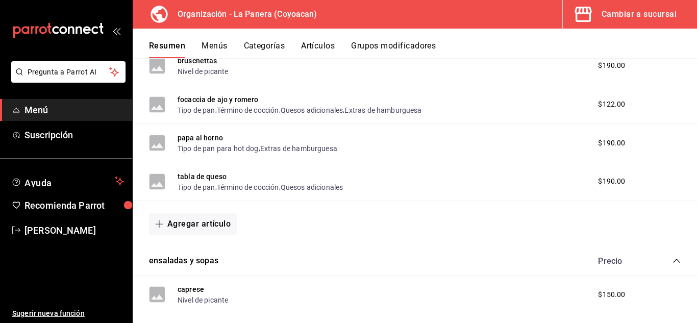
click at [601, 22] on button "Cambiar a sucursal" at bounding box center [626, 14] width 126 height 29
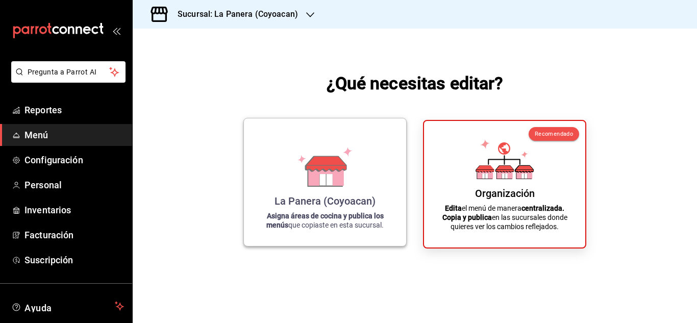
click at [337, 186] on icon at bounding box center [324, 176] width 35 height 22
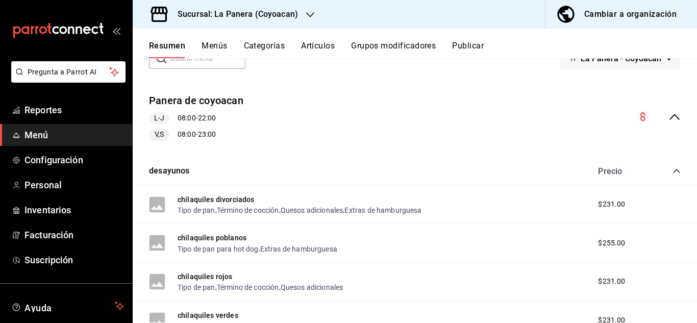
scroll to position [55, 0]
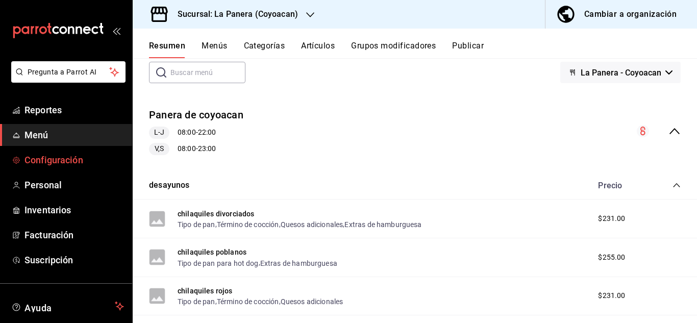
click at [69, 162] on span "Configuración" at bounding box center [75, 160] width 100 height 14
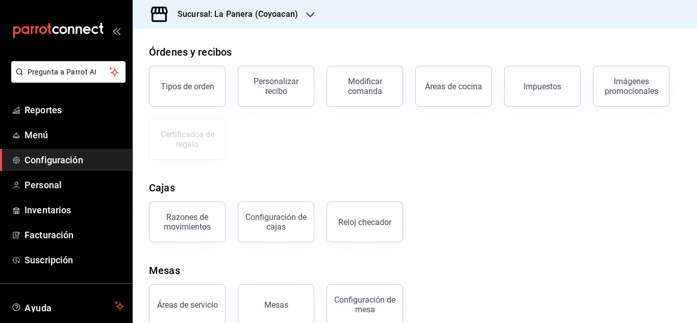
scroll to position [195, 0]
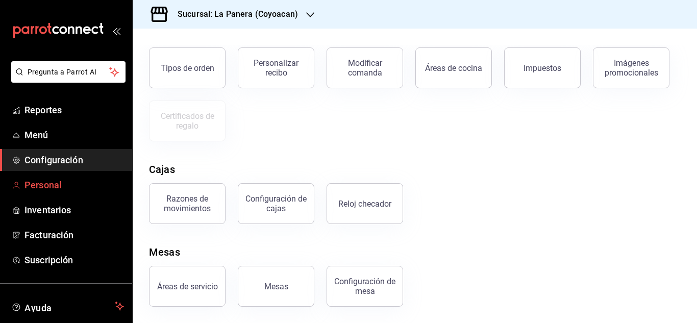
drag, startPoint x: 54, startPoint y: 187, endPoint x: 27, endPoint y: 184, distance: 27.3
click at [27, 184] on span "Personal" at bounding box center [75, 185] width 100 height 14
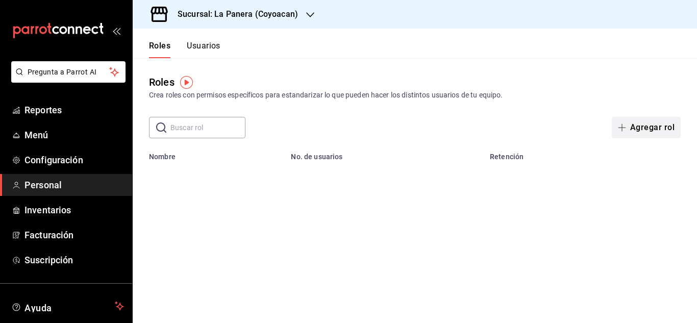
click at [628, 124] on span "button" at bounding box center [624, 128] width 12 height 8
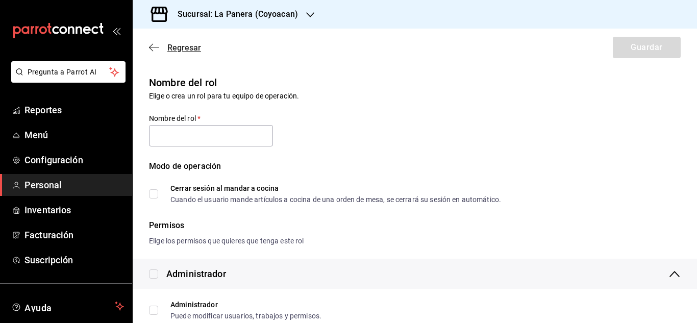
click at [149, 47] on icon "button" at bounding box center [151, 48] width 4 height 8
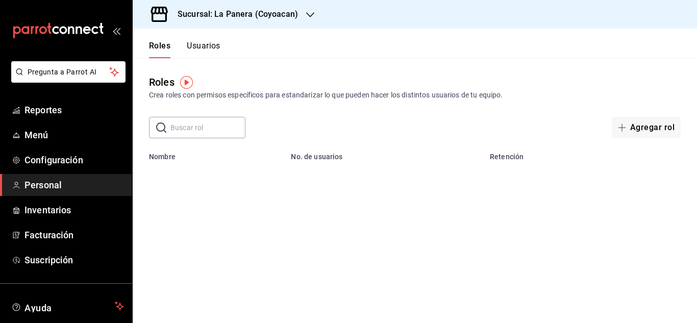
click at [189, 79] on img "button" at bounding box center [186, 82] width 13 height 13
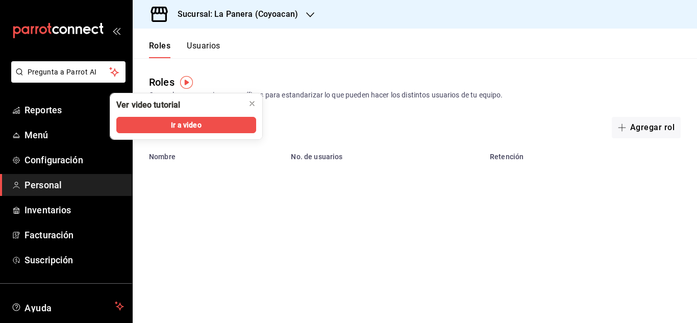
click at [263, 70] on div "Roles Crea roles con permisos específicos para estandarizar lo que pueden hacer…" at bounding box center [415, 98] width 565 height 80
click at [253, 104] on icon "close" at bounding box center [252, 104] width 8 height 8
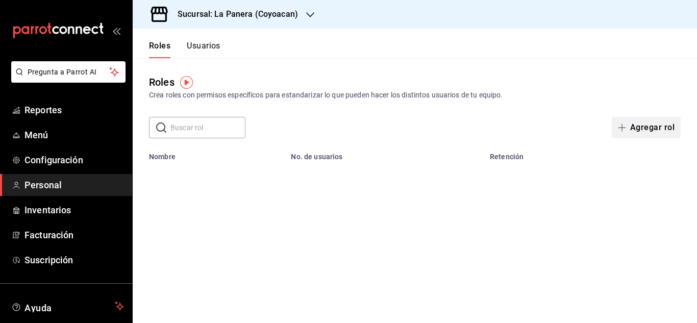
click at [626, 126] on icon "button" at bounding box center [622, 128] width 8 height 8
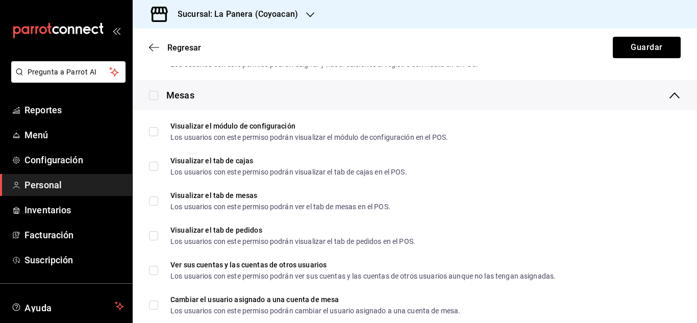
scroll to position [1234, 0]
click at [117, 31] on icon "open_drawer_menu" at bounding box center [116, 31] width 8 height 8
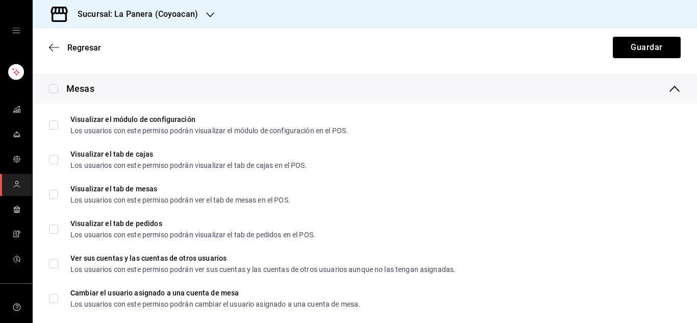
drag, startPoint x: 93, startPoint y: 61, endPoint x: 125, endPoint y: 71, distance: 33.6
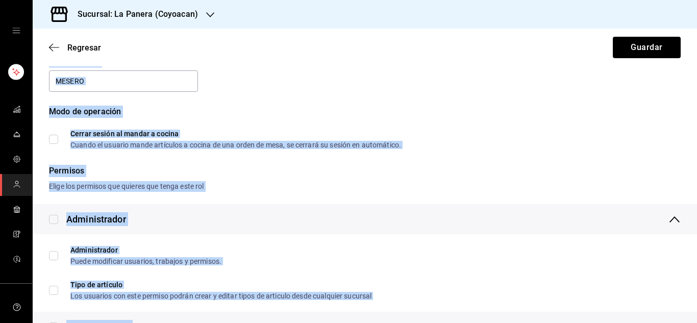
scroll to position [0, 0]
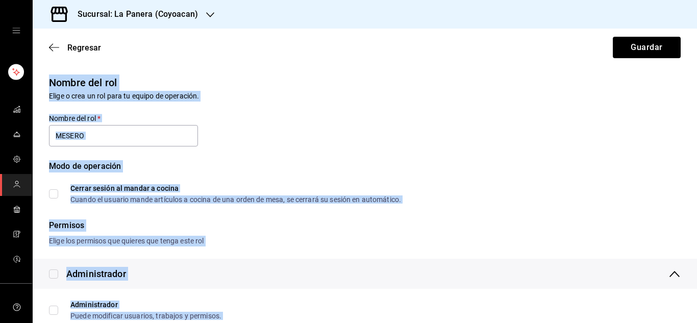
click at [280, 129] on div "Nombre del rol Elige o crea un rol para tu equipo de operación. Nombre del rol …" at bounding box center [359, 132] width 644 height 141
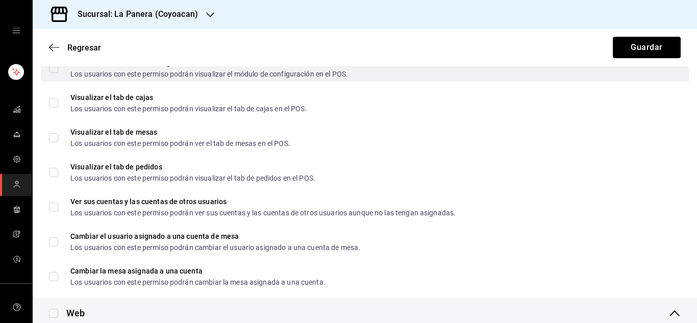
scroll to position [1293, 0]
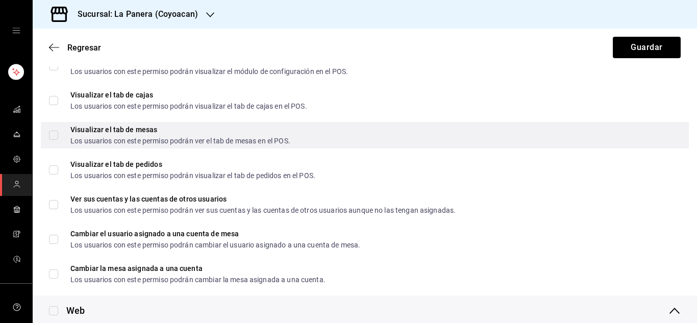
click at [59, 136] on span "Visualizar el tab de mesas Los usuarios con este permiso podrán ver el tab de m…" at bounding box center [174, 135] width 232 height 18
click at [58, 136] on input "Visualizar el tab de mesas Los usuarios con este permiso podrán ver el tab de m…" at bounding box center [53, 135] width 9 height 9
click at [56, 132] on input "Visualizar el tab de mesas Los usuarios con este permiso podrán ver el tab de m…" at bounding box center [53, 135] width 9 height 9
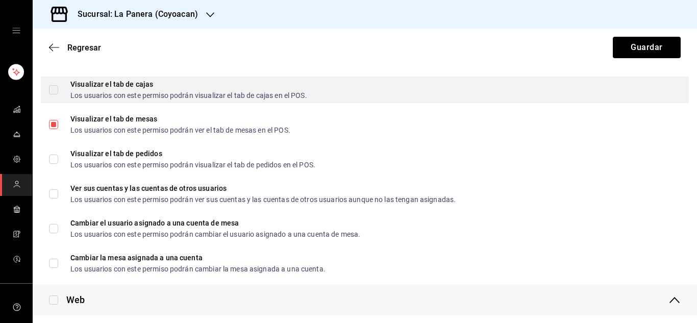
scroll to position [1305, 0]
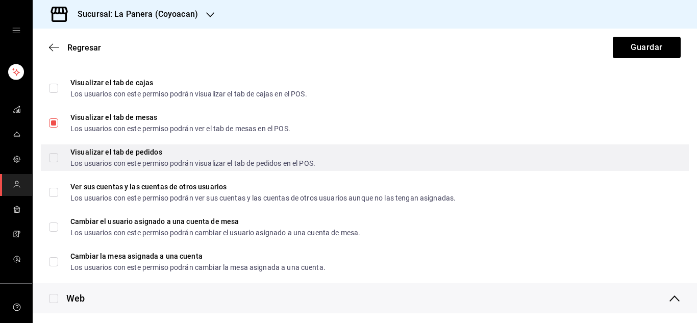
click at [57, 158] on input "Visualizar el tab de pedidos Los usuarios con este permiso podrán visualizar el…" at bounding box center [53, 157] width 9 height 9
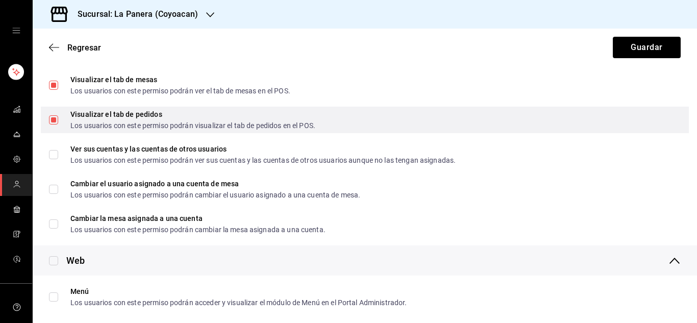
scroll to position [1344, 0]
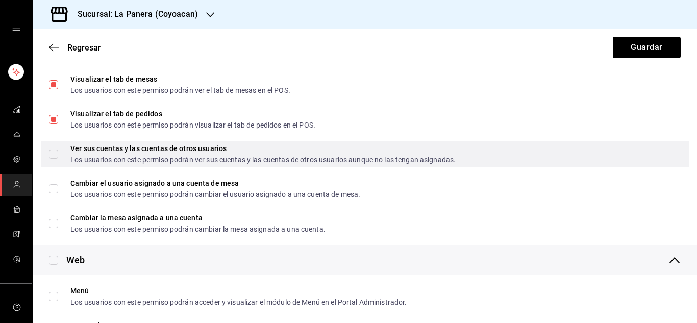
click at [53, 157] on input "Ver sus cuentas y las cuentas de otros usuarios Los usuarios con este permiso p…" at bounding box center [53, 154] width 9 height 9
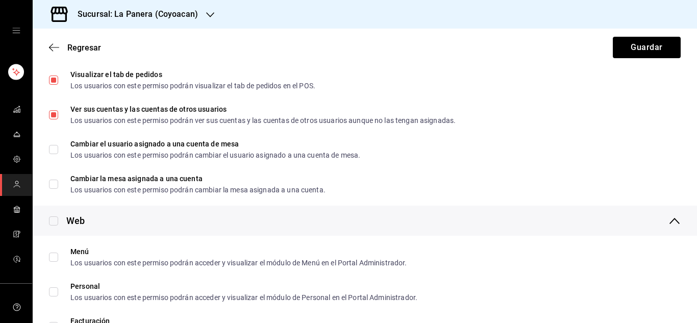
scroll to position [1383, 0]
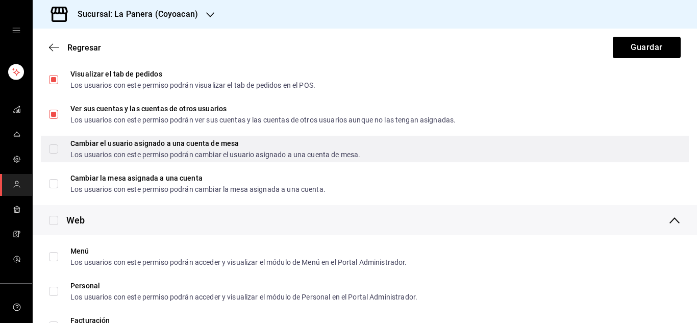
click at [61, 149] on span "Cambiar el usuario asignado a una cuenta de mesa Los usuarios con este permiso …" at bounding box center [209, 149] width 302 height 18
click at [58, 149] on input "Cambiar el usuario asignado a una cuenta de mesa Los usuarios con este permiso …" at bounding box center [53, 148] width 9 height 9
click at [59, 145] on span "Cambiar el usuario asignado a una cuenta de mesa Los usuarios con este permiso …" at bounding box center [209, 149] width 302 height 18
click at [58, 145] on input "Cambiar el usuario asignado a una cuenta de mesa Los usuarios con este permiso …" at bounding box center [53, 148] width 9 height 9
click at [54, 152] on input "Cambiar el usuario asignado a una cuenta de mesa Los usuarios con este permiso …" at bounding box center [53, 148] width 9 height 9
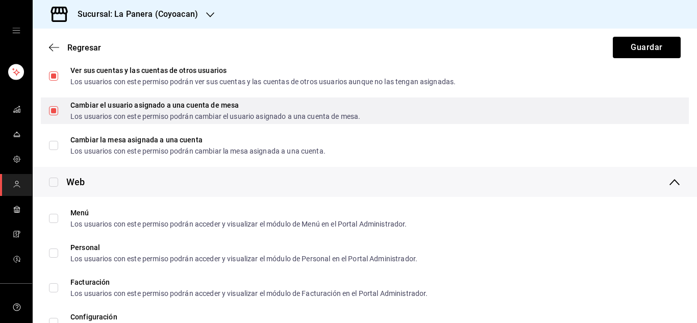
scroll to position [1432, 0]
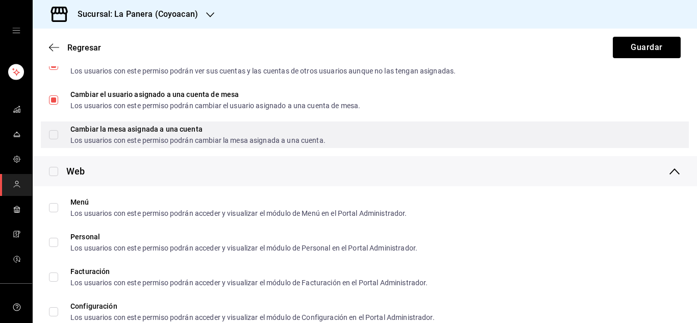
click at [59, 135] on span "Cambiar la mesa asignada a una cuenta Los usuarios con este permiso podrán camb…" at bounding box center [192, 135] width 268 height 18
click at [58, 135] on input "Cambiar la mesa asignada a una cuenta Los usuarios con este permiso podrán camb…" at bounding box center [53, 134] width 9 height 9
click at [53, 134] on input "Cambiar la mesa asignada a una cuenta Los usuarios con este permiso podrán camb…" at bounding box center [53, 134] width 9 height 9
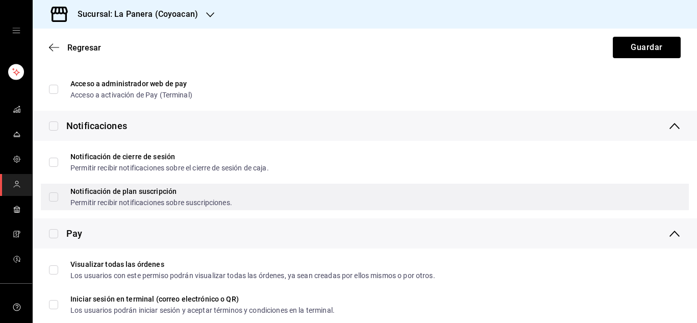
scroll to position [1813, 0]
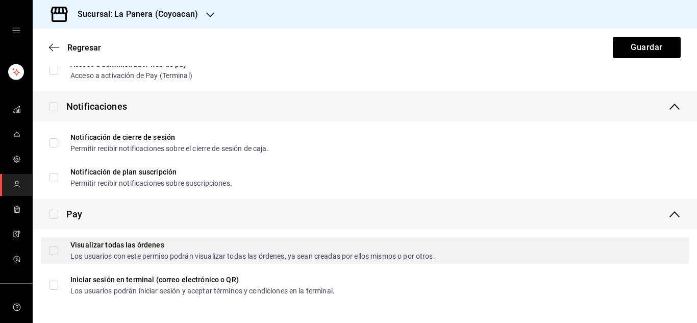
click at [61, 255] on span "Visualizar todas las órdenes Los usuarios con este permiso podrán visualizar to…" at bounding box center [246, 250] width 377 height 18
click at [58, 255] on input "Visualizar todas las órdenes Los usuarios con este permiso podrán visualizar to…" at bounding box center [53, 250] width 9 height 9
click at [47, 247] on div "Visualizar todas las órdenes Los usuarios con este permiso podrán visualizar to…" at bounding box center [365, 250] width 648 height 27
click at [57, 251] on input "Visualizar todas las órdenes Los usuarios con este permiso podrán visualizar to…" at bounding box center [53, 250] width 9 height 9
click at [55, 251] on input "Visualizar todas las órdenes Los usuarios con este permiso podrán visualizar to…" at bounding box center [53, 250] width 9 height 9
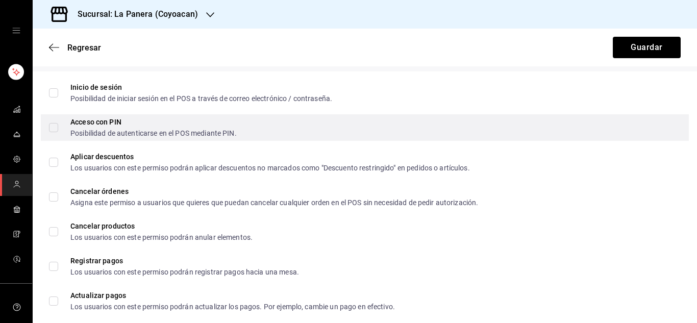
scroll to position [325, 0]
click at [58, 146] on li "Aplicar descuentos Los usuarios con este permiso podrán aplicar descuentos no m…" at bounding box center [365, 162] width 665 height 35
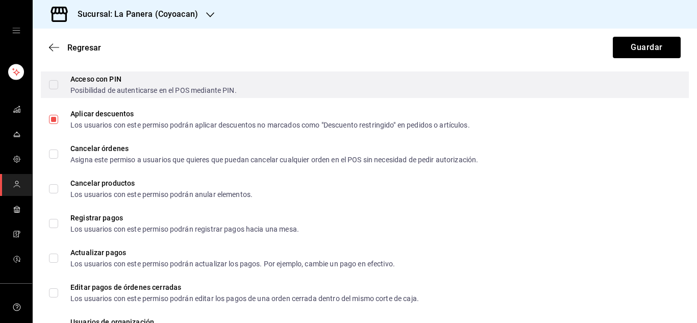
scroll to position [369, 0]
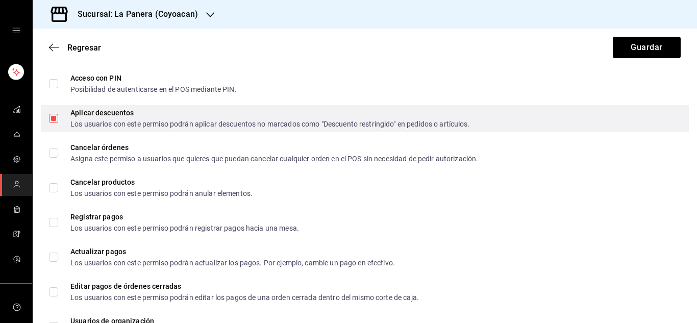
click at [55, 118] on input "Aplicar descuentos Los usuarios con este permiso podrán aplicar descuentos no m…" at bounding box center [53, 118] width 9 height 9
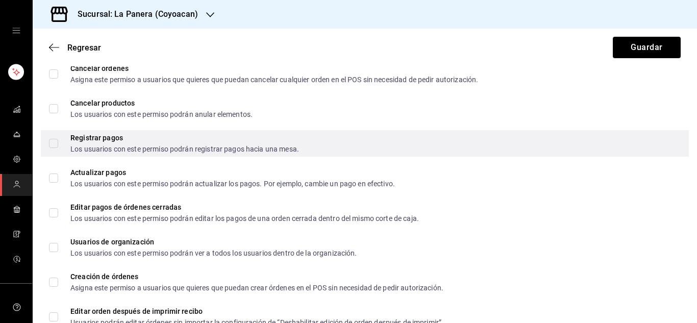
scroll to position [449, 0]
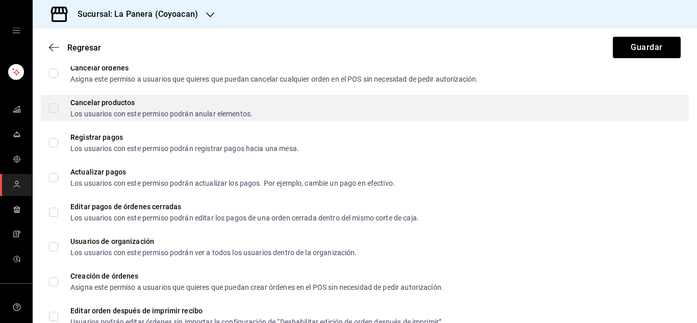
drag, startPoint x: 56, startPoint y: 110, endPoint x: 64, endPoint y: 98, distance: 14.4
click at [64, 98] on div "Cancelar productos Los usuarios con este permiso podrán anular elementos." at bounding box center [365, 108] width 648 height 27
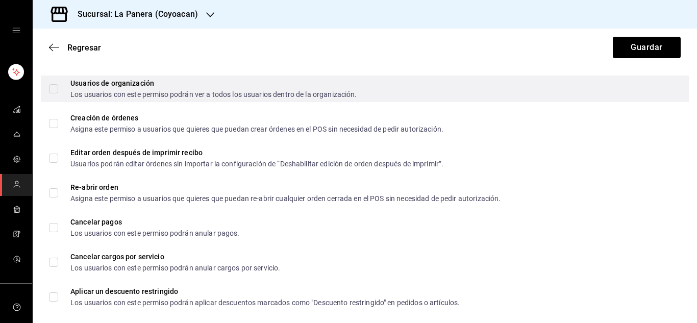
scroll to position [608, 0]
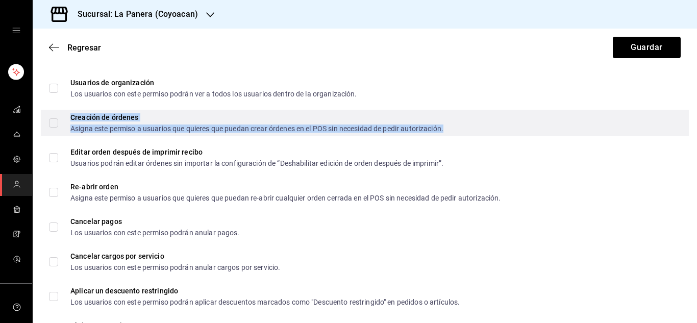
click at [94, 128] on div "Asigna este permiso a usuarios que quieres que puedan crear órdenes en el POS s…" at bounding box center [256, 128] width 373 height 7
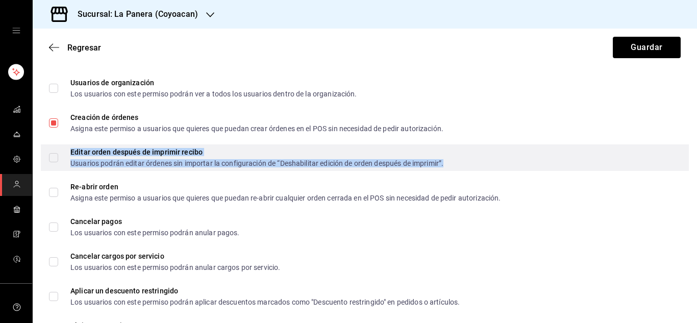
click at [102, 154] on div "Editar orden después de imprimir recibo" at bounding box center [256, 152] width 373 height 7
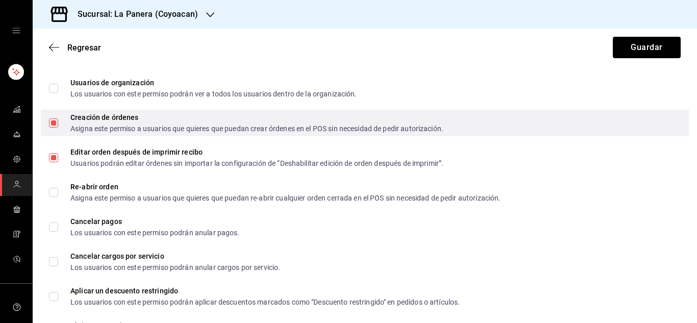
click at [130, 134] on div "Creación de órdenes Asigna este permiso a usuarios que quieres que puedan crear…" at bounding box center [365, 123] width 648 height 27
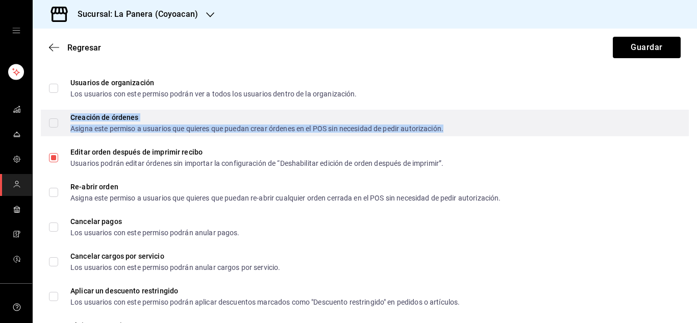
click at [115, 123] on div "Creación de órdenes Asigna este permiso a usuarios que quieres que puedan crear…" at bounding box center [256, 123] width 373 height 18
click at [173, 126] on div "Asigna este permiso a usuarios que quieres que puedan crear órdenes en el POS s…" at bounding box center [256, 128] width 373 height 7
click at [58, 126] on input "Creación de órdenes Asigna este permiso a usuarios que quieres que puedan crear…" at bounding box center [53, 122] width 9 height 9
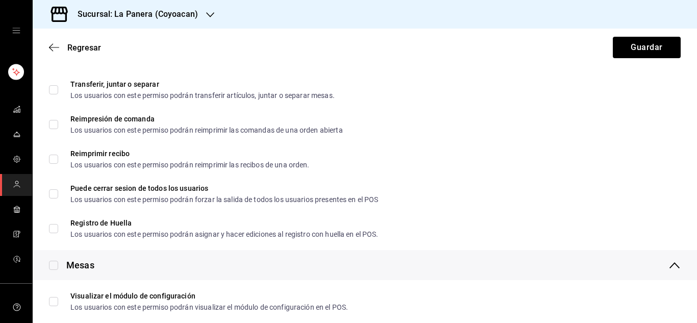
scroll to position [1058, 0]
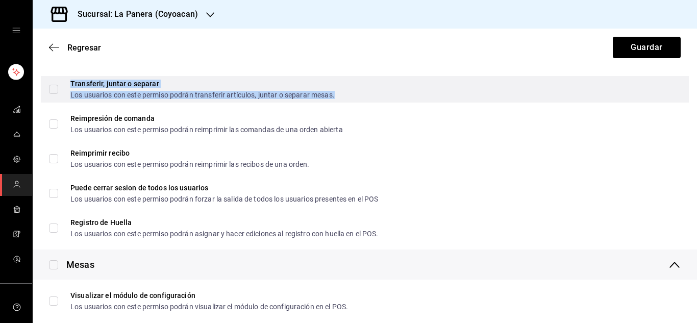
click at [118, 82] on div "Transferir, juntar o separar" at bounding box center [202, 83] width 264 height 7
click at [110, 102] on div "Transferir, juntar o separar Los usuarios con este permiso podrán transferir ar…" at bounding box center [365, 89] width 648 height 27
click at [117, 98] on div "Los usuarios con este permiso podrán transferir artículos, juntar o separar mes…" at bounding box center [202, 94] width 264 height 7
click at [117, 96] on div "Los usuarios con este permiso podrán transferir artículos, juntar o separar mes…" at bounding box center [202, 94] width 264 height 7
click at [58, 94] on input "Transferir, juntar o separar Los usuarios con este permiso podrán transferir ar…" at bounding box center [53, 89] width 9 height 9
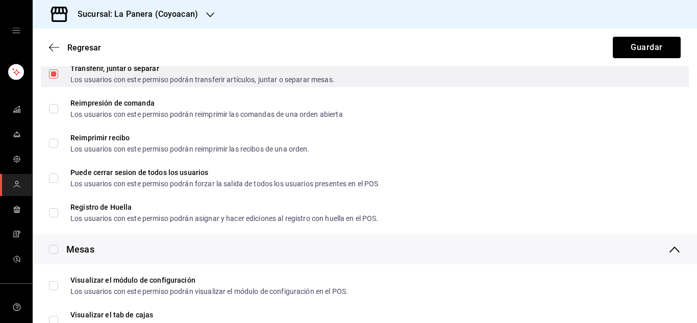
scroll to position [1074, 0]
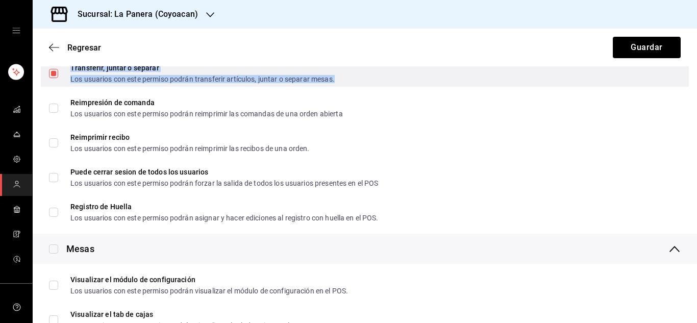
click at [100, 77] on div "Los usuarios con este permiso podrán transferir artículos, juntar o separar mes…" at bounding box center [202, 79] width 264 height 7
click at [98, 86] on div "Transferir, juntar o separar Los usuarios con este permiso podrán transferir ar…" at bounding box center [365, 73] width 648 height 27
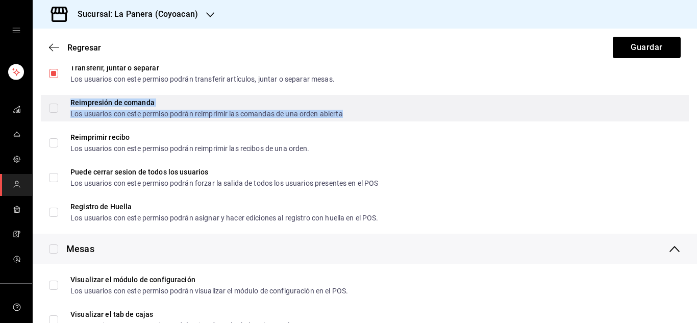
click at [85, 110] on div "Los usuarios con este permiso podrán reimprimir las comandas de una orden abier…" at bounding box center [206, 113] width 273 height 7
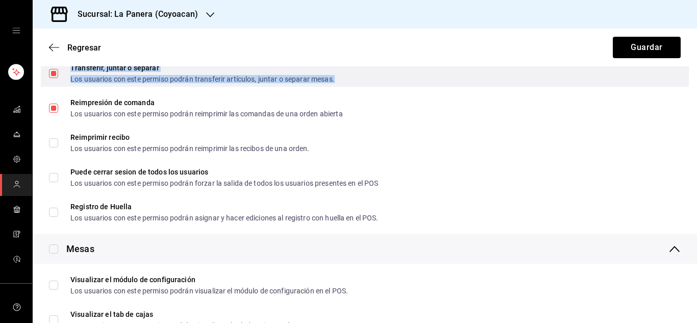
click at [101, 78] on div "Los usuarios con este permiso podrán transferir artículos, juntar o separar mes…" at bounding box center [202, 79] width 264 height 7
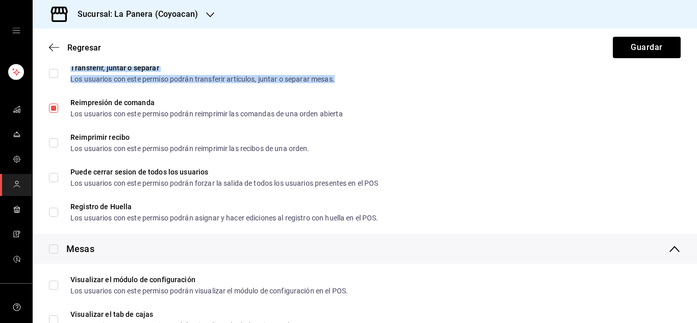
click at [129, 90] on li "Transferir, juntar o separar Los usuarios con este permiso podrán transferir ar…" at bounding box center [365, 73] width 665 height 35
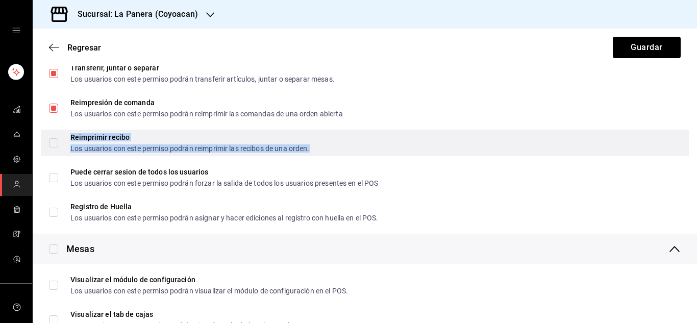
click at [109, 150] on div "Los usuarios con este permiso podrán reimprimir las recibos de una orden." at bounding box center [189, 148] width 239 height 7
click at [118, 138] on div "Reimprimir recibo" at bounding box center [189, 137] width 239 height 7
click at [58, 138] on input "Reimprimir recibo Los usuarios con este permiso podrán reimprimir las recibos d…" at bounding box center [53, 142] width 9 height 9
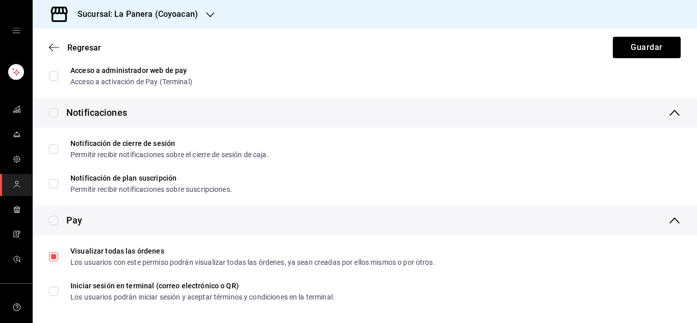
scroll to position [1813, 0]
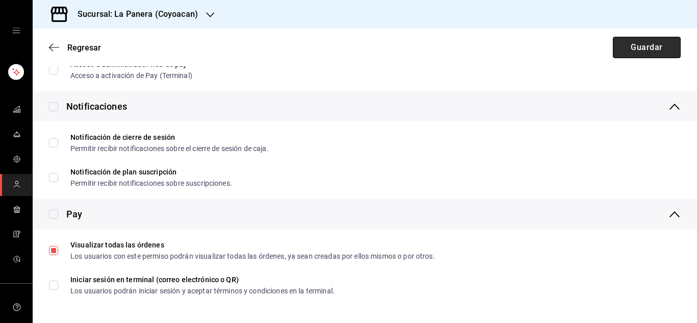
click at [640, 47] on button "Guardar" at bounding box center [647, 47] width 68 height 21
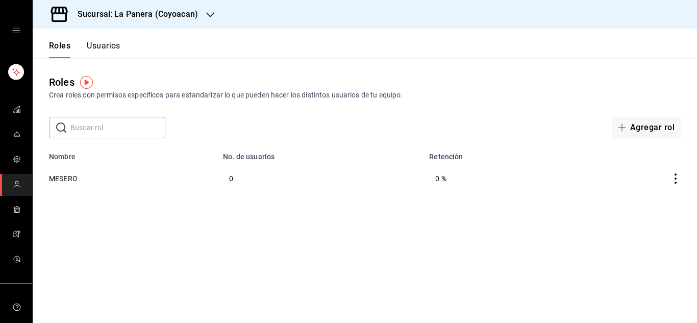
click at [118, 42] on button "Usuarios" at bounding box center [104, 49] width 34 height 17
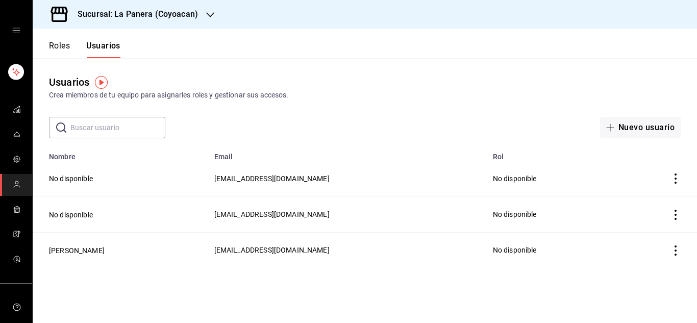
click at [59, 46] on button "Roles" at bounding box center [59, 49] width 21 height 17
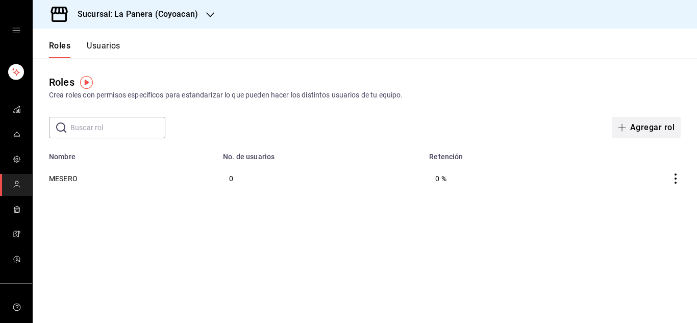
click at [630, 128] on span "button" at bounding box center [624, 128] width 12 height 8
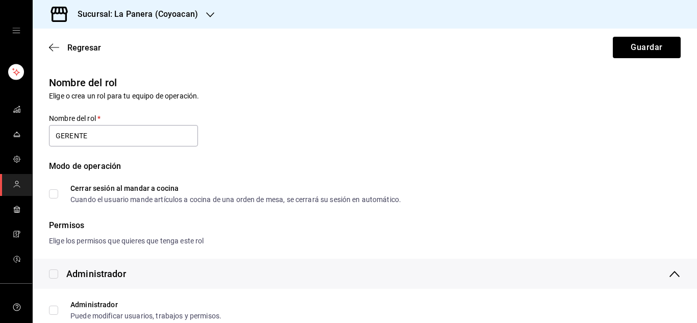
click at [321, 127] on div "Nombre del rol Elige o crea un rol para tu equipo de operación. Nombre del rol …" at bounding box center [359, 132] width 644 height 141
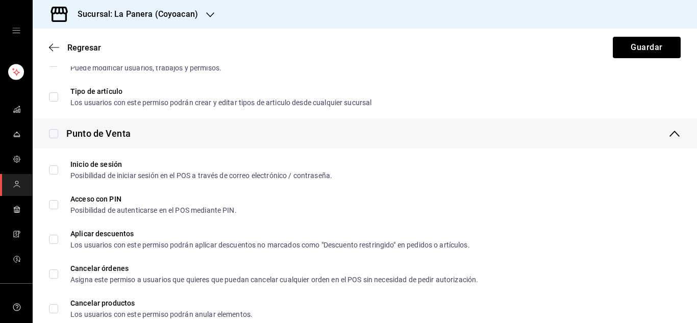
scroll to position [249, 0]
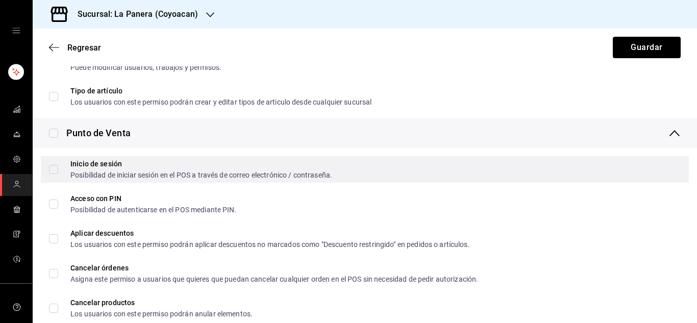
click at [55, 170] on input "Inicio de sesión Posibilidad de iniciar sesión en el POS a través de correo ele…" at bounding box center [53, 169] width 9 height 9
click at [54, 172] on input "Inicio de sesión Posibilidad de iniciar sesión en el POS a través de correo ele…" at bounding box center [53, 169] width 9 height 9
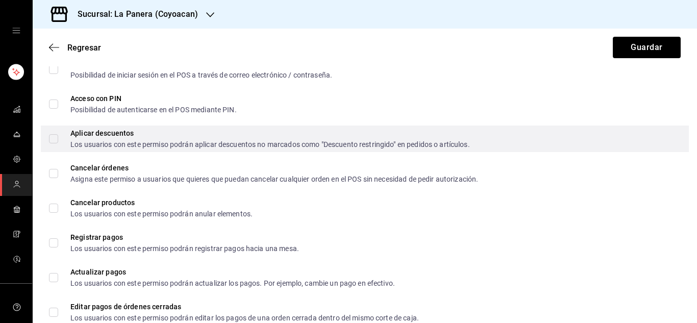
scroll to position [349, 0]
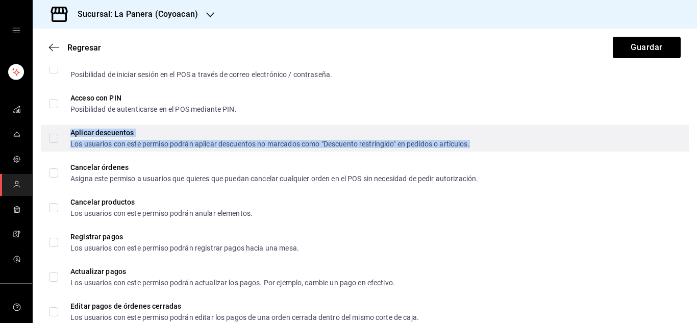
click at [96, 143] on div "Los usuarios con este permiso podrán aplicar descuentos no marcados como "Descu…" at bounding box center [270, 143] width 400 height 7
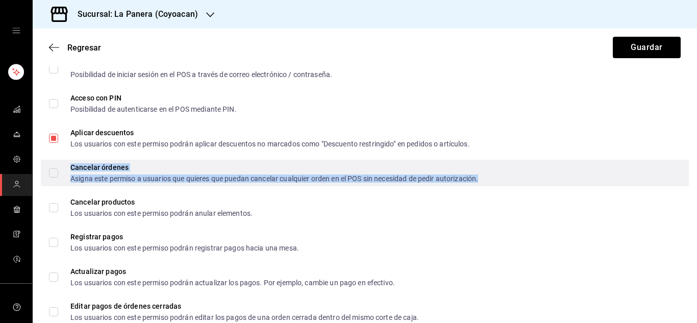
click at [74, 181] on div "Asigna este permiso a usuarios que quieres que puedan cancelar cualquier orden …" at bounding box center [274, 178] width 408 height 7
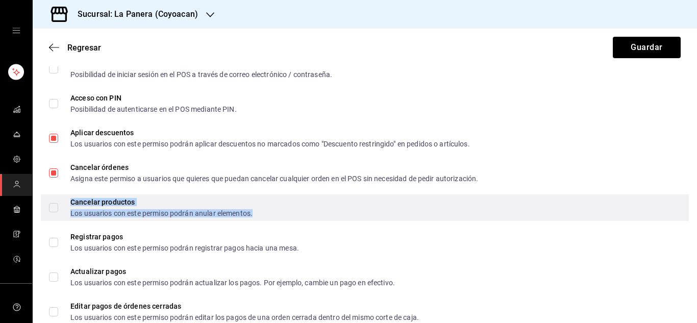
click at [81, 207] on div "Cancelar productos Los usuarios con este permiso podrán anular elementos." at bounding box center [161, 208] width 182 height 18
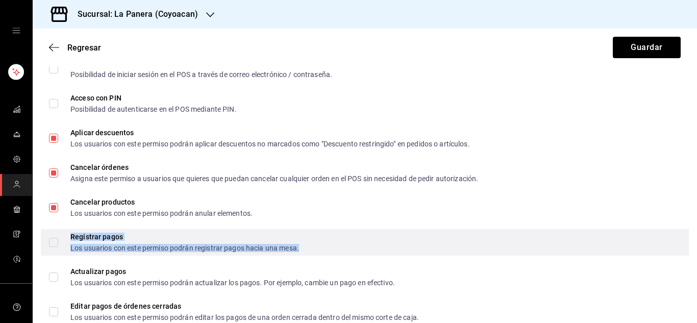
click at [86, 237] on div "Registrar pagos" at bounding box center [184, 236] width 229 height 7
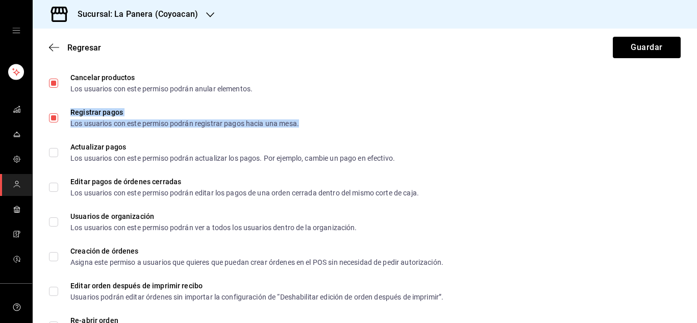
scroll to position [474, 0]
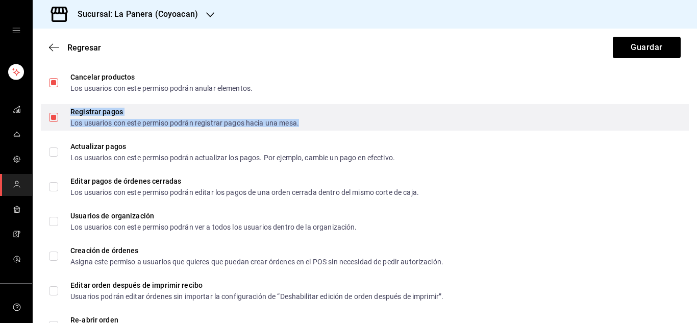
click at [135, 123] on div "Los usuarios con este permiso podrán registrar pagos hacia una mesa." at bounding box center [184, 122] width 229 height 7
click at [58, 122] on input "Registrar pagos Los usuarios con este permiso podrán registrar pagos hacia una …" at bounding box center [53, 117] width 9 height 9
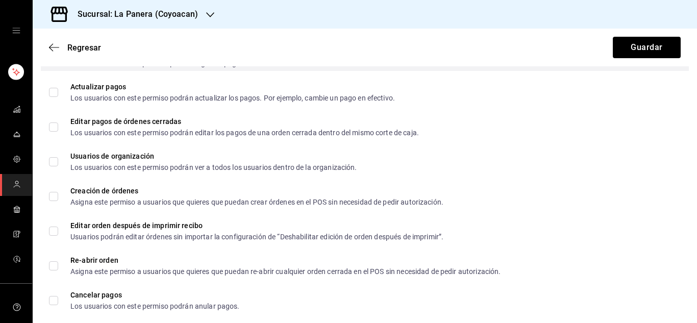
scroll to position [535, 0]
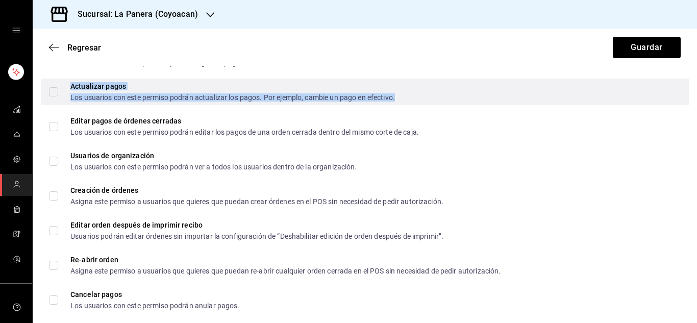
click at [171, 99] on div "Los usuarios con este permiso podrán actualizar los pagos. Por ejemplo, cambie …" at bounding box center [232, 97] width 325 height 7
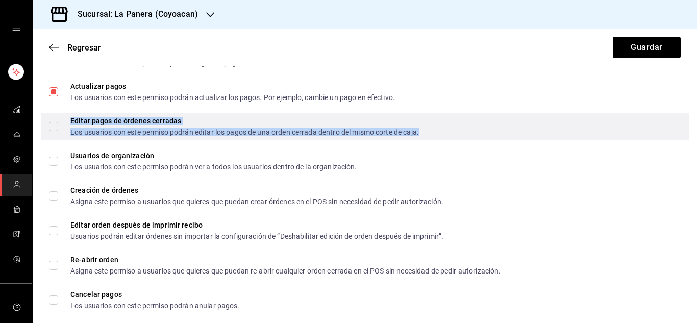
click at [162, 130] on div "Los usuarios con este permiso podrán editar los pagos de una orden cerrada dent…" at bounding box center [244, 132] width 349 height 7
click at [202, 122] on div "Editar pagos de órdenes cerradas" at bounding box center [244, 120] width 349 height 7
click at [58, 122] on input "Editar pagos de órdenes cerradas Los usuarios con este permiso podrán editar lo…" at bounding box center [53, 126] width 9 height 9
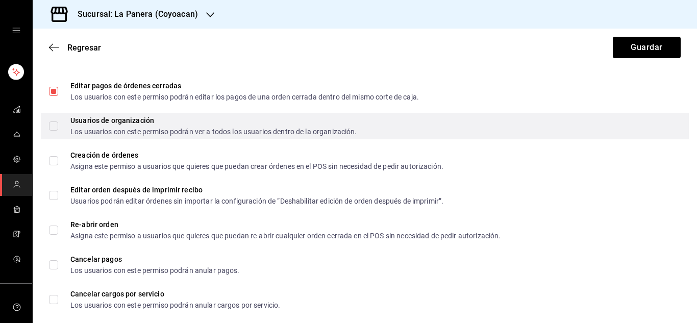
scroll to position [571, 0]
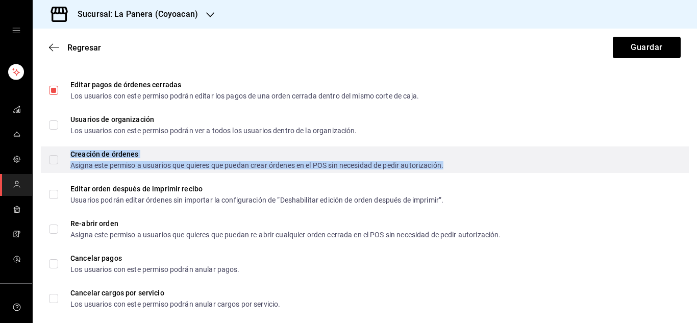
click at [156, 165] on div "Asigna este permiso a usuarios que quieres que puedan crear órdenes en el POS s…" at bounding box center [256, 165] width 373 height 7
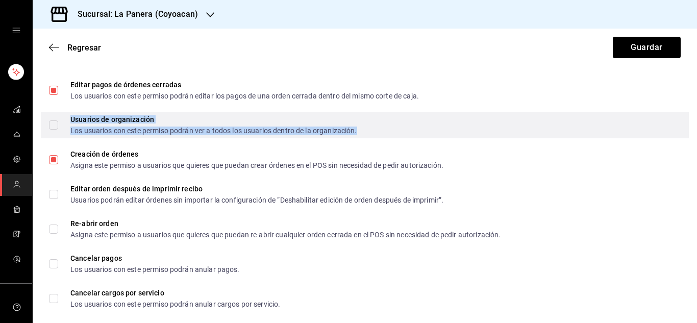
click at [147, 128] on div "Los usuarios con este permiso podrán ver a todos los usuarios dentro de la orga…" at bounding box center [213, 130] width 287 height 7
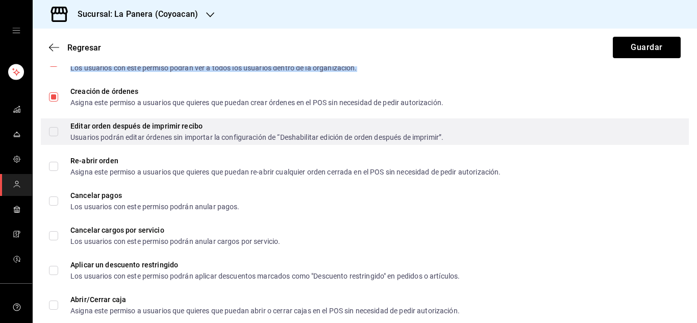
scroll to position [636, 0]
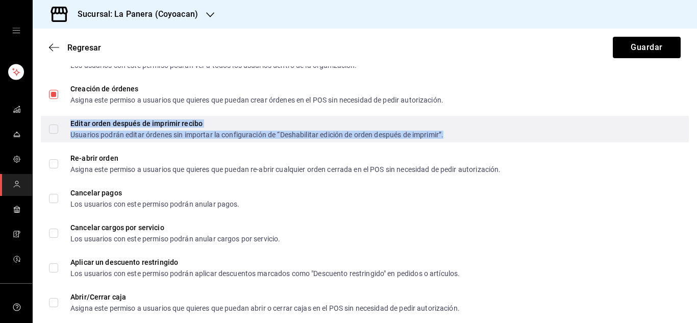
click at [117, 133] on div "Usuarios podrán editar órdenes sin importar la configuración de “Deshabilitar e…" at bounding box center [256, 134] width 373 height 7
click at [58, 133] on input "Editar orden después de imprimir recibo Usuarios podrán editar órdenes sin impo…" at bounding box center [53, 129] width 9 height 9
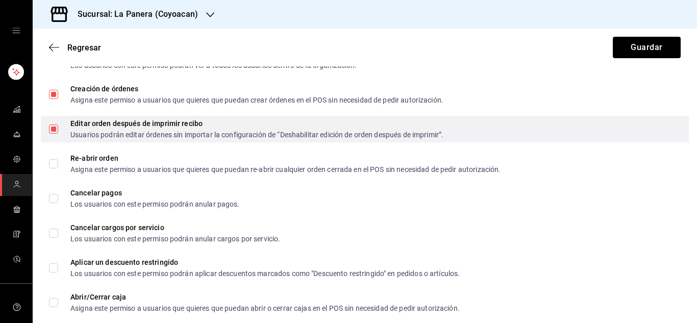
click at [101, 140] on div "Editar orden después de imprimir recibo Usuarios podrán editar órdenes sin impo…" at bounding box center [365, 129] width 648 height 27
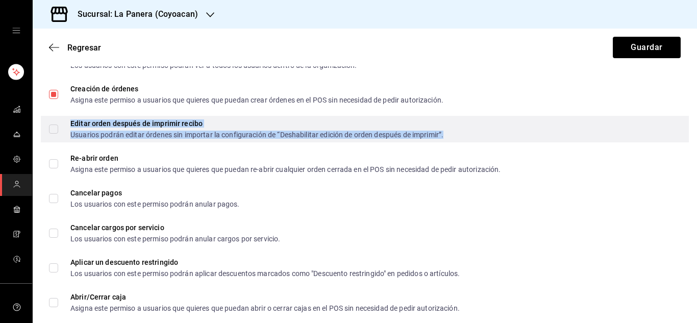
click at [124, 125] on div "Editar orden después de imprimir recibo" at bounding box center [256, 123] width 373 height 7
click at [92, 137] on div "Usuarios podrán editar órdenes sin importar la configuración de “Deshabilitar e…" at bounding box center [256, 134] width 373 height 7
click at [58, 134] on input "Editar orden después de imprimir recibo Usuarios podrán editar órdenes sin impo…" at bounding box center [53, 129] width 9 height 9
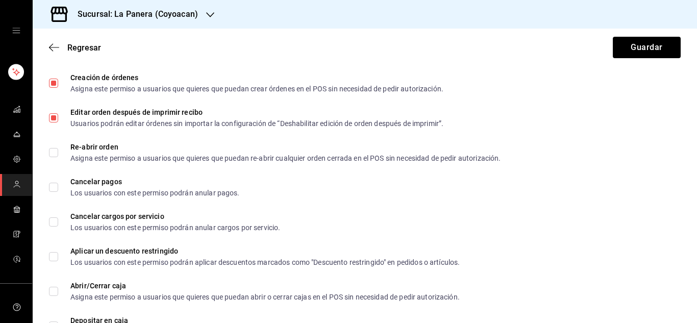
scroll to position [648, 0]
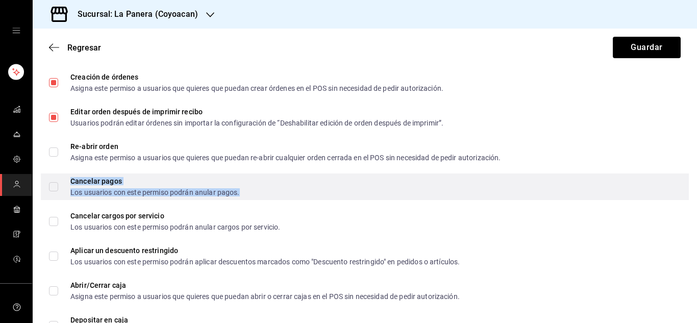
click at [86, 193] on div "Los usuarios con este permiso podrán anular pagos." at bounding box center [154, 192] width 169 height 7
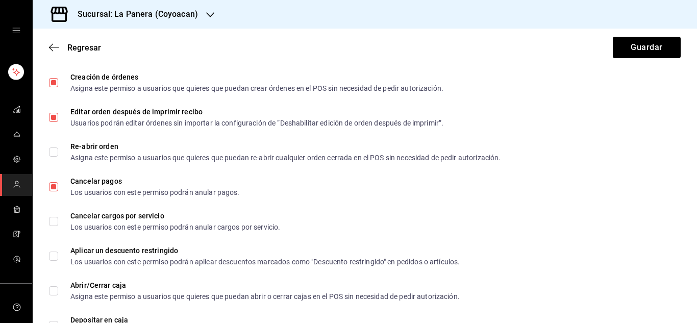
click at [221, 165] on li "Re-abrir orden Asigna este permiso a usuarios que quieres que puedan re-abrir c…" at bounding box center [365, 152] width 665 height 35
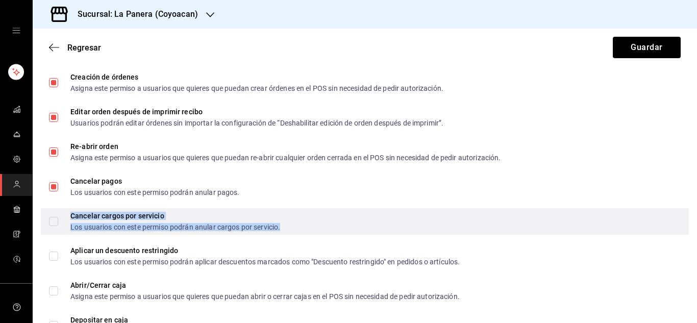
click at [118, 225] on div "Los usuarios con este permiso podrán anular cargos por servicio." at bounding box center [175, 227] width 210 height 7
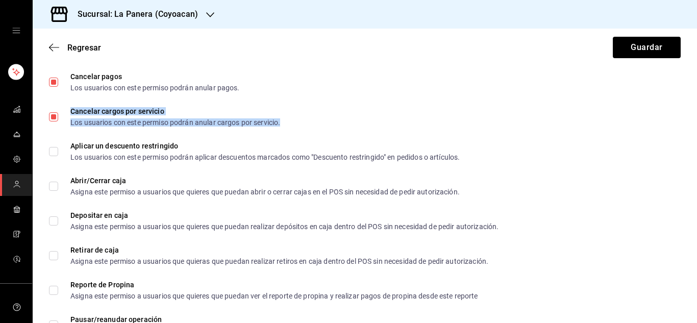
scroll to position [754, 0]
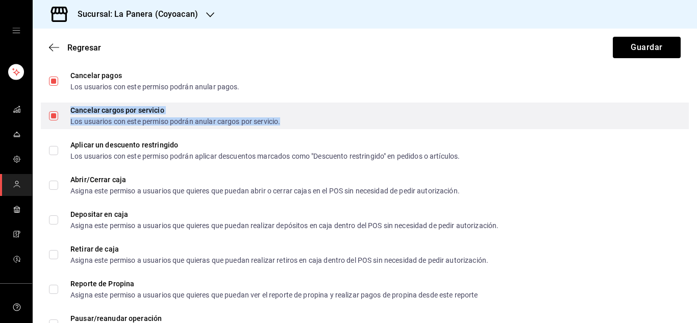
click at [213, 124] on div "Los usuarios con este permiso podrán anular cargos por servicio." at bounding box center [175, 121] width 210 height 7
click at [58, 120] on input "Cancelar cargos por servicio Los usuarios con este permiso podrán anular cargos…" at bounding box center [53, 115] width 9 height 9
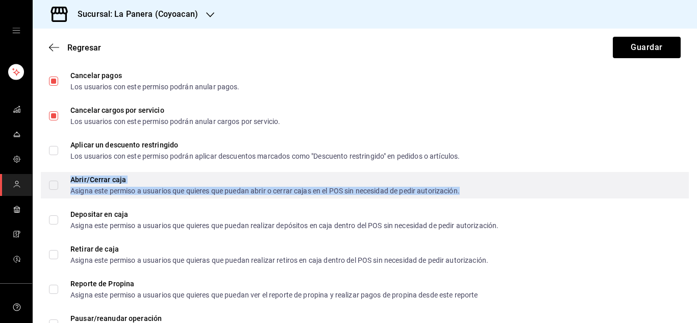
click at [90, 180] on div "Abrir/Cerrar caja" at bounding box center [265, 179] width 390 height 7
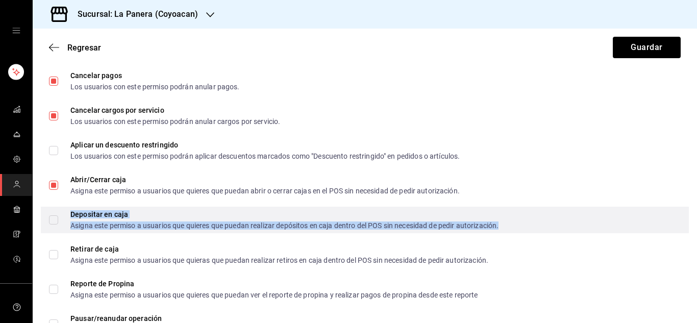
click at [86, 214] on div "Depositar en caja" at bounding box center [284, 214] width 428 height 7
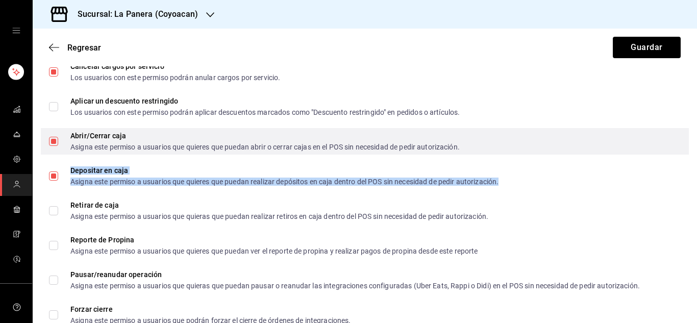
scroll to position [798, 0]
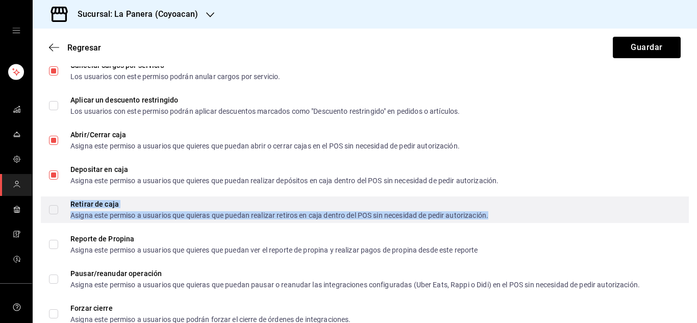
click at [94, 209] on div "Retirar de caja Asigna este permiso a usuarios que quieras que puedan realizar …" at bounding box center [279, 210] width 418 height 18
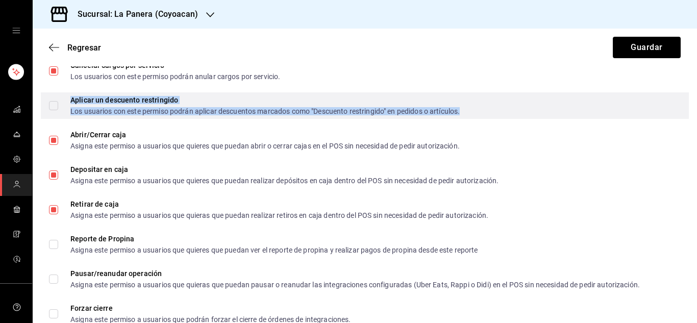
click at [136, 109] on div "Los usuarios con este permiso podrán aplicar descuentos marcados como "Descuent…" at bounding box center [265, 111] width 390 height 7
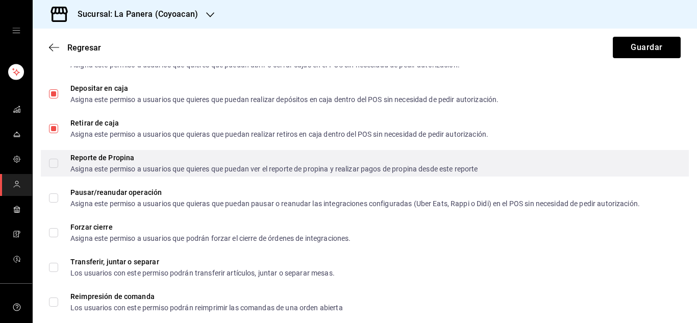
scroll to position [882, 0]
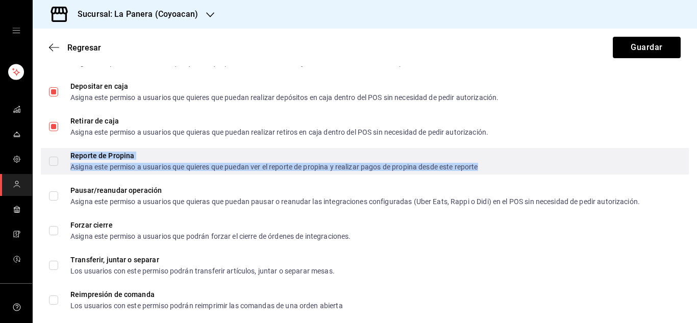
click at [282, 167] on div "Asigna este permiso a usuarios que quieres que puedan ver el reporte de propina…" at bounding box center [274, 166] width 408 height 7
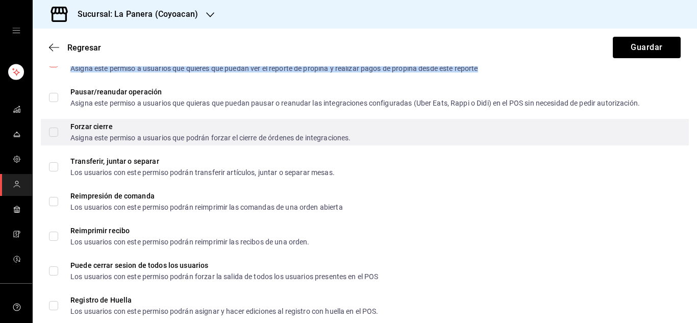
scroll to position [981, 0]
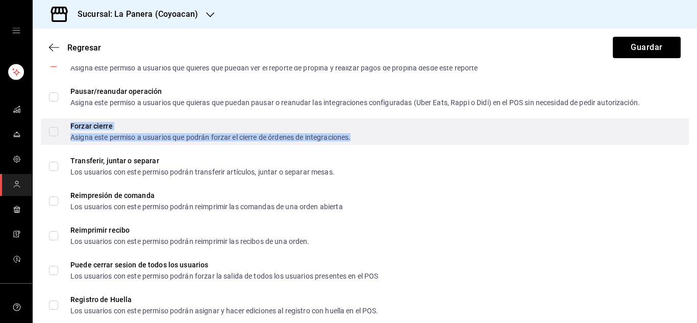
click at [90, 134] on div "Asigna este permiso a usuarios que podrán forzar el cierre de órdenes de integr…" at bounding box center [210, 137] width 280 height 7
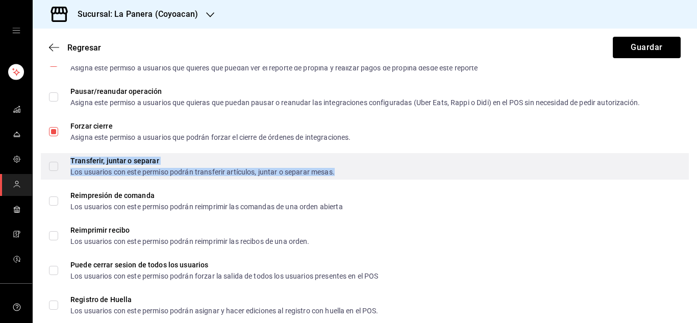
click at [174, 161] on div "Transferir, juntar o separar" at bounding box center [202, 160] width 264 height 7
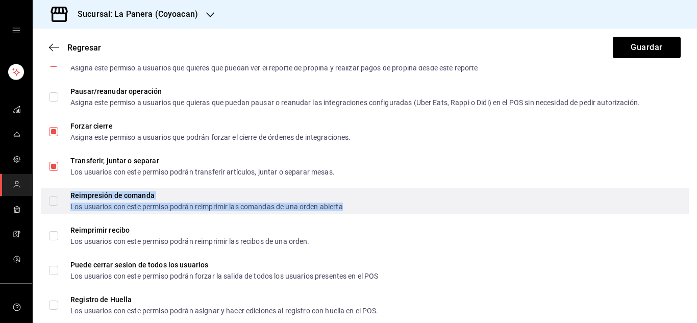
click at [131, 201] on div "Reimpresión de comanda Los usuarios con este permiso podrán reimprimir las coma…" at bounding box center [206, 201] width 273 height 18
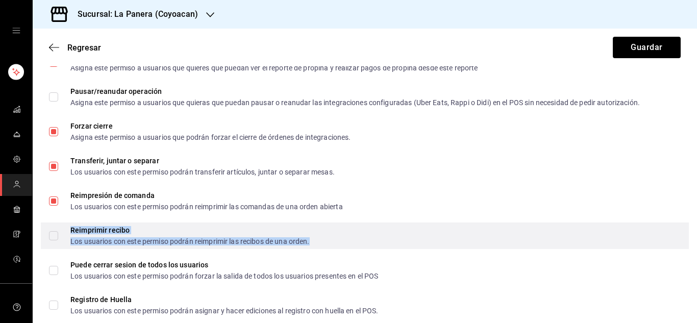
click at [110, 232] on div "Reimprimir recibo" at bounding box center [189, 230] width 239 height 7
click at [58, 232] on input "Reimprimir recibo Los usuarios con este permiso podrán reimprimir las recibos d…" at bounding box center [53, 235] width 9 height 9
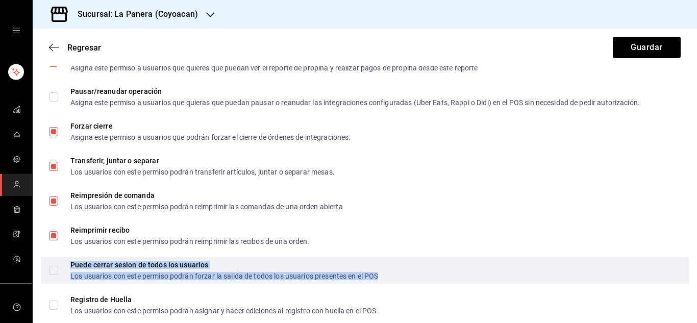
click at [158, 273] on div "Los usuarios con este permiso podrán forzar la salida de todos los usuarios pre…" at bounding box center [224, 276] width 308 height 7
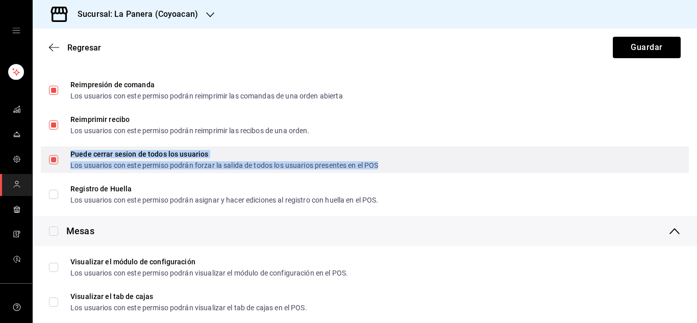
scroll to position [1096, 0]
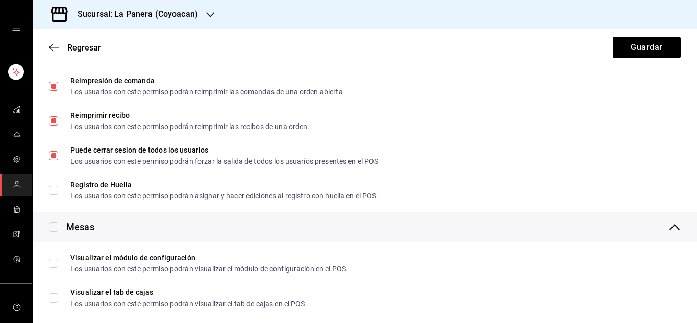
click at [123, 216] on div "Mesas" at bounding box center [365, 227] width 665 height 30
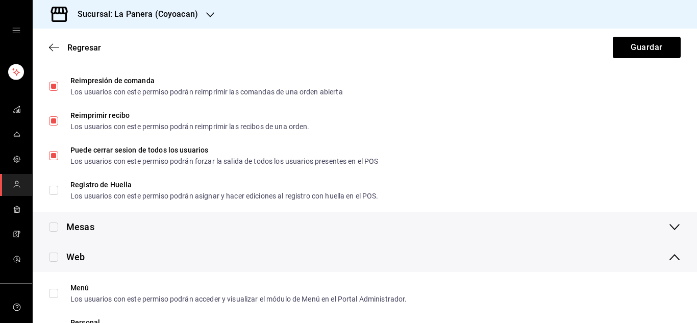
click at [73, 223] on div "Mesas" at bounding box center [80, 227] width 28 height 14
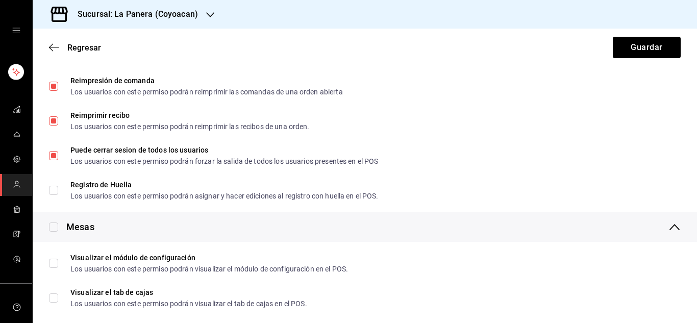
click at [50, 224] on input "checkbox" at bounding box center [53, 227] width 9 height 9
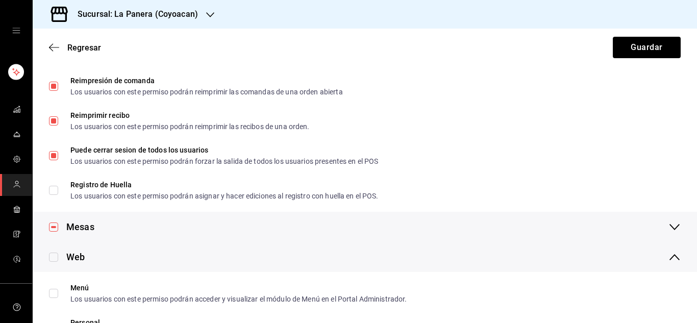
click at [46, 218] on div "Mesas" at bounding box center [365, 227] width 665 height 30
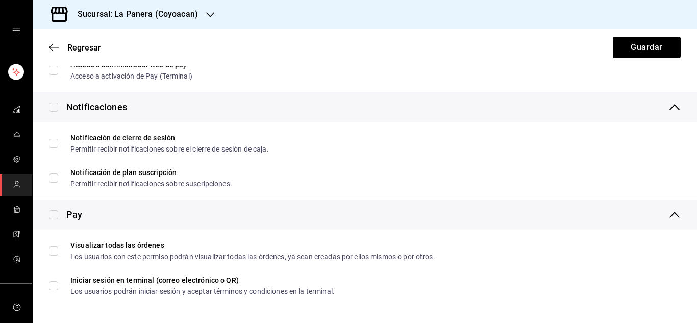
scroll to position [1813, 0]
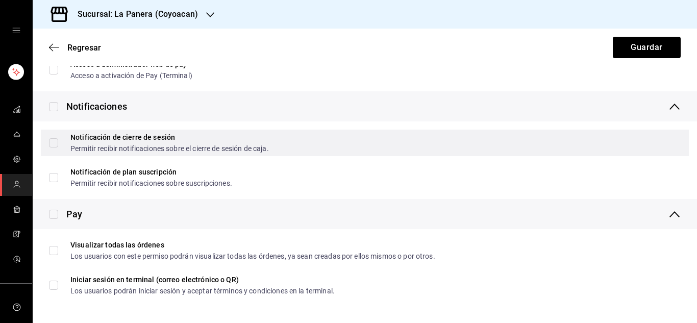
click at [51, 150] on label "Notificación de cierre de sesión Permitir recibir notificaciones sobre el cierr…" at bounding box center [159, 143] width 220 height 18
click at [51, 148] on input "Notificación de cierre de sesión Permitir recibir notificaciones sobre el cierr…" at bounding box center [53, 142] width 9 height 9
click at [54, 140] on input "Notificación de cierre de sesión Permitir recibir notificaciones sobre el cierr…" at bounding box center [53, 142] width 9 height 9
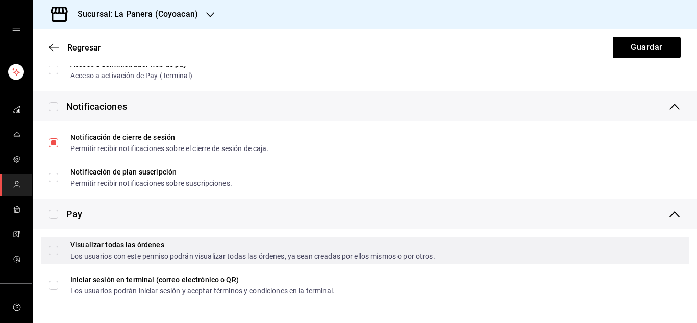
click at [51, 250] on input "Visualizar todas las órdenes Los usuarios con este permiso podrán visualizar to…" at bounding box center [53, 250] width 9 height 9
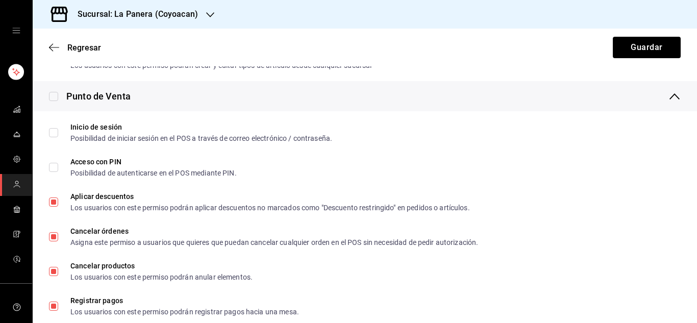
scroll to position [285, 0]
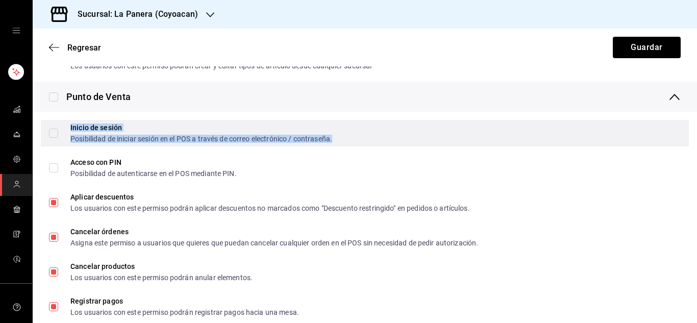
click at [90, 134] on div "Inicio de sesión Posibilidad de iniciar sesión en el POS a través de correo ele…" at bounding box center [201, 133] width 262 height 18
click at [58, 134] on input "Inicio de sesión Posibilidad de iniciar sesión en el POS a través de correo ele…" at bounding box center [53, 133] width 9 height 9
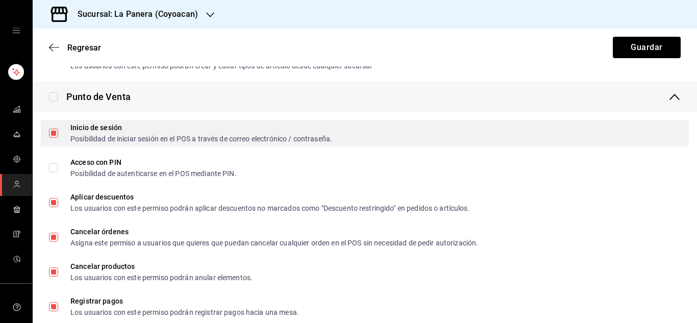
click at [57, 136] on input "Inicio de sesión Posibilidad de iniciar sesión en el POS a través de correo ele…" at bounding box center [53, 133] width 9 height 9
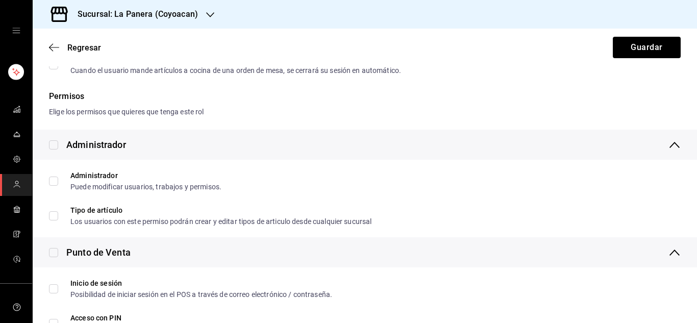
scroll to position [130, 0]
click at [640, 51] on button "Guardar" at bounding box center [647, 47] width 68 height 21
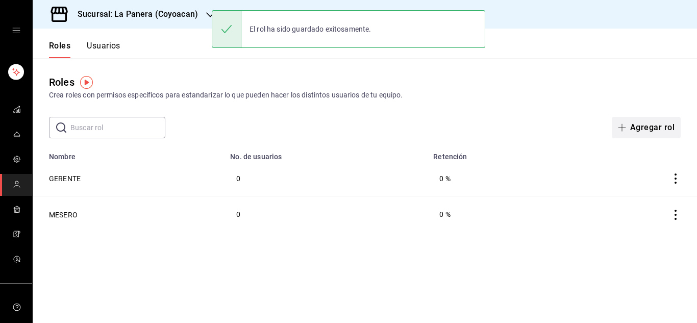
click at [648, 123] on button "Agregar rol" at bounding box center [646, 127] width 69 height 21
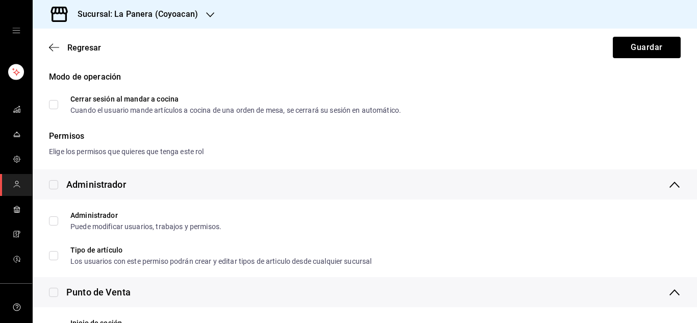
scroll to position [90, 0]
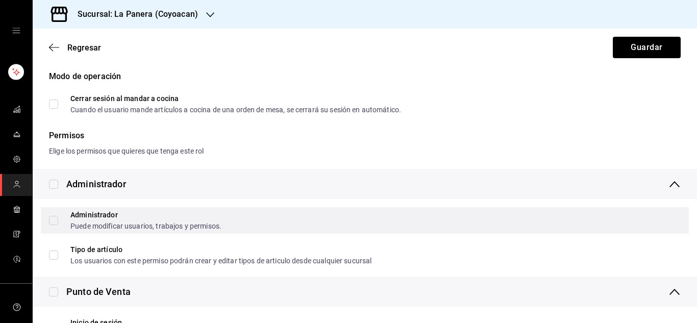
click at [64, 223] on span "Administrador Puede modificar usuarios, trabajos y permisos." at bounding box center [139, 220] width 163 height 18
click at [58, 223] on input "Administrador Puede modificar usuarios, trabajos y permisos." at bounding box center [53, 220] width 9 height 9
click at [88, 212] on div "Administrador" at bounding box center [145, 214] width 151 height 7
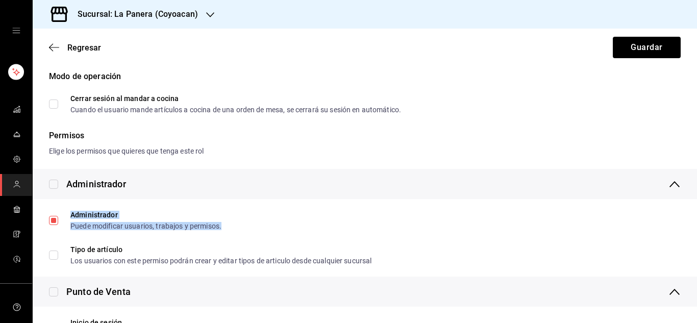
click at [57, 183] on input "checkbox" at bounding box center [53, 184] width 9 height 9
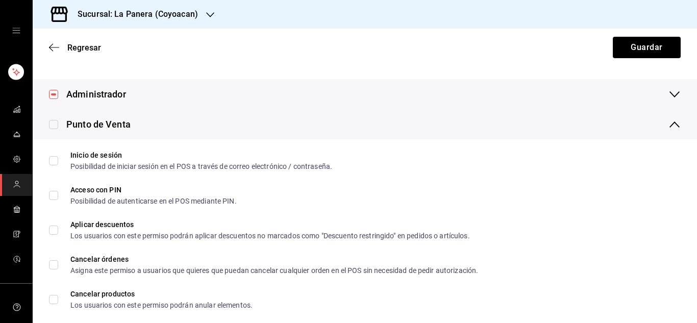
scroll to position [180, 0]
click at [53, 125] on input "checkbox" at bounding box center [53, 123] width 9 height 9
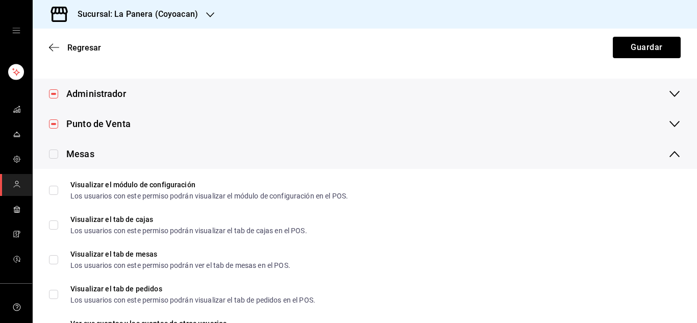
click at [53, 125] on input "checkbox" at bounding box center [53, 123] width 9 height 9
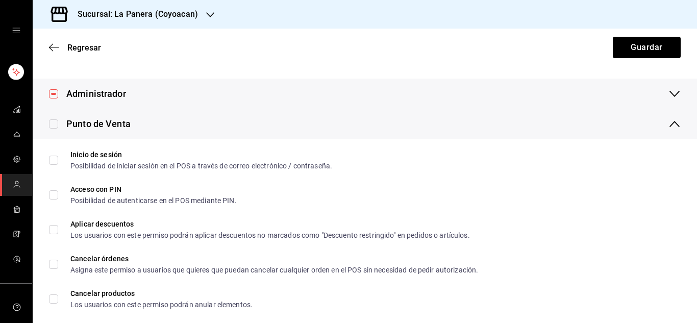
click at [53, 125] on input "checkbox" at bounding box center [53, 123] width 9 height 9
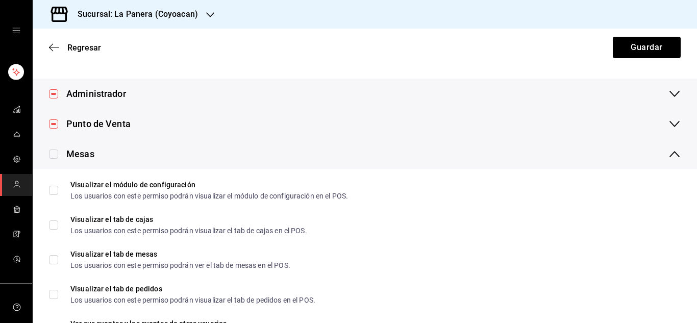
click at [53, 125] on input "checkbox" at bounding box center [53, 123] width 9 height 9
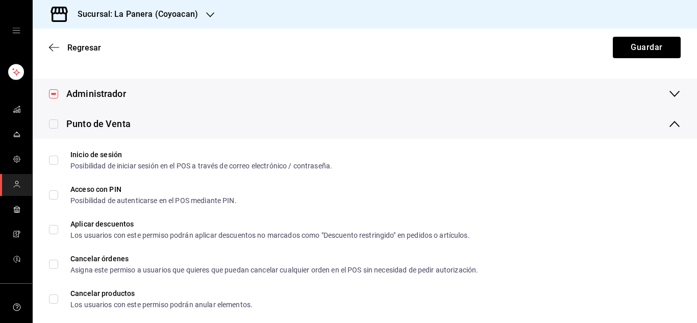
click at [57, 126] on input "checkbox" at bounding box center [53, 123] width 9 height 9
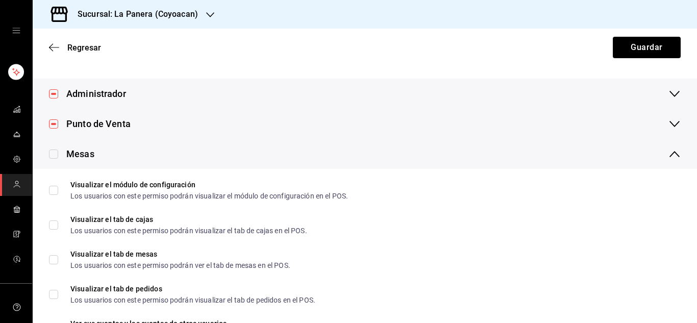
click at [55, 152] on input "checkbox" at bounding box center [53, 154] width 9 height 9
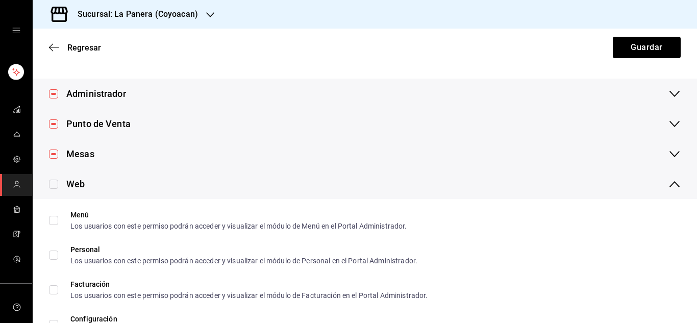
click at [53, 182] on input "checkbox" at bounding box center [53, 184] width 9 height 9
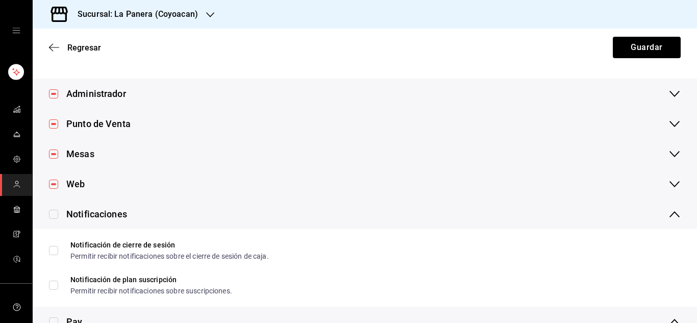
click at [56, 214] on input "checkbox" at bounding box center [53, 214] width 9 height 9
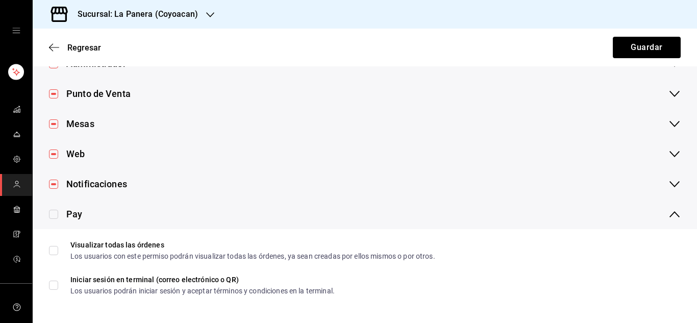
click at [56, 211] on input "checkbox" at bounding box center [53, 214] width 9 height 9
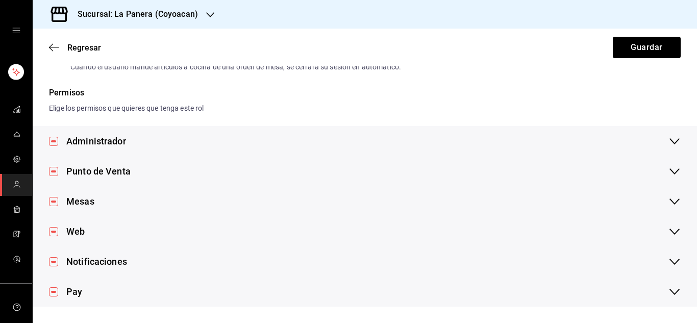
scroll to position [0, 0]
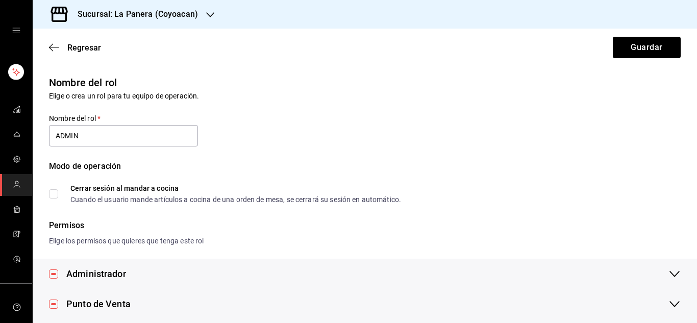
click at [618, 67] on div "Nombre del rol Elige o crea un rol para tu equipo de operación." at bounding box center [359, 81] width 644 height 39
click at [633, 52] on button "Guardar" at bounding box center [647, 47] width 68 height 21
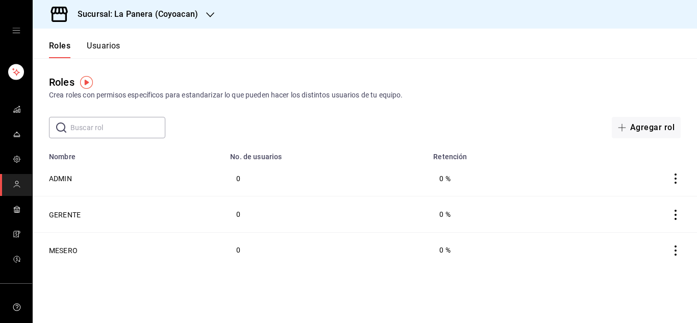
click at [676, 181] on icon "actions" at bounding box center [676, 179] width 10 height 10
click at [531, 129] on div at bounding box center [348, 161] width 697 height 323
click at [19, 210] on link "mailbox folders" at bounding box center [16, 210] width 32 height 22
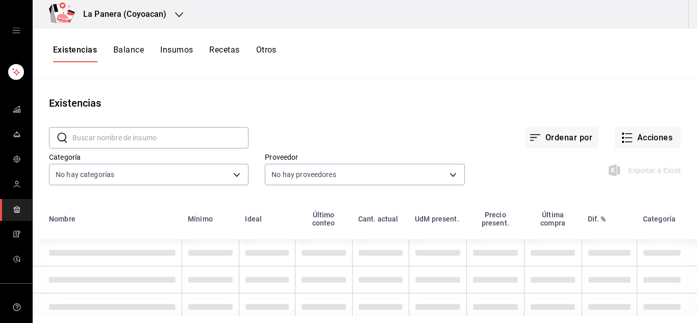
scroll to position [10, 0]
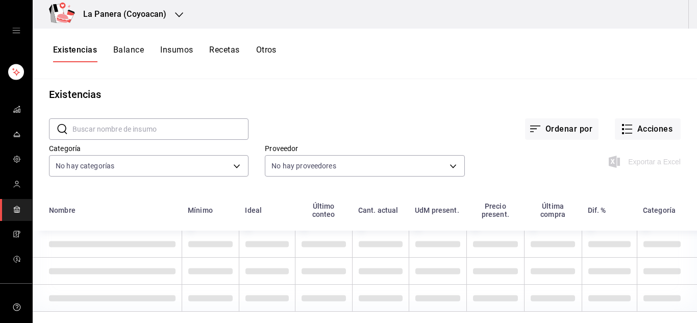
click at [126, 54] on button "Balance" at bounding box center [128, 53] width 31 height 17
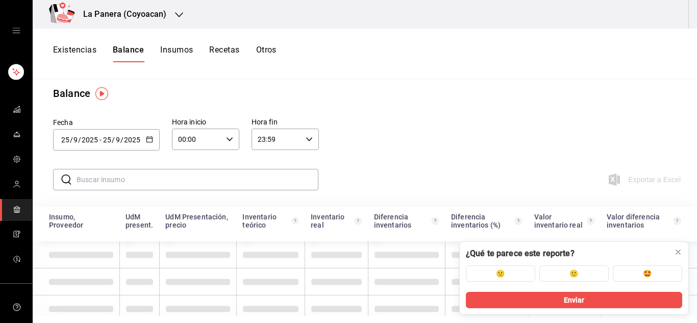
click at [180, 55] on button "Insumos" at bounding box center [176, 53] width 33 height 17
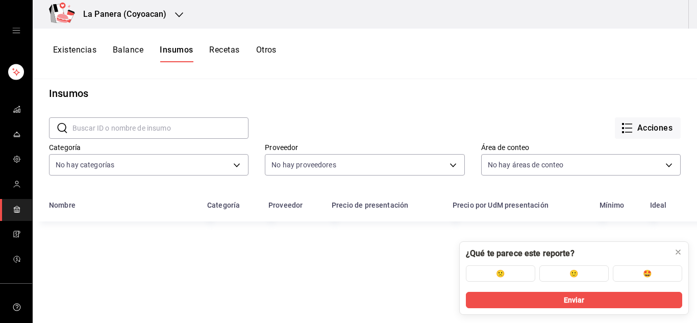
click at [234, 50] on button "Recetas" at bounding box center [224, 53] width 30 height 17
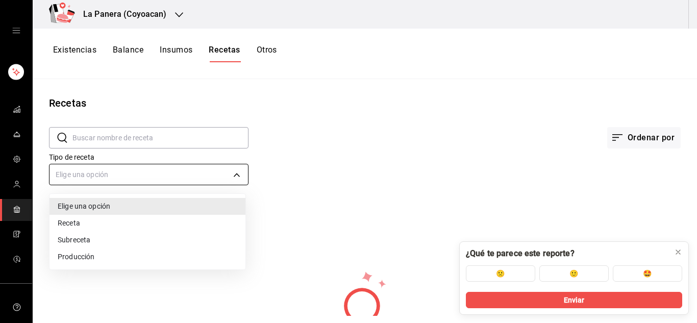
click at [105, 177] on body "La Panera (Coyoacan) Existencias Balance Insumos Recetas Otros Recetas ​ ​ Orde…" at bounding box center [348, 158] width 697 height 316
click at [362, 143] on div at bounding box center [348, 161] width 697 height 323
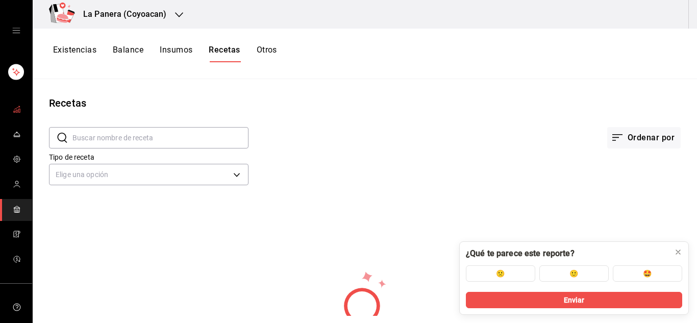
click at [18, 111] on rect "mailbox folders" at bounding box center [19, 111] width 2 height 4
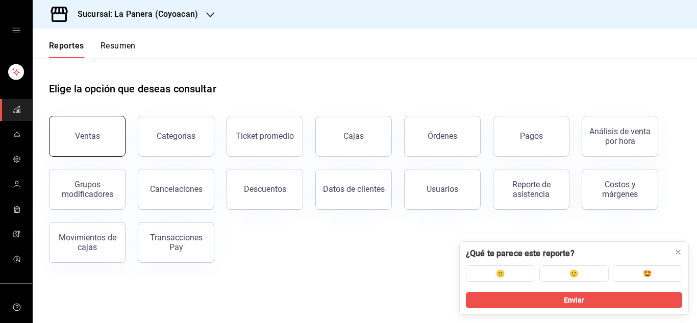
click at [95, 136] on div "Ventas" at bounding box center [87, 136] width 25 height 10
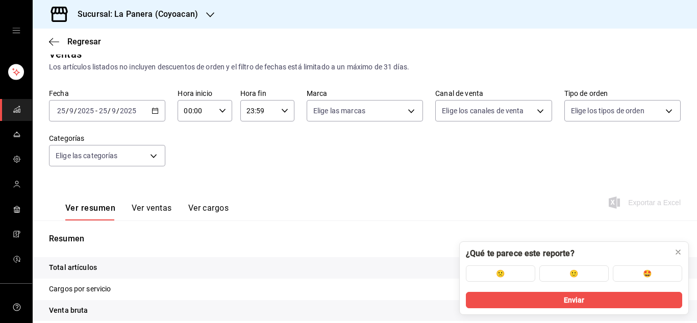
scroll to position [18, 0]
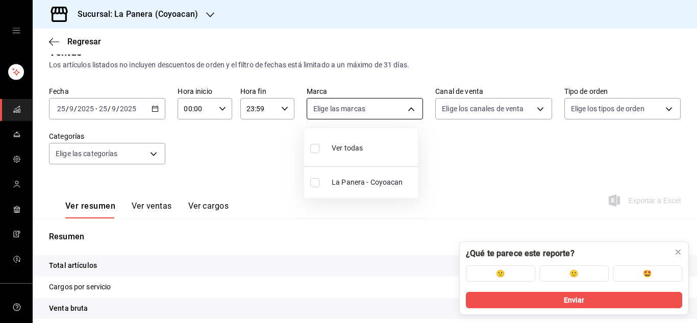
click at [337, 114] on body "Sucursal: La Panera (Coyoacan) Regresar Ventas Los artículos listados no incluy…" at bounding box center [348, 161] width 697 height 323
click at [334, 189] on li "La Panera - Coyoacan" at bounding box center [361, 182] width 114 height 23
click at [254, 179] on div at bounding box center [348, 161] width 697 height 323
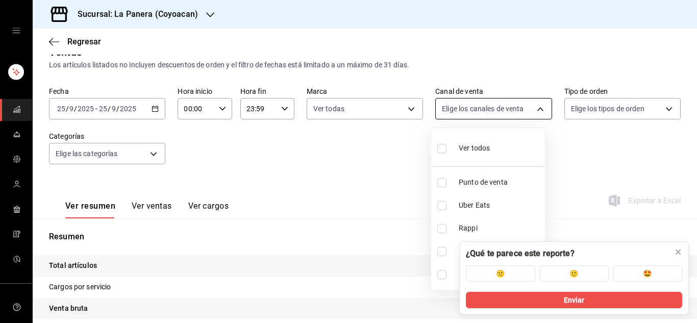
click at [495, 105] on body "Sucursal: La Panera (Coyoacan) Regresar Ventas Los artículos listados no incluy…" at bounding box center [348, 161] width 697 height 323
click at [463, 184] on span "Punto de venta" at bounding box center [500, 182] width 82 height 11
click at [604, 111] on div at bounding box center [348, 161] width 697 height 323
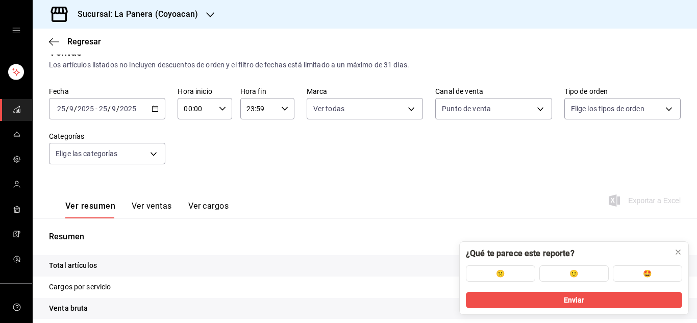
click at [604, 111] on body "Sucursal: La Panera (Coyoacan) Regresar Ventas Los artículos listados no incluy…" at bounding box center [348, 161] width 697 height 323
click at [598, 148] on span "Ver todos" at bounding box center [602, 148] width 31 height 11
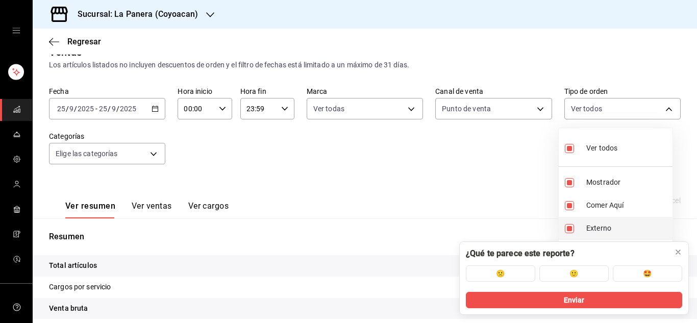
click at [575, 233] on li "Externo" at bounding box center [616, 228] width 114 height 23
click at [489, 180] on div at bounding box center [348, 161] width 697 height 323
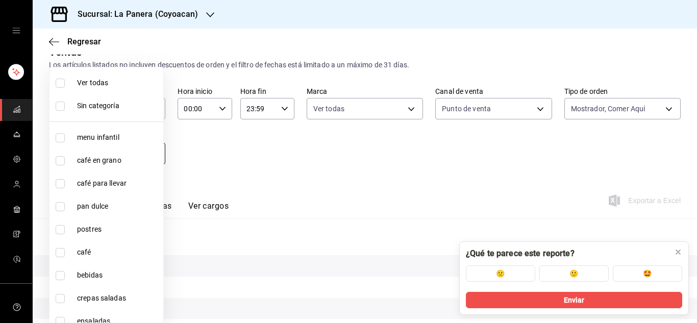
click at [125, 154] on body "Sucursal: La Panera (Coyoacan) Regresar Ventas Los artículos listados no incluy…" at bounding box center [348, 161] width 697 height 323
click at [109, 84] on span "Ver todas" at bounding box center [118, 83] width 82 height 11
click at [302, 167] on div at bounding box center [348, 161] width 697 height 323
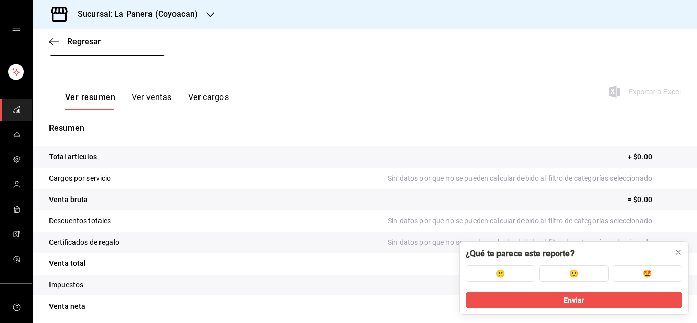
scroll to position [166, 0]
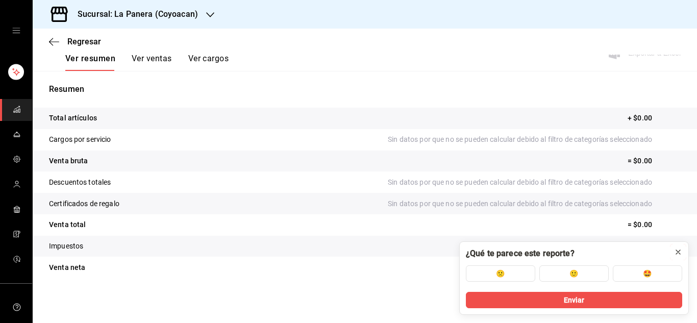
click at [675, 255] on icon at bounding box center [678, 252] width 8 height 8
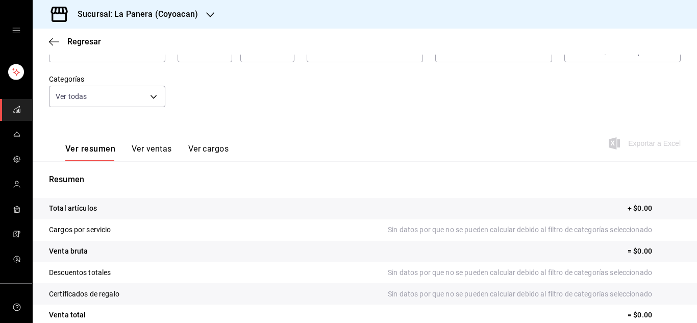
scroll to position [0, 0]
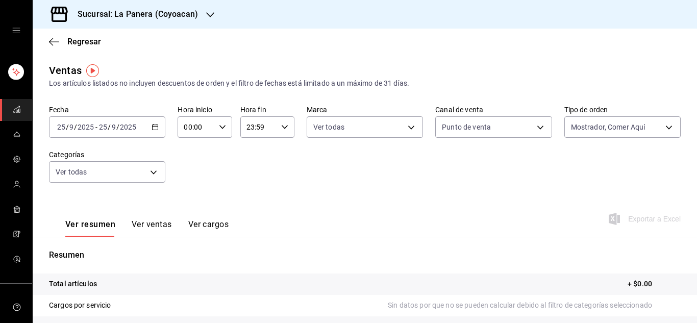
click at [15, 114] on span "mailbox folders" at bounding box center [17, 110] width 8 height 14
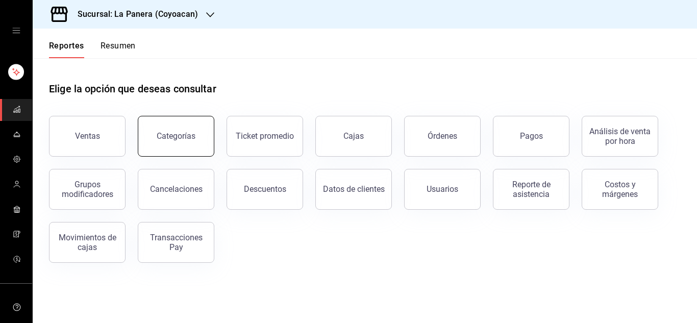
click at [172, 132] on div "Categorías" at bounding box center [176, 136] width 39 height 10
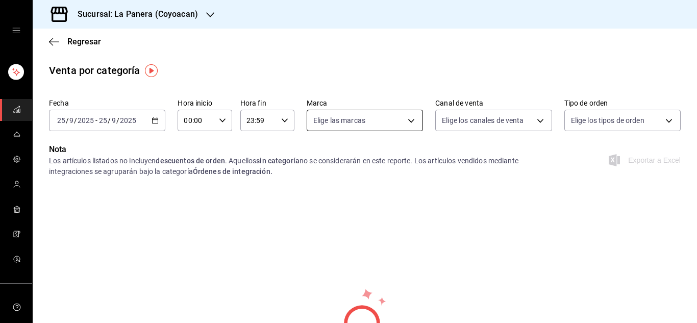
click at [356, 114] on body "Sucursal: La Panera (Coyoacan) Regresar Venta por categoría Fecha 2025-09-25 25…" at bounding box center [348, 161] width 697 height 323
click at [371, 59] on div at bounding box center [348, 161] width 697 height 323
click at [150, 69] on img "button" at bounding box center [151, 70] width 13 height 13
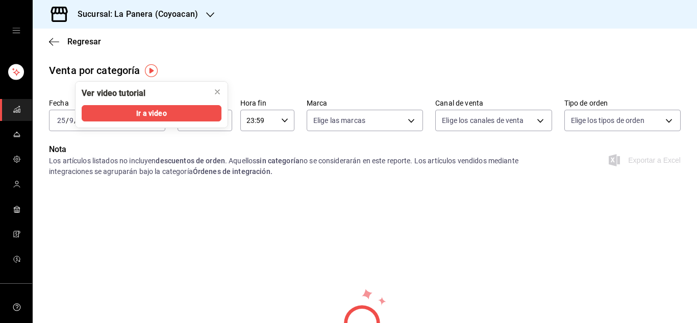
click at [250, 62] on main "Regresar Venta por categoría Fecha 2025-09-25 25 / 9 / 2025 - 2025-09-25 25 / 9…" at bounding box center [365, 230] width 665 height 403
click at [16, 104] on span "mailbox folders" at bounding box center [17, 110] width 8 height 14
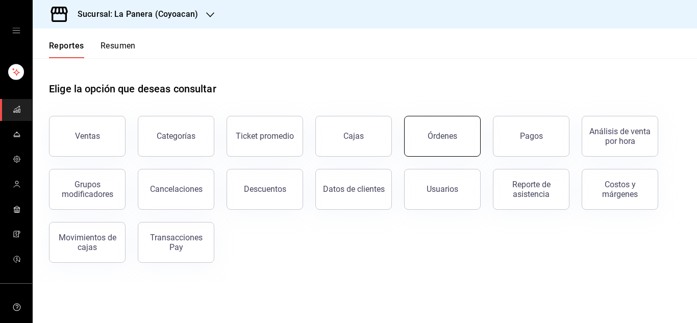
click at [433, 137] on div "Órdenes" at bounding box center [443, 136] width 30 height 10
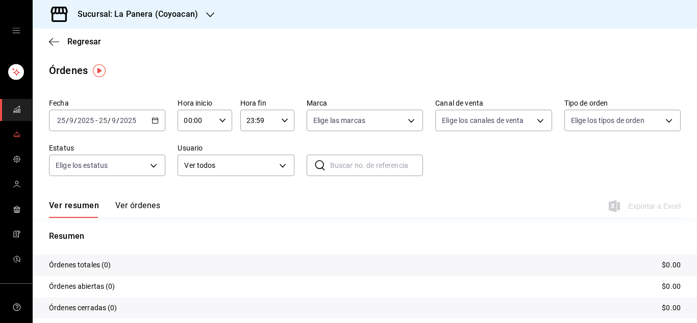
click at [3, 135] on link "mailbox folders" at bounding box center [16, 135] width 32 height 22
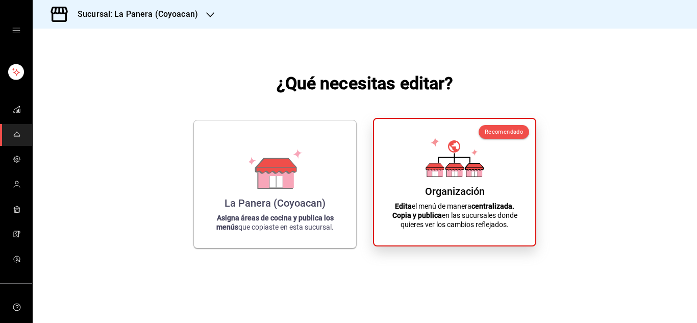
click at [472, 222] on p "Edita el menú de manera centralizada. Copia y publica en las sucursales donde q…" at bounding box center [454, 216] width 137 height 28
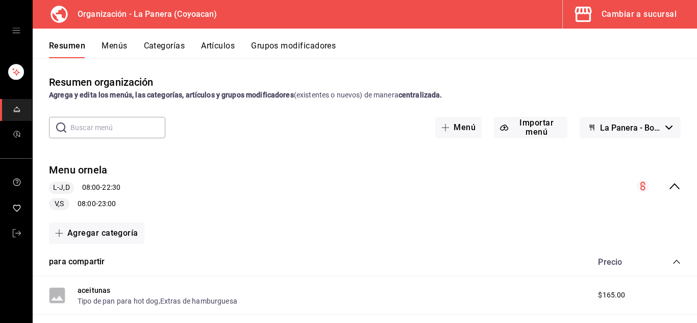
scroll to position [152, 0]
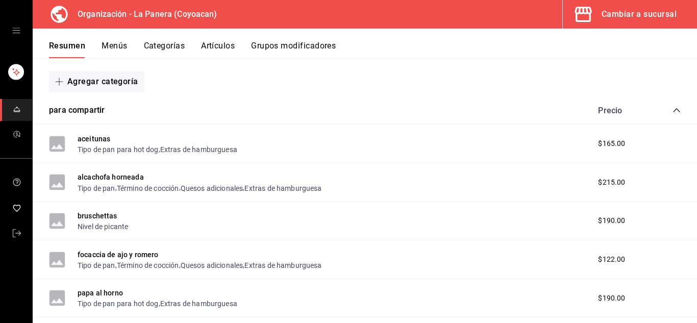
click at [323, 37] on div "Resumen Menús Categorías Artículos Grupos modificadores" at bounding box center [365, 44] width 665 height 30
click at [305, 44] on button "Grupos modificadores" at bounding box center [293, 49] width 85 height 17
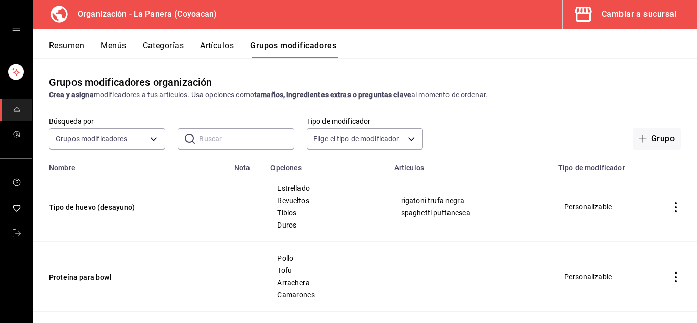
click at [240, 205] on td "-" at bounding box center [246, 207] width 37 height 70
click at [240, 169] on th "Nota" at bounding box center [246, 165] width 37 height 14
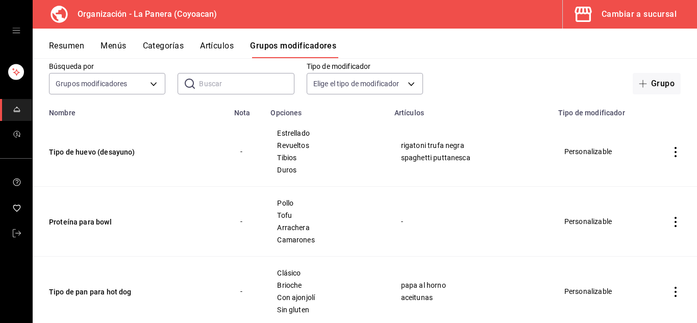
scroll to position [56, 0]
click at [129, 79] on body "Organización - La Panera (Coyoacan) Cambiar a sucursal Resumen Menús Categorías…" at bounding box center [348, 161] width 697 height 323
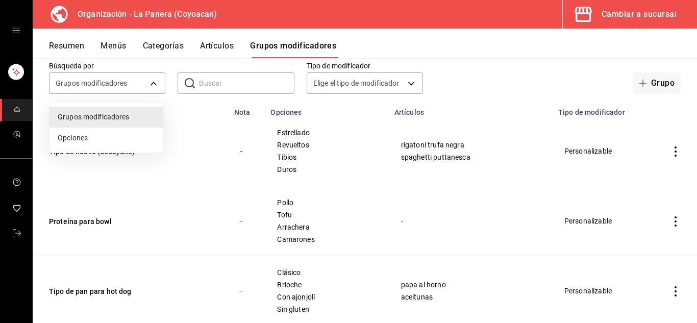
click at [82, 142] on span "Opciones" at bounding box center [107, 138] width 98 height 11
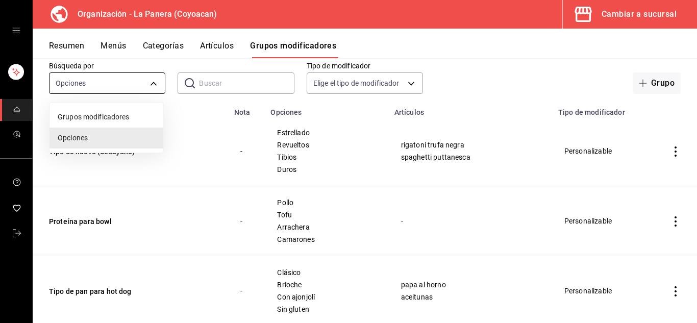
click at [120, 83] on body "Organización - La Panera (Coyoacan) Cambiar a sucursal Resumen Menús Categorías…" at bounding box center [348, 161] width 697 height 323
click at [100, 113] on span "Grupos modificadores" at bounding box center [107, 117] width 98 height 11
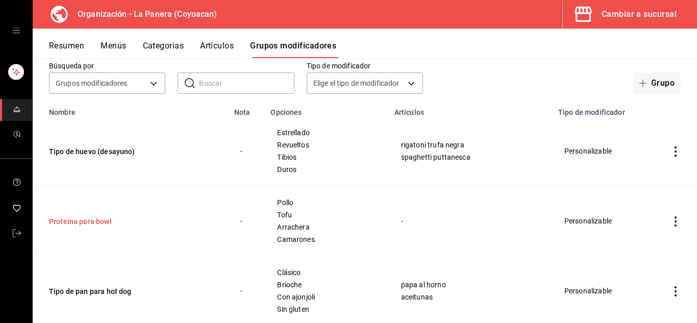
click at [96, 221] on button "Proteína para bowl" at bounding box center [110, 221] width 123 height 10
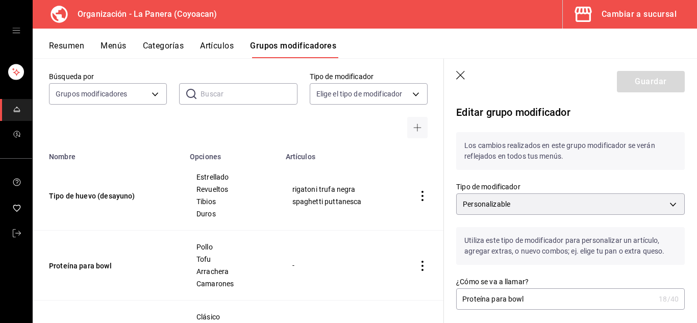
click at [539, 112] on p "Editar grupo modificador" at bounding box center [570, 112] width 229 height 15
click at [487, 106] on p "Editar grupo modificador" at bounding box center [570, 112] width 229 height 15
click at [601, 110] on p "Editar grupo modificador" at bounding box center [570, 112] width 229 height 15
click at [193, 138] on div "Búsqueda por Grupos modificadores GROUP ​ ​ Tipo de modificador Elige el tipo d…" at bounding box center [238, 105] width 411 height 66
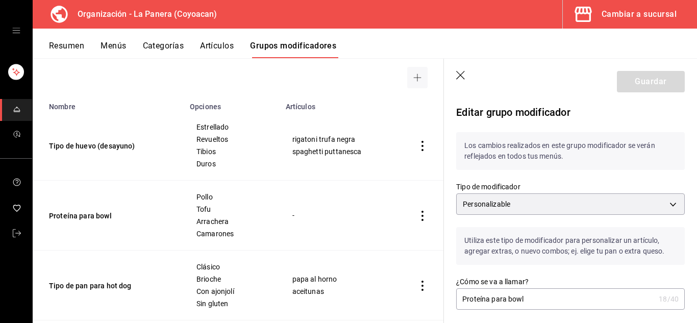
scroll to position [105, 0]
click at [227, 45] on button "Artículos" at bounding box center [217, 49] width 34 height 17
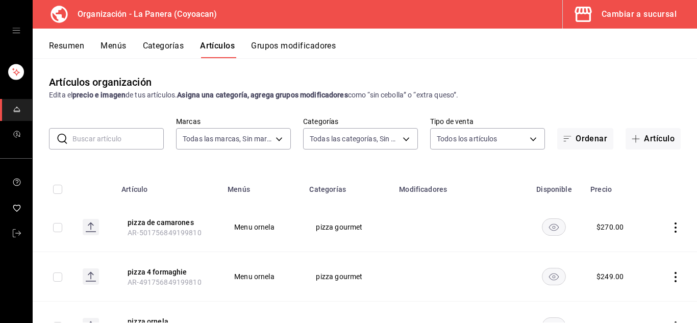
click at [115, 46] on button "Menús" at bounding box center [114, 49] width 26 height 17
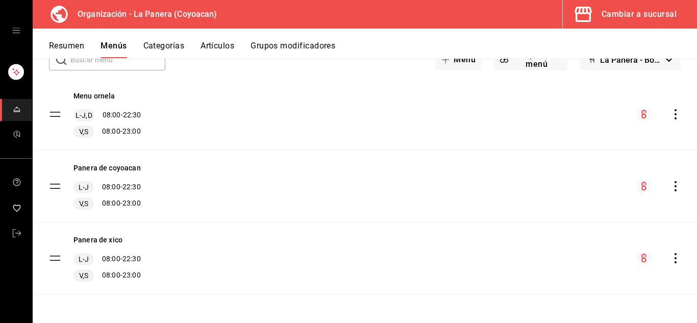
scroll to position [68, 0]
click at [671, 189] on icon "actions" at bounding box center [676, 186] width 10 height 10
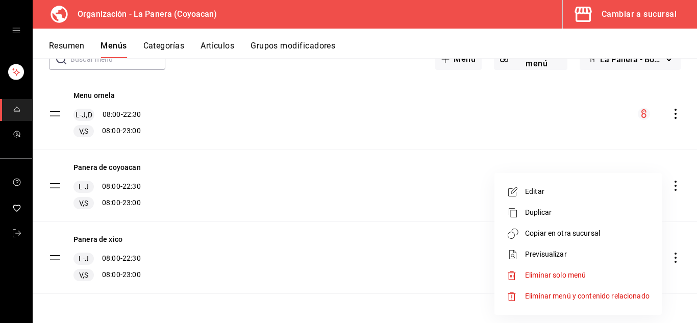
click at [533, 193] on span "Editar" at bounding box center [587, 191] width 125 height 11
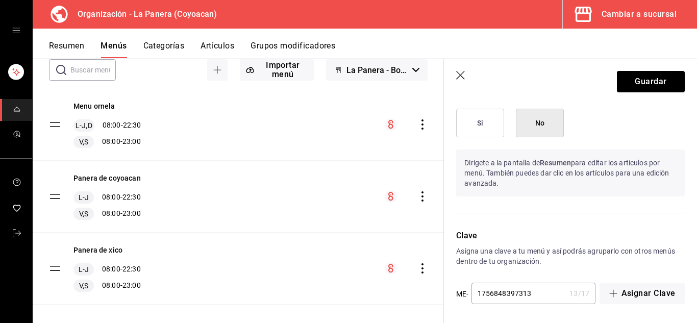
scroll to position [1084, 0]
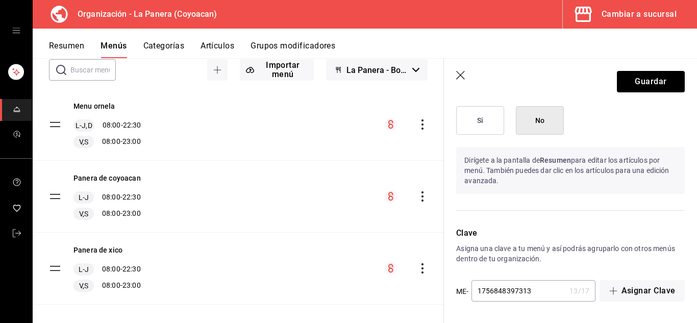
click at [10, 35] on div "mailbox folders" at bounding box center [16, 30] width 32 height 61
click at [12, 34] on icon "open drawer" at bounding box center [16, 31] width 8 height 8
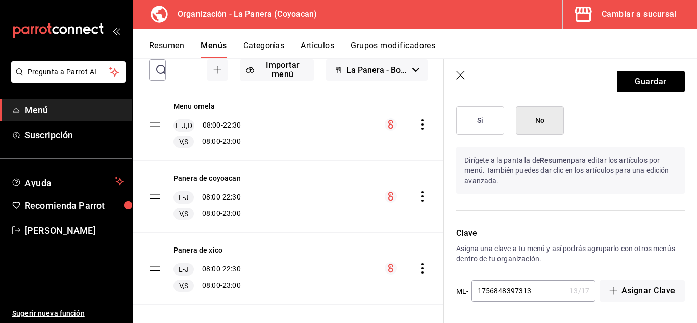
click at [161, 43] on button "Resumen" at bounding box center [166, 49] width 35 height 17
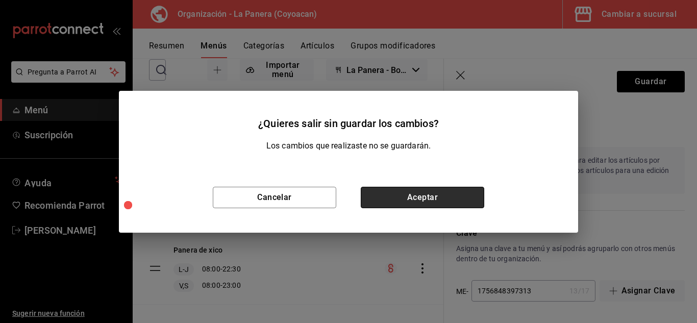
click at [408, 202] on button "Aceptar" at bounding box center [423, 197] width 124 height 21
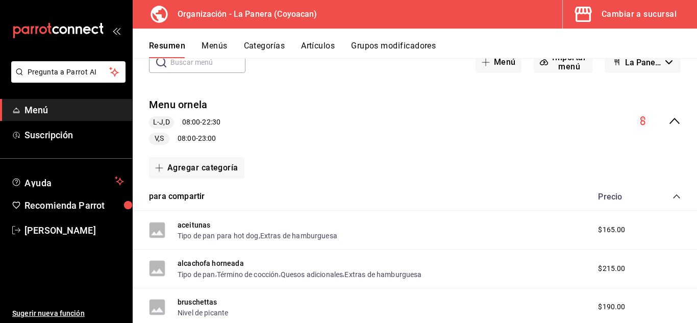
scroll to position [53, 0]
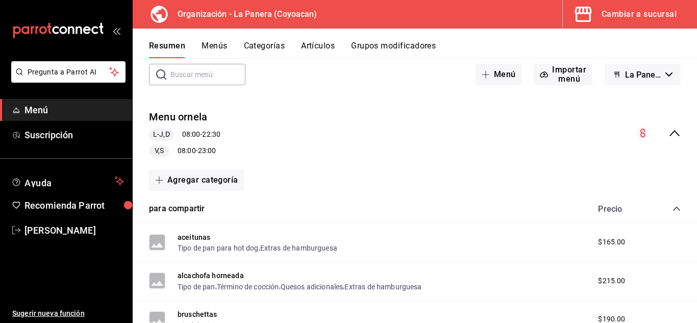
click at [238, 128] on div "Menu ornela L-J,D 08:00 - 22:30 V,S 08:00 - 23:00" at bounding box center [415, 134] width 565 height 64
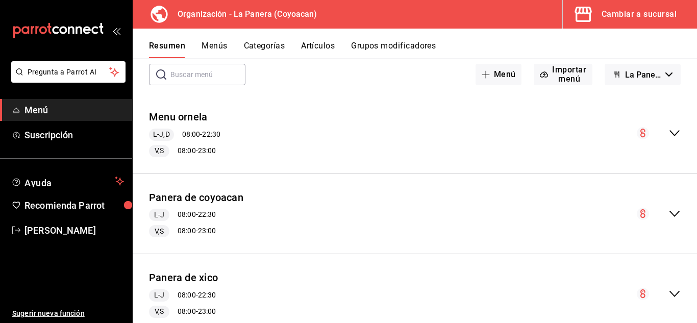
scroll to position [86, 0]
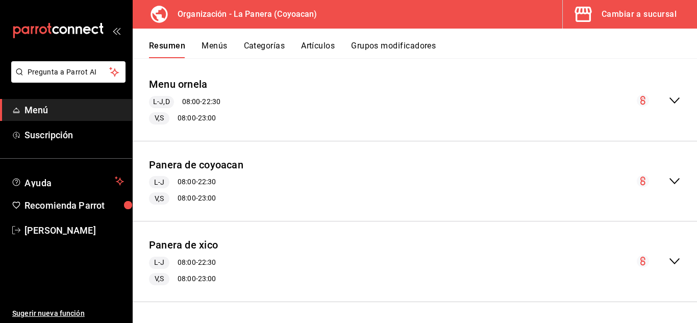
click at [529, 192] on div "Panera de coyoacan L-J 08:00 - 22:30 V,S 08:00 - 23:00" at bounding box center [415, 182] width 565 height 64
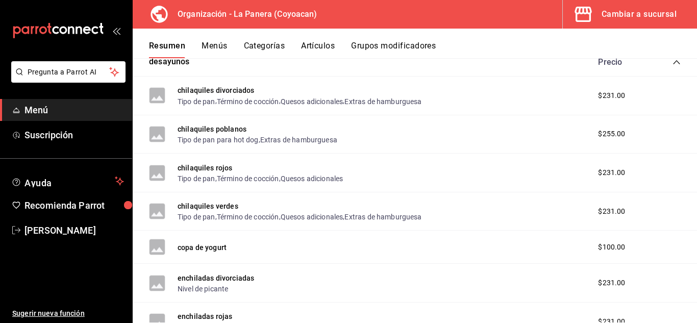
scroll to position [281, 0]
click at [228, 90] on button "chilaquiles divorciados" at bounding box center [216, 90] width 77 height 10
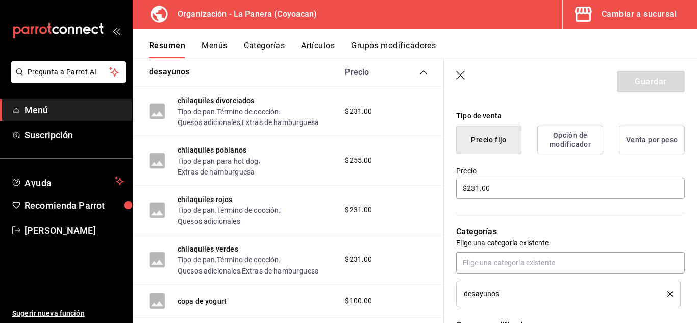
scroll to position [243, 0]
click at [560, 136] on button "Opción de modificador" at bounding box center [571, 139] width 66 height 29
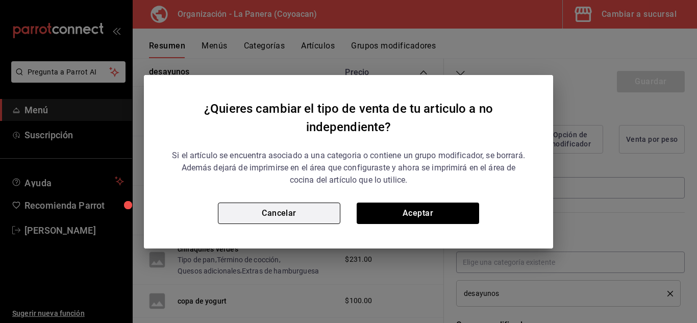
click at [290, 211] on button "Cancelar" at bounding box center [279, 213] width 123 height 21
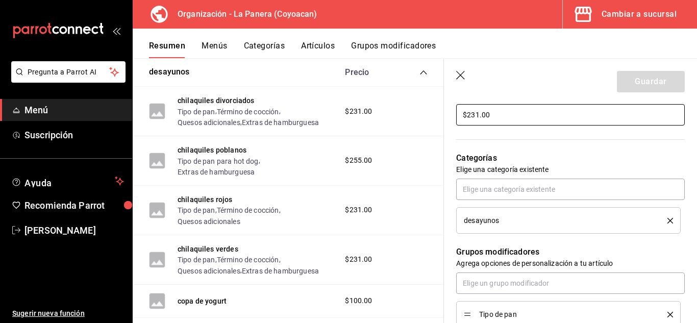
scroll to position [317, 0]
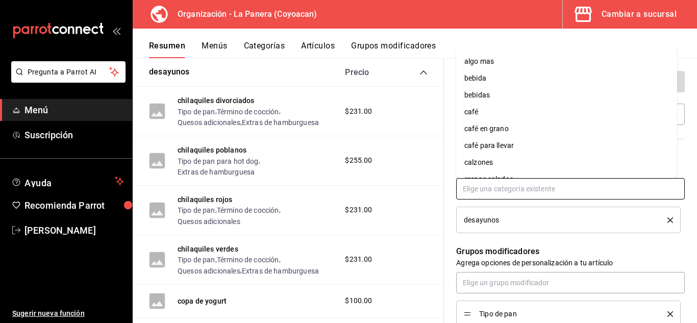
click at [506, 195] on input "text" at bounding box center [570, 188] width 229 height 21
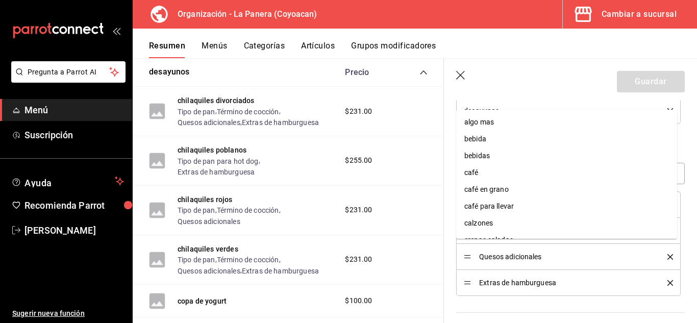
scroll to position [405, 0]
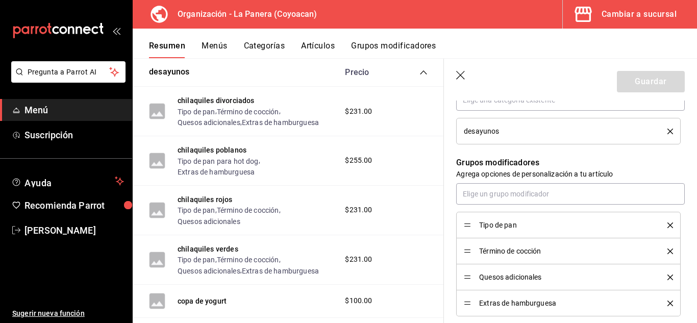
click at [449, 140] on div "Categorías Elige una categoría existente desayunos" at bounding box center [564, 91] width 241 height 107
click at [668, 228] on icon "delete" at bounding box center [671, 226] width 6 height 6
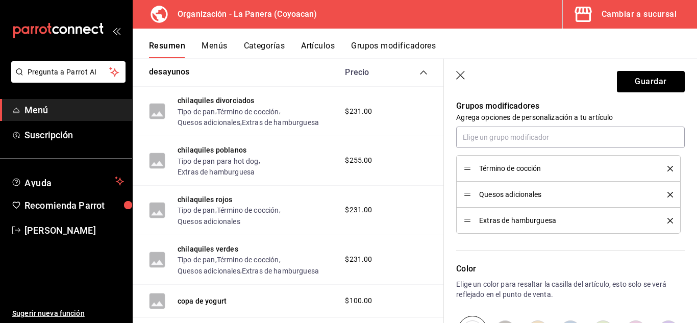
scroll to position [460, 0]
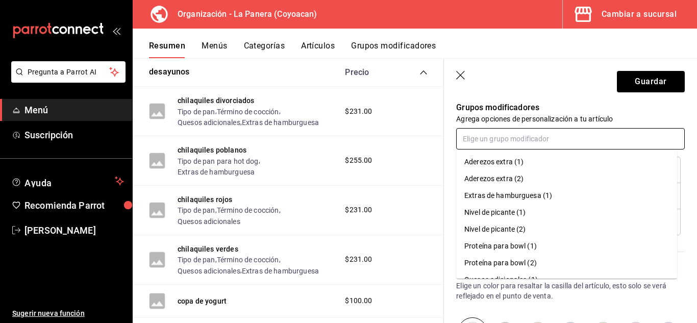
click at [503, 143] on input "text" at bounding box center [570, 138] width 229 height 21
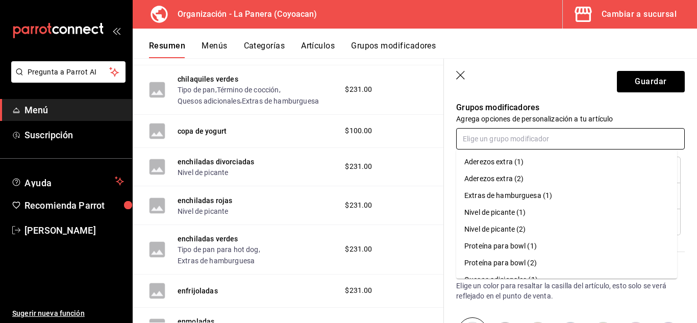
scroll to position [512, 0]
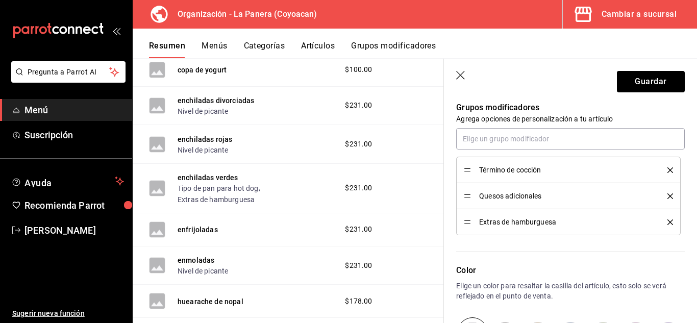
click at [451, 149] on div "Grupos modificadores Agrega opciones de personalización a tu artículo Término d…" at bounding box center [564, 162] width 241 height 146
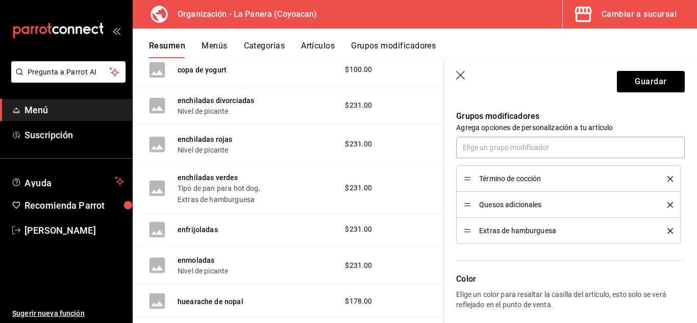
scroll to position [453, 0]
click at [491, 175] on span "Término de cocción" at bounding box center [565, 177] width 173 height 7
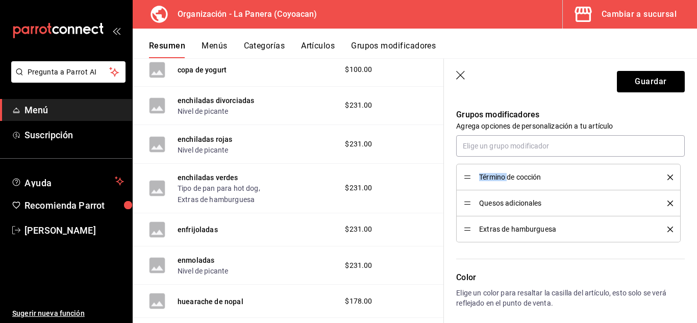
click at [491, 175] on span "Término de cocción" at bounding box center [565, 177] width 173 height 7
click at [626, 168] on li "Término de cocción" at bounding box center [568, 177] width 225 height 27
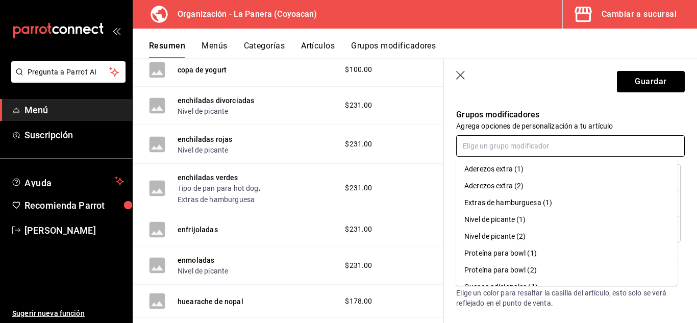
click at [540, 149] on input "text" at bounding box center [570, 145] width 229 height 21
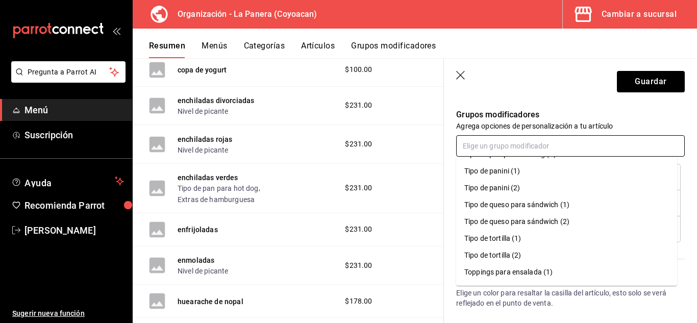
scroll to position [368, 0]
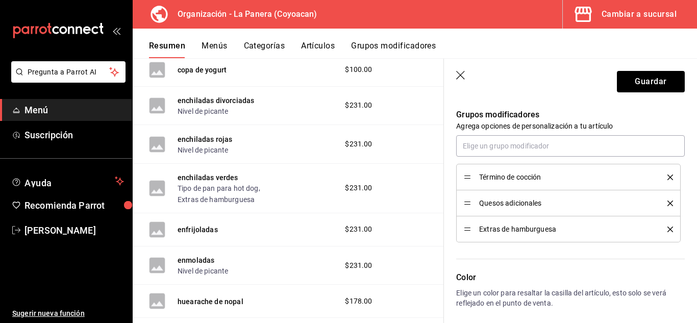
click at [450, 152] on div "Grupos modificadores Agrega opciones de personalización a tu artículo Término d…" at bounding box center [564, 169] width 241 height 146
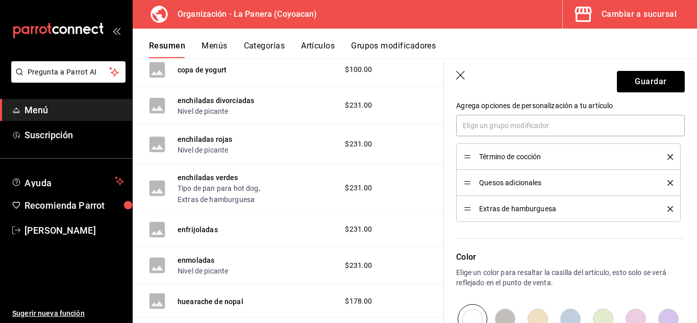
scroll to position [473, 0]
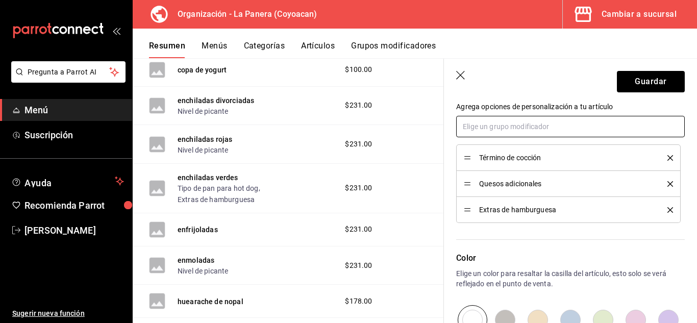
click at [491, 130] on input "text" at bounding box center [570, 126] width 229 height 21
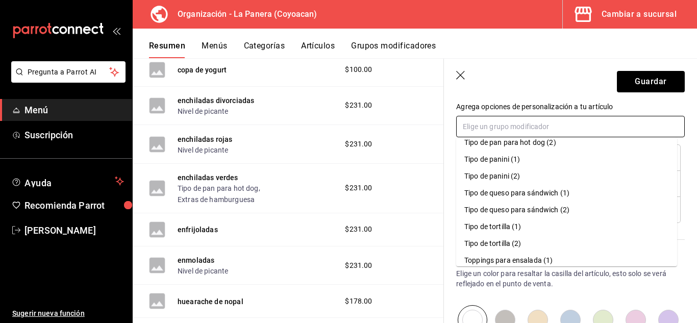
scroll to position [368, 0]
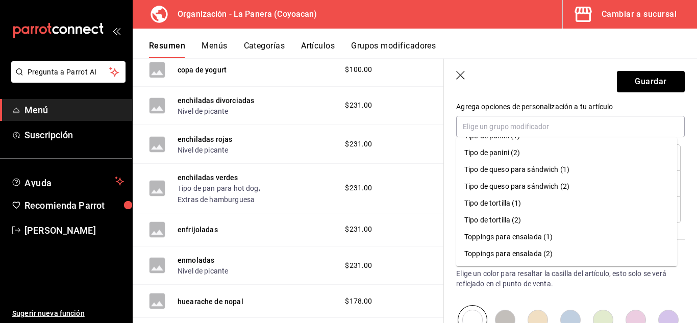
click at [453, 194] on div "Grupos modificadores Agrega opciones de personalización a tu artículo Término d…" at bounding box center [564, 150] width 241 height 146
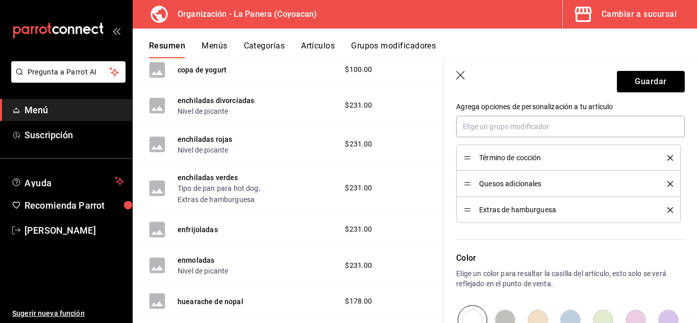
click at [377, 48] on button "Grupos modificadores" at bounding box center [393, 49] width 85 height 17
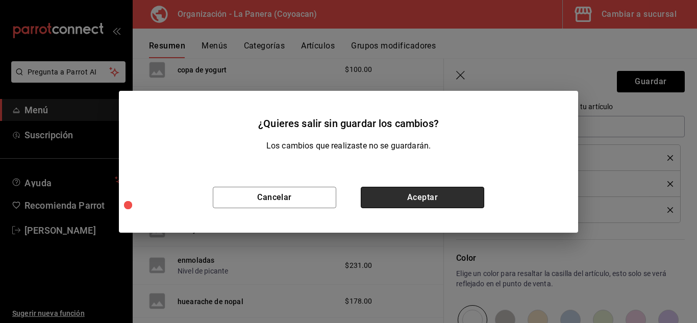
click at [432, 196] on button "Aceptar" at bounding box center [423, 197] width 124 height 21
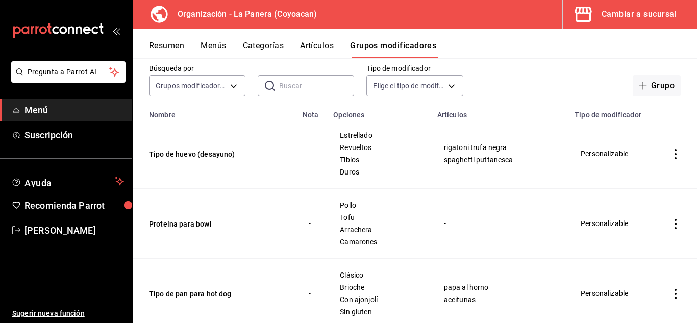
scroll to position [54, 0]
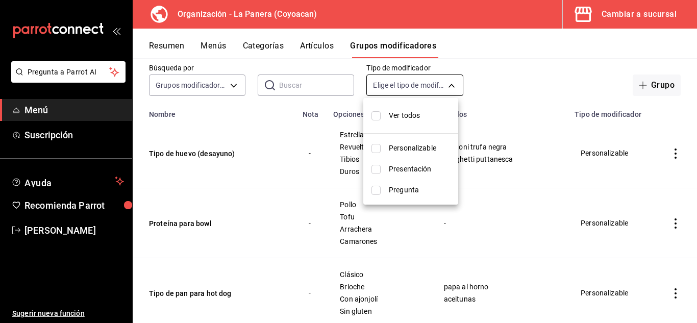
click at [445, 83] on body "Pregunta a Parrot AI Menú Suscripción Ayuda Recomienda Parrot Delia Hernandez S…" at bounding box center [348, 161] width 697 height 323
click at [517, 65] on div at bounding box center [348, 161] width 697 height 323
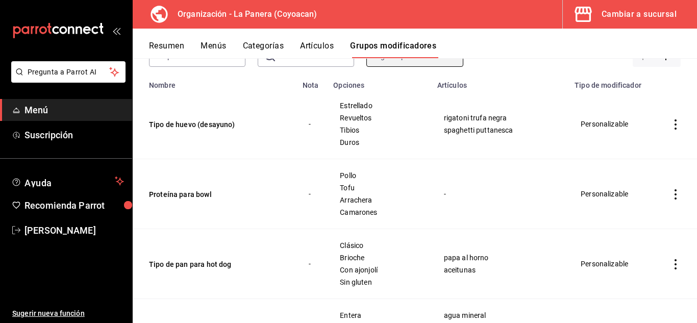
scroll to position [0, 0]
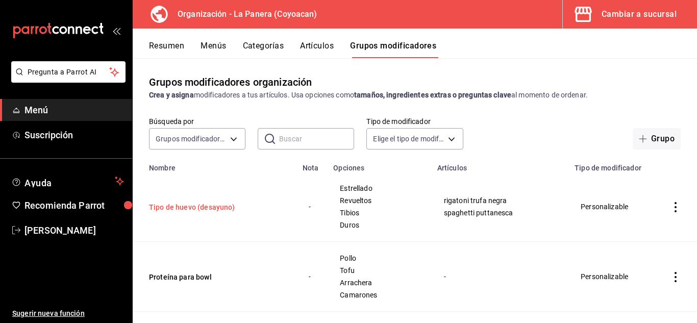
click at [186, 209] on button "Tipo de huevo (desayuno)" at bounding box center [210, 207] width 123 height 10
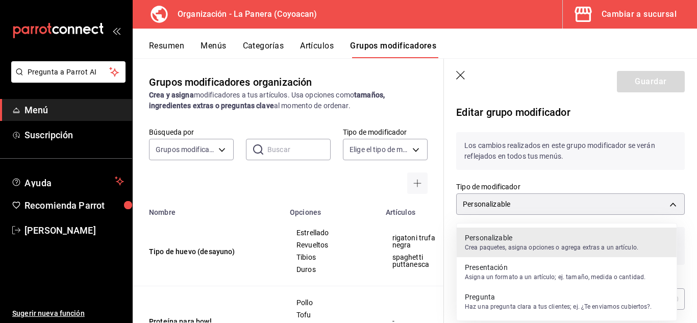
click at [511, 171] on div at bounding box center [348, 161] width 697 height 323
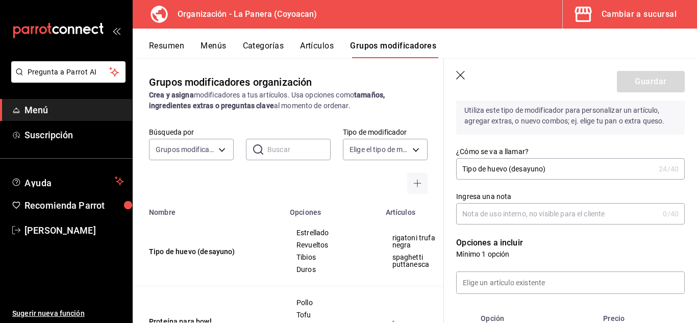
scroll to position [132, 0]
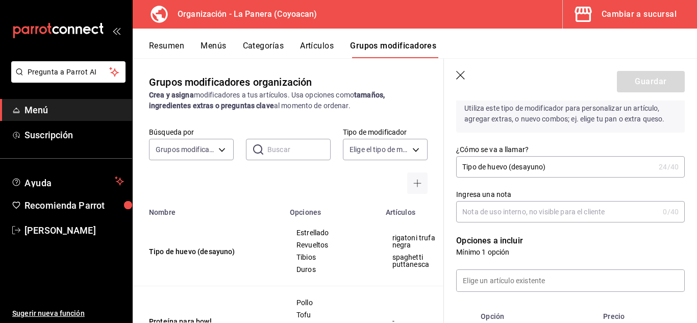
click at [550, 172] on input "Tipo de huevo (desayuno)" at bounding box center [555, 167] width 199 height 20
click at [498, 210] on input "Ingresa una nota" at bounding box center [557, 212] width 203 height 20
click at [557, 173] on input "Tipo de huevo (desayuno)" at bounding box center [555, 167] width 199 height 20
click at [549, 169] on input "Tipo de huevo (desayuno)" at bounding box center [555, 167] width 199 height 20
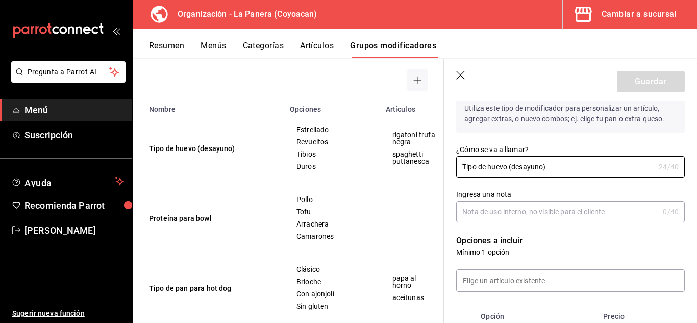
scroll to position [104, 0]
click at [393, 163] on span "spaghetti puttanesca" at bounding box center [414, 157] width 43 height 14
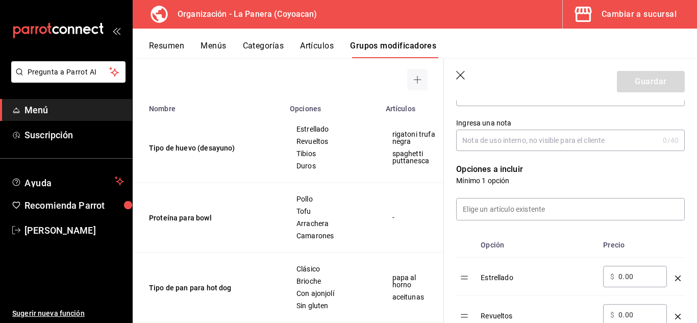
scroll to position [204, 0]
click at [511, 209] on input at bounding box center [571, 208] width 228 height 21
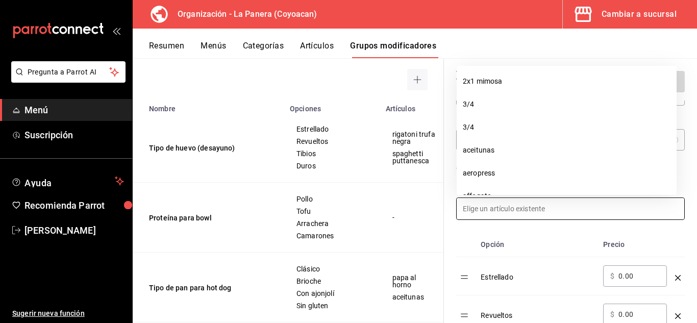
click at [511, 209] on input at bounding box center [571, 208] width 228 height 21
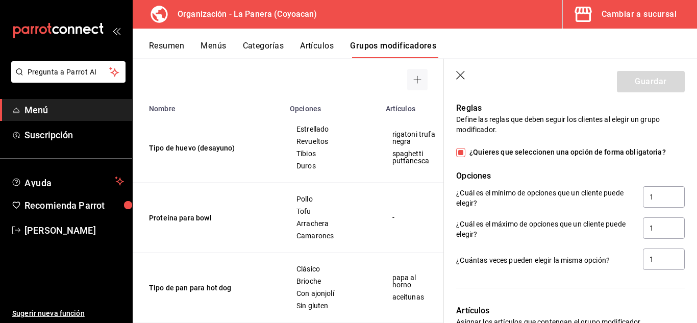
scroll to position [559, 0]
click at [462, 155] on input "¿Quieres que seleccionen una opción de forma obligatoria?" at bounding box center [460, 152] width 9 height 9
checkbox input "false"
type input "0"
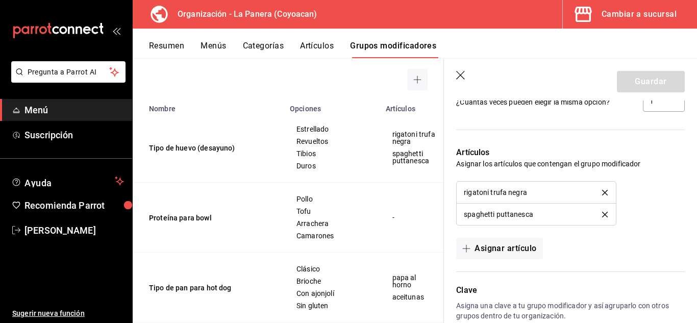
scroll to position [727, 0]
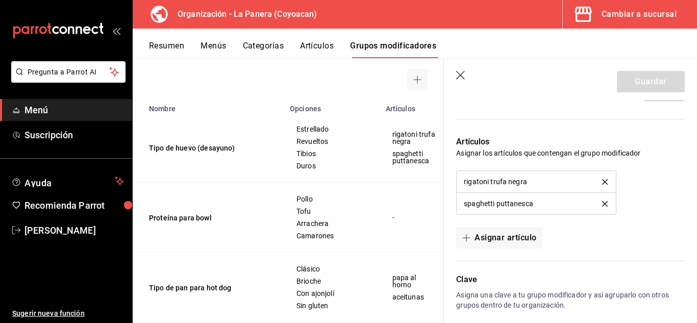
click at [597, 185] on div "rigatoni trufa negra" at bounding box center [536, 181] width 144 height 7
click at [602, 184] on icon "delete" at bounding box center [605, 182] width 6 height 6
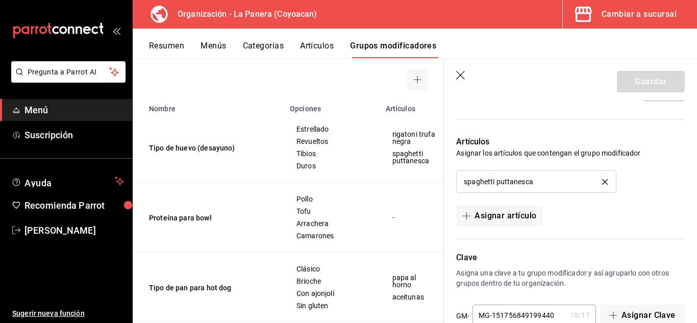
click at [602, 183] on icon "delete" at bounding box center [605, 182] width 6 height 6
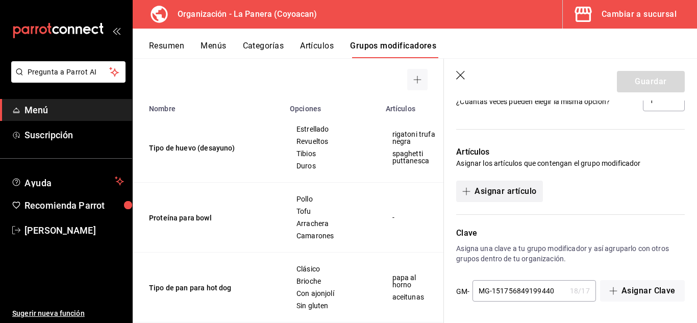
click at [476, 191] on button "Asignar artículo" at bounding box center [499, 191] width 86 height 21
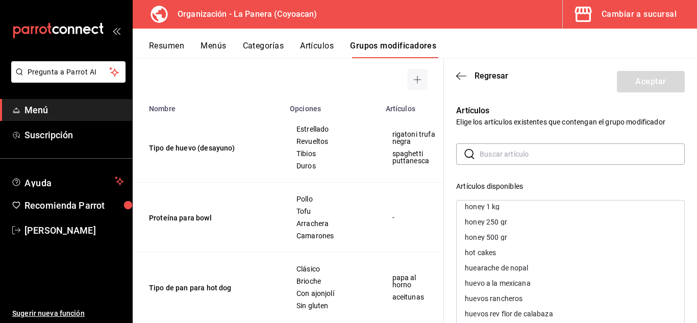
scroll to position [1319, 0]
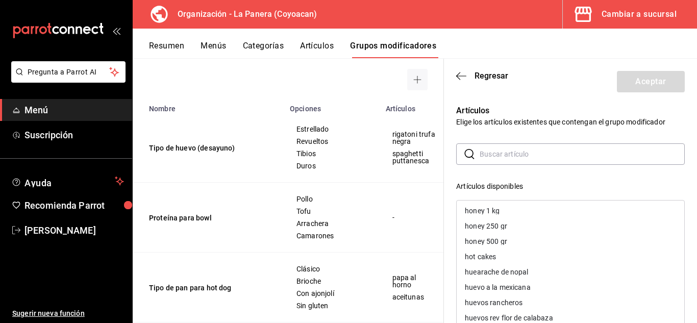
click at [495, 161] on input "text" at bounding box center [582, 154] width 205 height 20
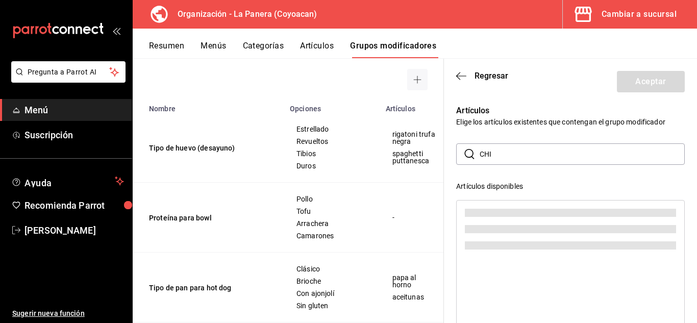
scroll to position [0, 0]
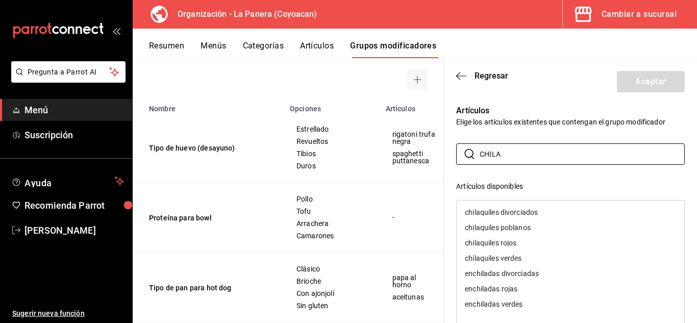
click at [495, 214] on div "chilaquiles divorciados" at bounding box center [501, 212] width 73 height 7
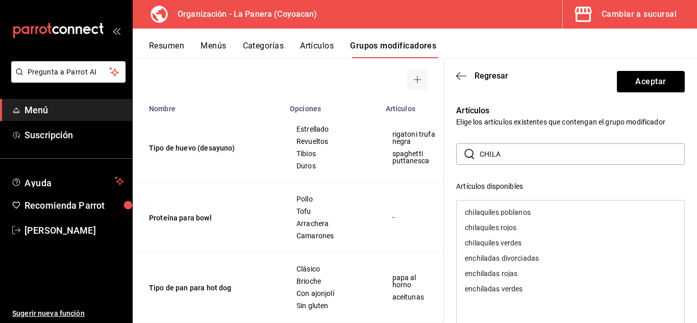
click at [505, 210] on div "chilaquiles poblanos" at bounding box center [498, 212] width 66 height 7
click at [503, 209] on div "chilaquiles rojos" at bounding box center [491, 212] width 52 height 7
click at [501, 216] on div "chilaquiles verdes" at bounding box center [571, 212] width 228 height 15
click at [501, 216] on div "enchiladas divorciadas" at bounding box center [571, 212] width 228 height 15
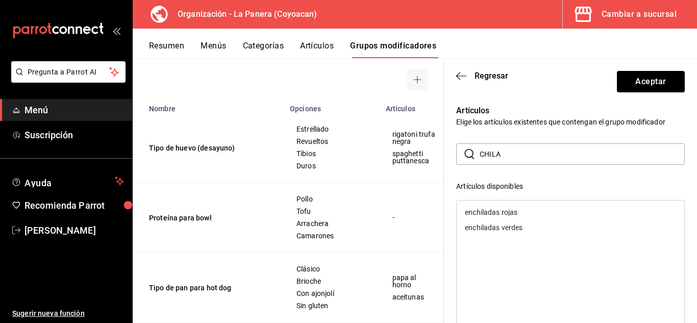
click at [499, 207] on div "enchiladas rojas" at bounding box center [571, 212] width 228 height 15
click at [493, 214] on div "enchiladas verdes" at bounding box center [494, 212] width 58 height 7
click at [447, 182] on div "Artículos Elige los artículos existentes que contengan el grupo modificador ​ C…" at bounding box center [564, 300] width 241 height 416
click at [483, 223] on div at bounding box center [570, 269] width 229 height 138
click at [507, 153] on input "CHILA" at bounding box center [582, 154] width 205 height 20
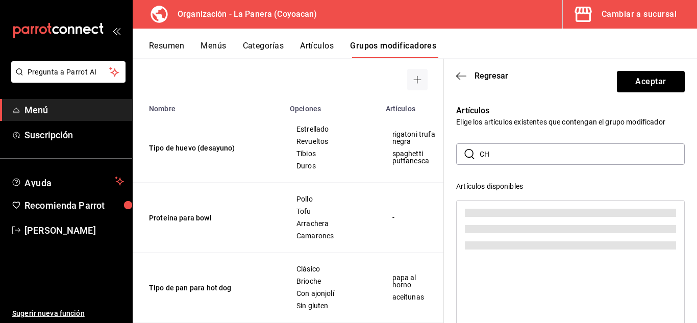
type input "C"
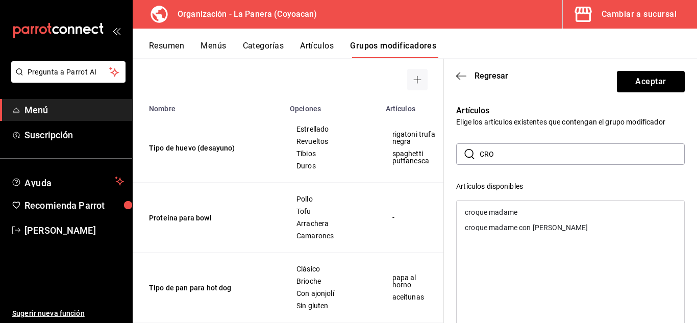
click at [487, 214] on div "croque madame" at bounding box center [491, 212] width 53 height 7
click at [489, 213] on div "croque madame con [PERSON_NAME]" at bounding box center [526, 212] width 123 height 7
click at [523, 155] on input "CRO" at bounding box center [582, 154] width 205 height 20
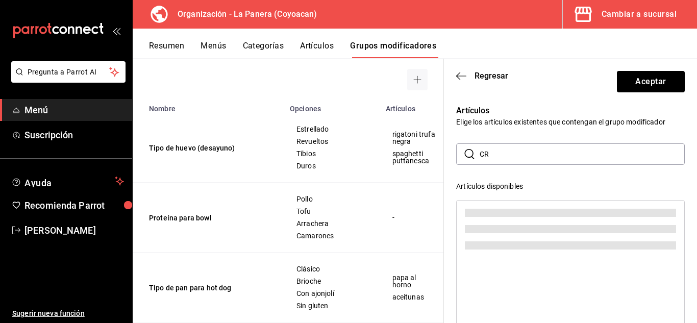
type input "C"
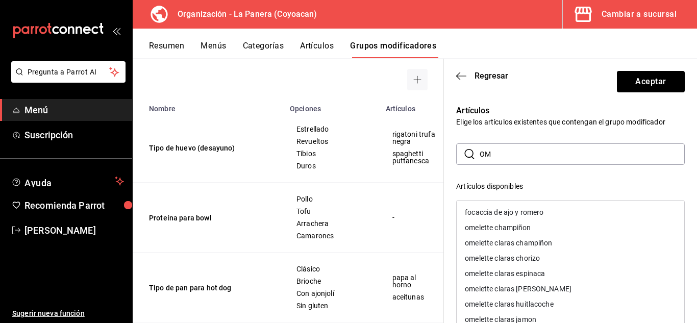
type input "O"
click at [500, 215] on div "huevo a la mexicana" at bounding box center [498, 212] width 66 height 7
click at [495, 218] on div "huevos rancheros" at bounding box center [571, 212] width 228 height 15
click at [495, 218] on div "huevos rev flor de calabaza" at bounding box center [571, 212] width 228 height 15
click at [495, 218] on div "huevos revueltos champiñon" at bounding box center [571, 212] width 228 height 15
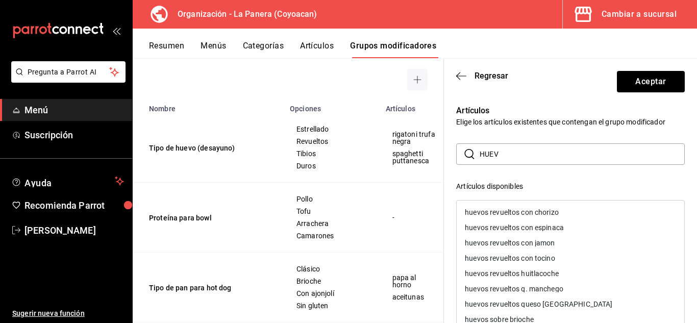
click at [495, 218] on div "huevos revueltos con chorizo" at bounding box center [571, 212] width 228 height 15
click at [495, 218] on div "huevos revueltos con espinaca" at bounding box center [571, 212] width 228 height 15
click at [495, 220] on div "huevos revueltos con jamon" at bounding box center [571, 227] width 228 height 15
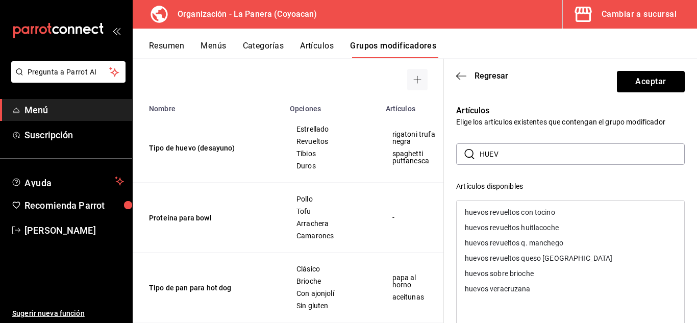
click at [495, 218] on div "huevos revueltos con tocino" at bounding box center [571, 212] width 228 height 15
click at [495, 218] on div "huevos revueltos huitlacoche" at bounding box center [571, 212] width 228 height 15
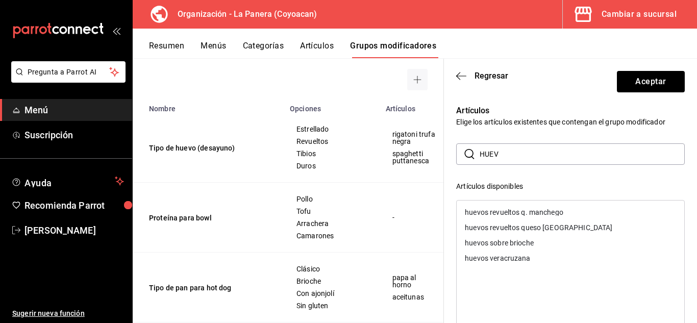
click at [495, 218] on div "huevos revueltos q. manchego" at bounding box center [571, 212] width 228 height 15
click at [495, 220] on div "huevos revueltos queso [GEOGRAPHIC_DATA]" at bounding box center [571, 227] width 228 height 15
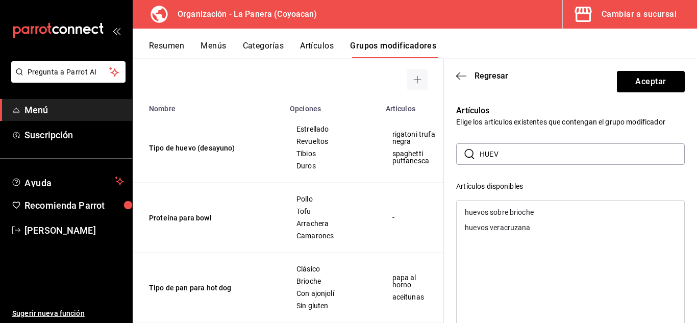
click at [495, 218] on div "huevos sobre brioche" at bounding box center [571, 212] width 228 height 15
click at [495, 218] on div "huevos veracruzana" at bounding box center [571, 212] width 228 height 15
click at [506, 157] on input "HUEV" at bounding box center [582, 154] width 205 height 20
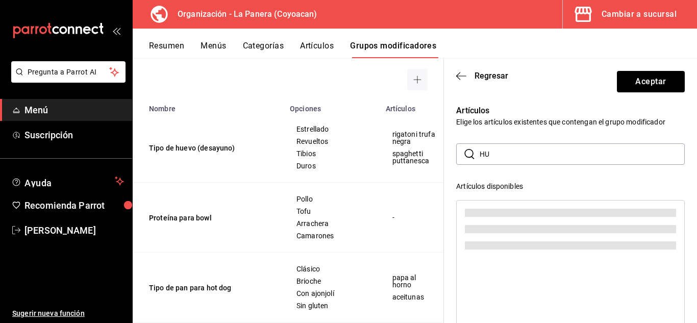
type input "H"
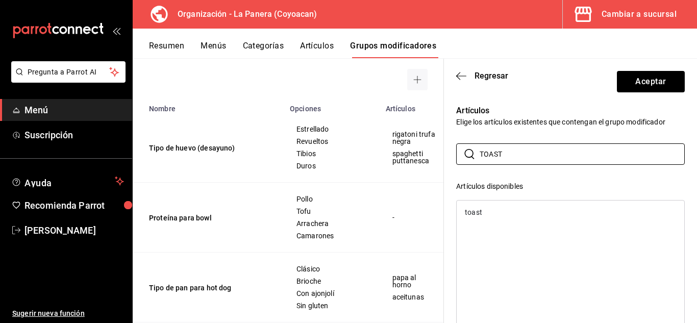
type input "TOAST"
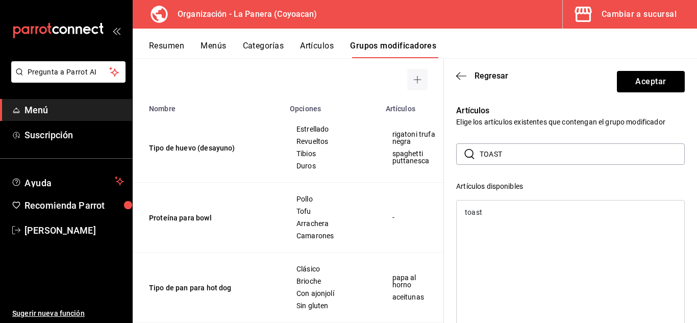
click at [488, 214] on div "toast" at bounding box center [571, 212] width 228 height 15
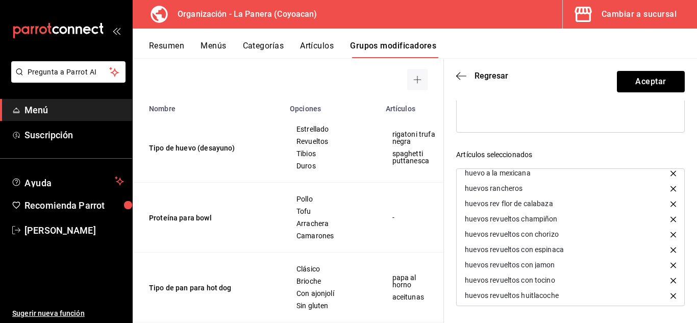
scroll to position [224, 0]
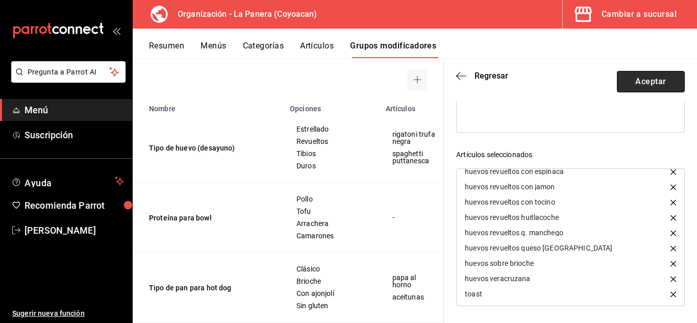
click at [642, 75] on button "Aceptar" at bounding box center [651, 81] width 68 height 21
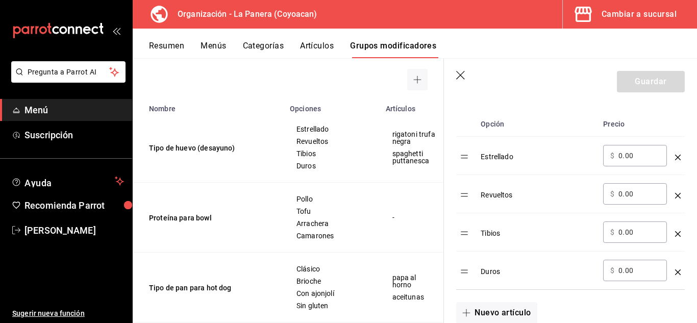
scroll to position [326, 0]
click at [675, 235] on icon "optionsTable" at bounding box center [678, 233] width 6 height 6
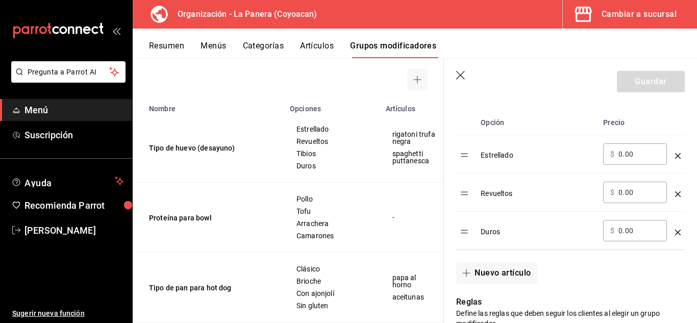
click at [675, 233] on icon "optionsTable" at bounding box center [678, 233] width 6 height 6
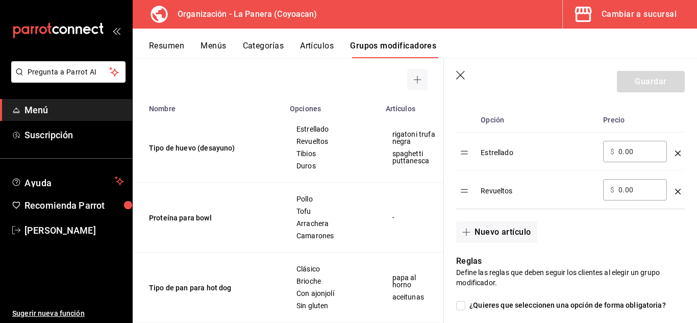
scroll to position [329, 0]
click at [463, 235] on icon "button" at bounding box center [467, 232] width 8 height 8
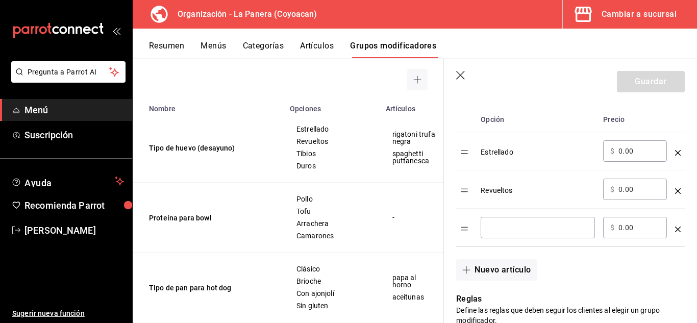
click at [508, 228] on input "optionsTable" at bounding box center [538, 228] width 100 height 10
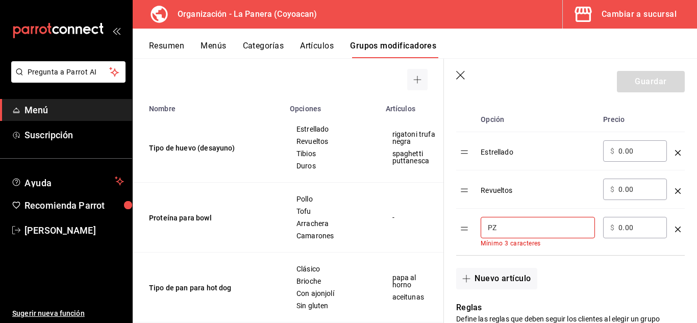
type input "P"
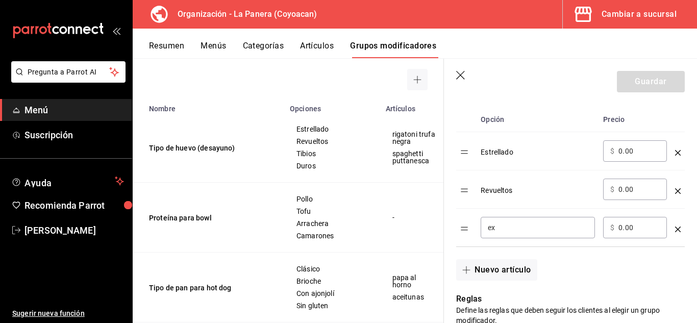
type input "e"
type input "pz huevo extra"
click at [655, 232] on div "​ $ 0.00 ​" at bounding box center [635, 227] width 64 height 21
click at [652, 229] on input "0.00" at bounding box center [639, 228] width 41 height 10
click at [646, 224] on input "0.00" at bounding box center [639, 228] width 41 height 10
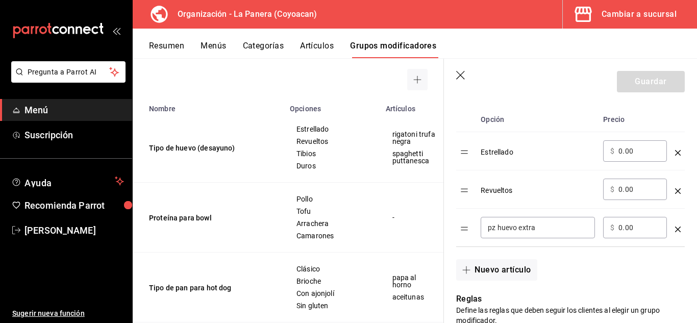
type input "0.00"
type input "20.00"
click at [573, 270] on div "Nuevo artículo" at bounding box center [564, 264] width 241 height 34
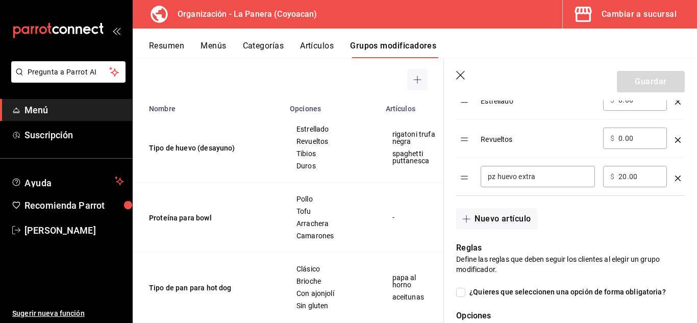
scroll to position [381, 0]
click at [573, 207] on div "Nuevo artículo" at bounding box center [564, 213] width 241 height 34
click at [575, 155] on td "Revueltos" at bounding box center [538, 138] width 123 height 38
click at [579, 130] on div "Revueltos" at bounding box center [538, 135] width 114 height 17
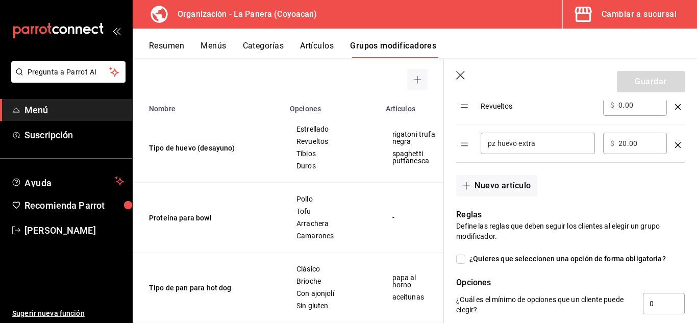
scroll to position [408, 0]
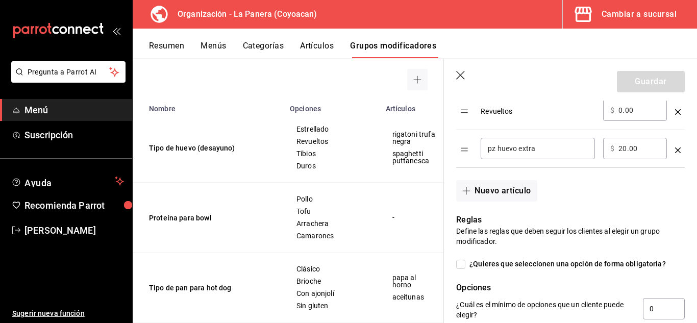
click at [585, 189] on div "Nuevo artículo" at bounding box center [564, 185] width 241 height 34
click at [639, 86] on div "Guardar" at bounding box center [651, 81] width 68 height 21
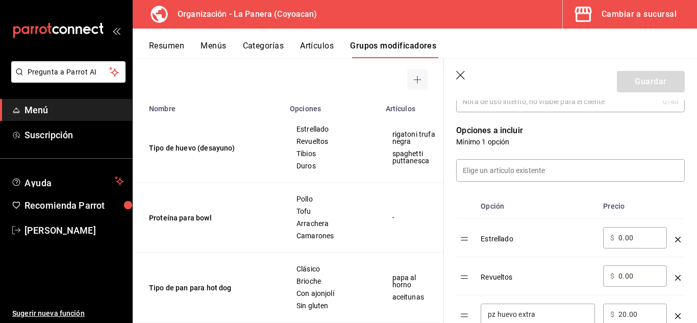
scroll to position [236, 0]
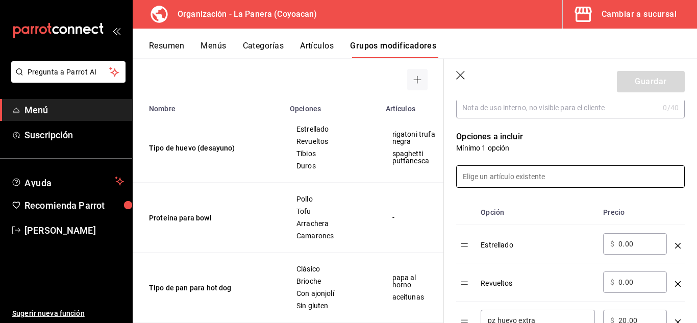
click at [527, 180] on input at bounding box center [571, 176] width 228 height 21
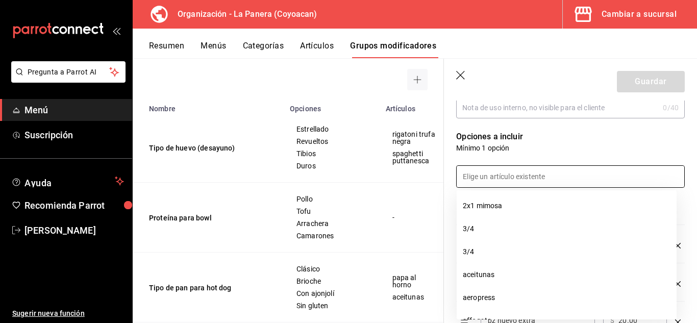
click at [569, 134] on p "Opciones a incluir" at bounding box center [570, 137] width 229 height 12
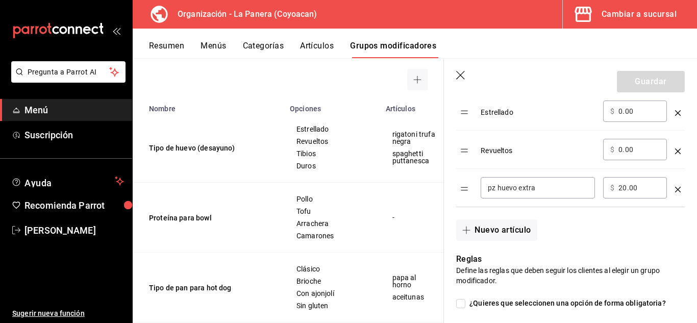
scroll to position [370, 0]
click at [549, 185] on input "pz huevo extra" at bounding box center [538, 187] width 100 height 10
type input "p"
type input "pz huevo"
click at [555, 207] on div "Nuevo artículo" at bounding box center [564, 223] width 241 height 34
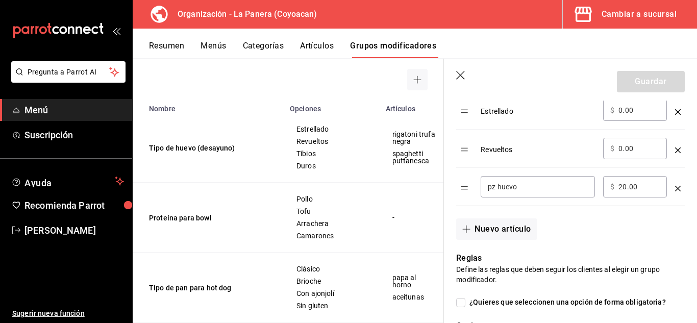
click at [643, 77] on div "Guardar" at bounding box center [651, 81] width 68 height 21
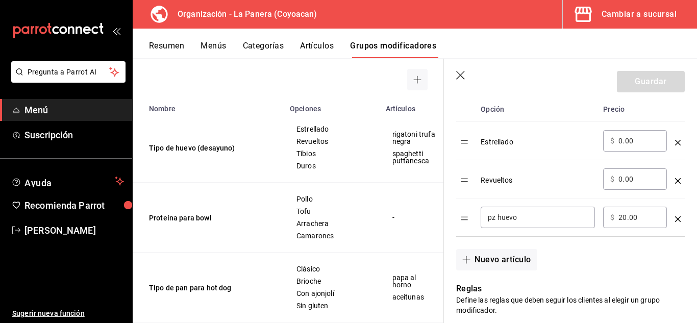
scroll to position [338, 0]
click at [675, 219] on icon "optionsTable" at bounding box center [678, 220] width 6 height 6
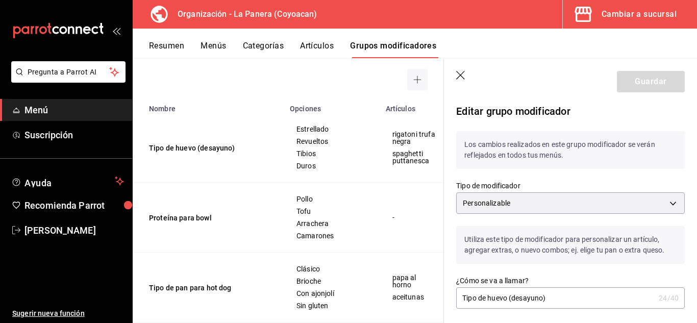
scroll to position [0, 0]
click at [482, 163] on p "Los cambios realizados en este grupo modificador se verán reflejados en todos t…" at bounding box center [570, 151] width 229 height 38
click at [653, 86] on div "Guardar" at bounding box center [651, 81] width 68 height 21
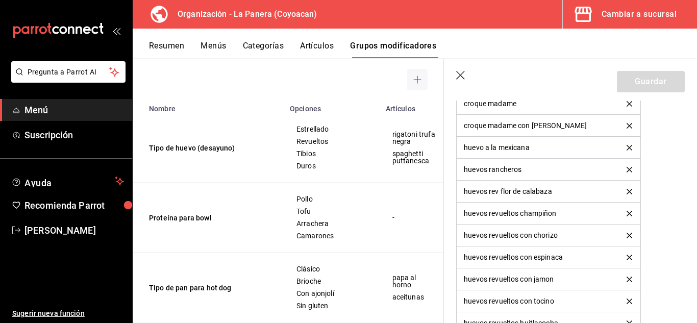
scroll to position [883, 0]
click at [305, 200] on span "Pollo" at bounding box center [332, 199] width 70 height 7
click at [374, 51] on button "Grupos modificadores" at bounding box center [393, 49] width 86 height 17
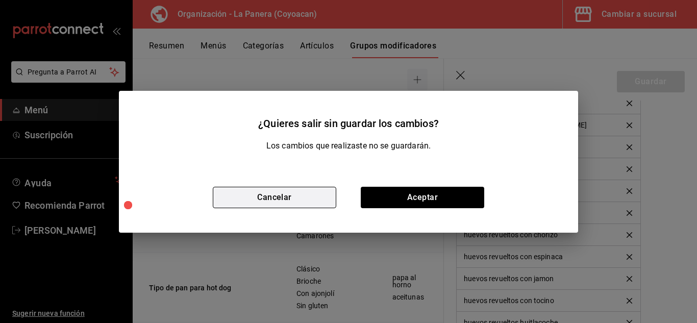
click at [288, 205] on button "Cancelar" at bounding box center [275, 197] width 124 height 21
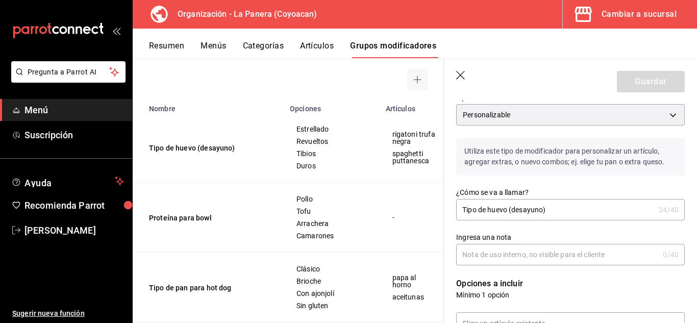
scroll to position [0, 0]
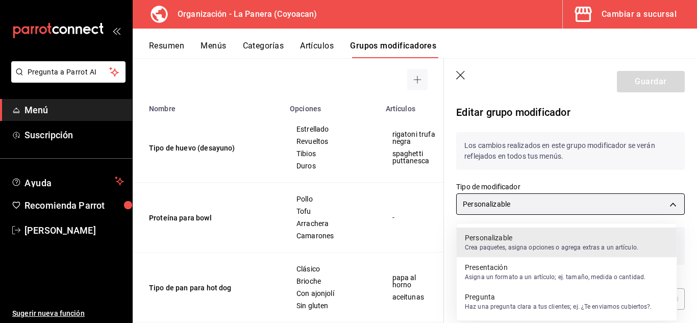
click at [499, 206] on body "Pregunta a Parrot AI Menú Suscripción Ayuda Recomienda Parrot Delia Hernandez S…" at bounding box center [348, 161] width 697 height 323
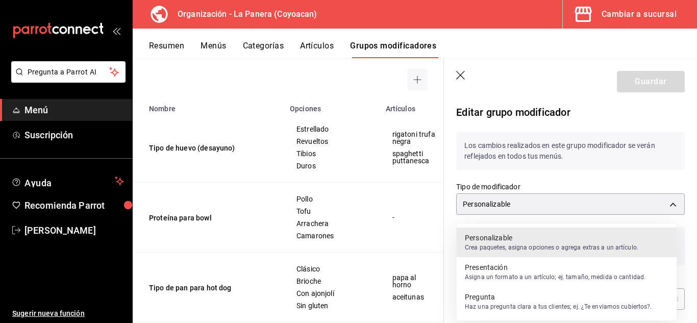
click at [472, 241] on p "Personalizable" at bounding box center [552, 238] width 174 height 10
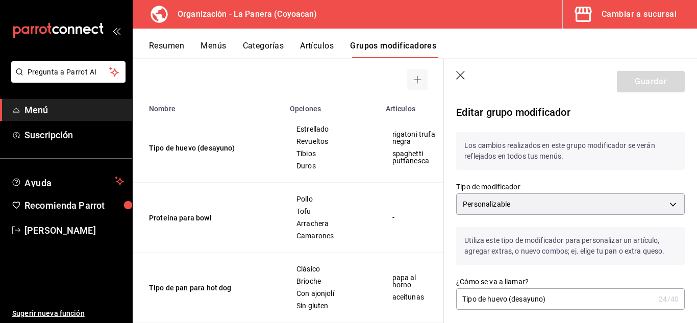
click at [640, 82] on div "Guardar" at bounding box center [651, 81] width 68 height 21
click at [572, 143] on p "Los cambios realizados en este grupo modificador se verán reflejados en todos t…" at bounding box center [570, 151] width 229 height 38
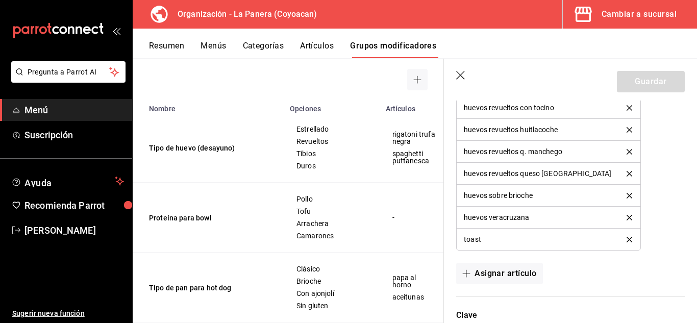
scroll to position [1159, 0]
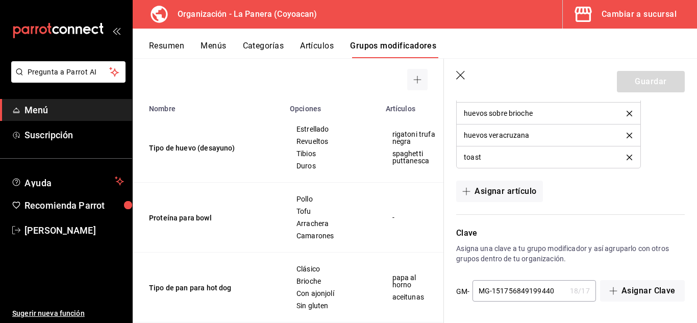
click at [632, 253] on p "Asigna una clave a tu grupo modificador y así agruparlo con otros grupos dentro…" at bounding box center [570, 254] width 229 height 20
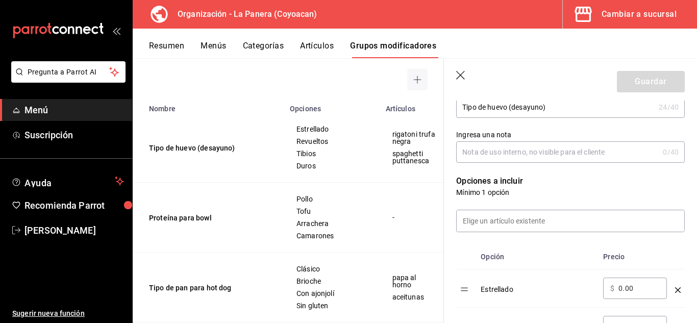
scroll to position [0, 0]
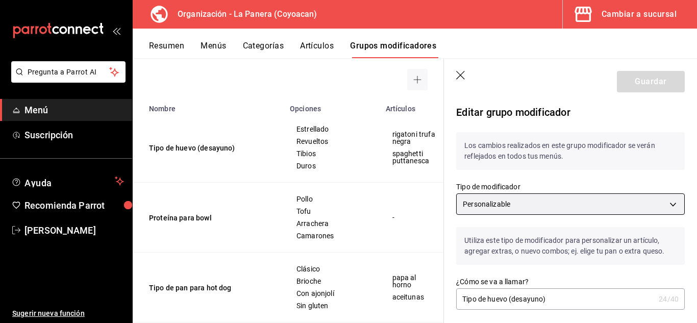
click at [557, 200] on body "Pregunta a Parrot AI Menú Suscripción Ayuda Recomienda Parrot Delia Hernandez S…" at bounding box center [348, 161] width 697 height 323
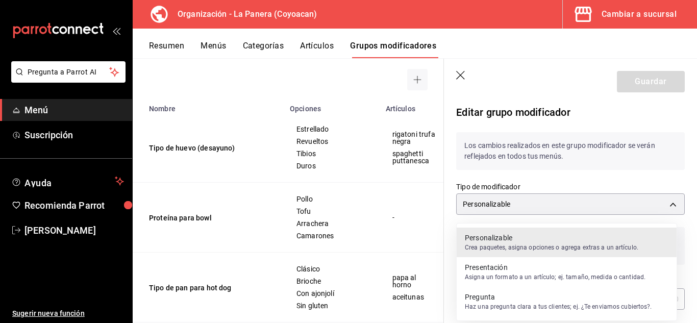
click at [579, 243] on p "Crea paquetes, asigna opciones o agrega extras a un artículo." at bounding box center [552, 247] width 174 height 9
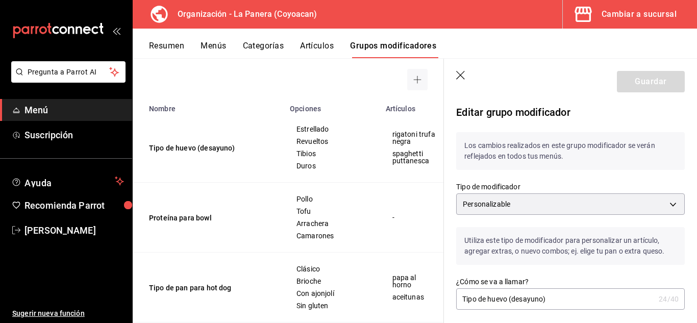
click at [655, 73] on div "Guardar" at bounding box center [651, 81] width 68 height 21
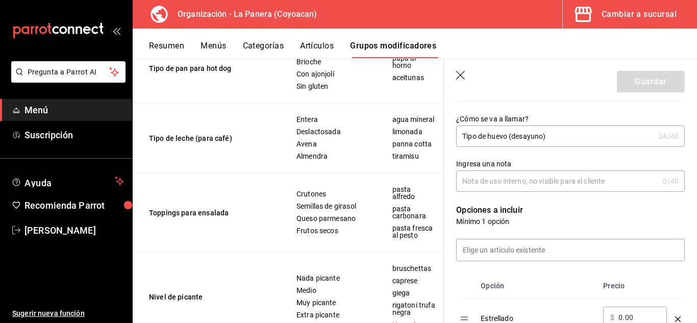
scroll to position [324, 0]
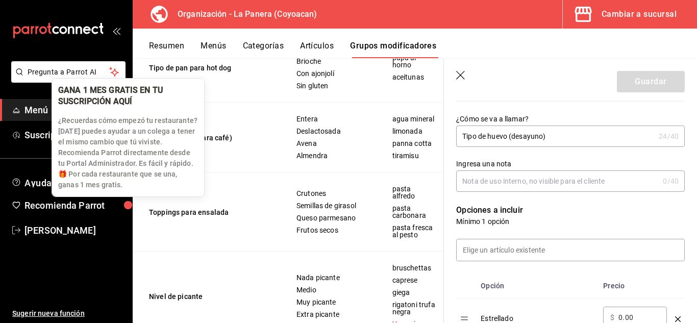
click at [129, 208] on div "button" at bounding box center [128, 205] width 12 height 12
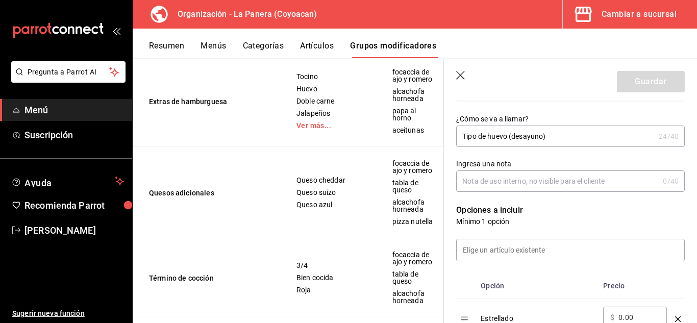
scroll to position [1159, 0]
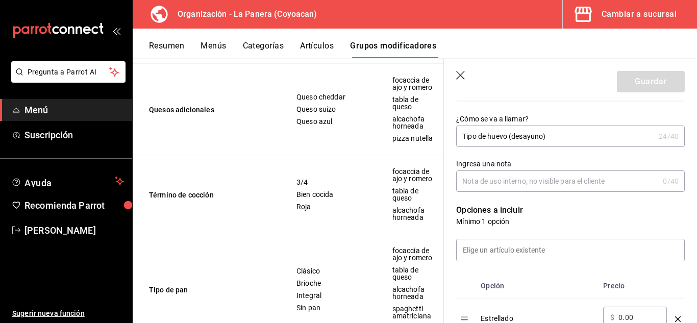
click at [317, 46] on button "Artículos" at bounding box center [317, 49] width 34 height 17
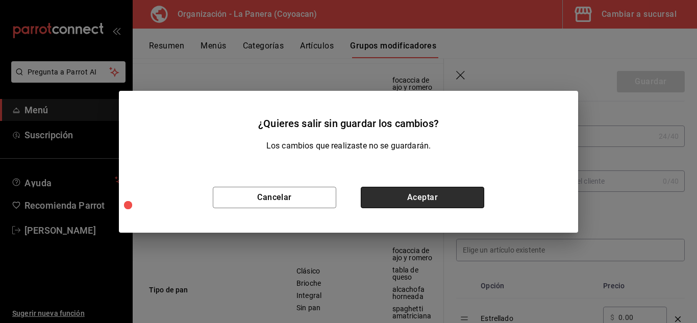
click at [408, 197] on button "Aceptar" at bounding box center [423, 197] width 124 height 21
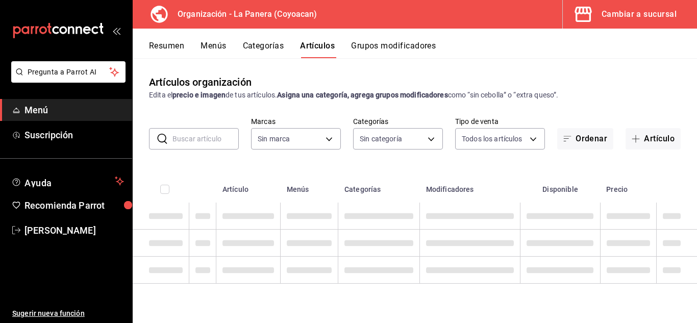
type input "145f59b4-e6d4-4854-9da5-6e0c52db7bfd"
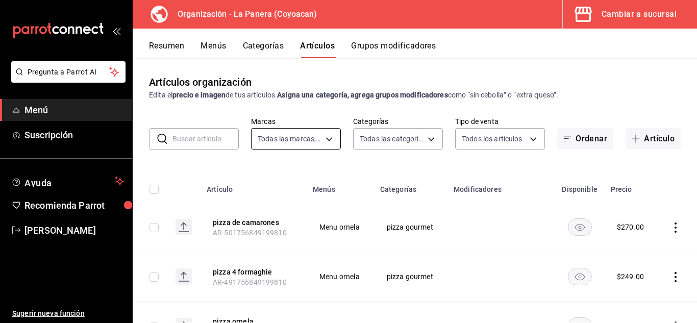
type input "16f81f53-c1b4-497c-af9c-c1f489fce3ec,42baf4ea-c572-40f9-92c5-07d7dd2f6449,36fdd…"
click at [262, 46] on button "Categorías" at bounding box center [263, 49] width 41 height 17
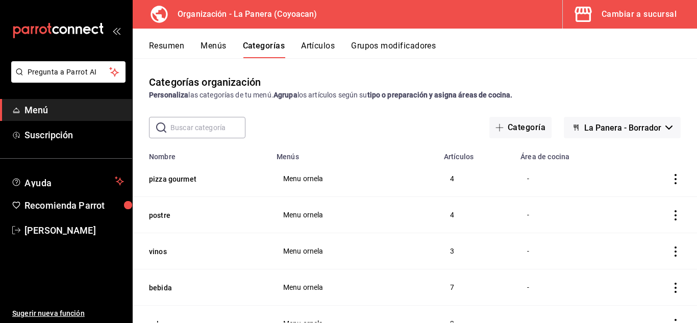
click at [327, 41] on button "Artículos" at bounding box center [318, 49] width 34 height 17
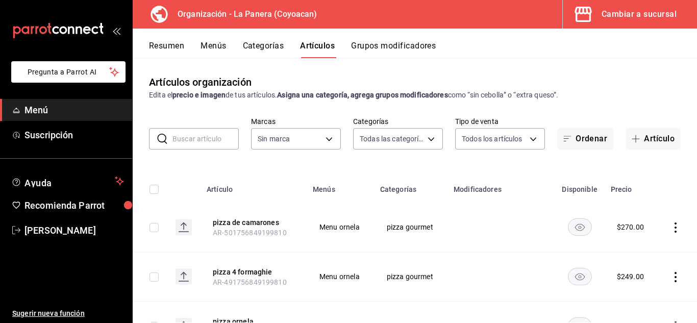
type input "16f81f53-c1b4-497c-af9c-c1f489fce3ec,42baf4ea-c572-40f9-92c5-07d7dd2f6449,36fdd…"
type input "145f59b4-e6d4-4854-9da5-6e0c52db7bfd"
click at [39, 132] on span "Suscripción" at bounding box center [75, 135] width 100 height 14
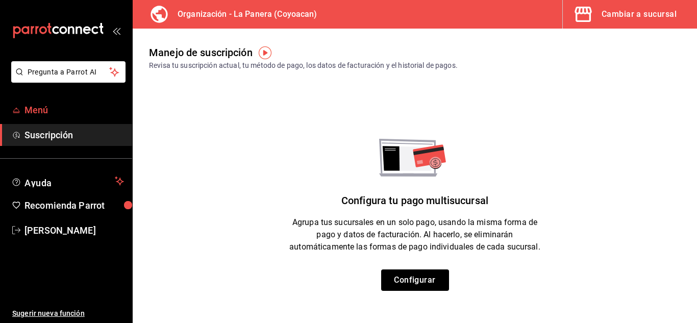
click at [57, 106] on span "Menú" at bounding box center [75, 110] width 100 height 14
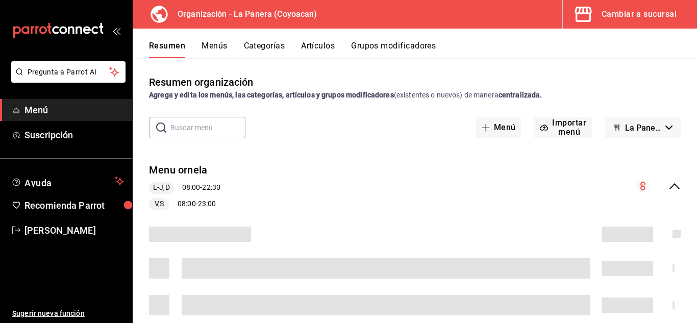
click at [212, 44] on button "Menús" at bounding box center [215, 49] width 26 height 17
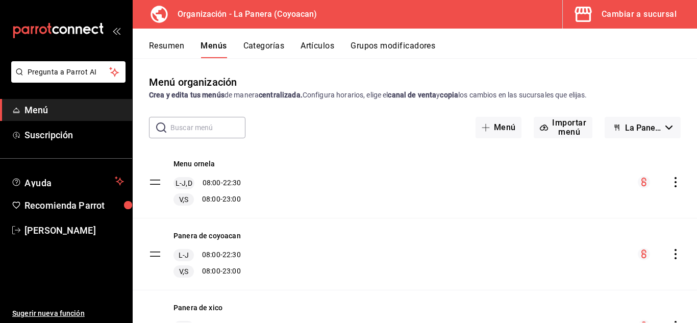
click at [628, 23] on button "Cambiar a sucursal" at bounding box center [626, 14] width 126 height 29
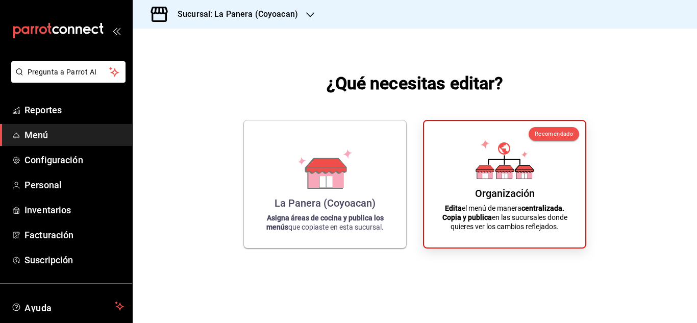
click at [486, 189] on div "Organización" at bounding box center [505, 193] width 60 height 12
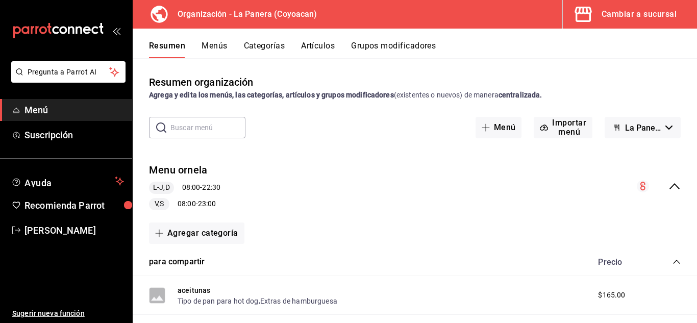
click at [624, 18] on div "Cambiar a sucursal" at bounding box center [639, 14] width 75 height 14
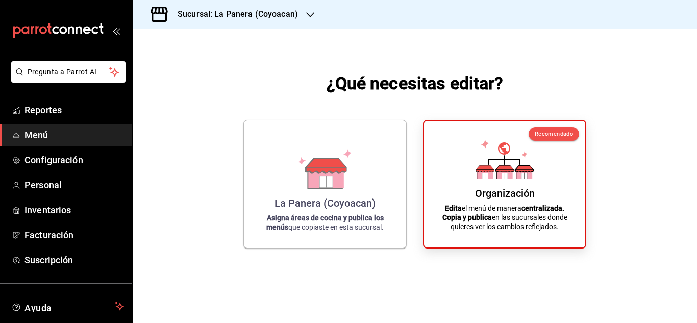
click at [311, 185] on icon at bounding box center [325, 177] width 35 height 22
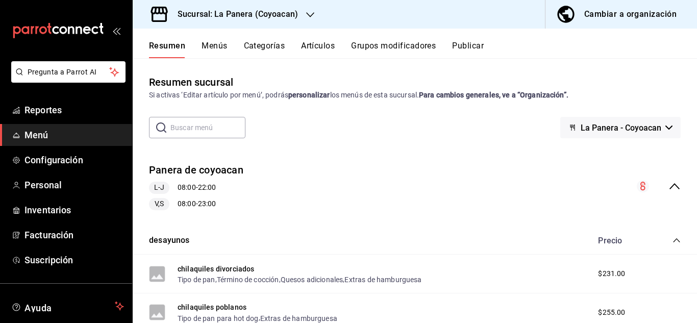
click at [207, 48] on button "Menús" at bounding box center [215, 49] width 26 height 17
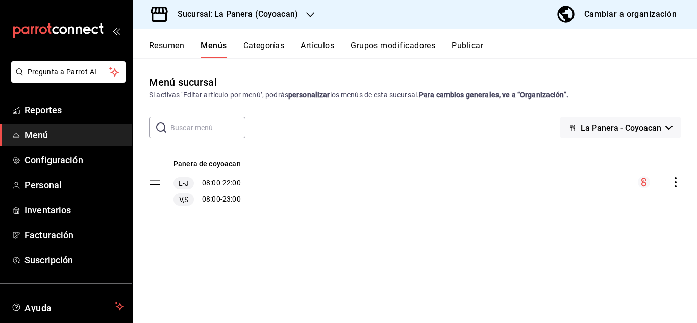
click at [258, 42] on button "Categorías" at bounding box center [264, 49] width 41 height 17
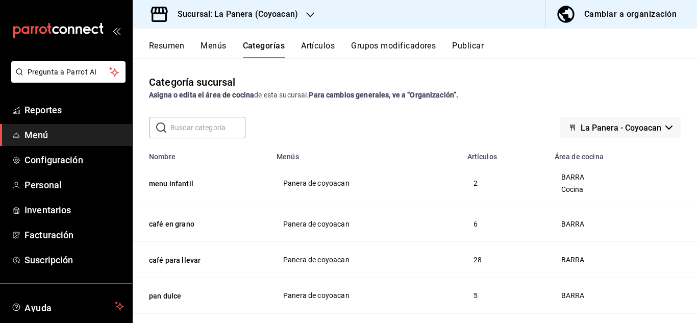
click at [315, 47] on button "Artículos" at bounding box center [318, 49] width 34 height 17
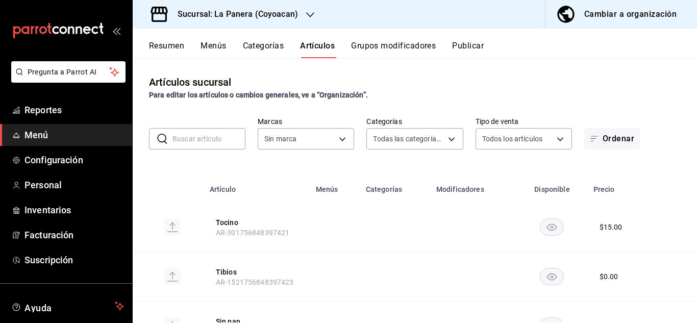
type input "1d98ec05-11af-414c-8850-69842dd882b6,4444b575-329f-4366-adef-7c7ee8395b1b,77c49…"
type input "e1e773ce-acd1-414e-ad04-9ece8bfa7496"
click at [396, 46] on button "Grupos modificadores" at bounding box center [393, 49] width 85 height 17
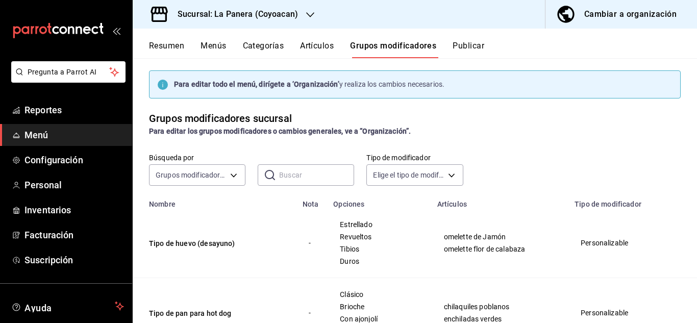
scroll to position [5, 0]
click at [205, 82] on strong "Para editar todo el menú, dirígete a ‘Organización’" at bounding box center [256, 83] width 165 height 8
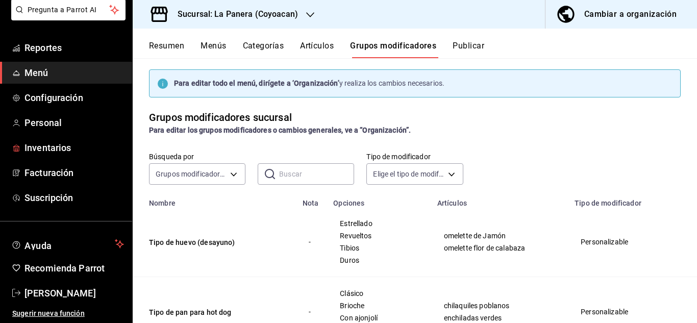
scroll to position [0, 0]
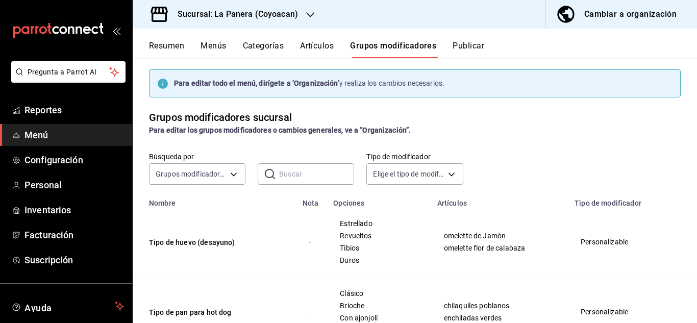
click at [636, 17] on div "Cambiar a organización" at bounding box center [631, 14] width 92 height 14
